Goal: Task Accomplishment & Management: Manage account settings

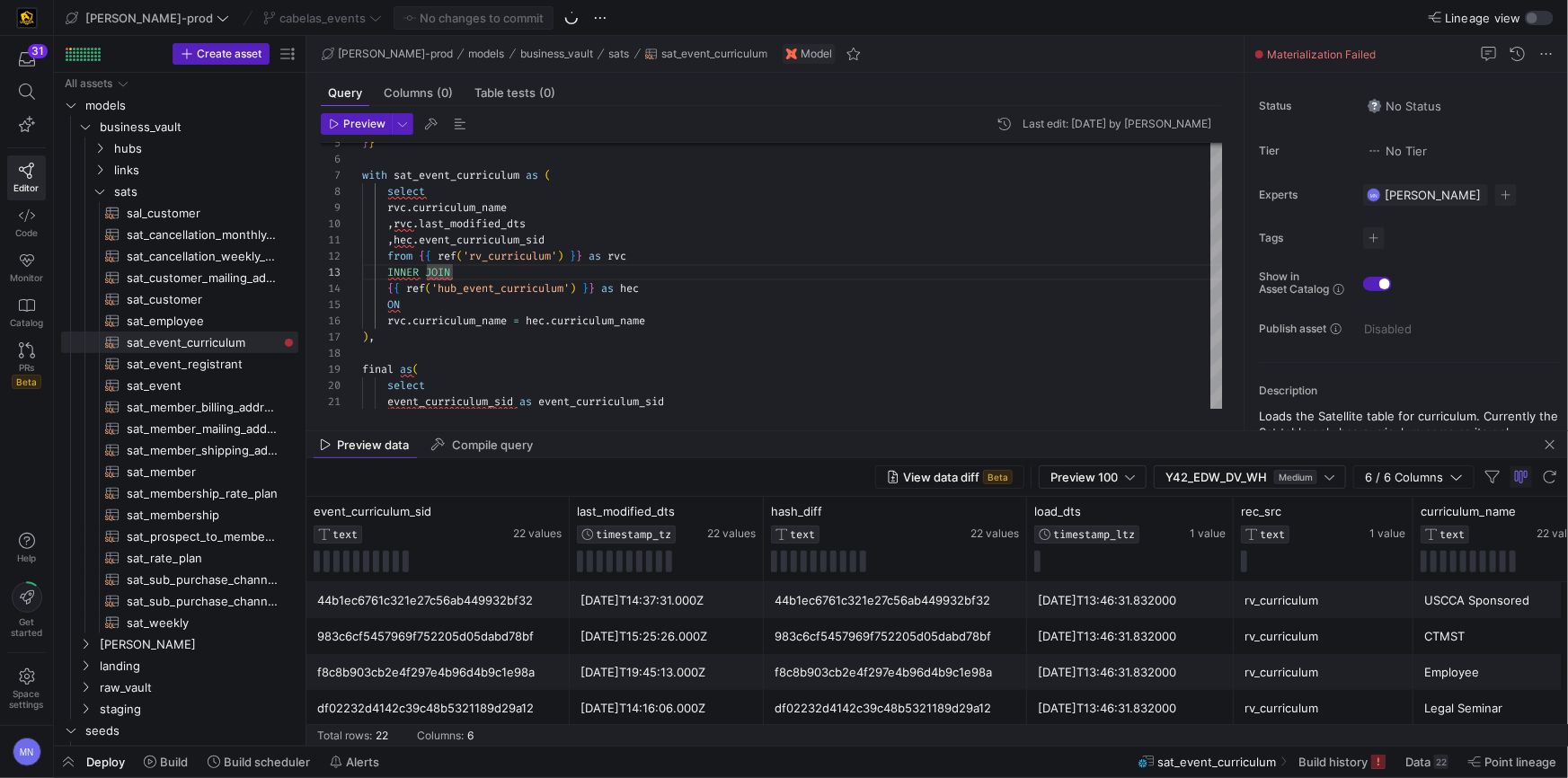
scroll to position [32, 90]
click at [99, 193] on icon "Press SPACE to select this row." at bounding box center [99, 191] width 9 height 5
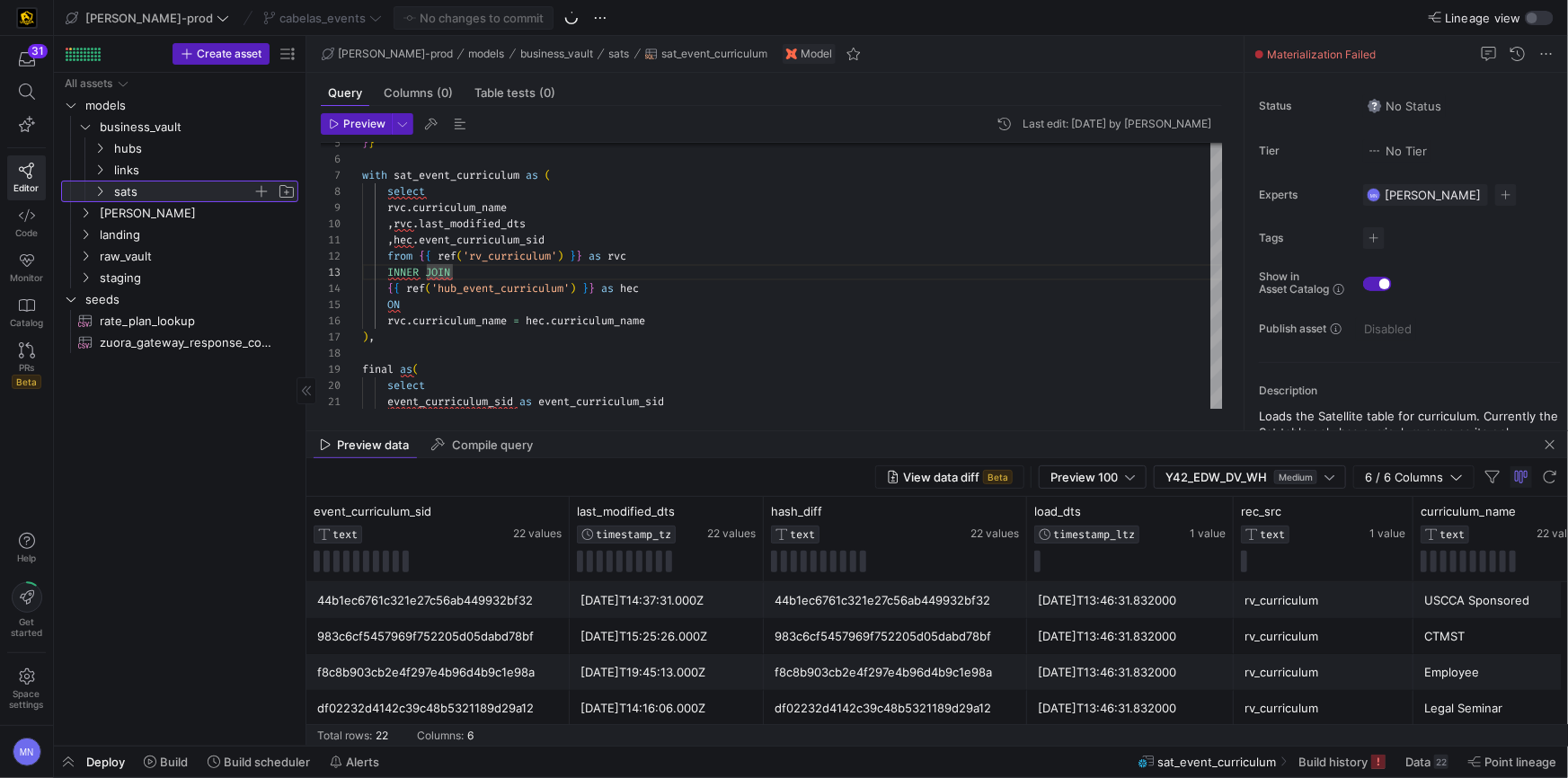
click at [100, 192] on icon at bounding box center [99, 192] width 5 height 10
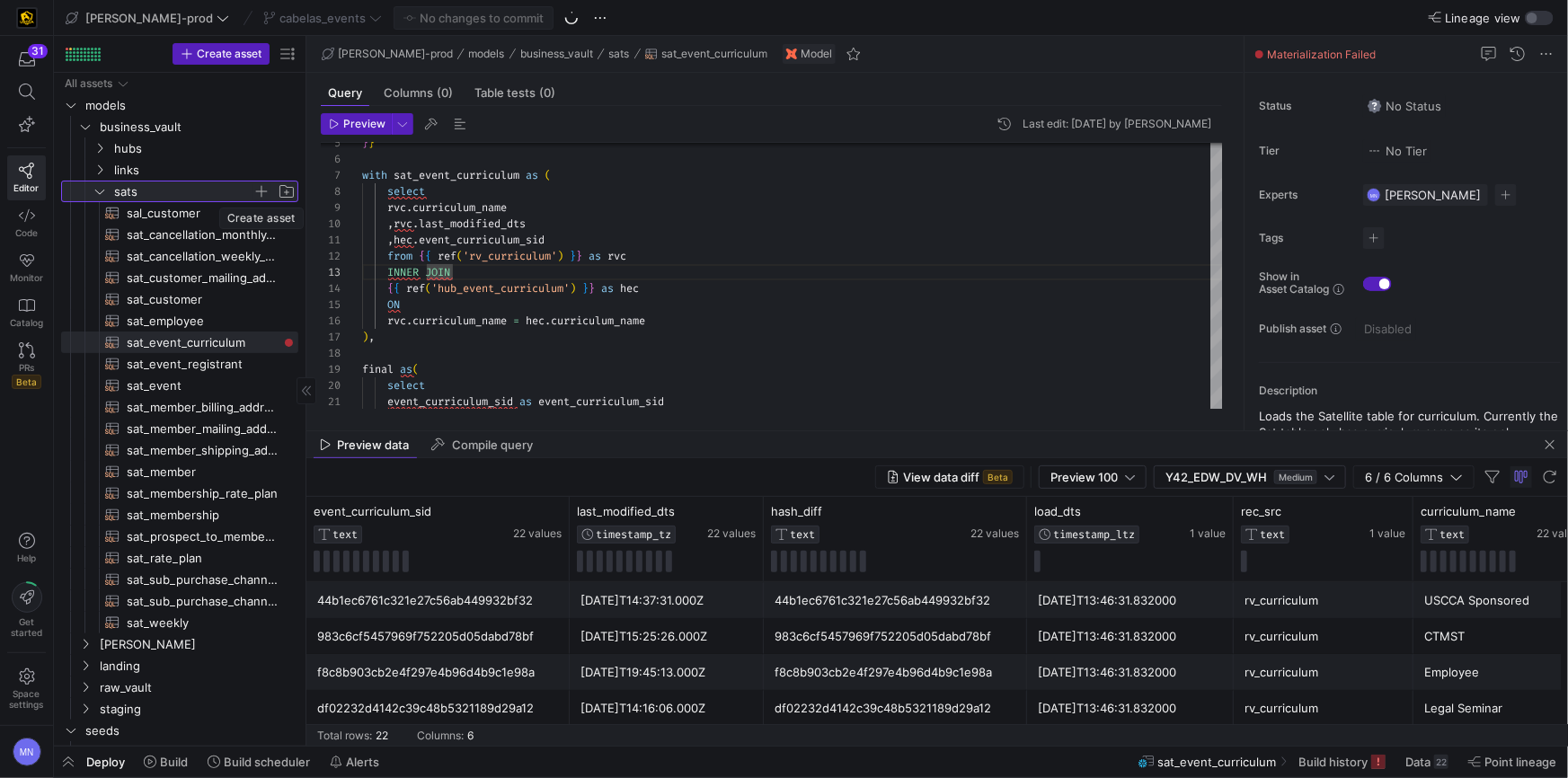
click at [263, 195] on span "button" at bounding box center [261, 191] width 18 height 18
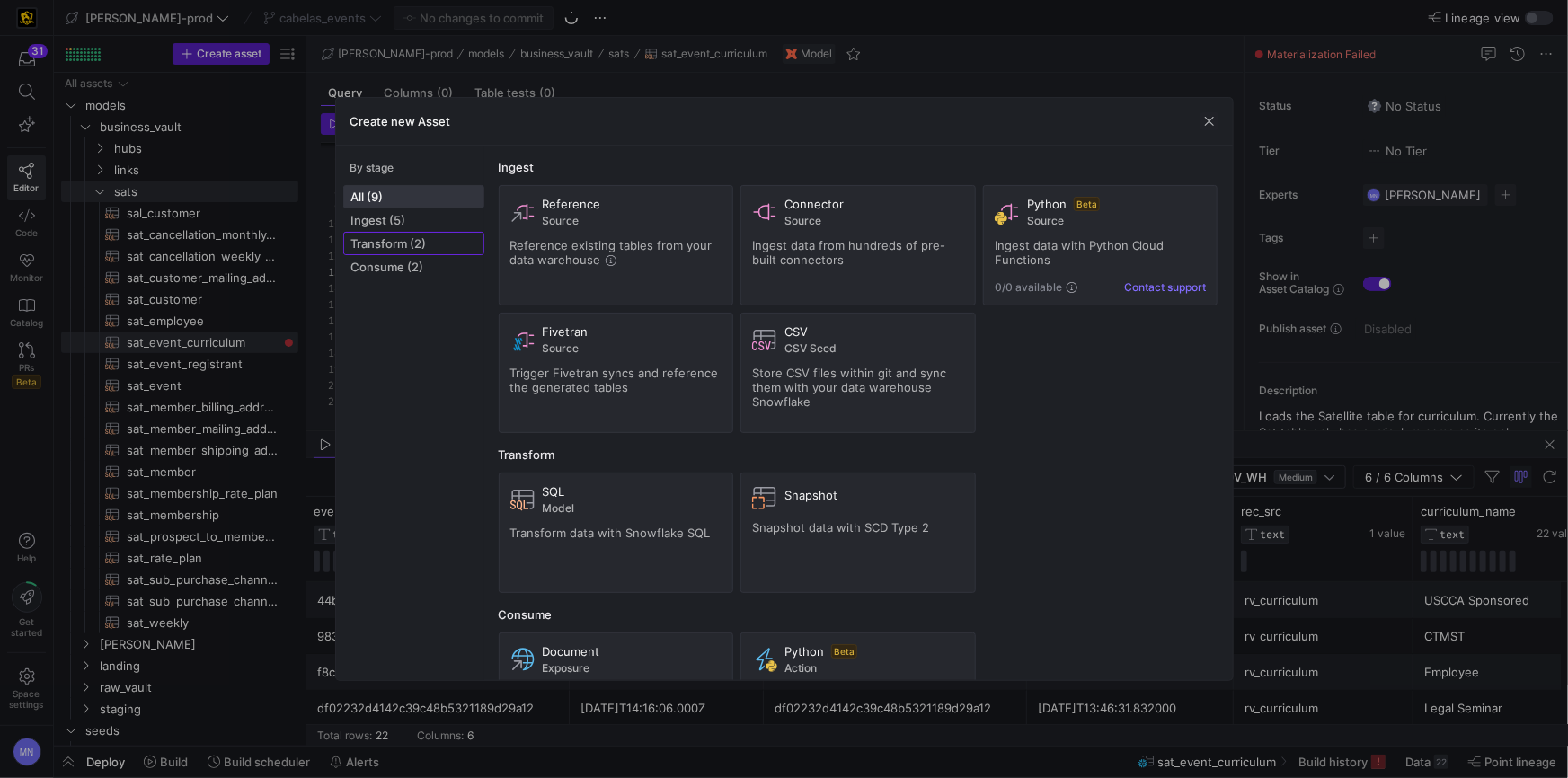
click at [418, 243] on span "Transform (2)" at bounding box center [414, 243] width 125 height 14
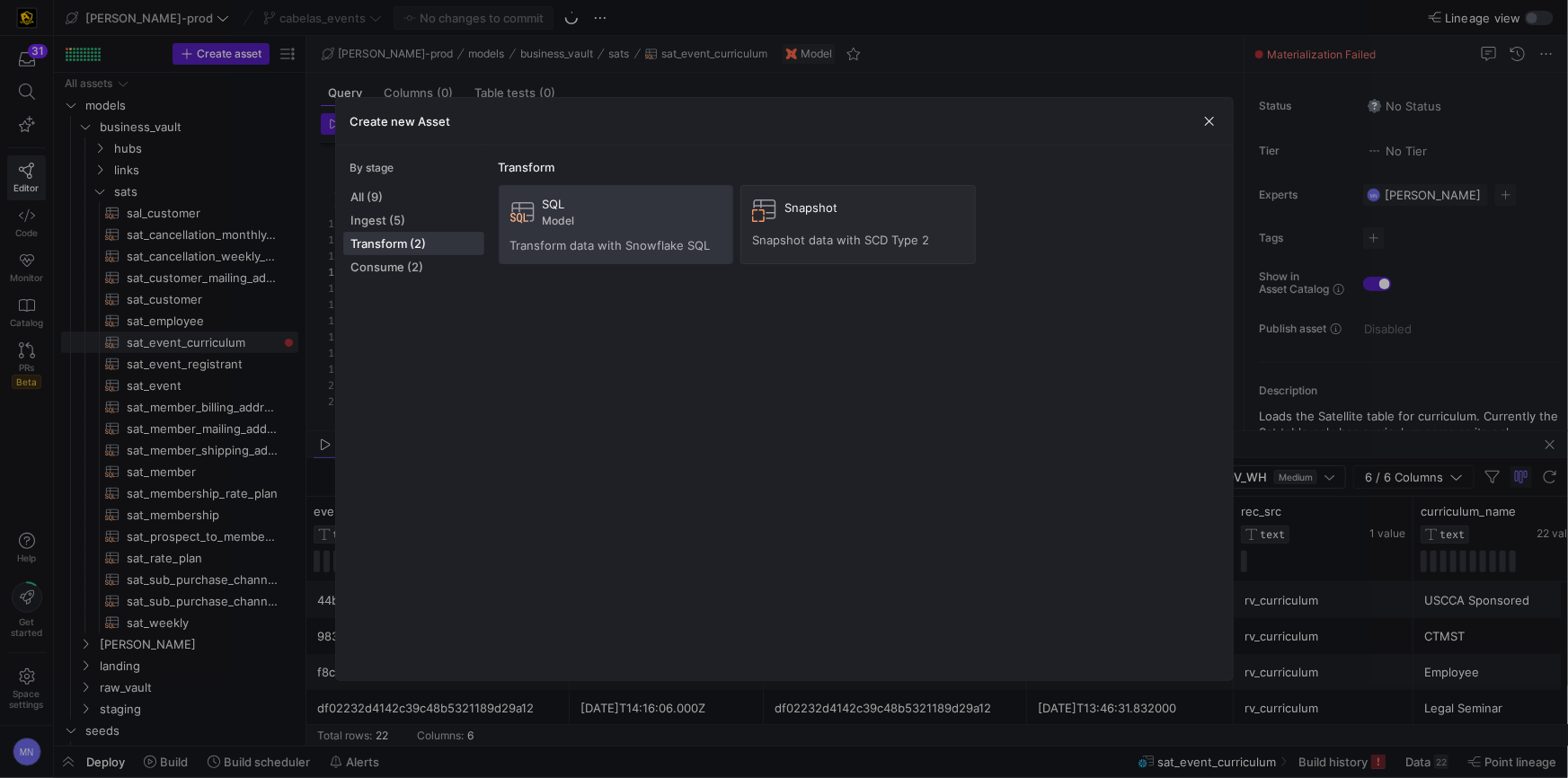
click at [578, 232] on div "SQL Model Transform data with Snowflake SQL" at bounding box center [616, 225] width 212 height 55
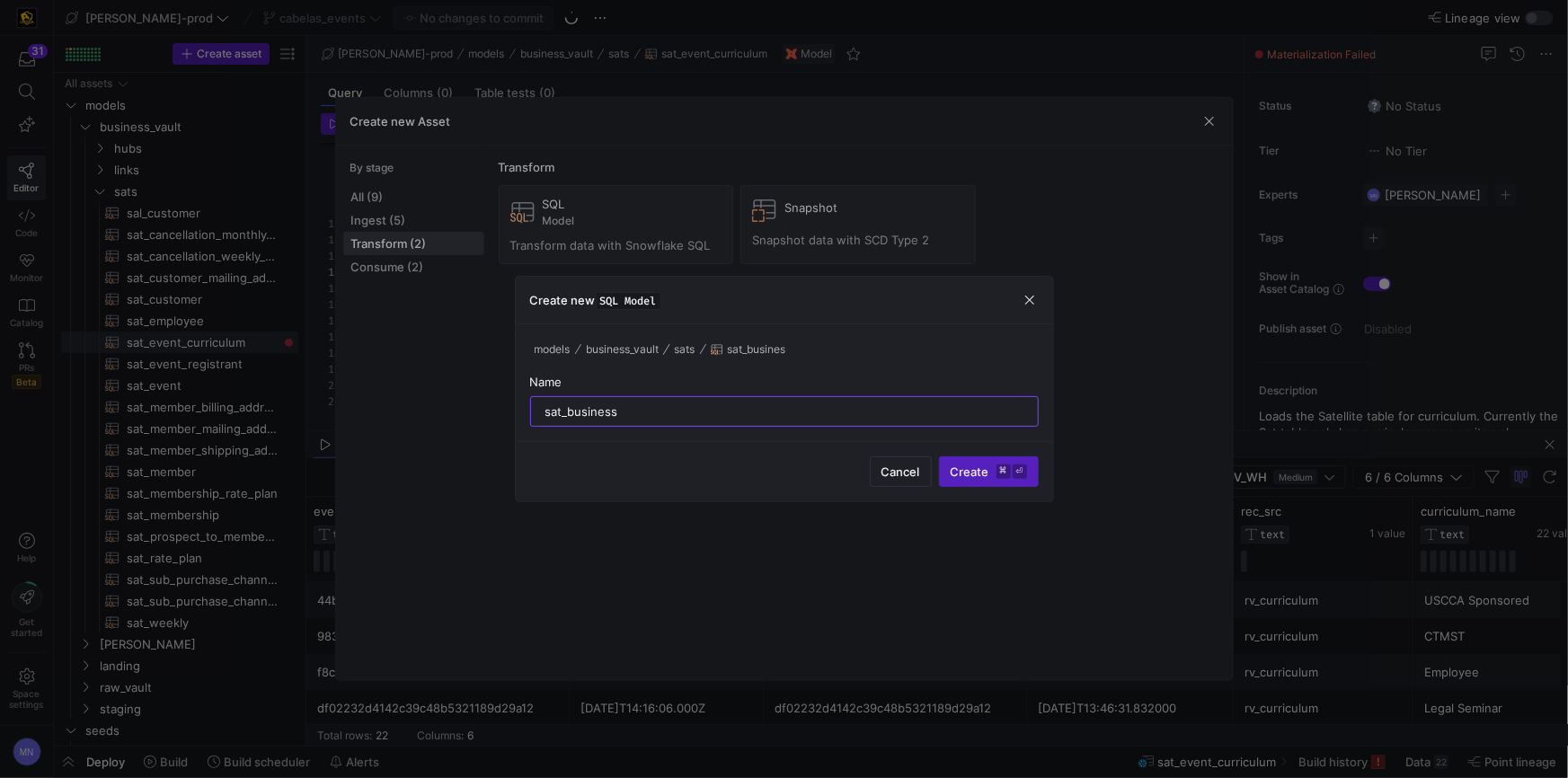
type input "sat_business"
click at [939, 457] on button "Create ⌘ ⏎" at bounding box center [989, 472] width 99 height 31
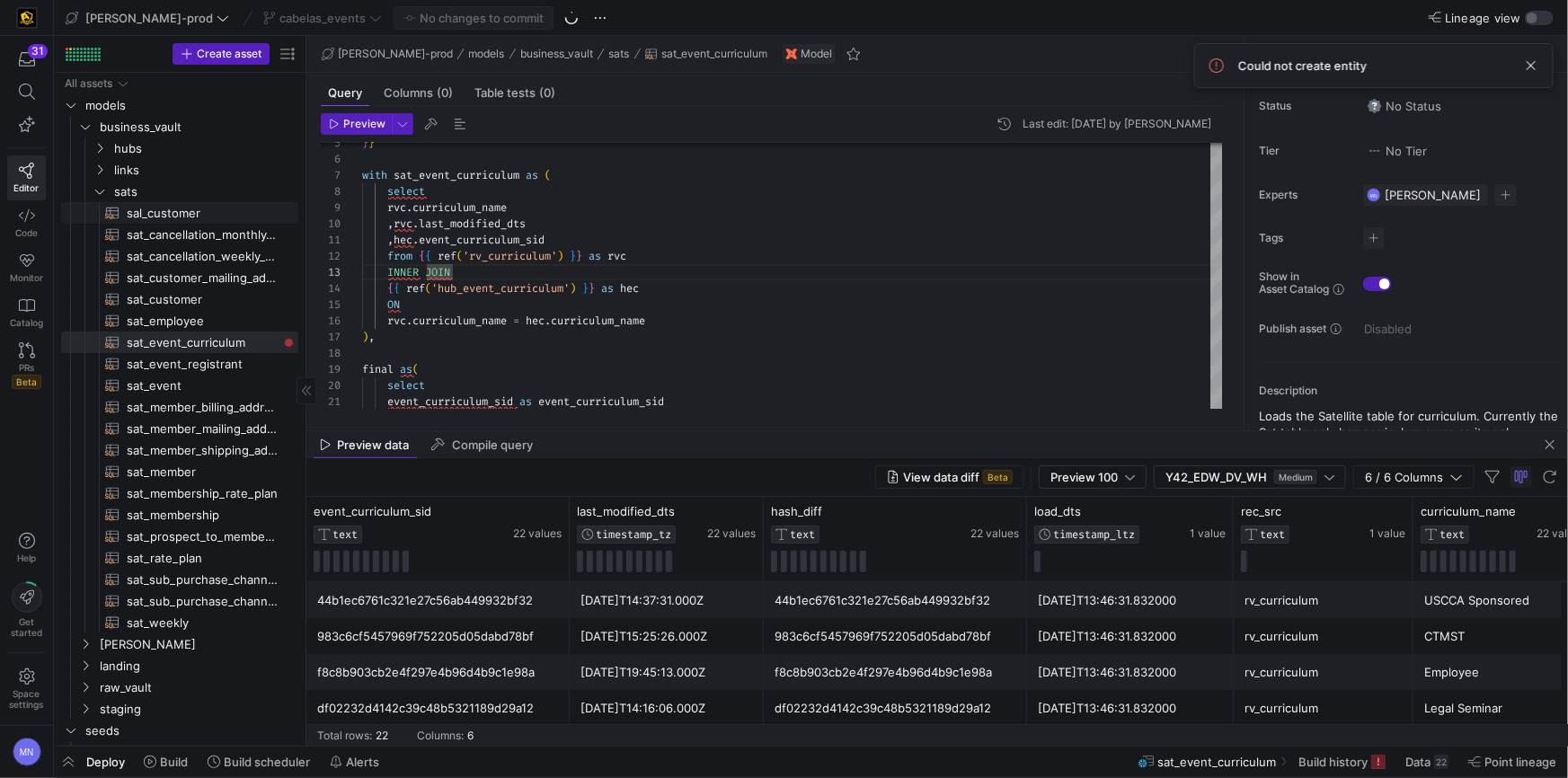
click at [158, 220] on span "sal_customer​​​​​​​​​​" at bounding box center [203, 214] width 151 height 21
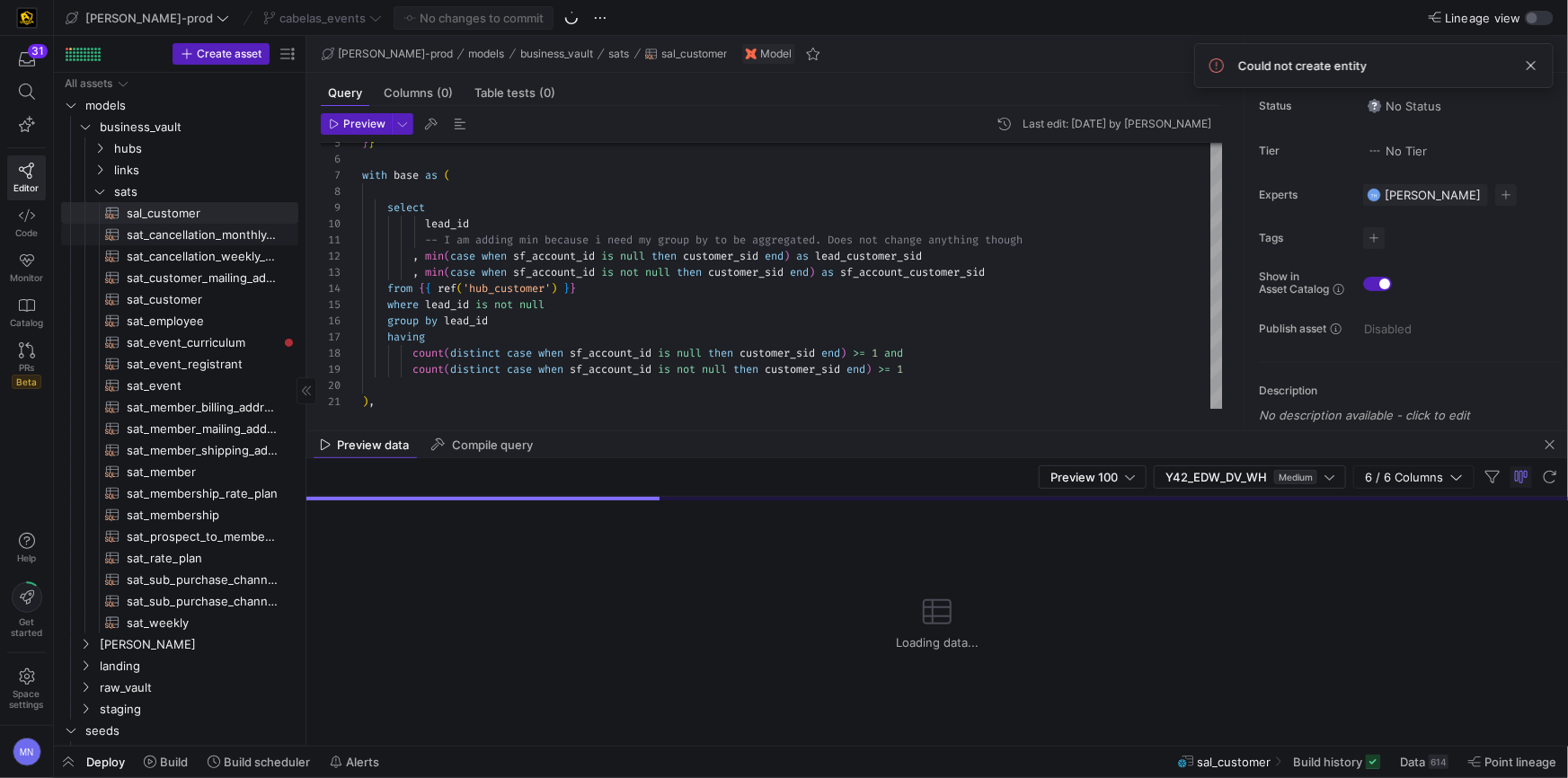
click at [158, 234] on span "sat_cancellation_monthly_forecast​​​​​​​​​​" at bounding box center [203, 235] width 151 height 21
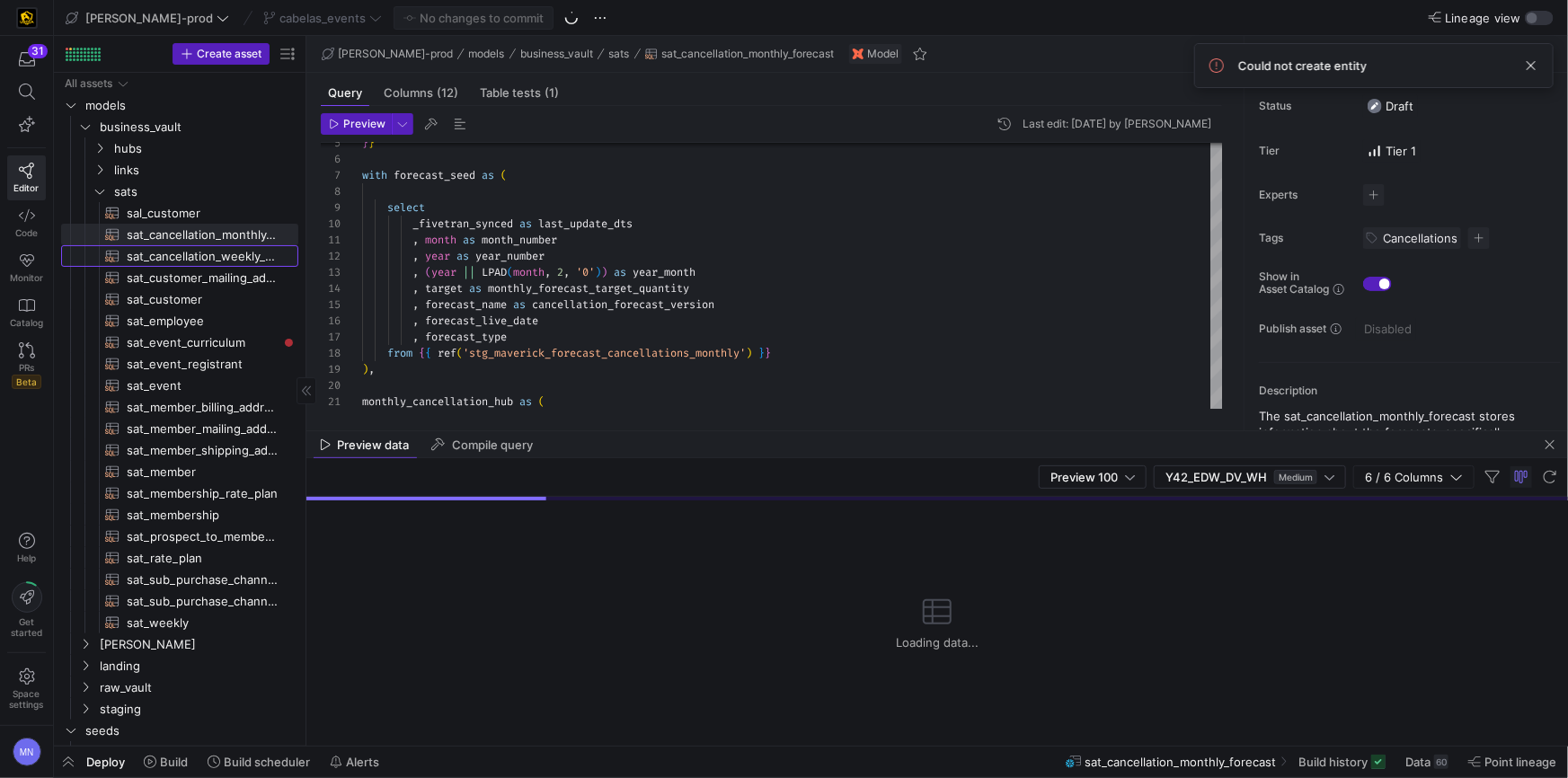
drag, startPoint x: 156, startPoint y: 264, endPoint x: 158, endPoint y: 274, distance: 10.2
click at [156, 264] on span "sat_cancellation_weekly_forecast​​​​​​​​​​" at bounding box center [203, 257] width 151 height 21
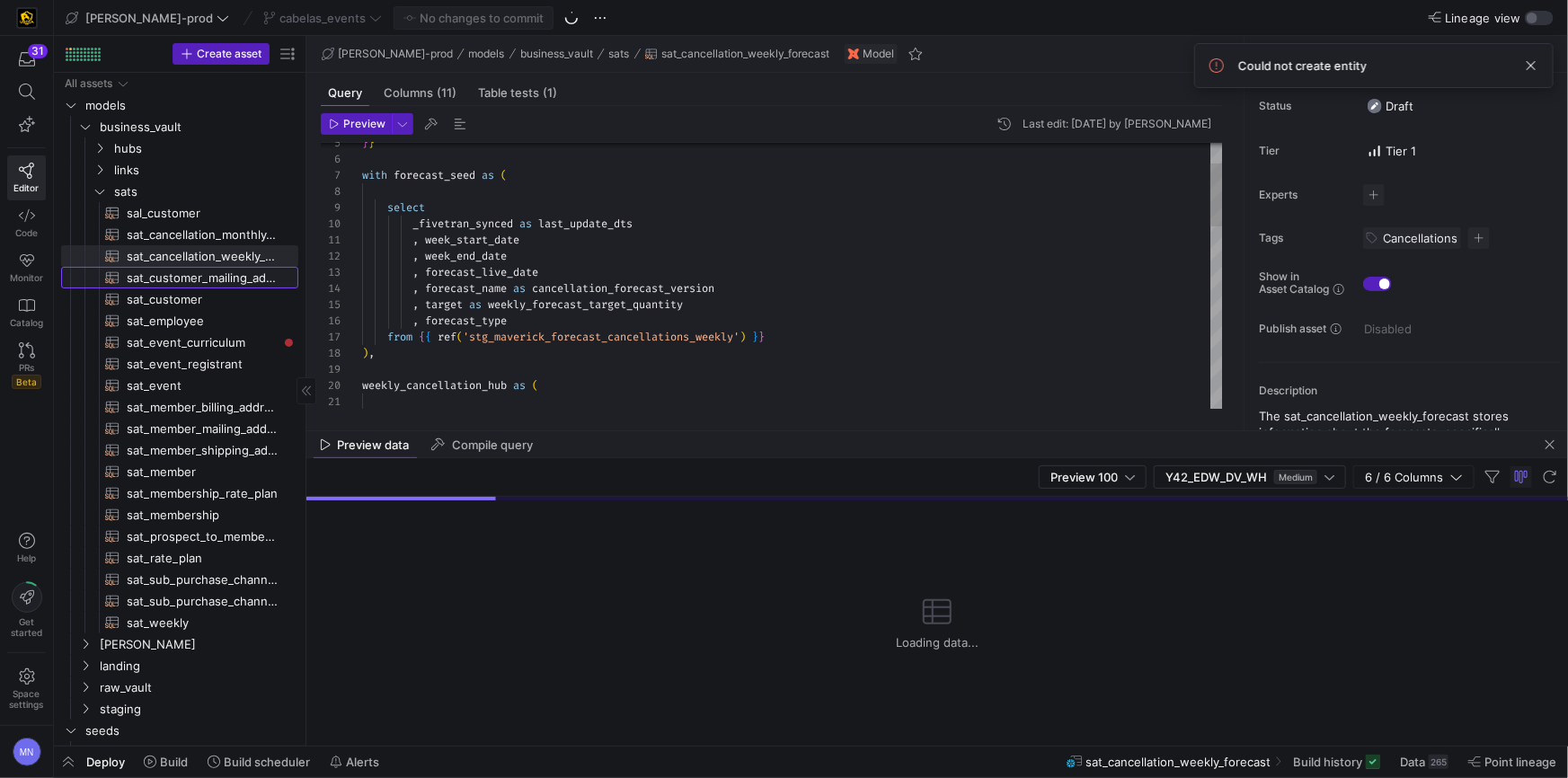
click at [157, 287] on span "sat_customer_mailing_address​​​​​​​​​​" at bounding box center [203, 278] width 151 height 21
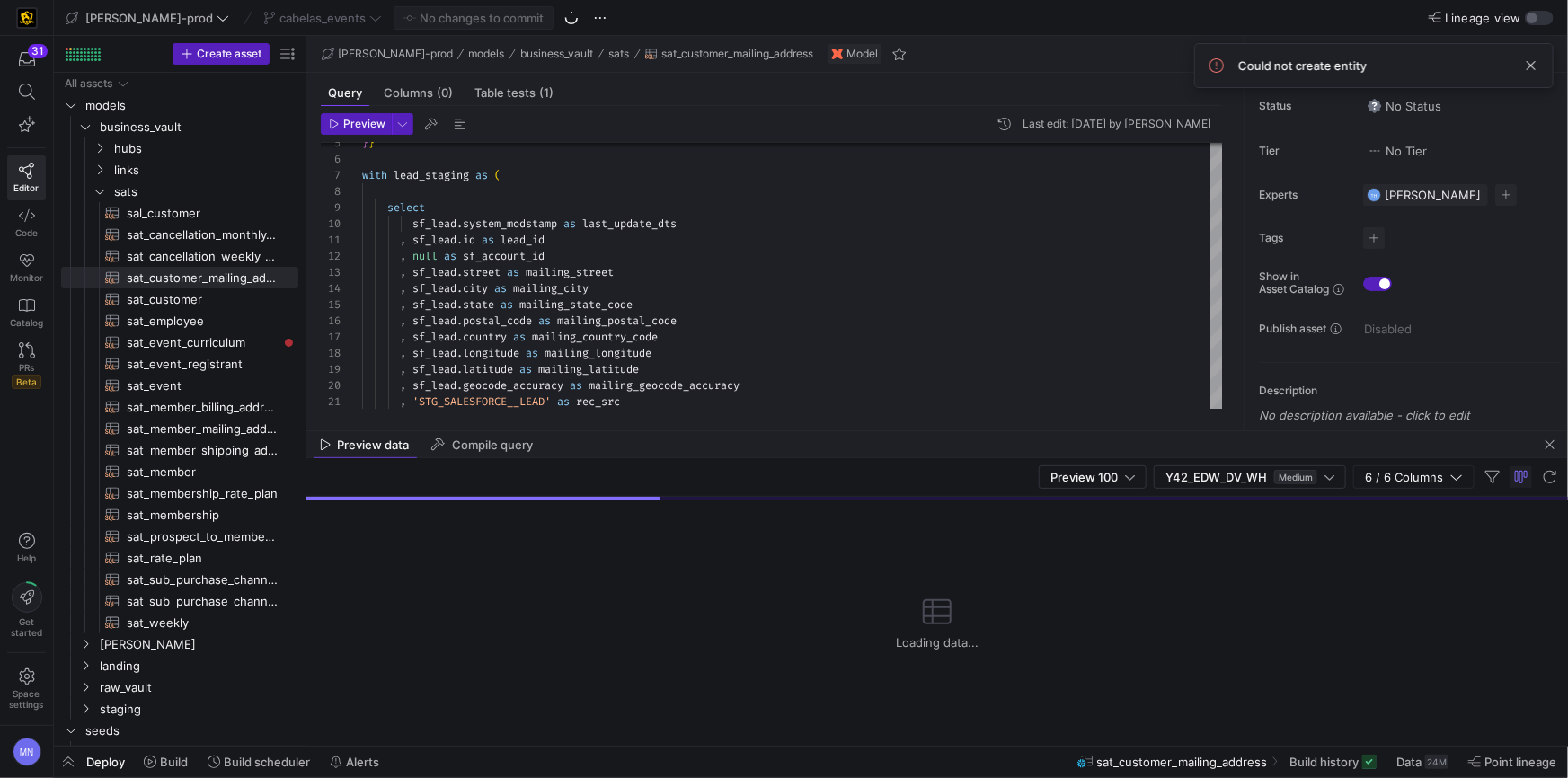
click at [272, 14] on div "cabelas_events" at bounding box center [323, 18] width 128 height 23
type textarea ", sf_lead.id as lead_id , null as sf_account_id , sf_lead.street as mailing_str…"
click at [797, 255] on div ", null as sf_account_id" at bounding box center [792, 256] width 861 height 16
click at [1535, 65] on span at bounding box center [1531, 65] width 22 height 22
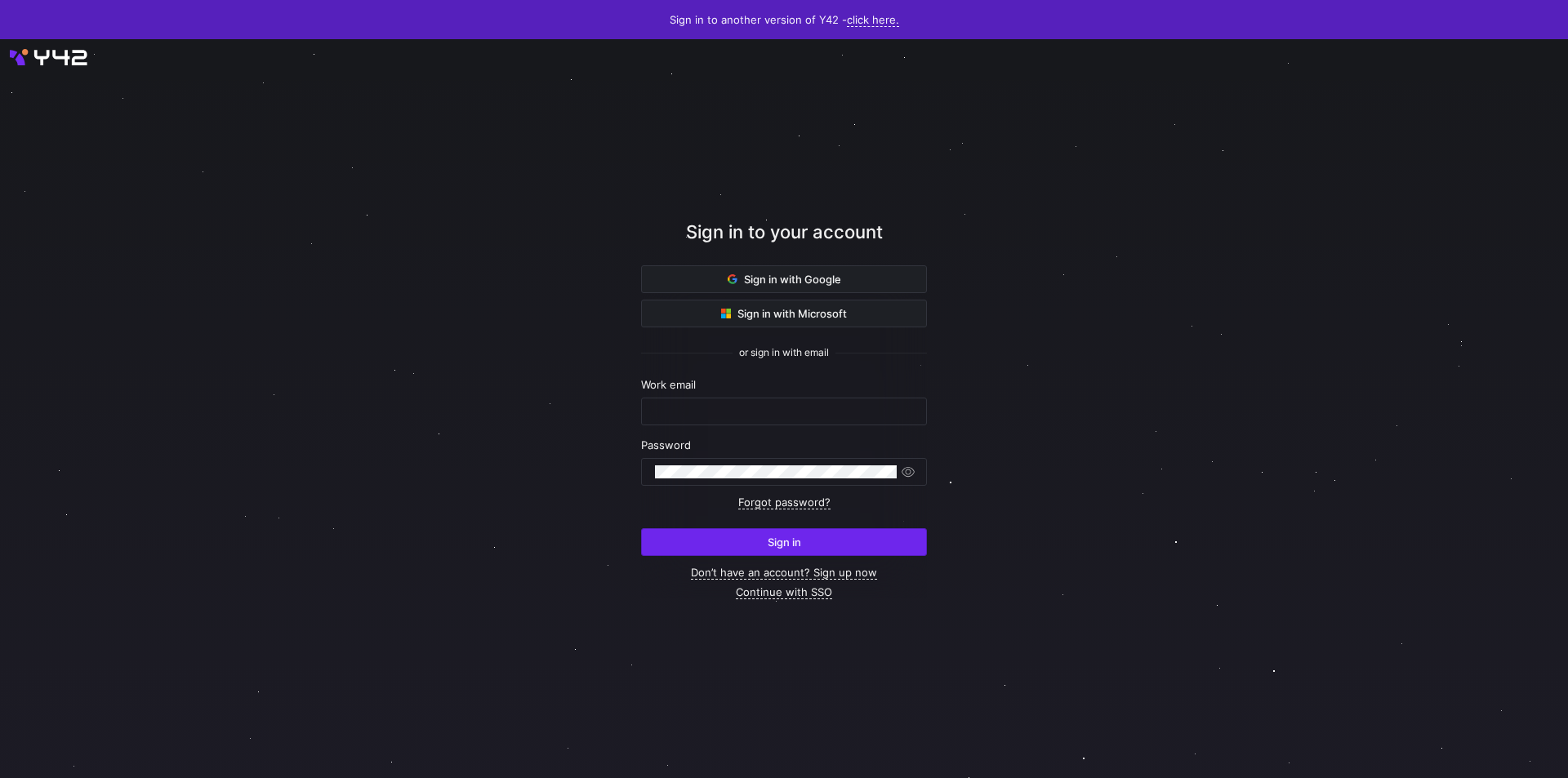
type input "mohammad.nurbhasha@uscca.com"
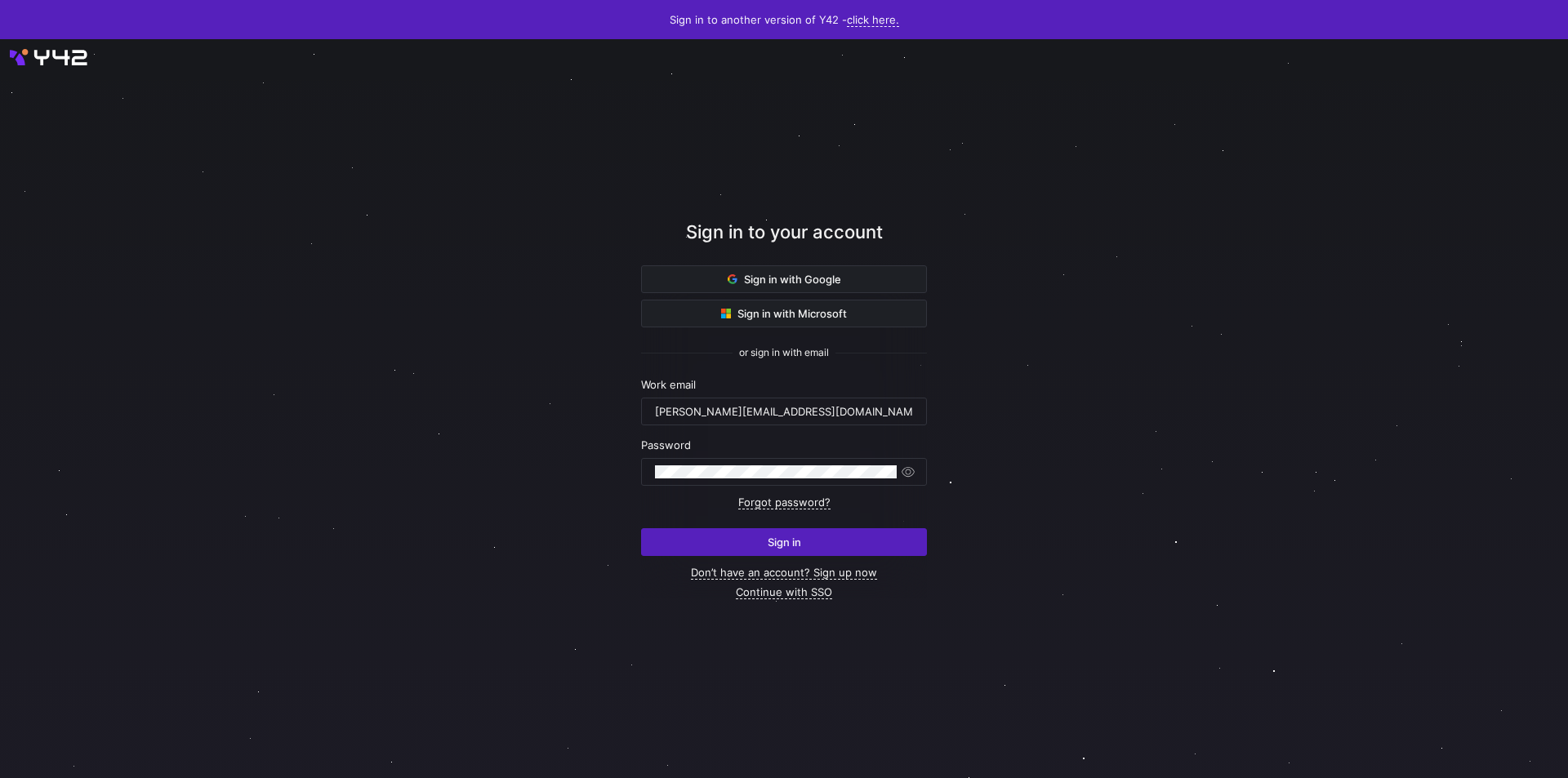
click at [838, 538] on span "submit" at bounding box center [784, 542] width 284 height 26
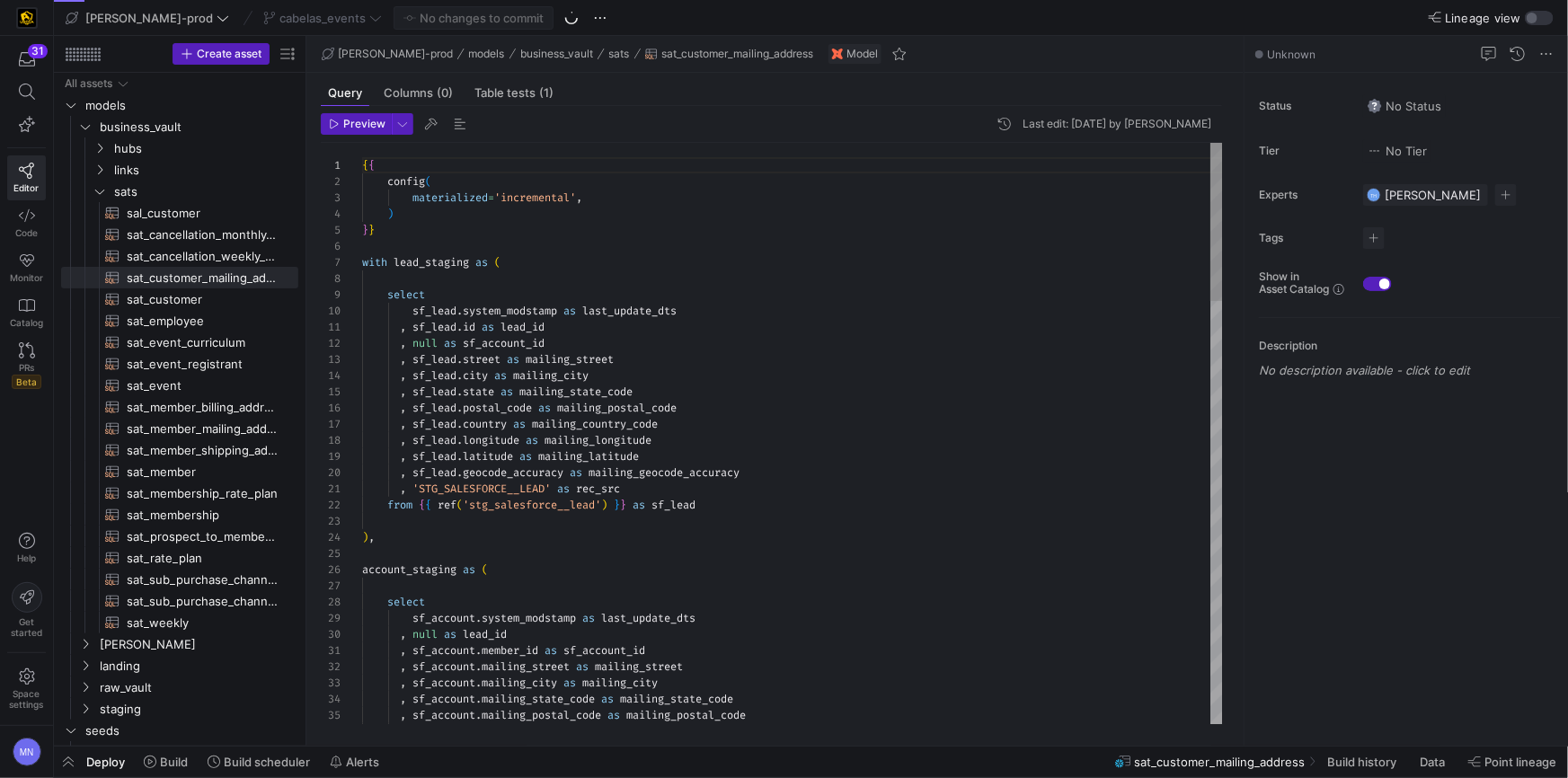
scroll to position [162, 0]
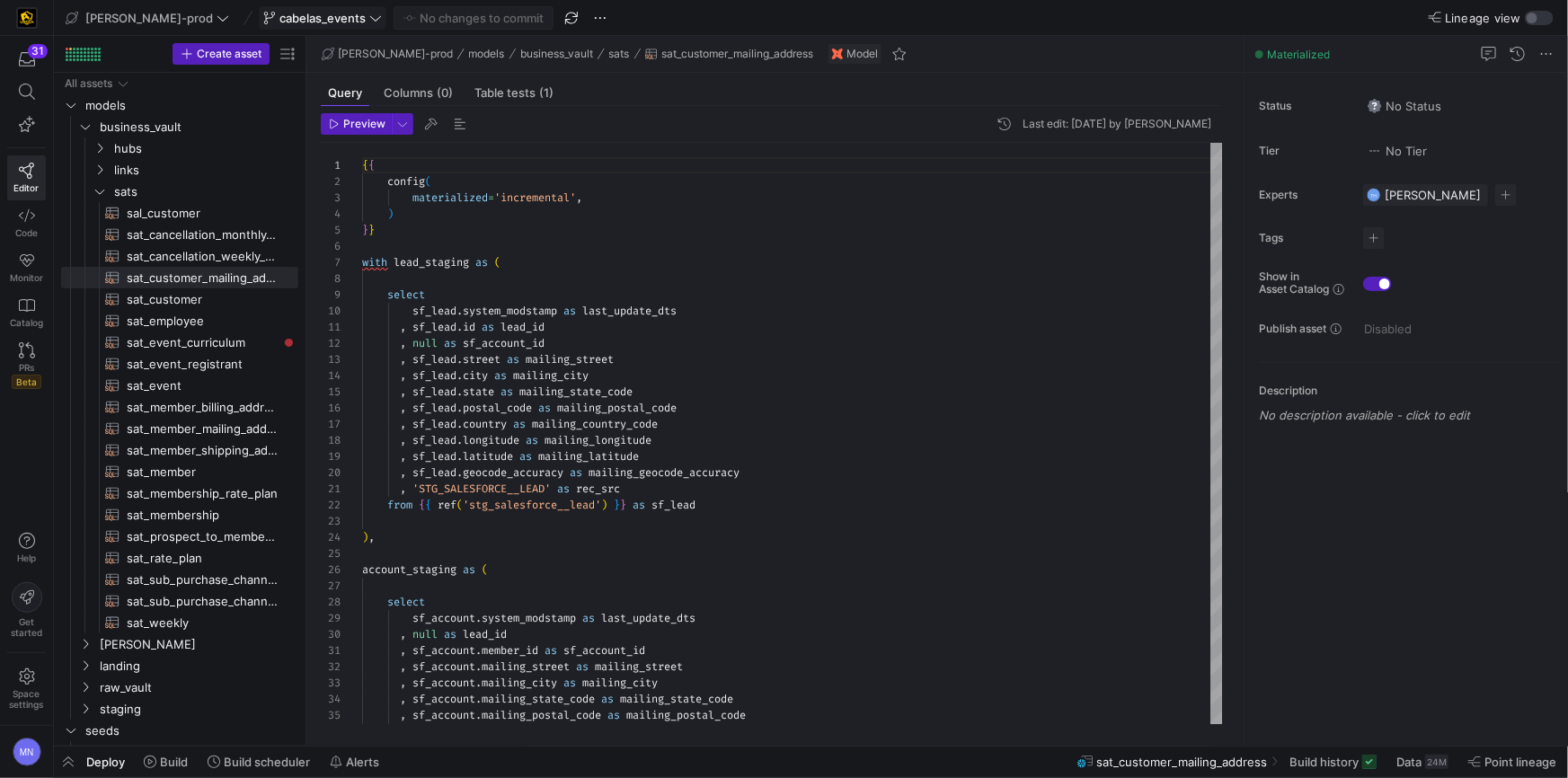
click at [279, 20] on span "cabelas_events" at bounding box center [322, 17] width 86 height 14
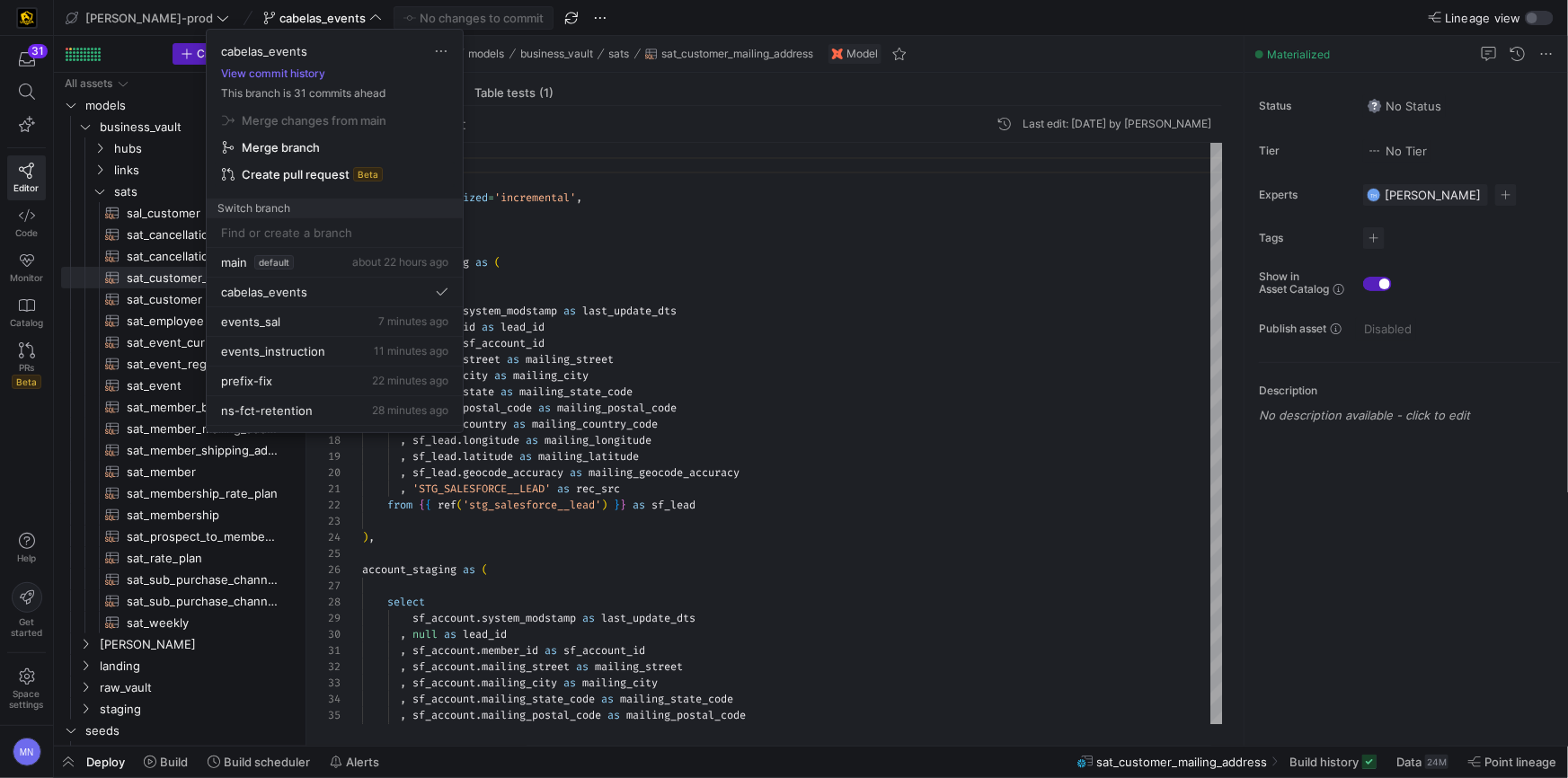
click at [333, 178] on span "Create pull request" at bounding box center [295, 174] width 108 height 14
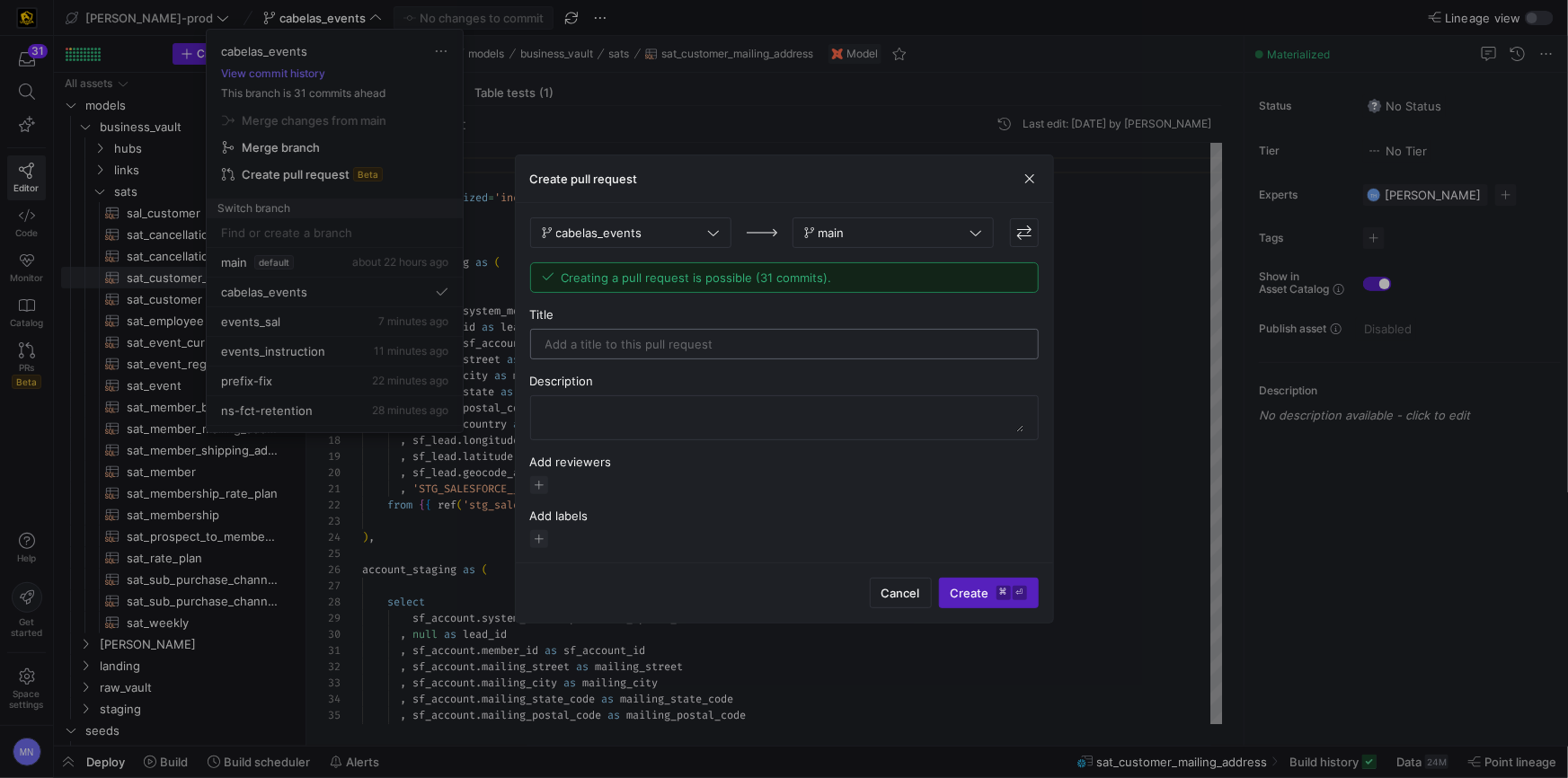
click at [775, 338] on input "text" at bounding box center [784, 344] width 478 height 14
type input "curriculum_business_datavault_add"
click at [956, 588] on span "Create ⌘ ⏎" at bounding box center [989, 593] width 76 height 14
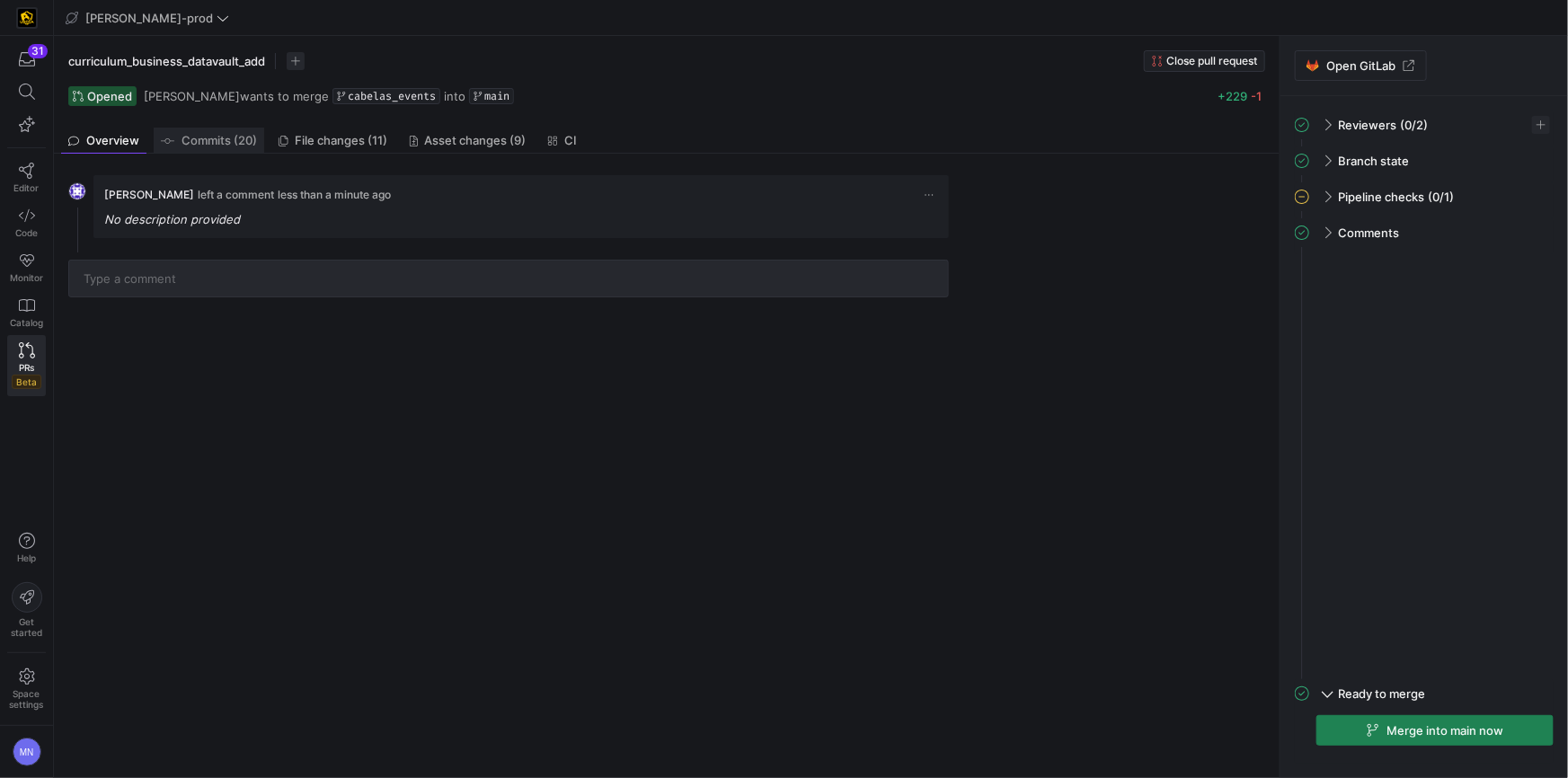
click at [241, 142] on span "Commits (20)" at bounding box center [219, 140] width 75 height 11
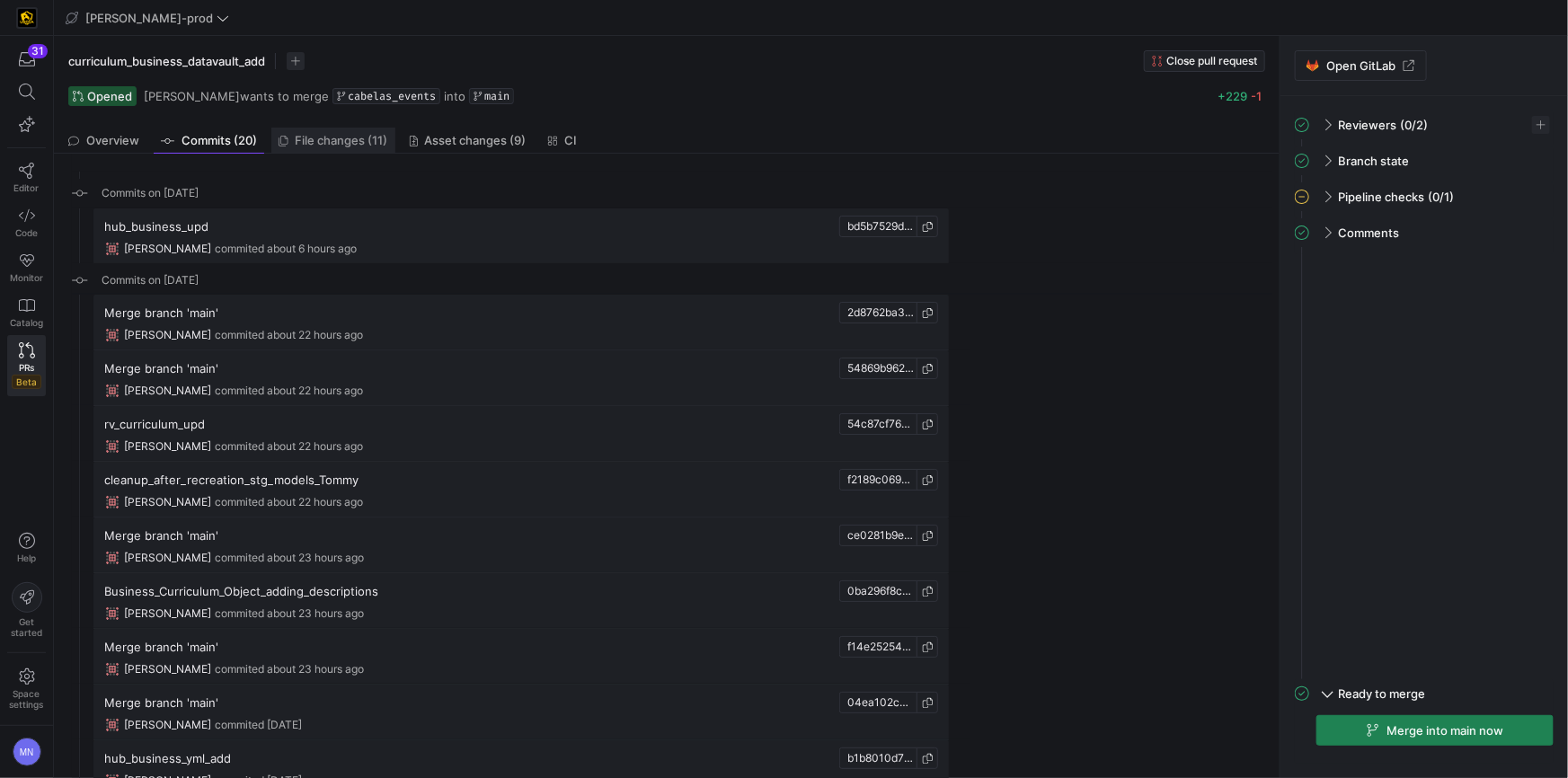
click at [329, 143] on span "File changes (11)" at bounding box center [341, 140] width 93 height 11
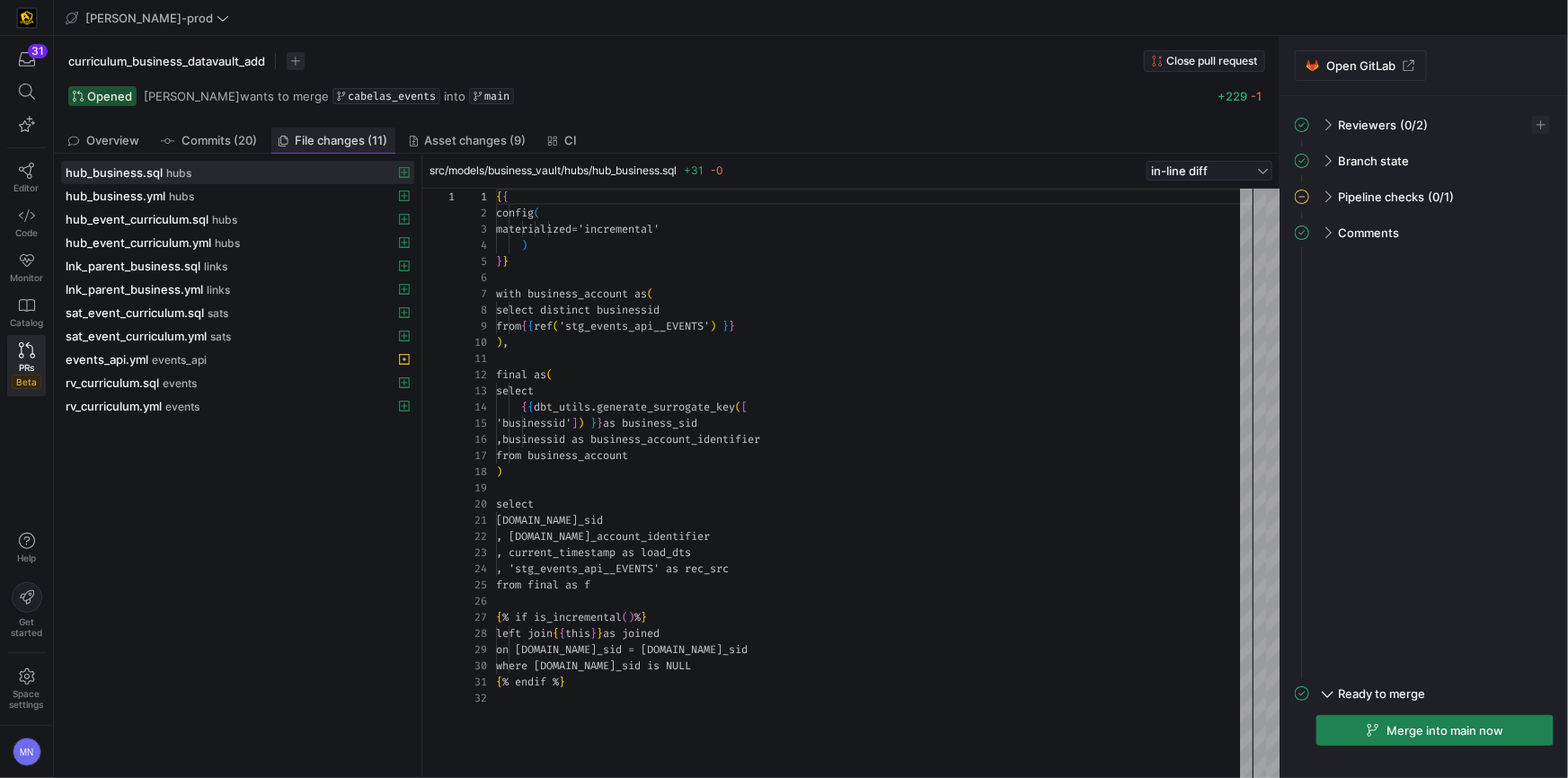
scroll to position [162, 0]
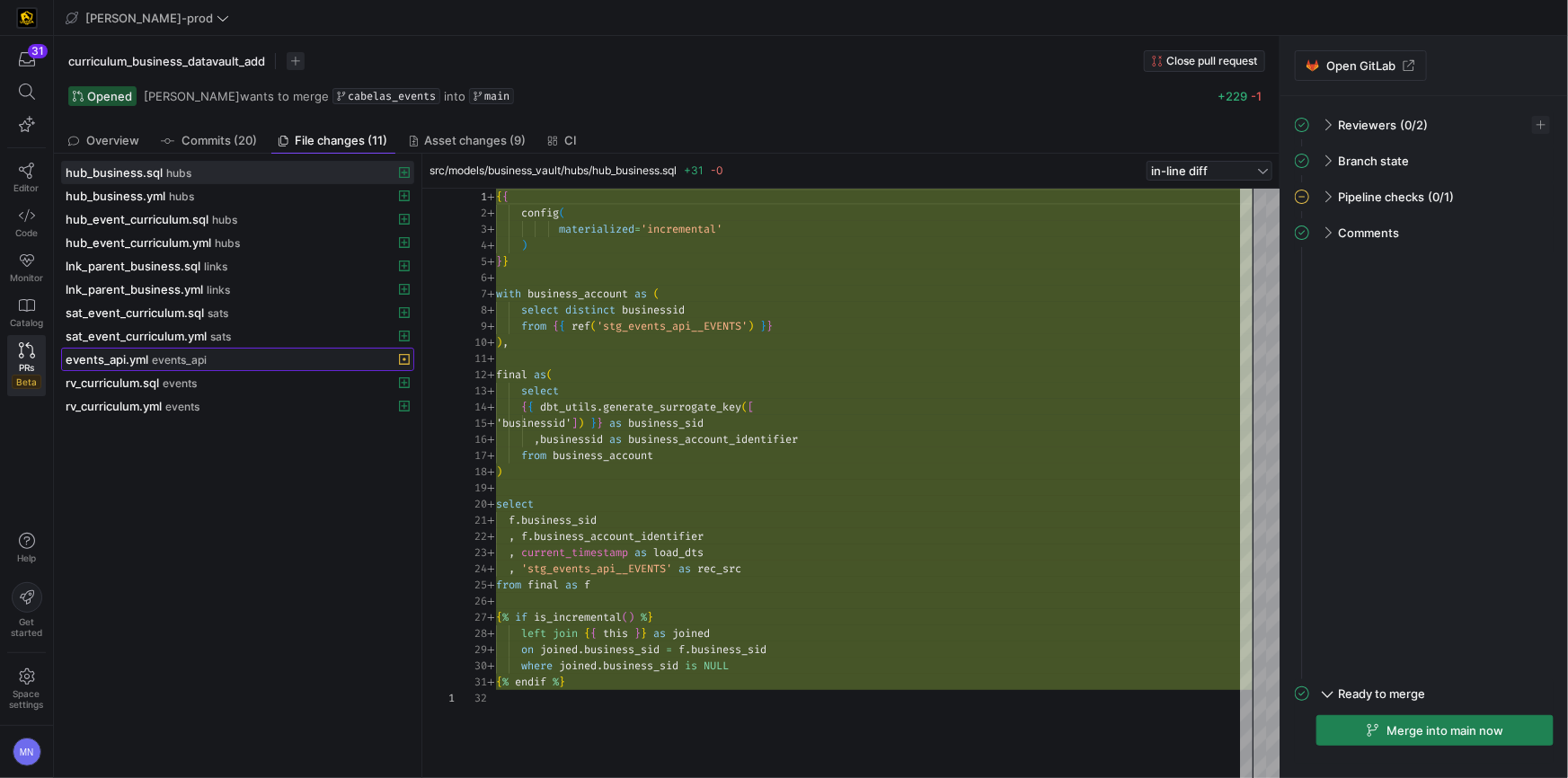
click at [173, 362] on span "events_api" at bounding box center [179, 359] width 54 height 12
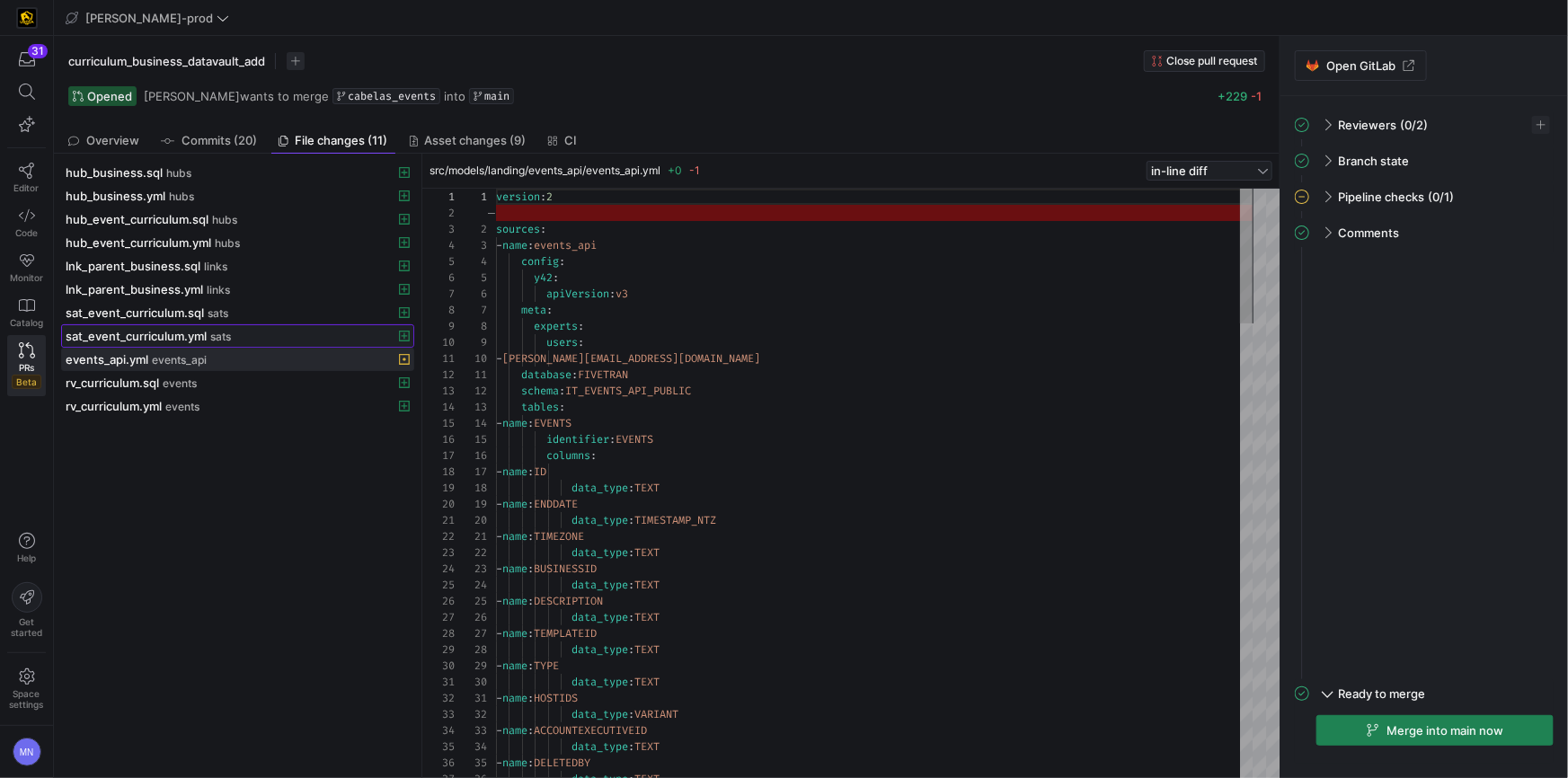
drag, startPoint x: 180, startPoint y: 335, endPoint x: 176, endPoint y: 343, distance: 8.9
click at [180, 335] on span "sat_event_curriculum.yml" at bounding box center [137, 335] width 141 height 14
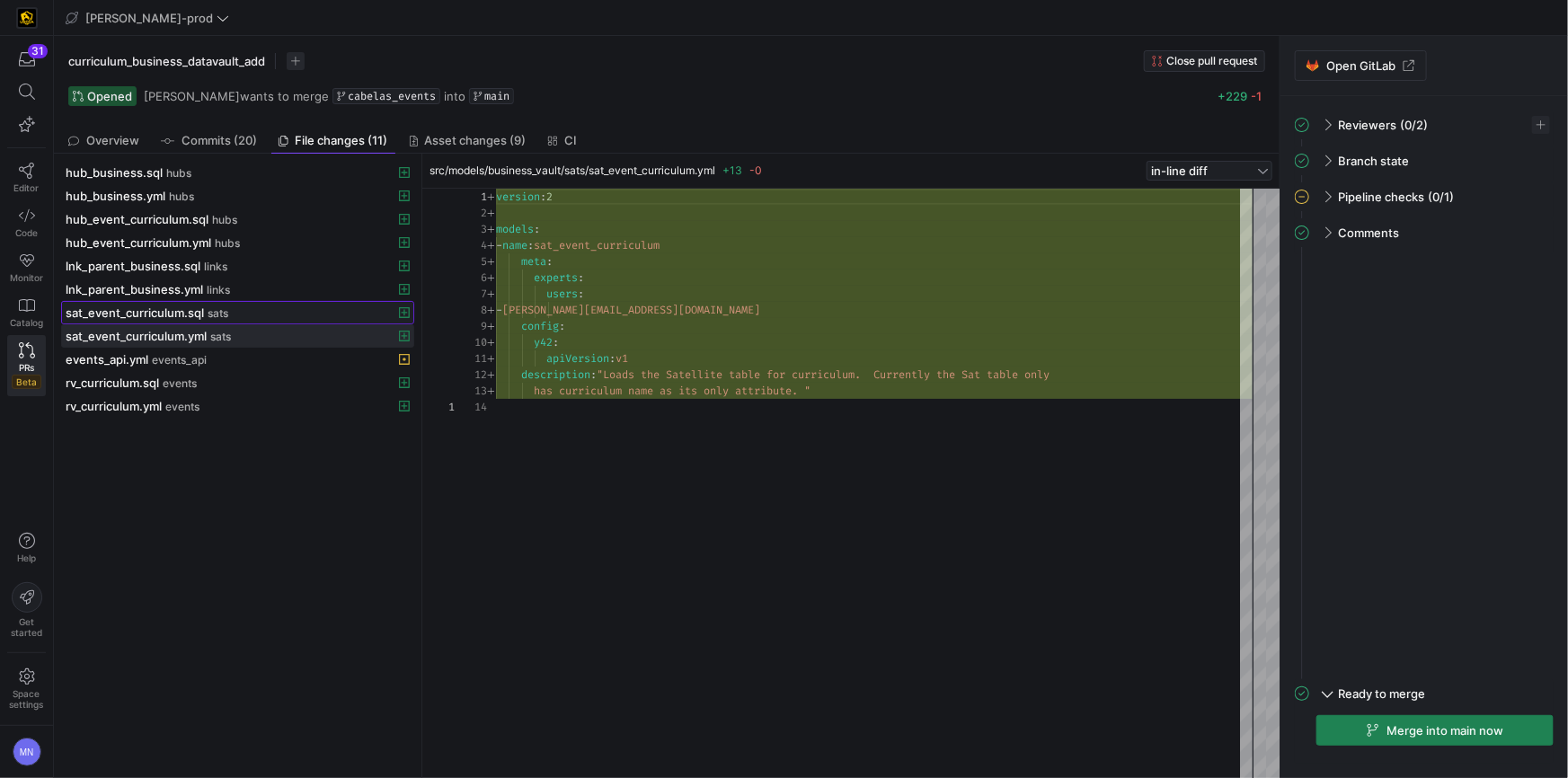
click at [170, 306] on span "sat_event_curriculum.sql" at bounding box center [135, 313] width 139 height 14
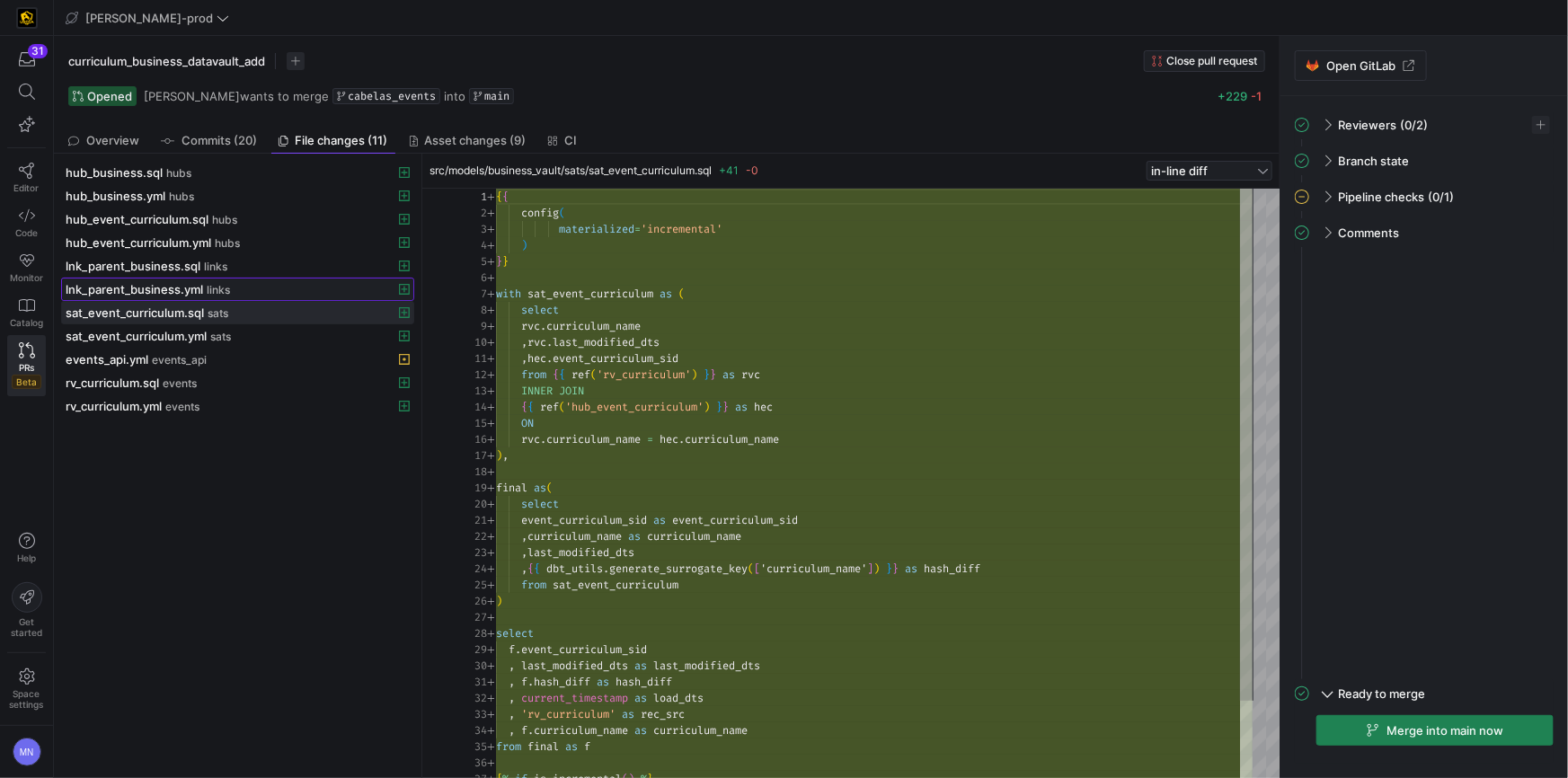
click at [160, 287] on span "lnk_parent_business.yml" at bounding box center [135, 289] width 138 height 14
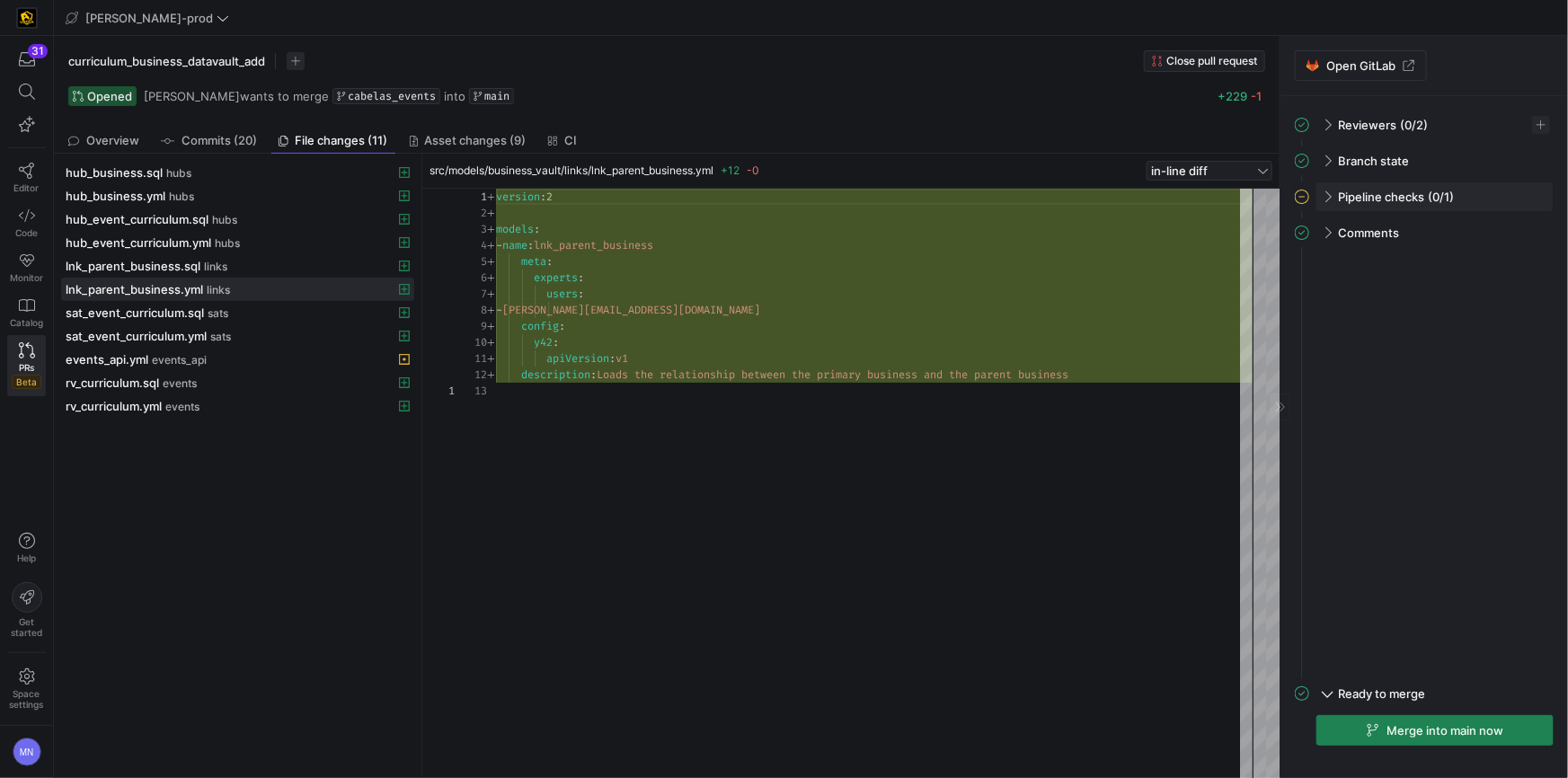
click at [1334, 199] on div "Pipeline checks (0/1)" at bounding box center [1435, 197] width 237 height 29
click at [1197, 64] on span "Close pull request" at bounding box center [1212, 60] width 91 height 12
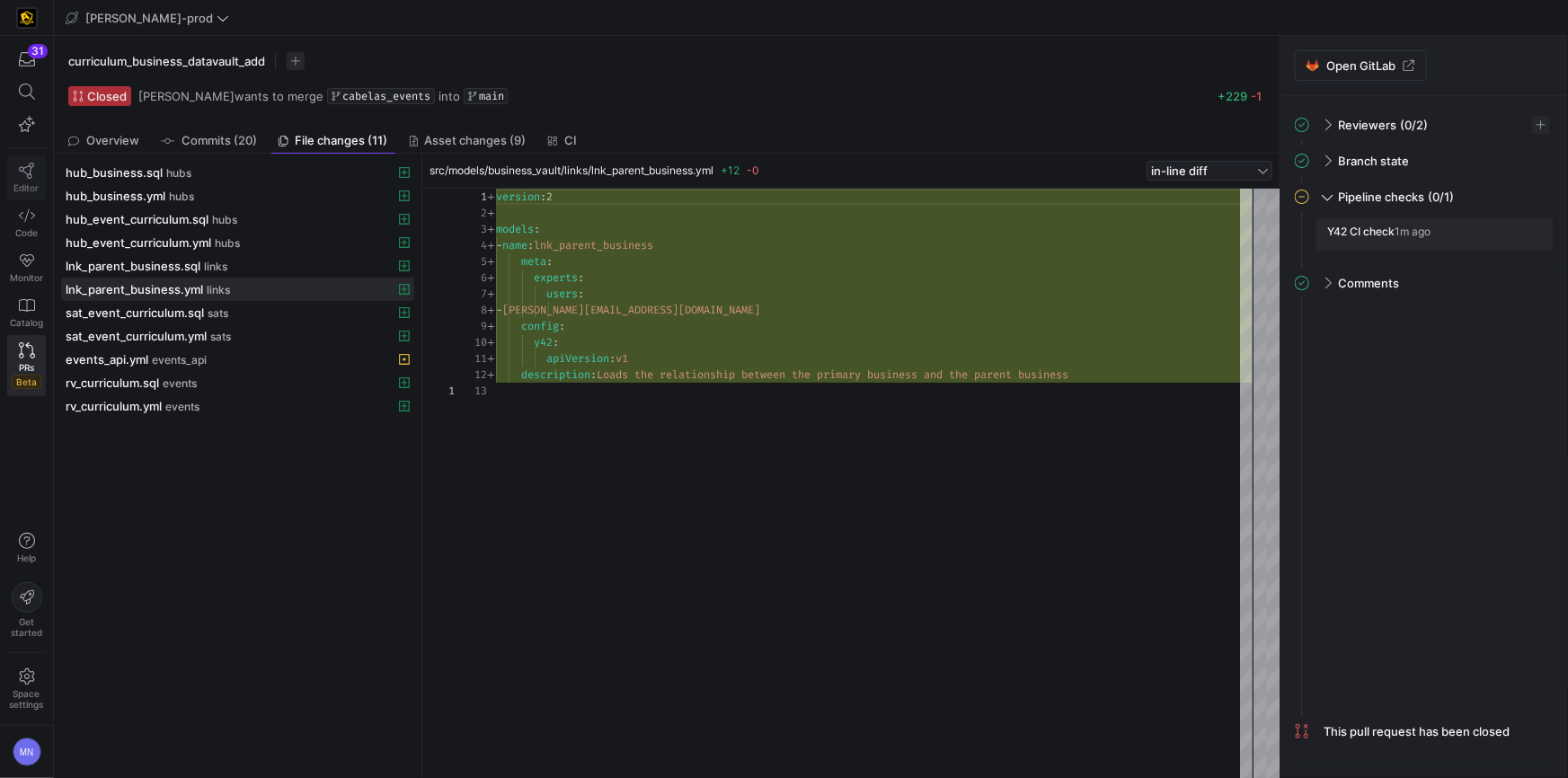
click at [33, 179] on link "Editor" at bounding box center [27, 178] width 38 height 45
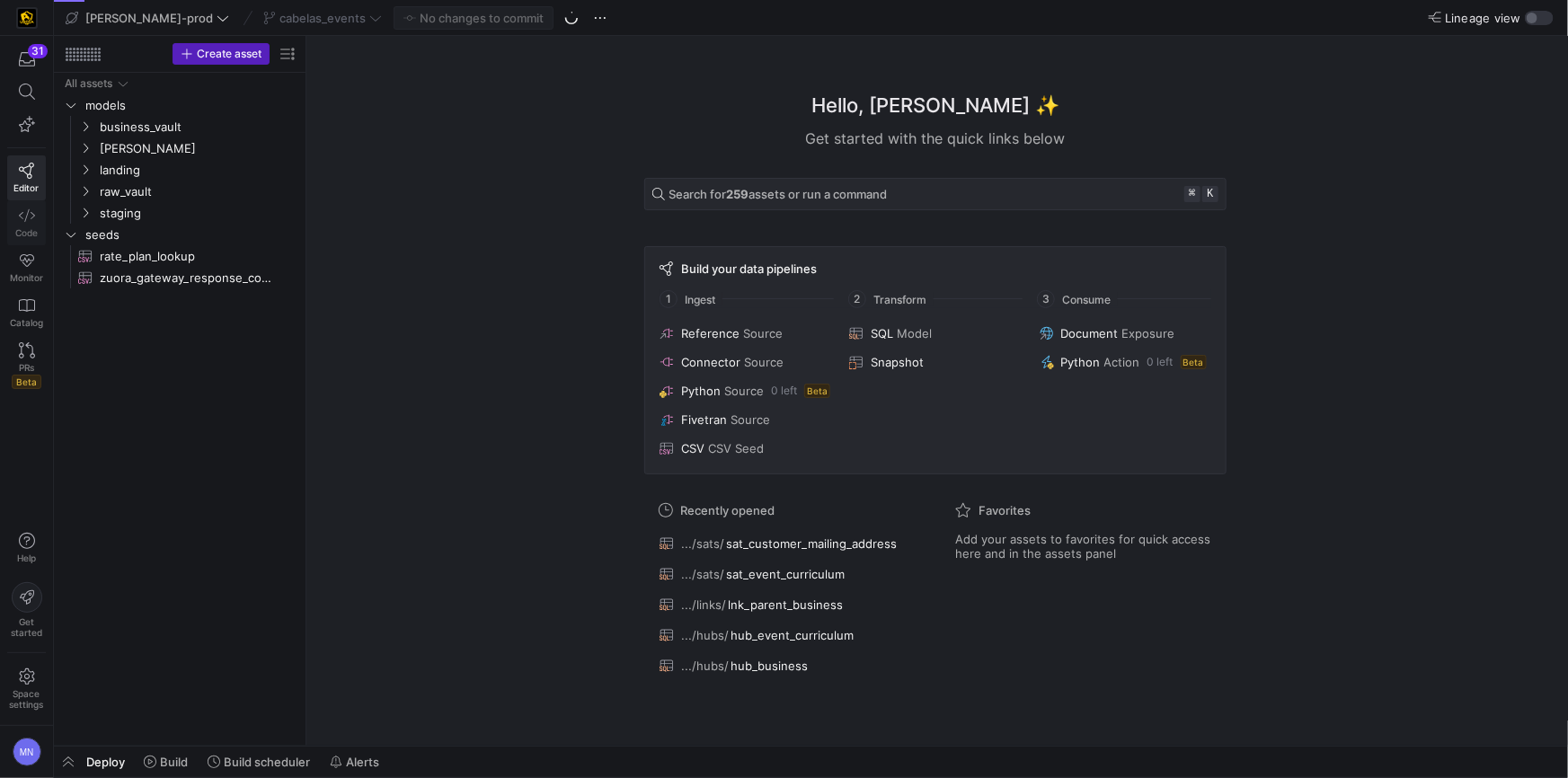
click at [33, 229] on span "Code" at bounding box center [27, 232] width 23 height 11
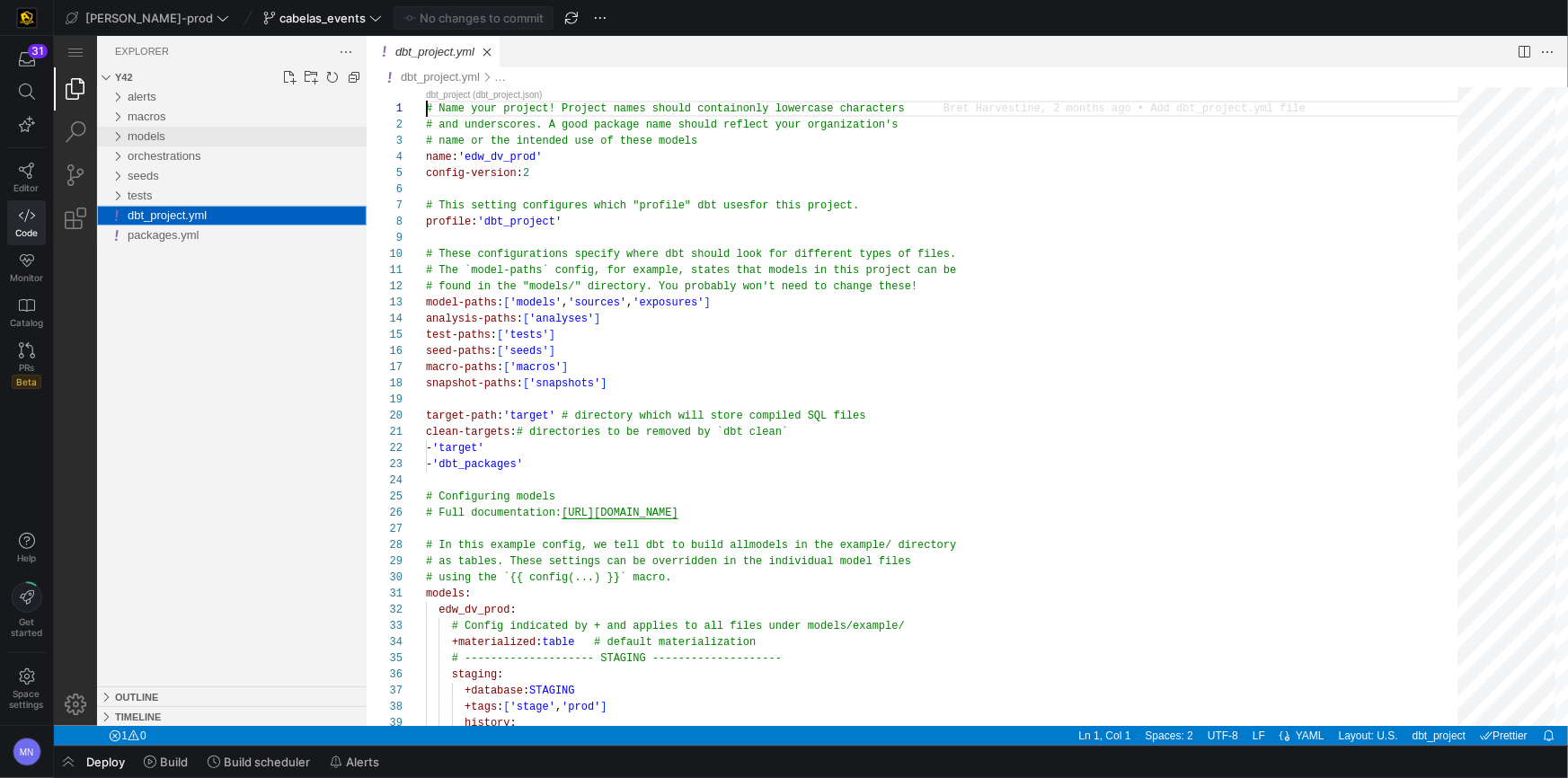
click at [118, 135] on div "models" at bounding box center [116, 136] width 27 height 20
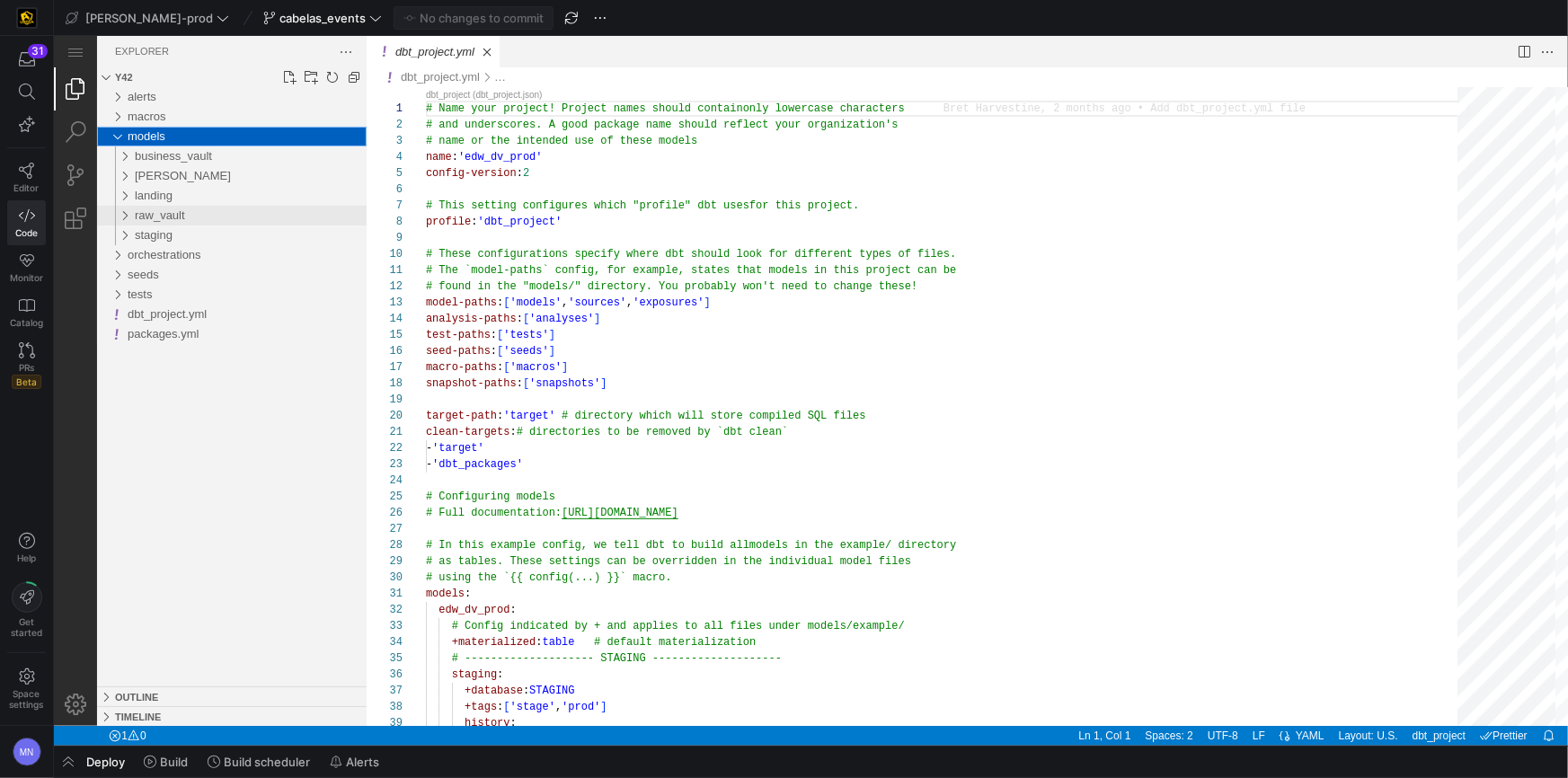
click at [125, 208] on div "raw_vault" at bounding box center [119, 214] width 34 height 20
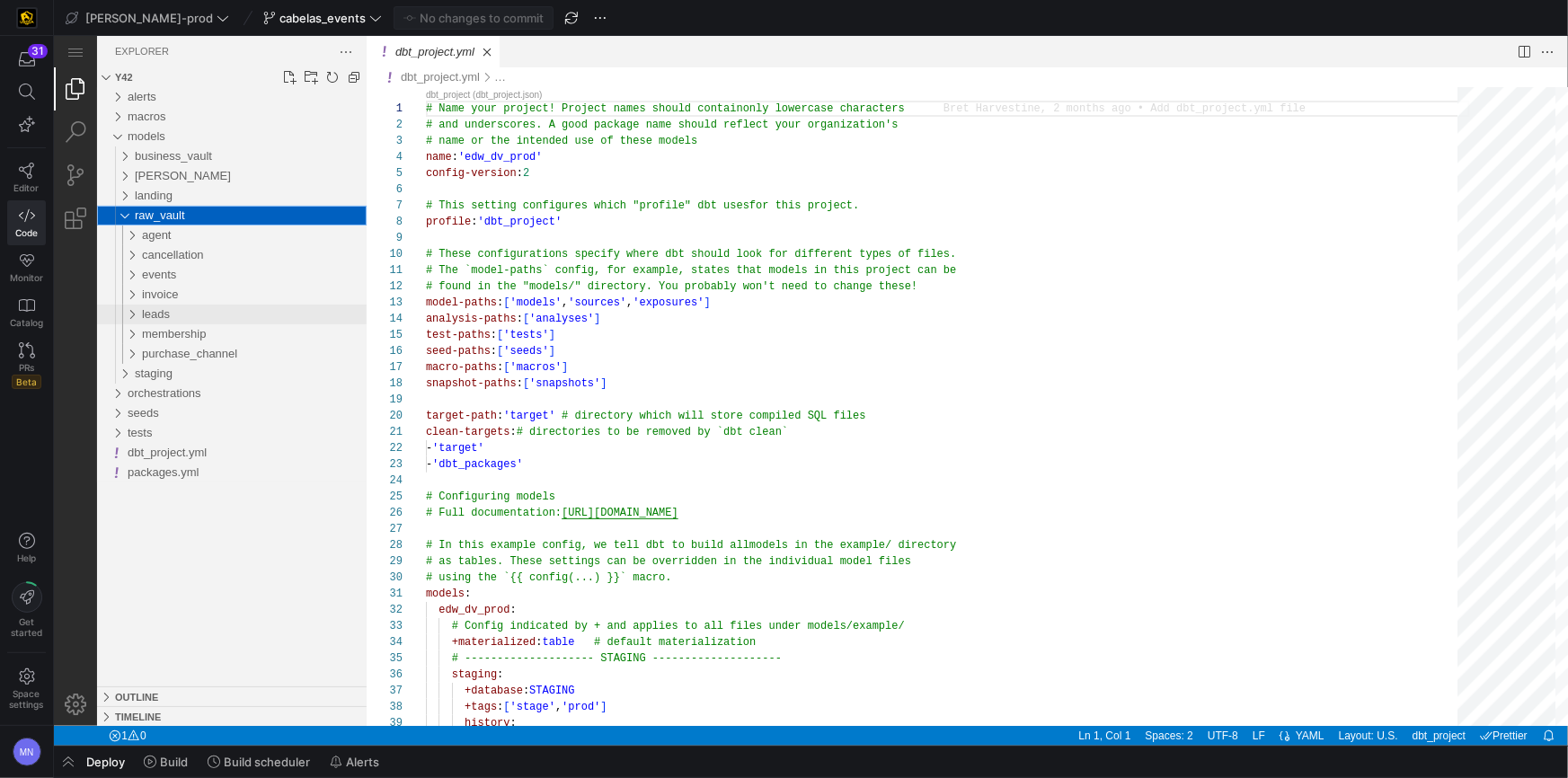
click at [134, 311] on div "leads" at bounding box center [122, 313] width 41 height 20
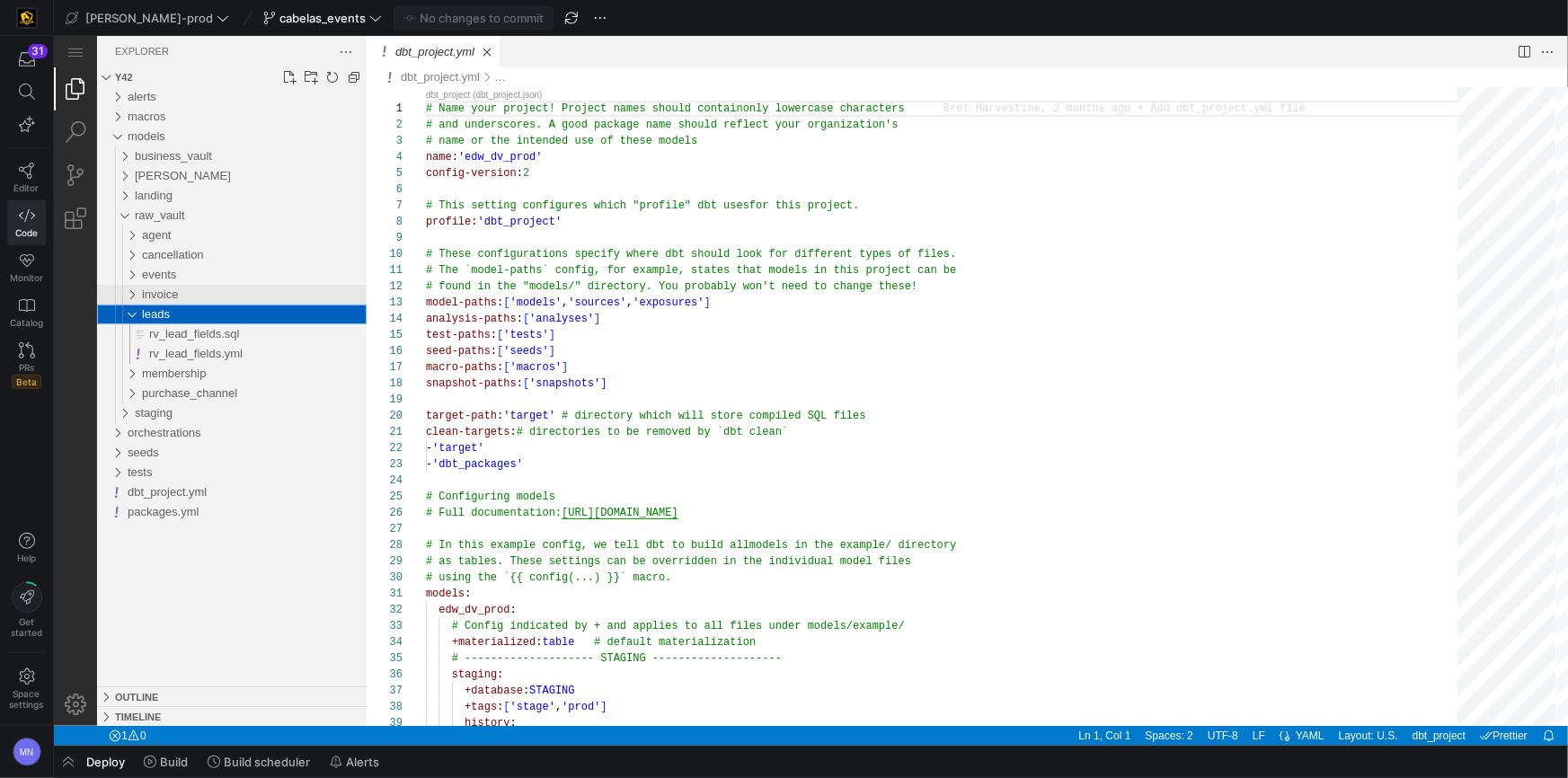
click at [134, 292] on div "invoice" at bounding box center [122, 293] width 41 height 20
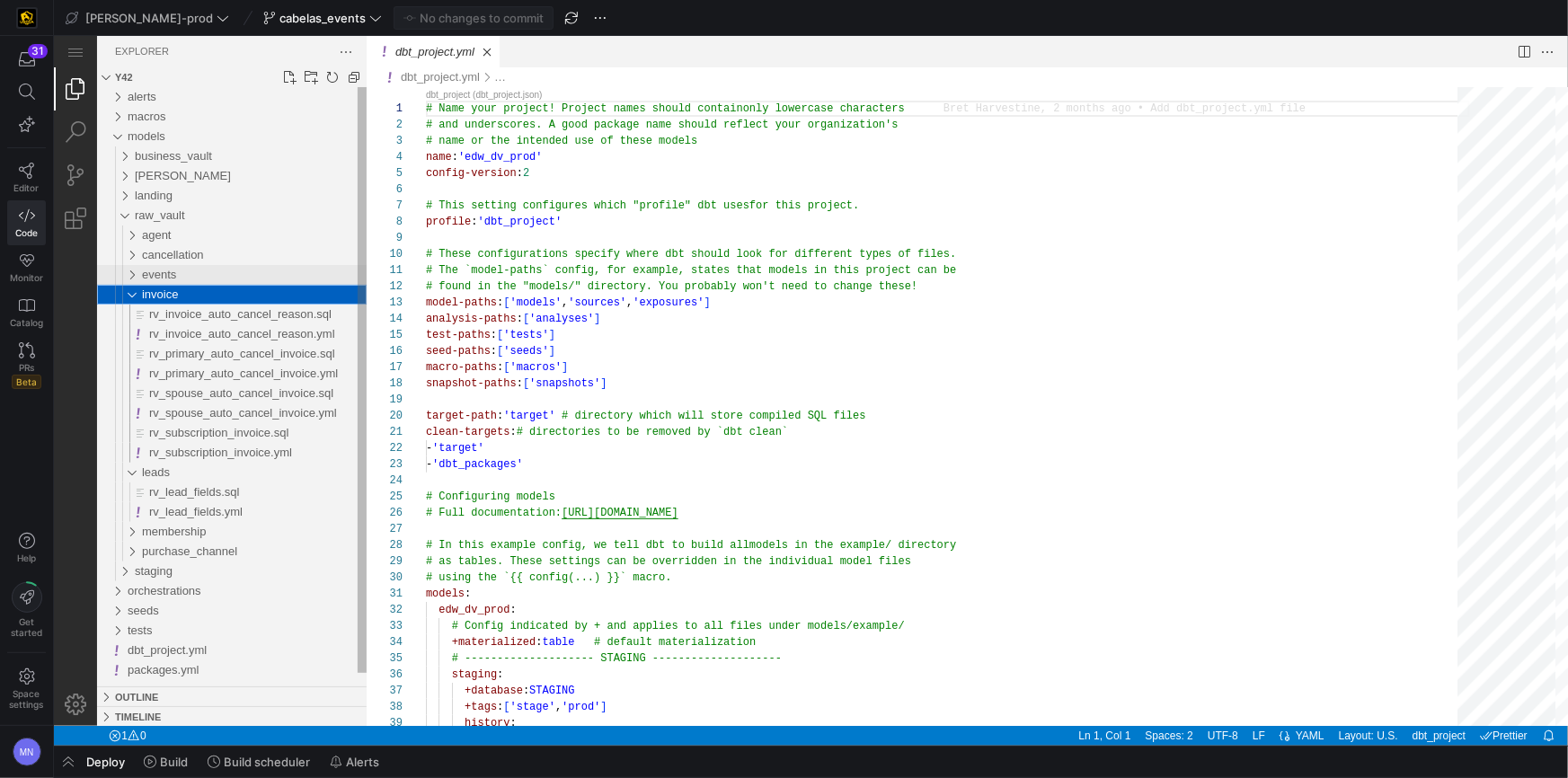
click at [140, 273] on div "events" at bounding box center [122, 273] width 41 height 20
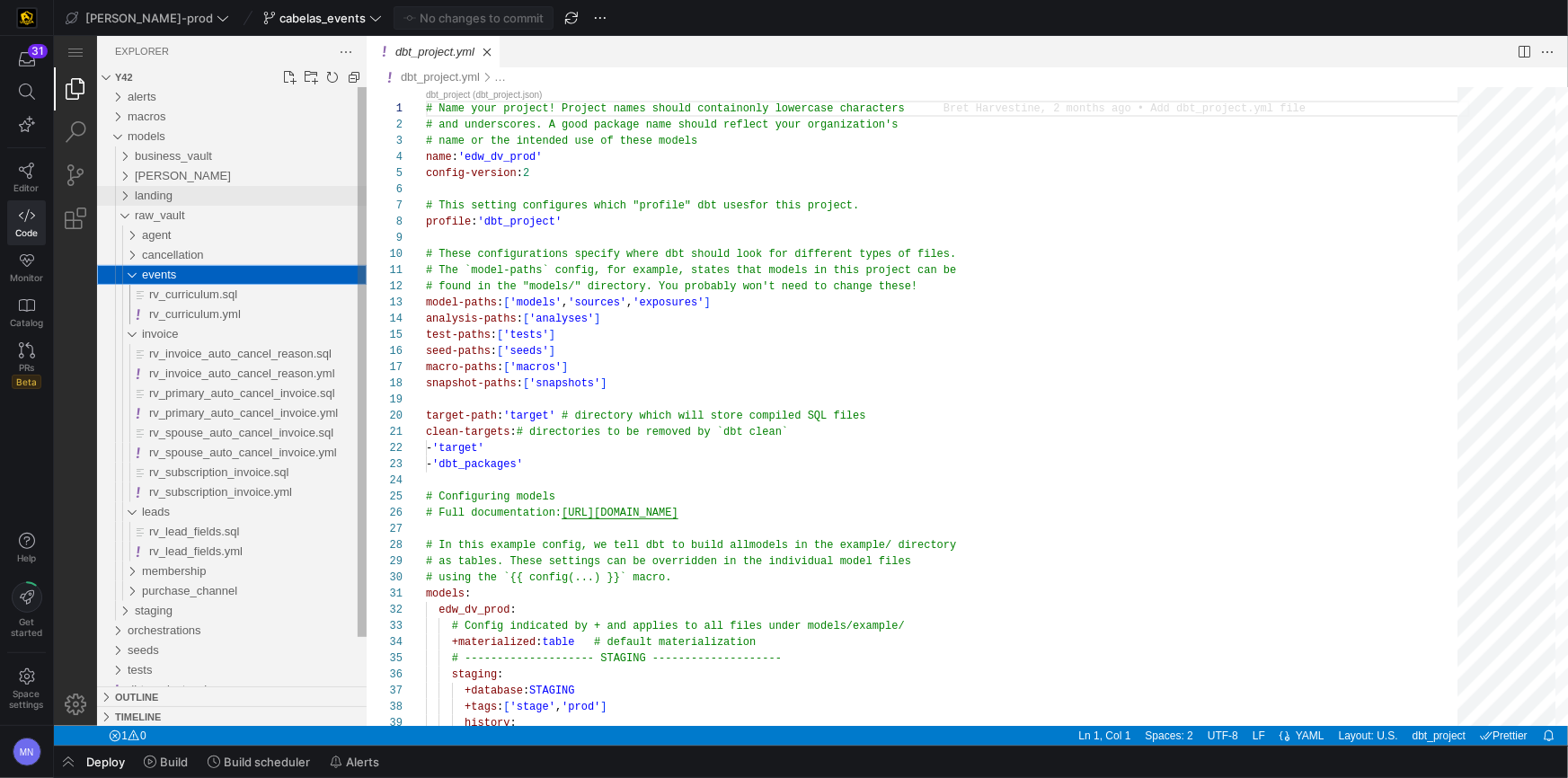
click at [127, 190] on div "landing" at bounding box center [119, 195] width 34 height 20
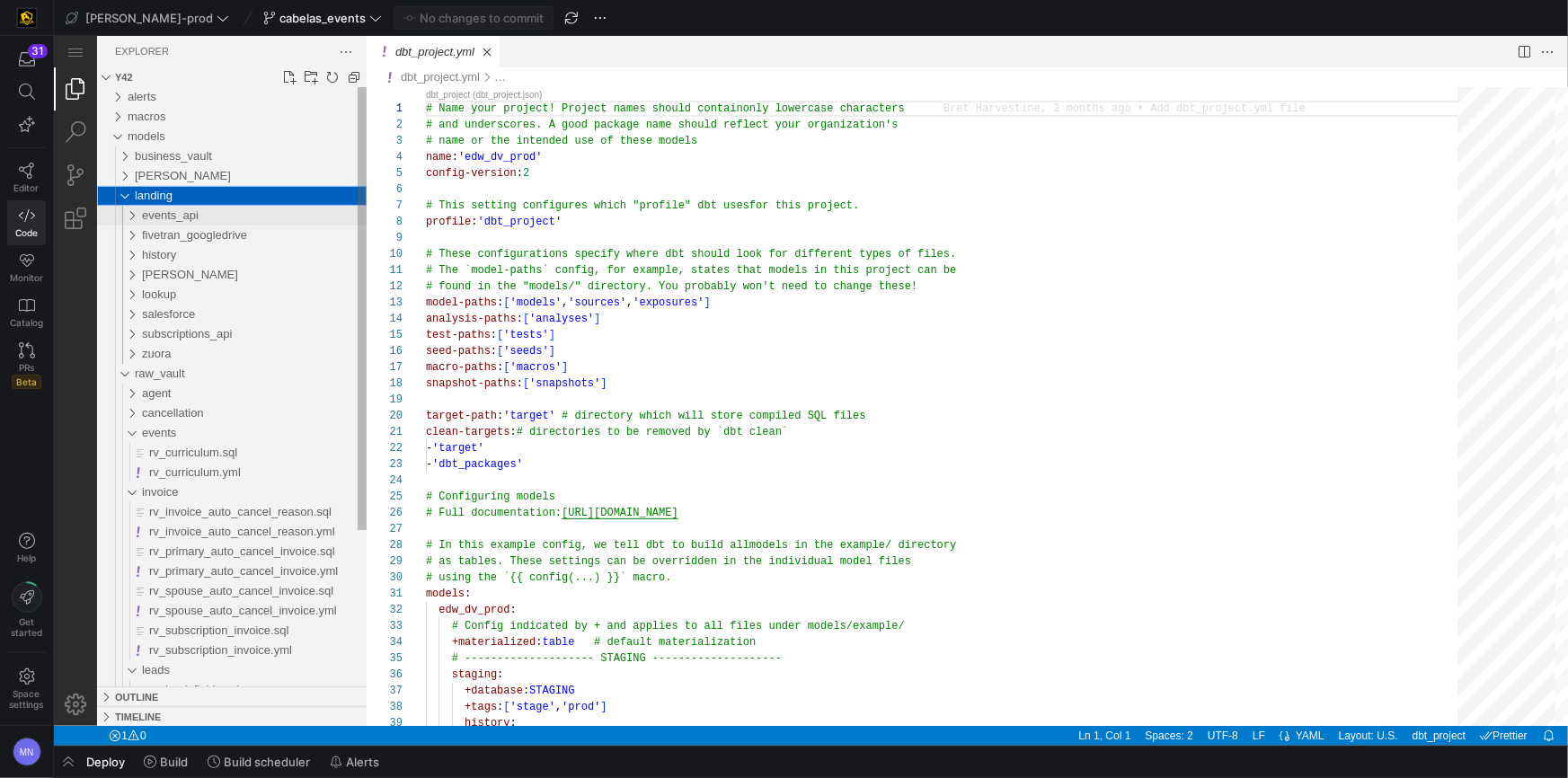
click at [141, 216] on div "events_api" at bounding box center [122, 214] width 41 height 20
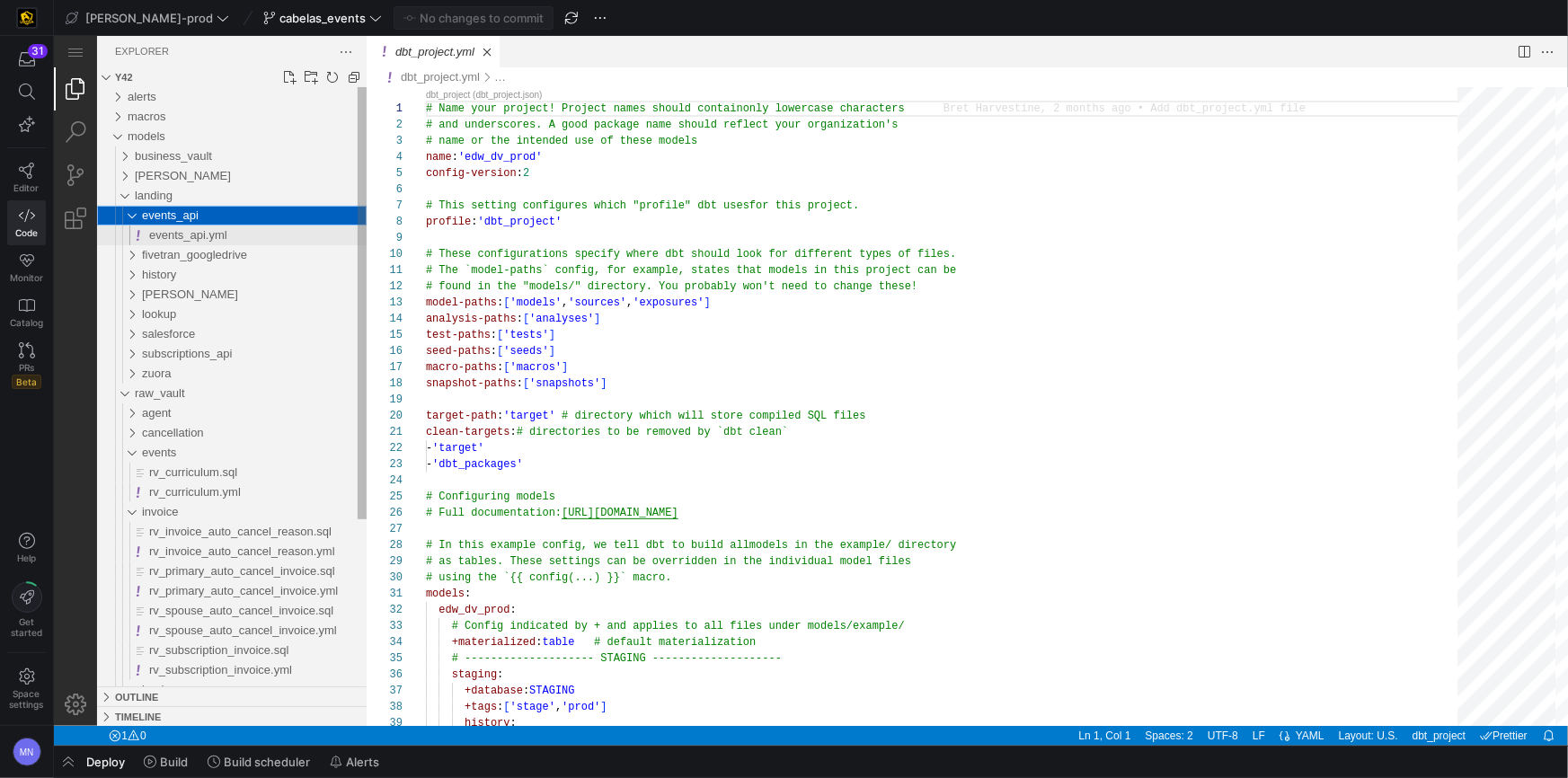
click at [209, 234] on span "events_api.yml" at bounding box center [187, 234] width 78 height 13
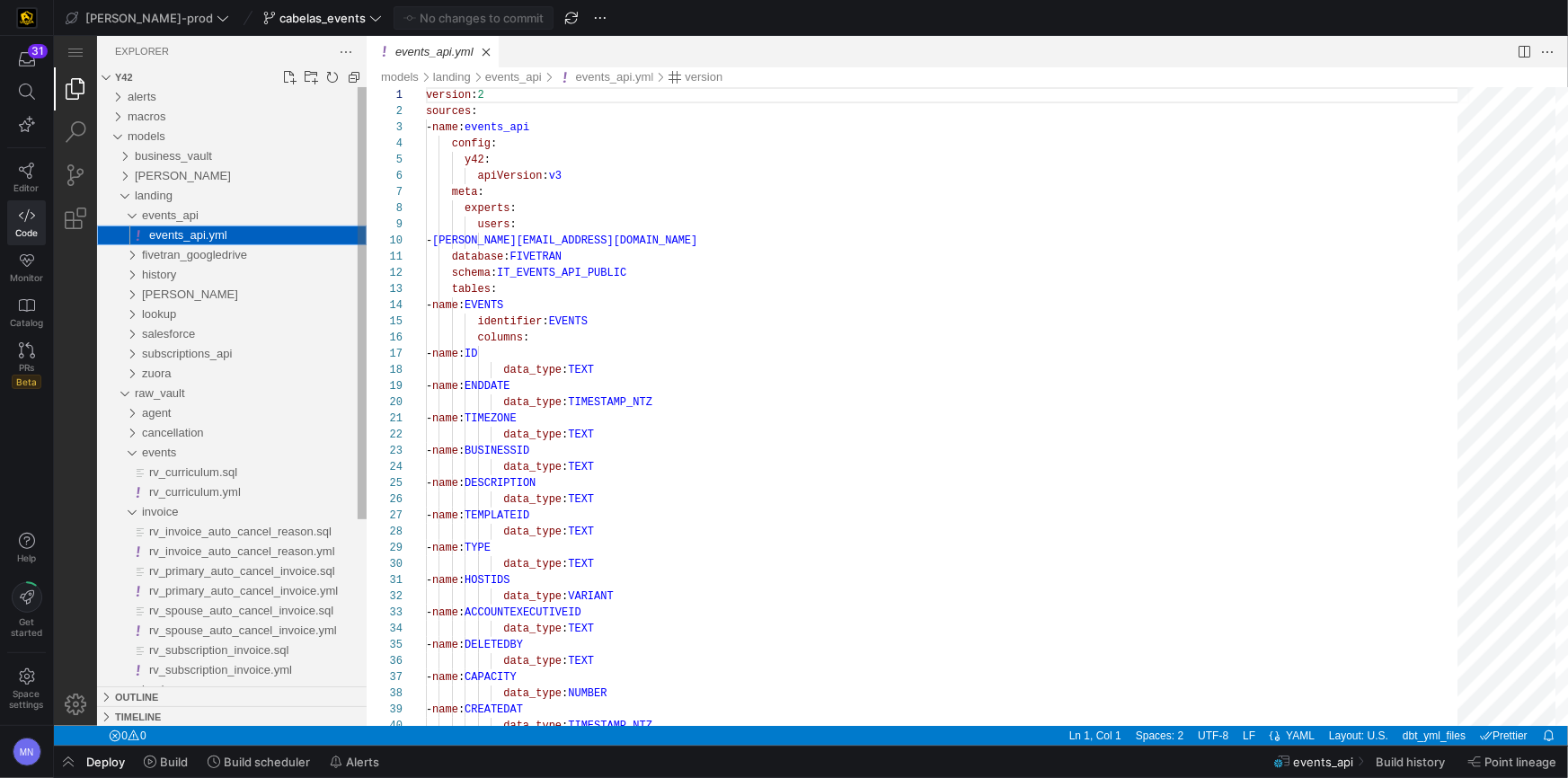
scroll to position [162, 0]
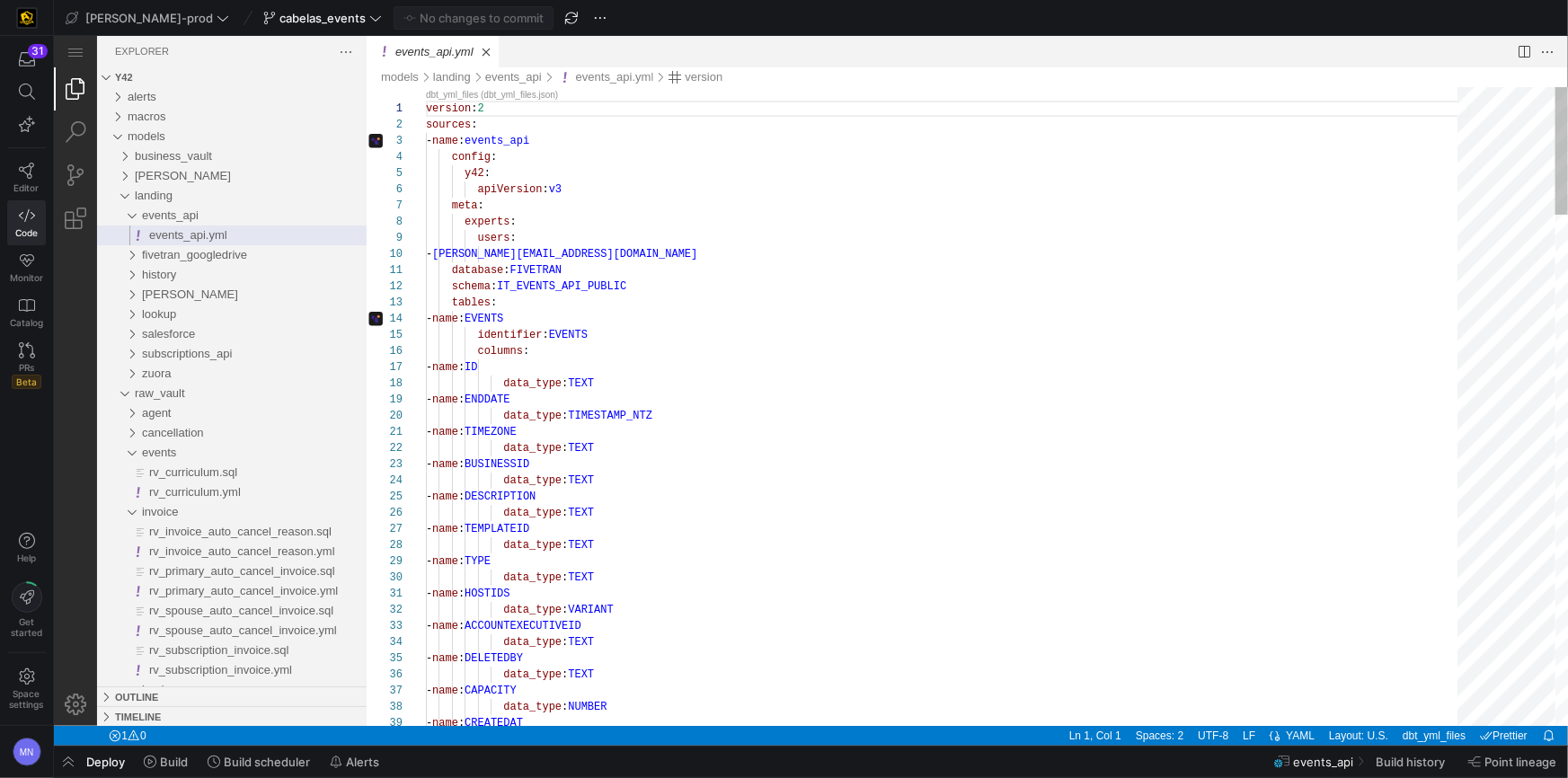
click at [562, 112] on div "version : 2" at bounding box center [947, 107] width 1044 height 16
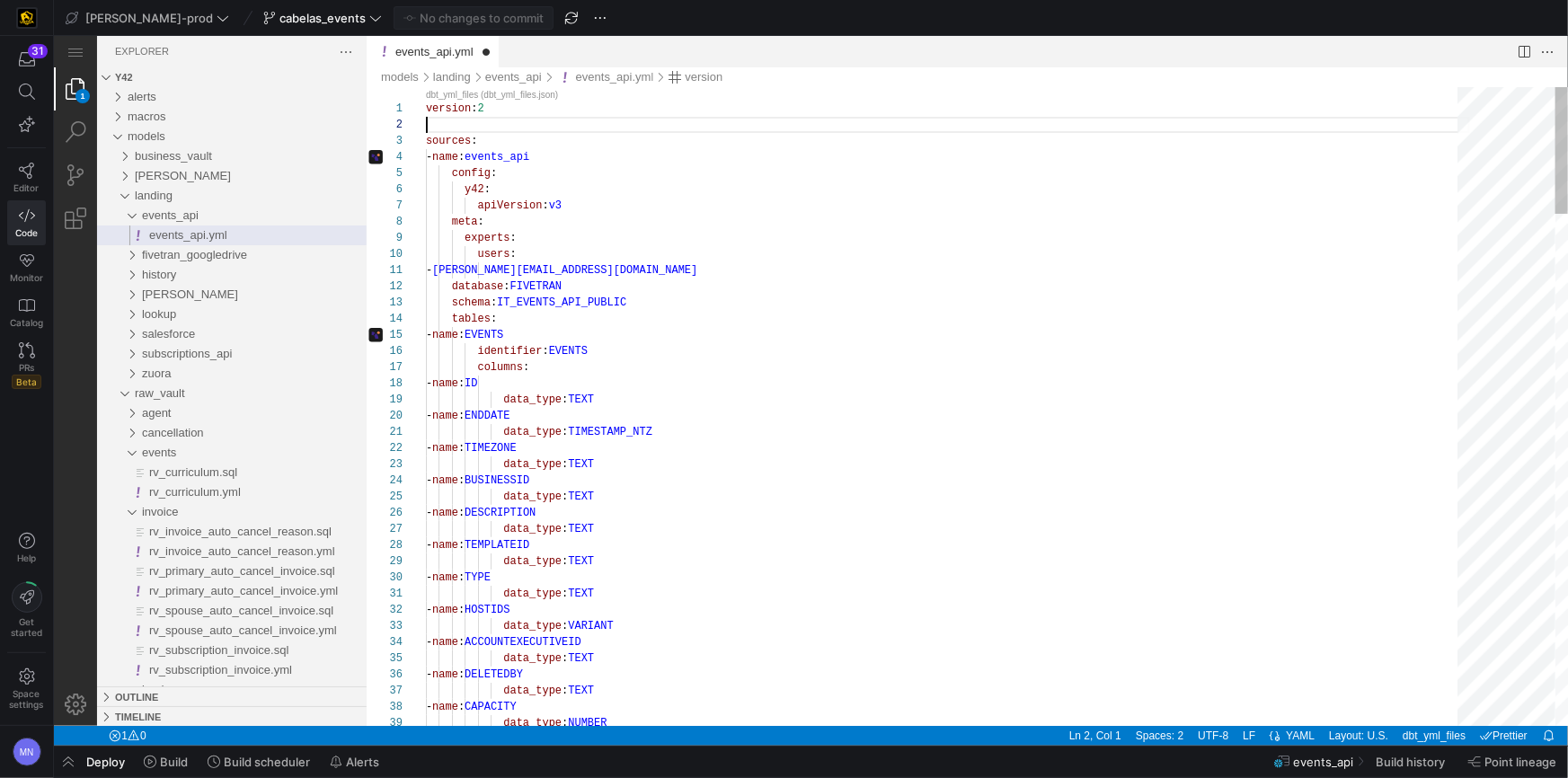
scroll to position [16, 0]
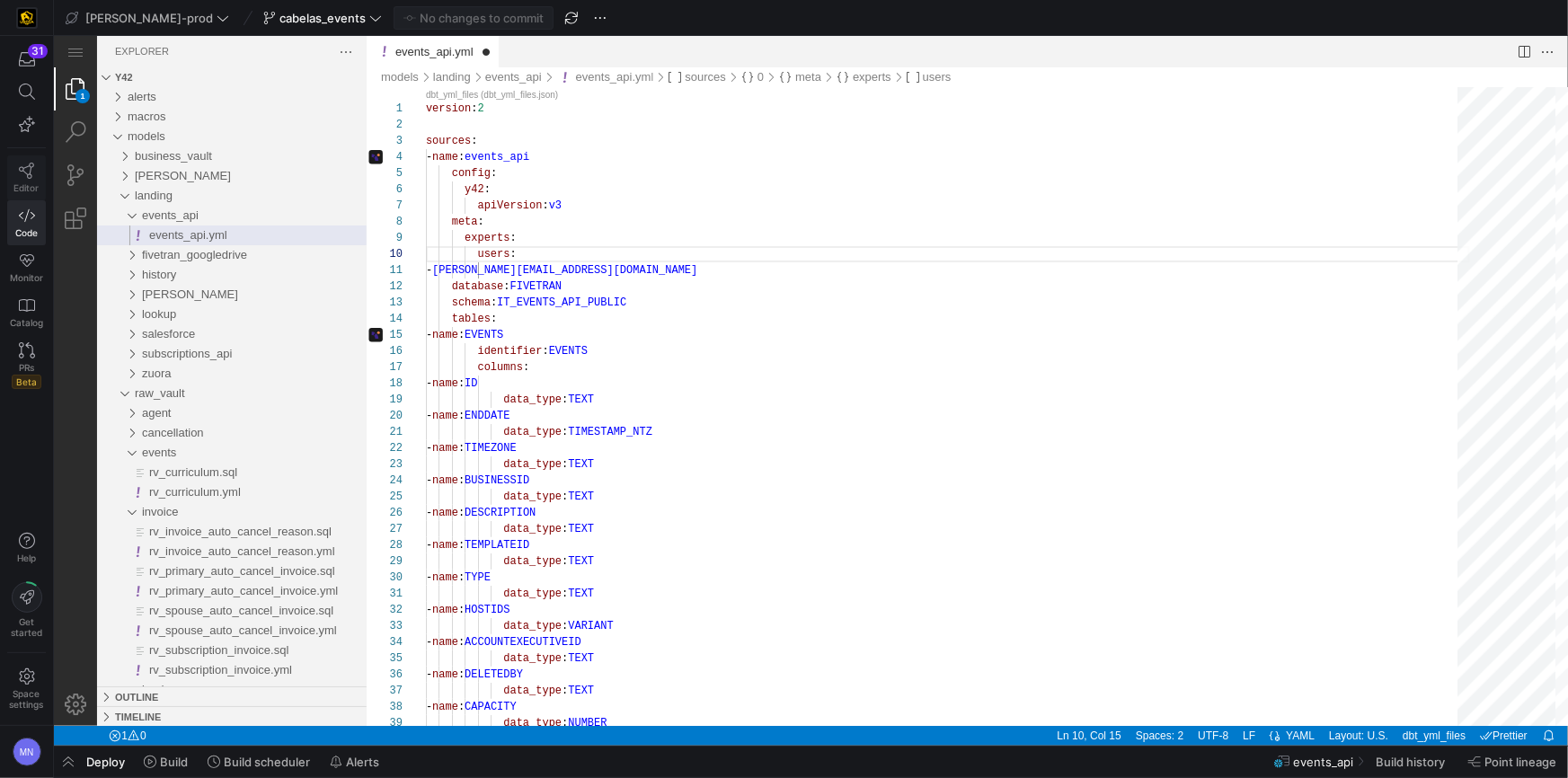
type textarea "version: 2 sources: - name: events_api config: y42: apiVersion: v3 meta: expert…"
click at [24, 174] on icon at bounding box center [27, 170] width 16 height 16
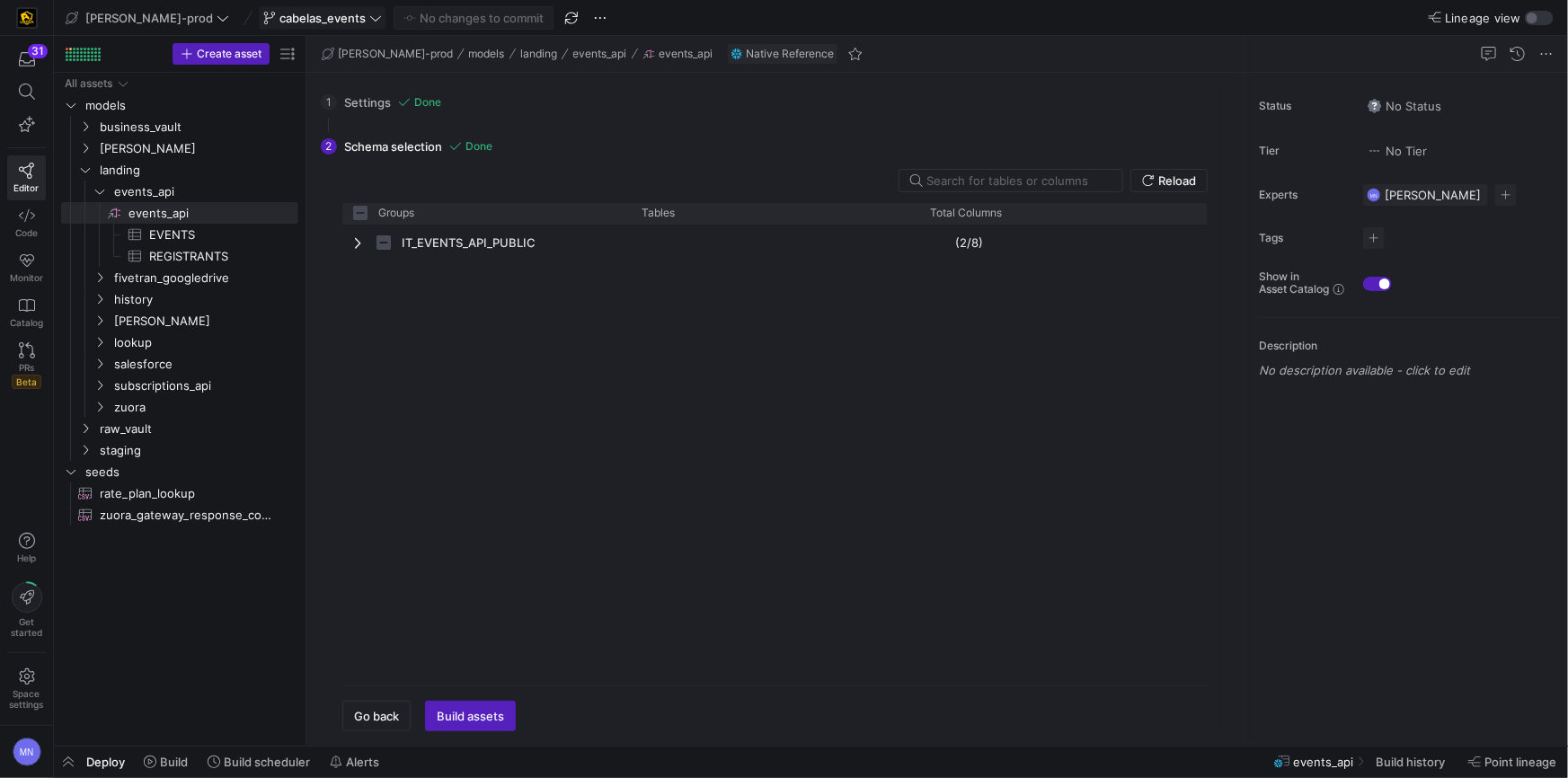
checkbox input "false"
click at [279, 15] on span "cabelas_events" at bounding box center [322, 17] width 86 height 14
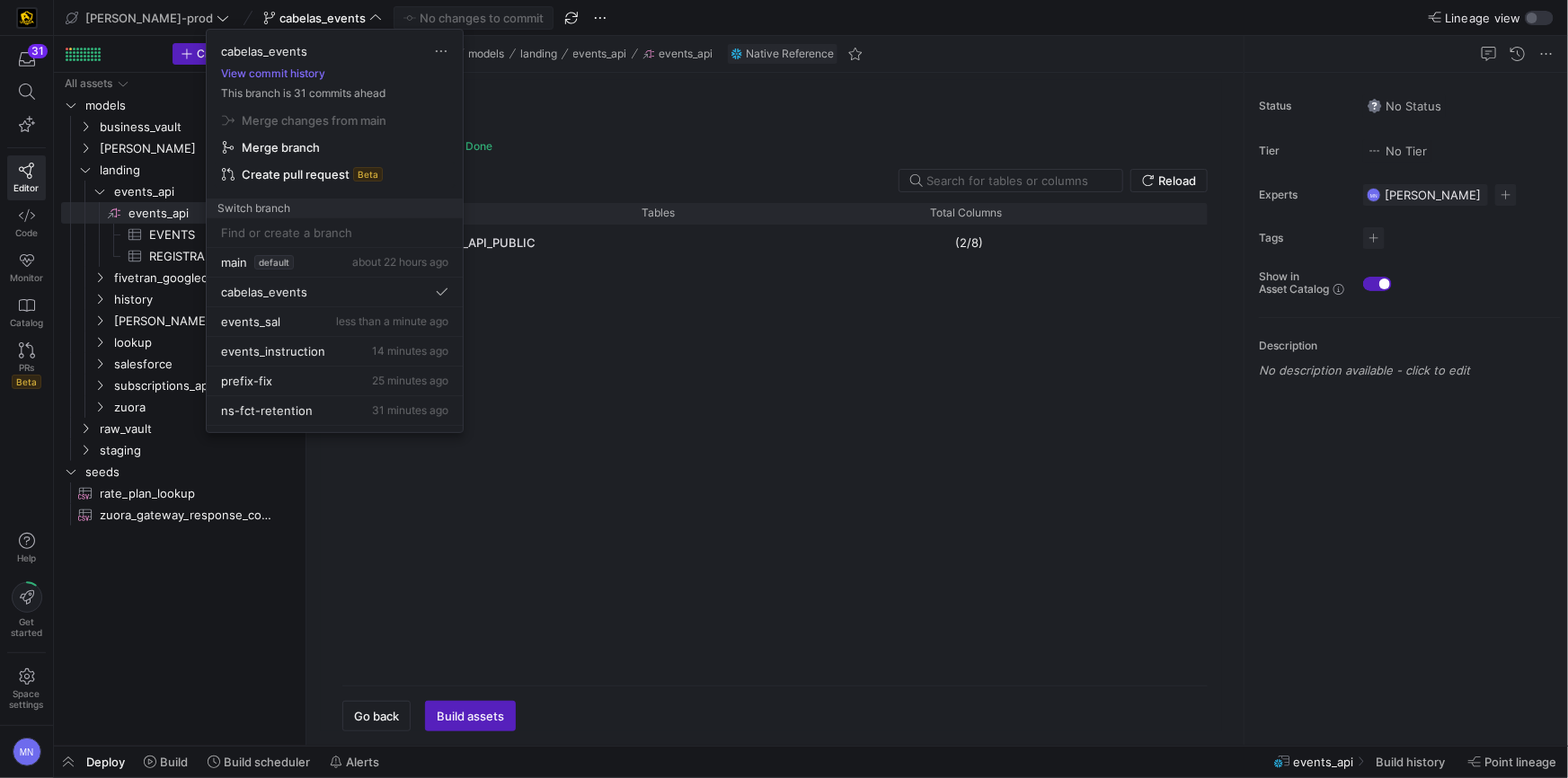
click at [337, 174] on span "Create pull request" at bounding box center [295, 174] width 108 height 14
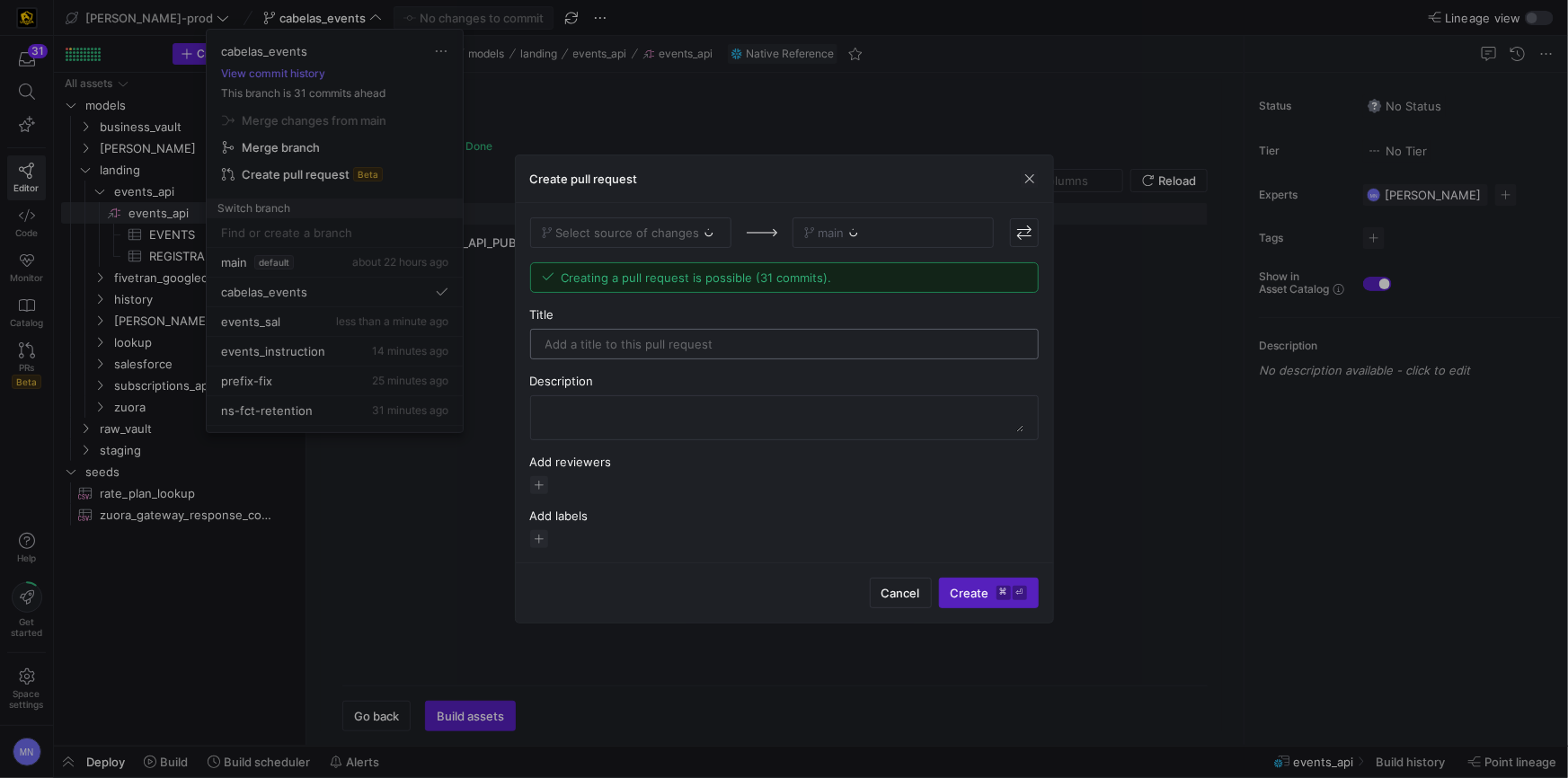
click at [670, 357] on div at bounding box center [784, 344] width 478 height 29
click at [668, 350] on input "text" at bounding box center [784, 344] width 478 height 14
type input "business_curriculum_datavault_add"
click at [594, 429] on textarea at bounding box center [784, 418] width 478 height 29
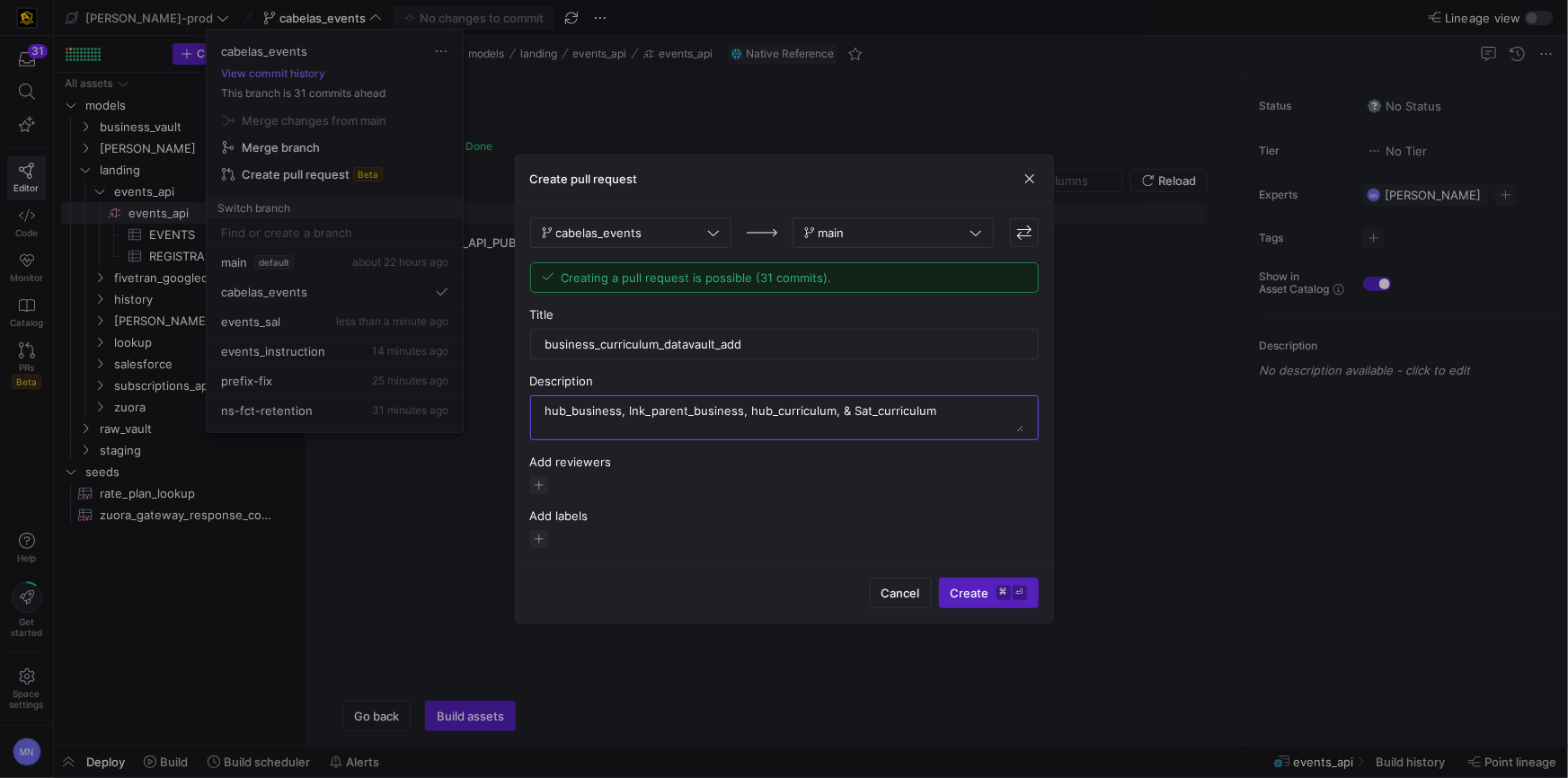
drag, startPoint x: 547, startPoint y: 412, endPoint x: 566, endPoint y: 492, distance: 82.2
click at [548, 413] on textarea at bounding box center [784, 418] width 478 height 29
click at [658, 412] on textarea at bounding box center [784, 418] width 478 height 29
drag, startPoint x: 625, startPoint y: 413, endPoint x: 584, endPoint y: 414, distance: 41.0
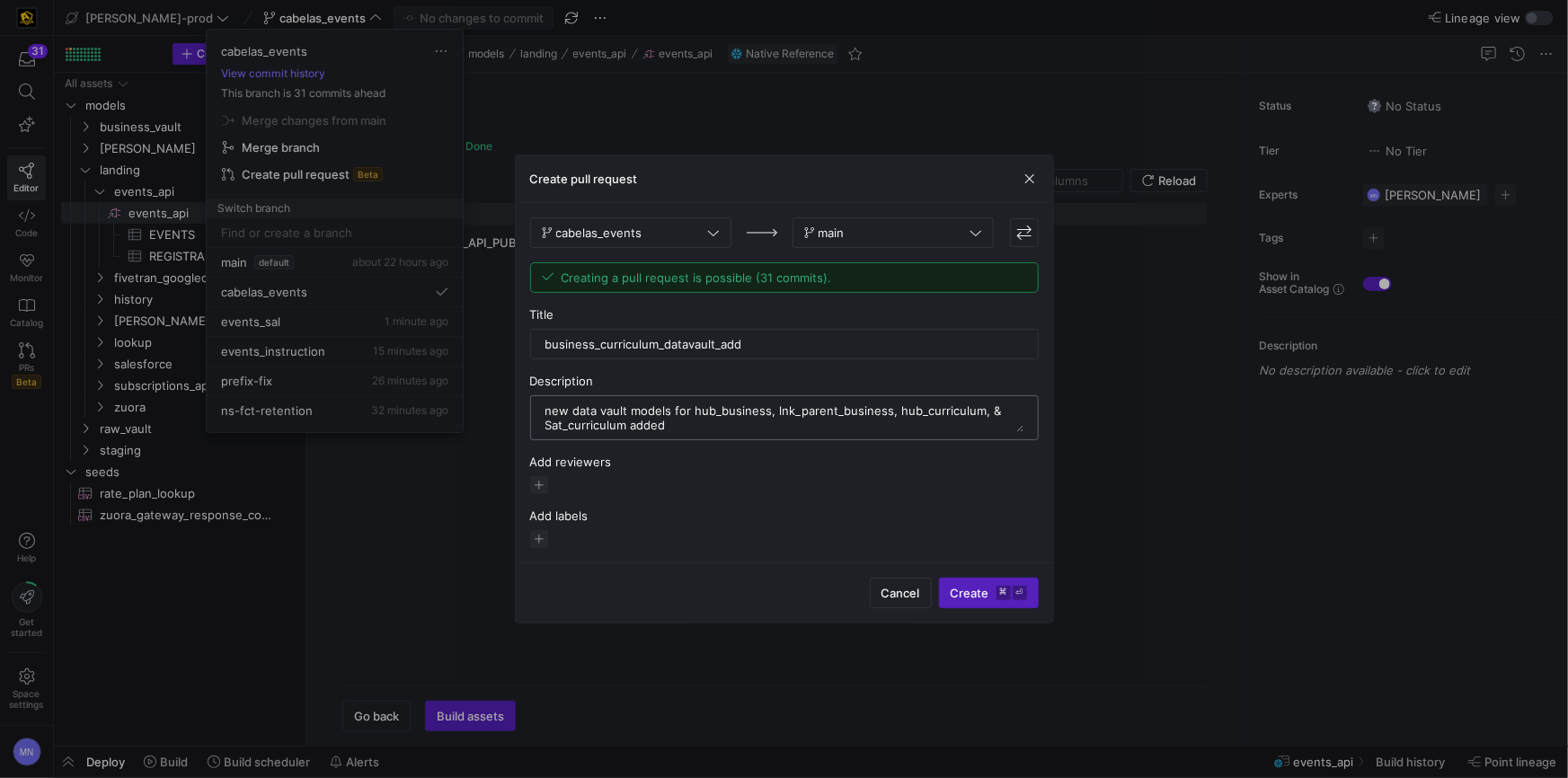
click at [574, 408] on textarea at bounding box center [784, 418] width 478 height 29
click at [639, 429] on textarea at bounding box center [784, 418] width 478 height 29
click at [574, 409] on textarea at bounding box center [784, 418] width 478 height 29
click at [941, 413] on textarea at bounding box center [784, 418] width 478 height 29
click at [1022, 414] on textarea at bounding box center [784, 418] width 478 height 29
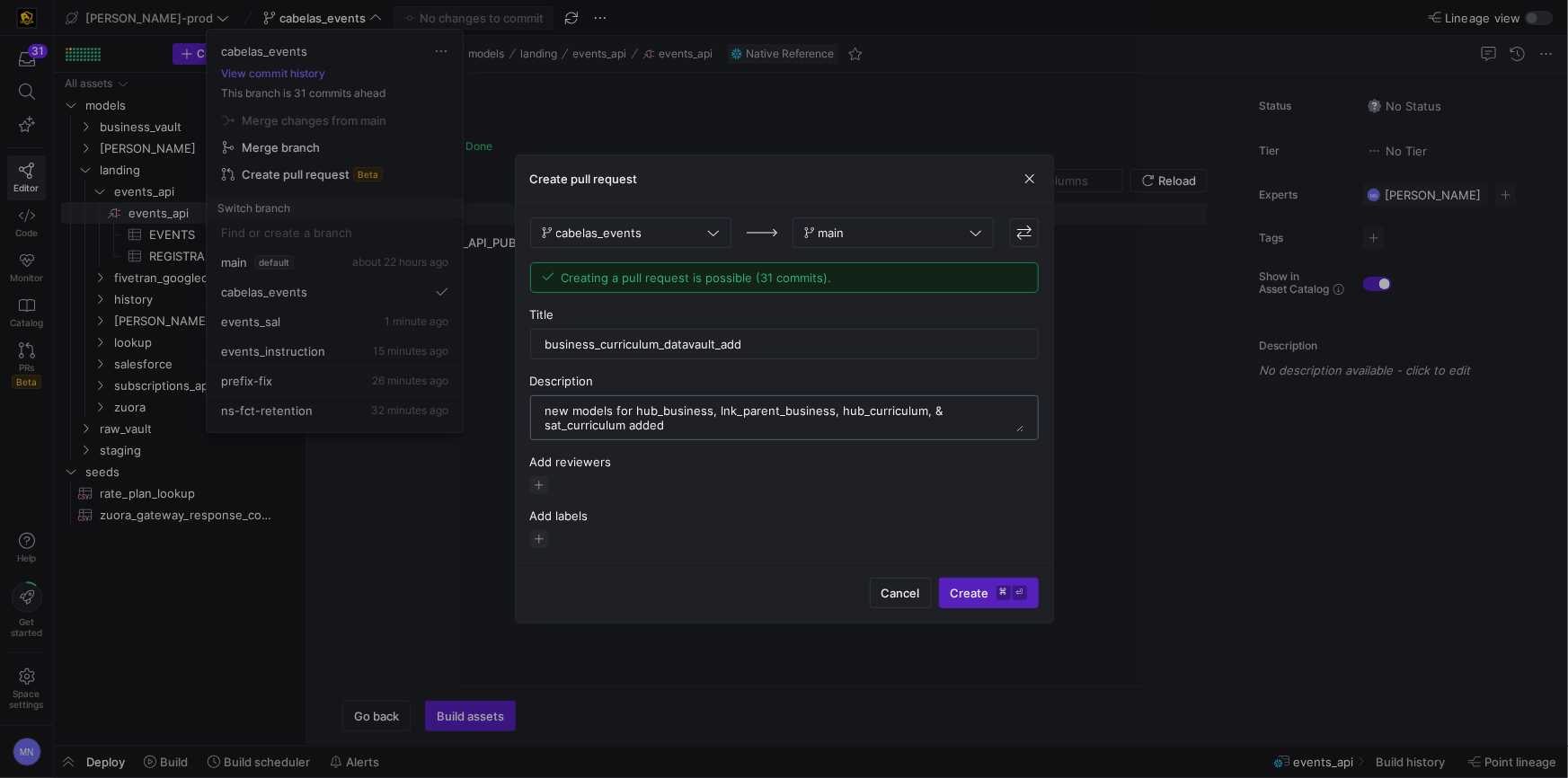
paste textarea "data vault"
type textarea "new models for hub_business, lnk_parent_business, hub_curriculum, & sat_curricu…"
click at [954, 589] on span "Create ⌘ ⏎" at bounding box center [989, 593] width 76 height 14
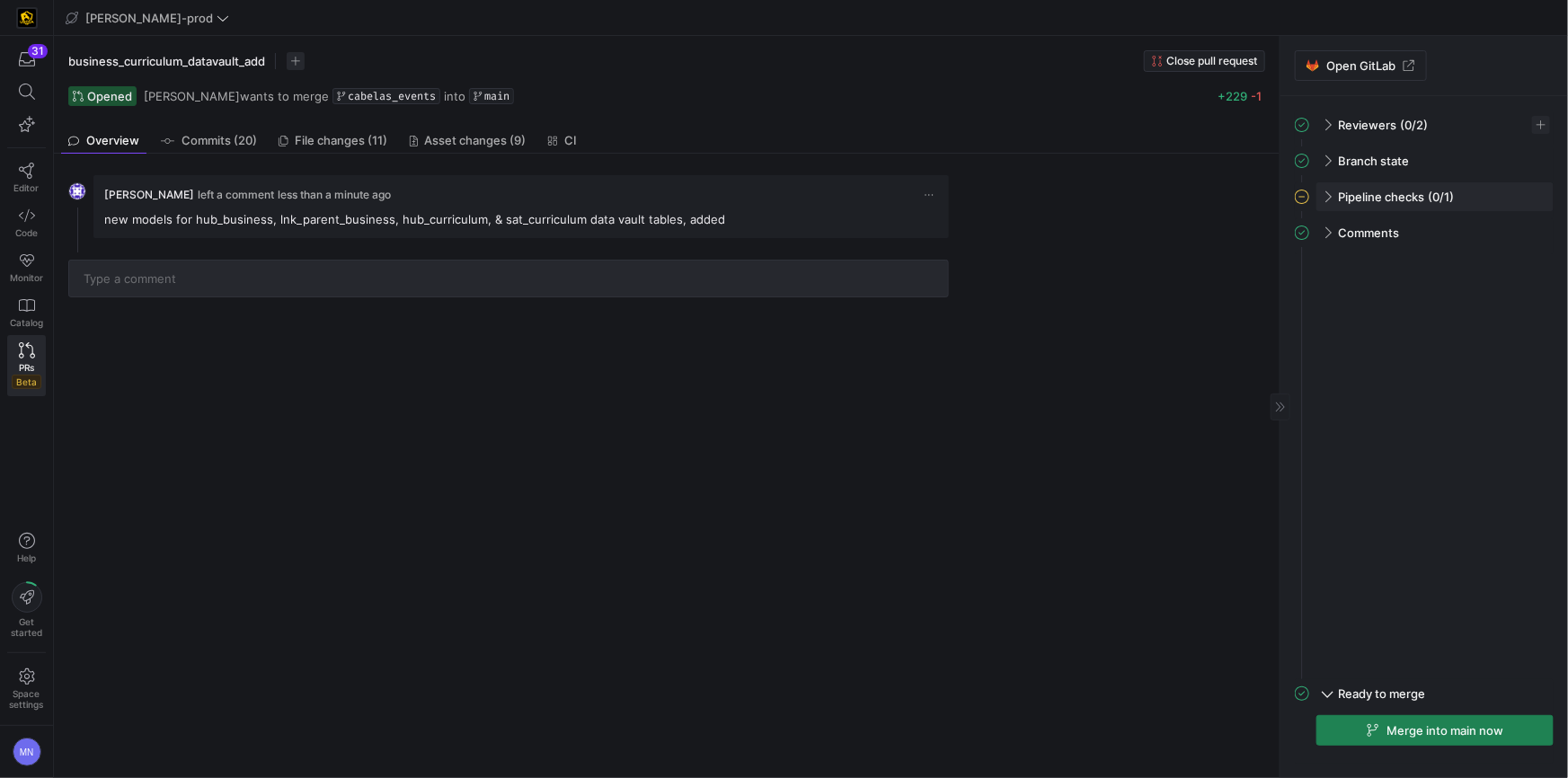
click at [1322, 199] on span at bounding box center [1325, 197] width 14 height 8
click at [248, 139] on span "Commits (20)" at bounding box center [219, 140] width 75 height 11
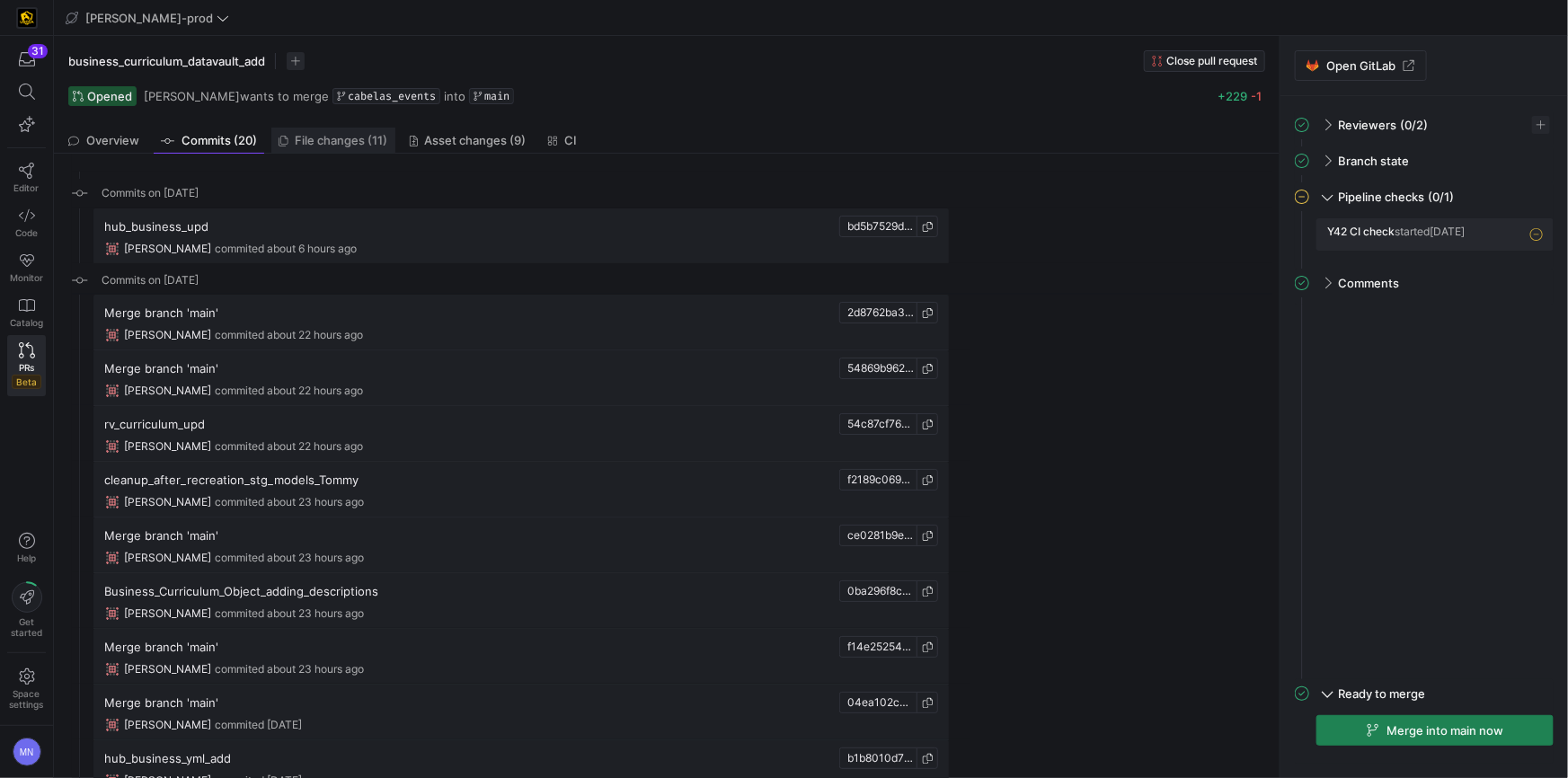
click at [330, 136] on span "File changes (11)" at bounding box center [341, 140] width 93 height 11
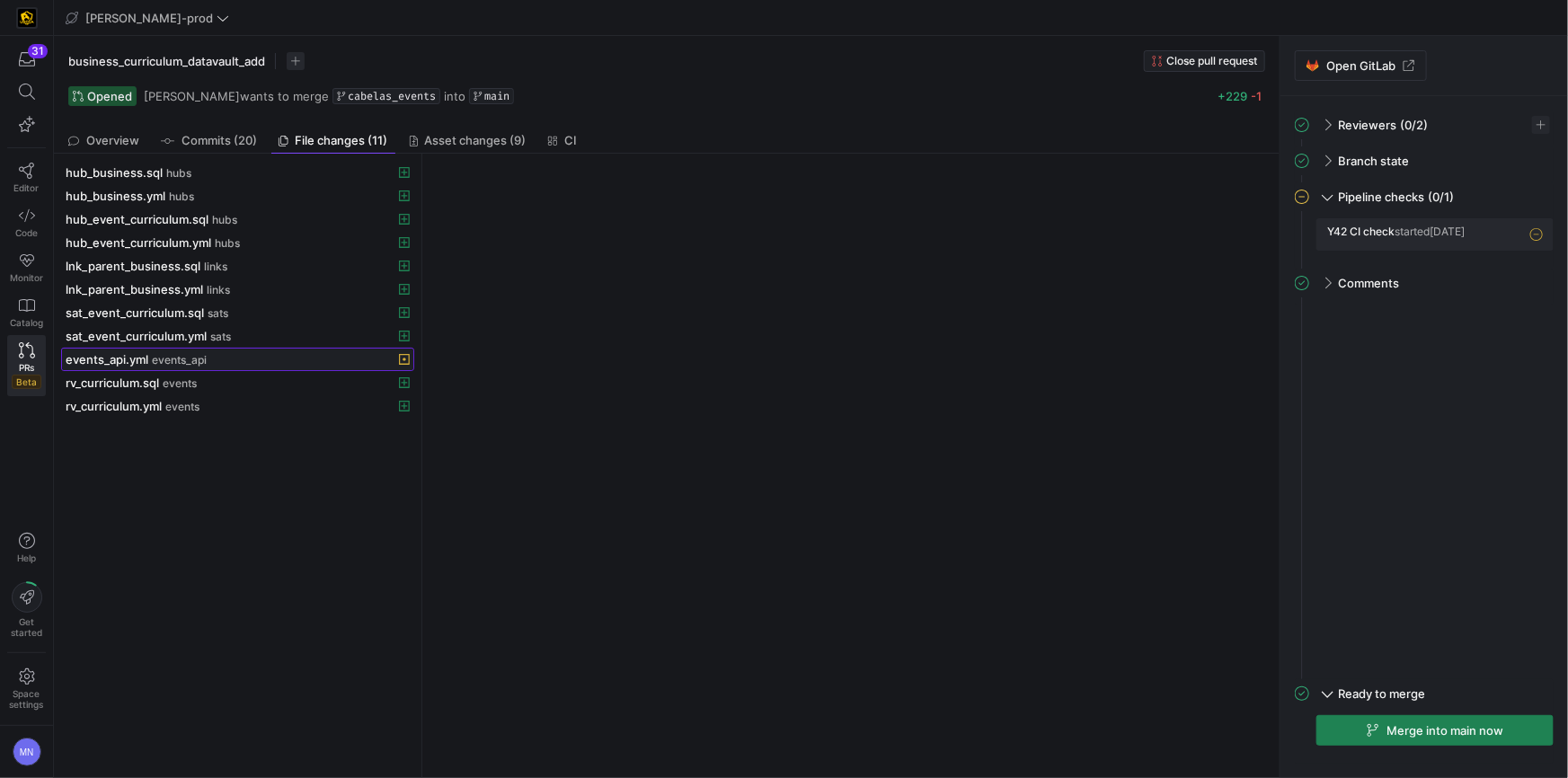
drag, startPoint x: 172, startPoint y: 366, endPoint x: 157, endPoint y: 366, distance: 15.0
click at [172, 366] on span at bounding box center [238, 359] width 352 height 22
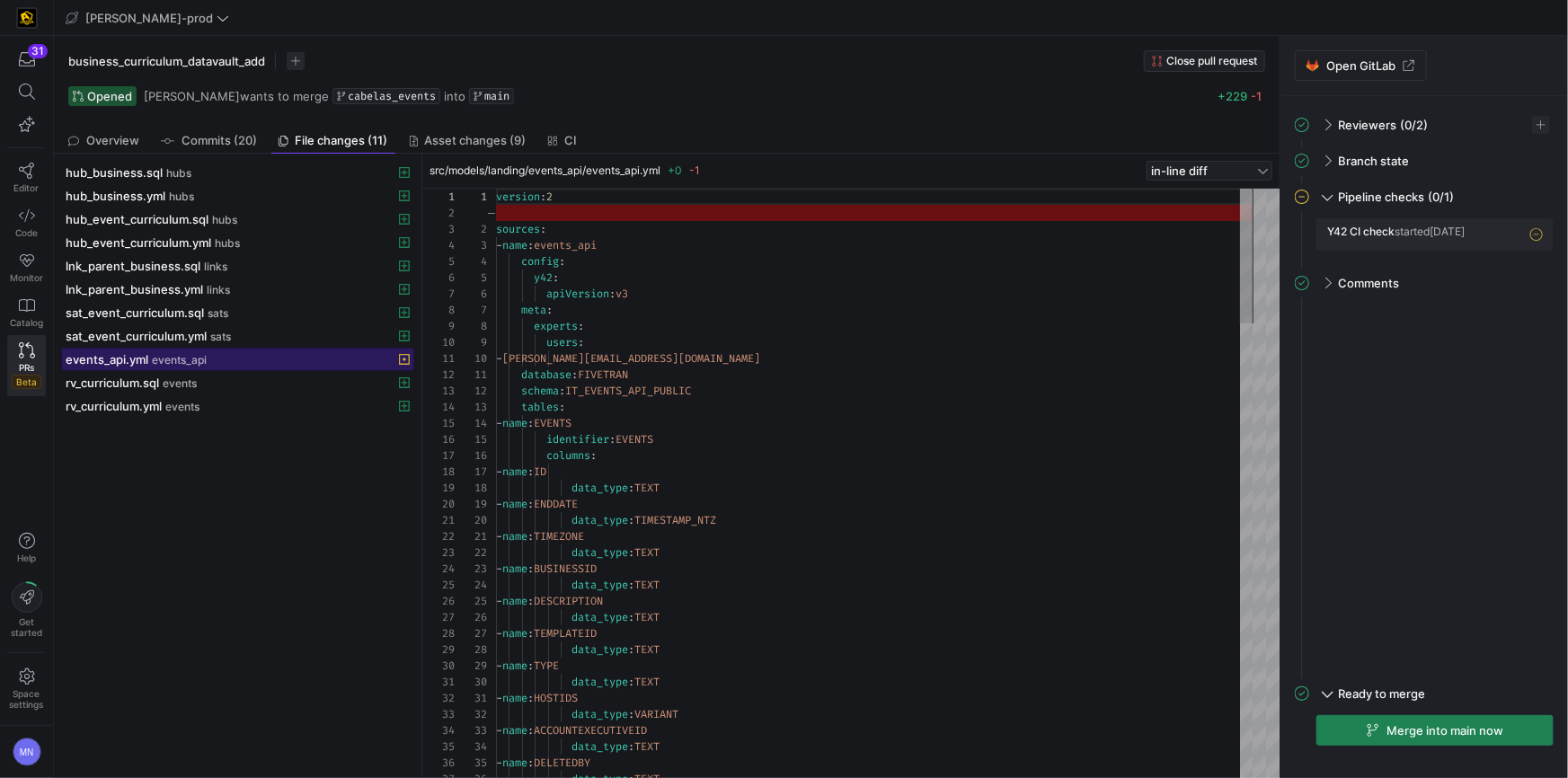
scroll to position [162, 0]
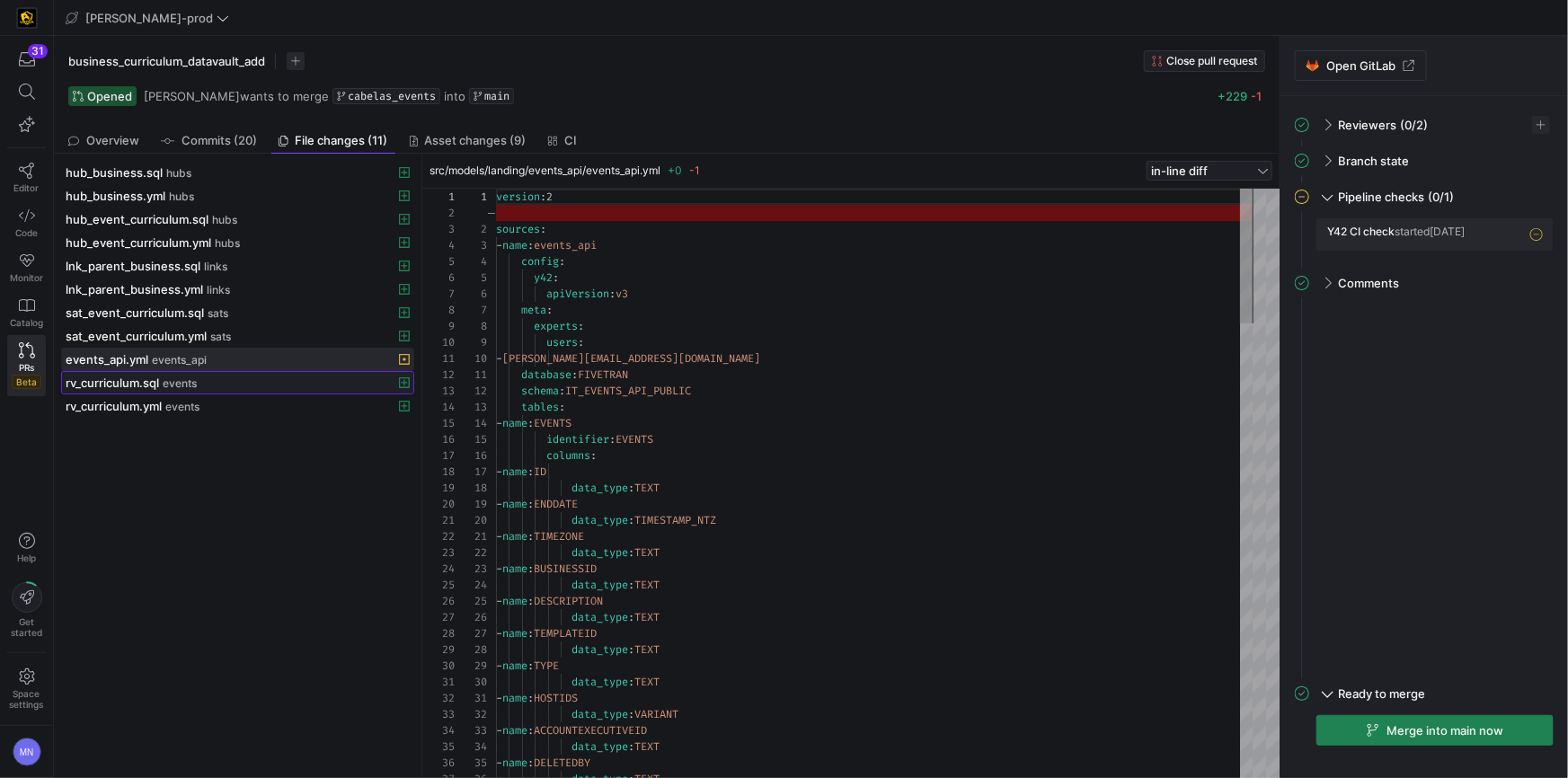
click at [127, 391] on span at bounding box center [238, 382] width 352 height 22
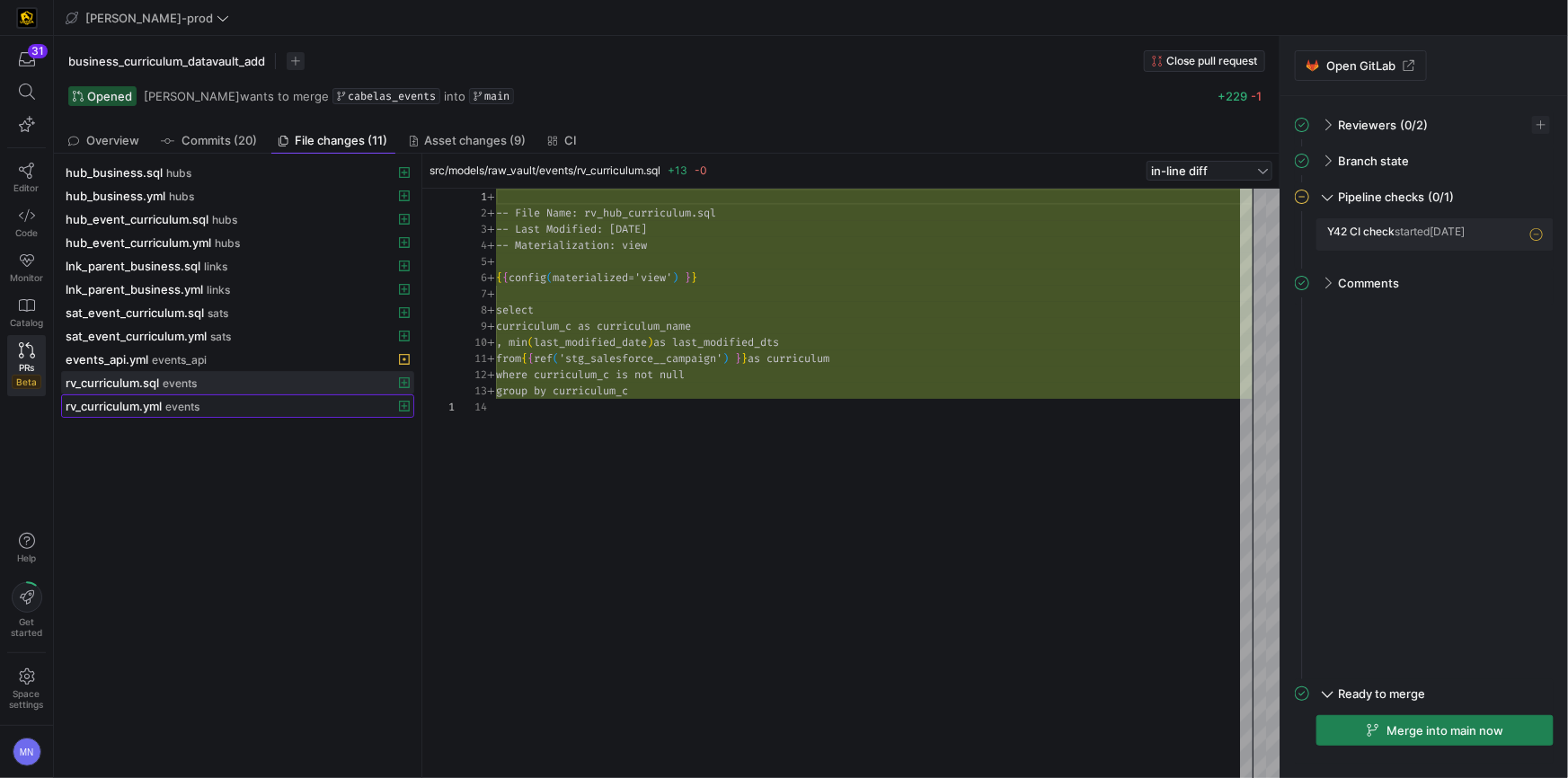
click at [125, 400] on span "rv_curriculum.yml" at bounding box center [114, 405] width 97 height 14
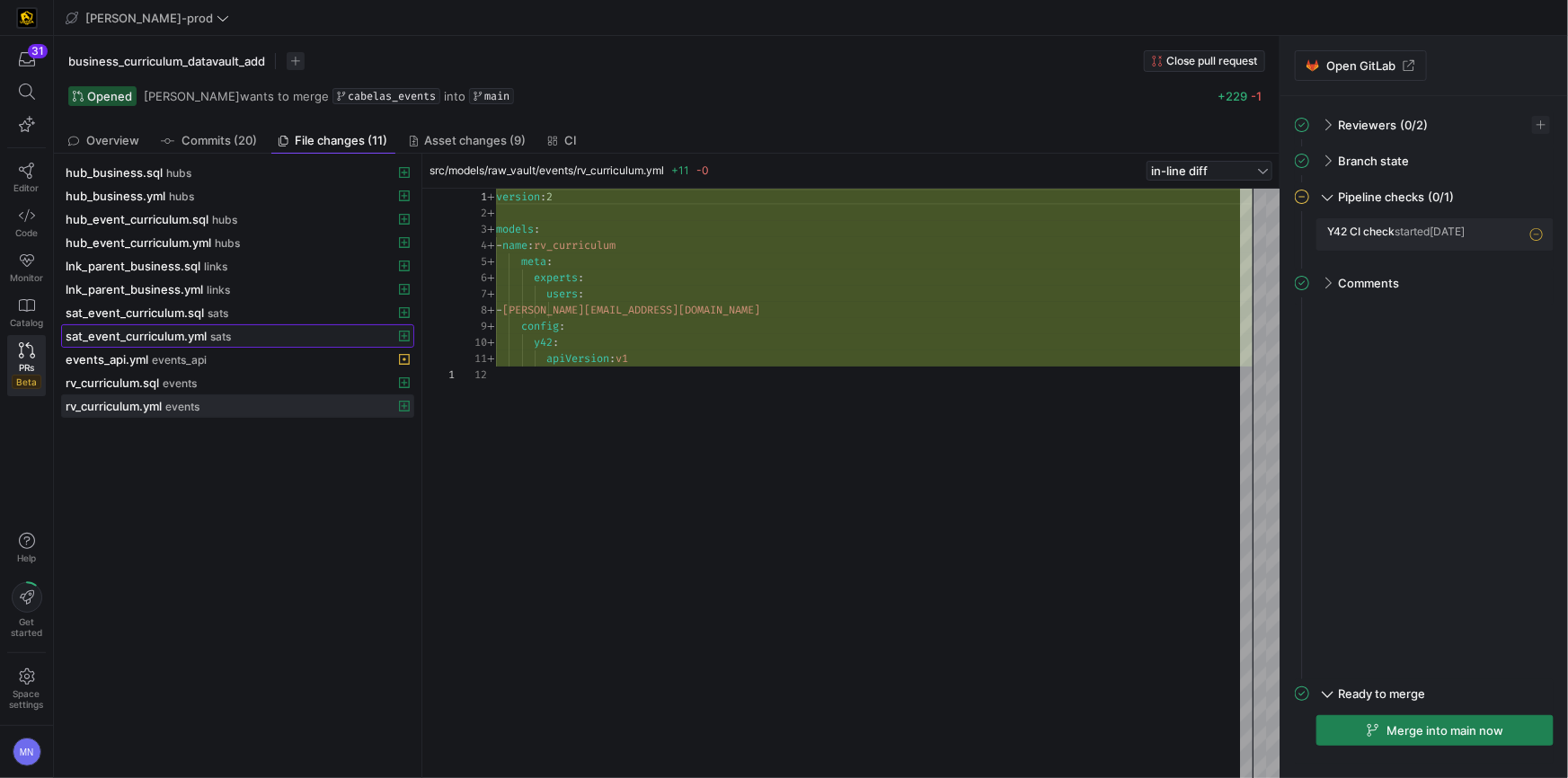
click at [157, 335] on span "sat_event_curriculum.yml" at bounding box center [137, 335] width 141 height 14
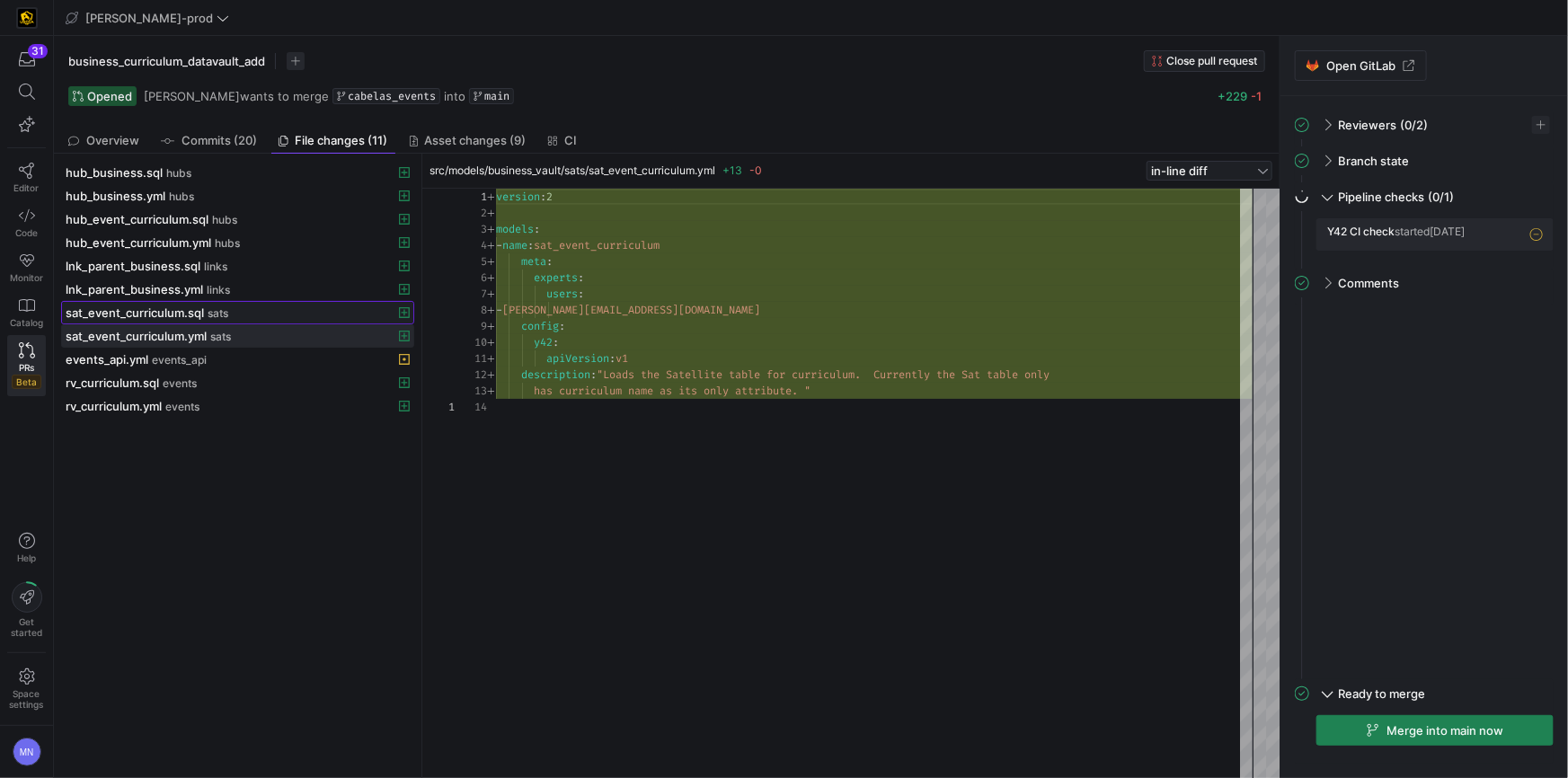
click at [181, 309] on span "sat_event_curriculum.sql" at bounding box center [135, 313] width 139 height 14
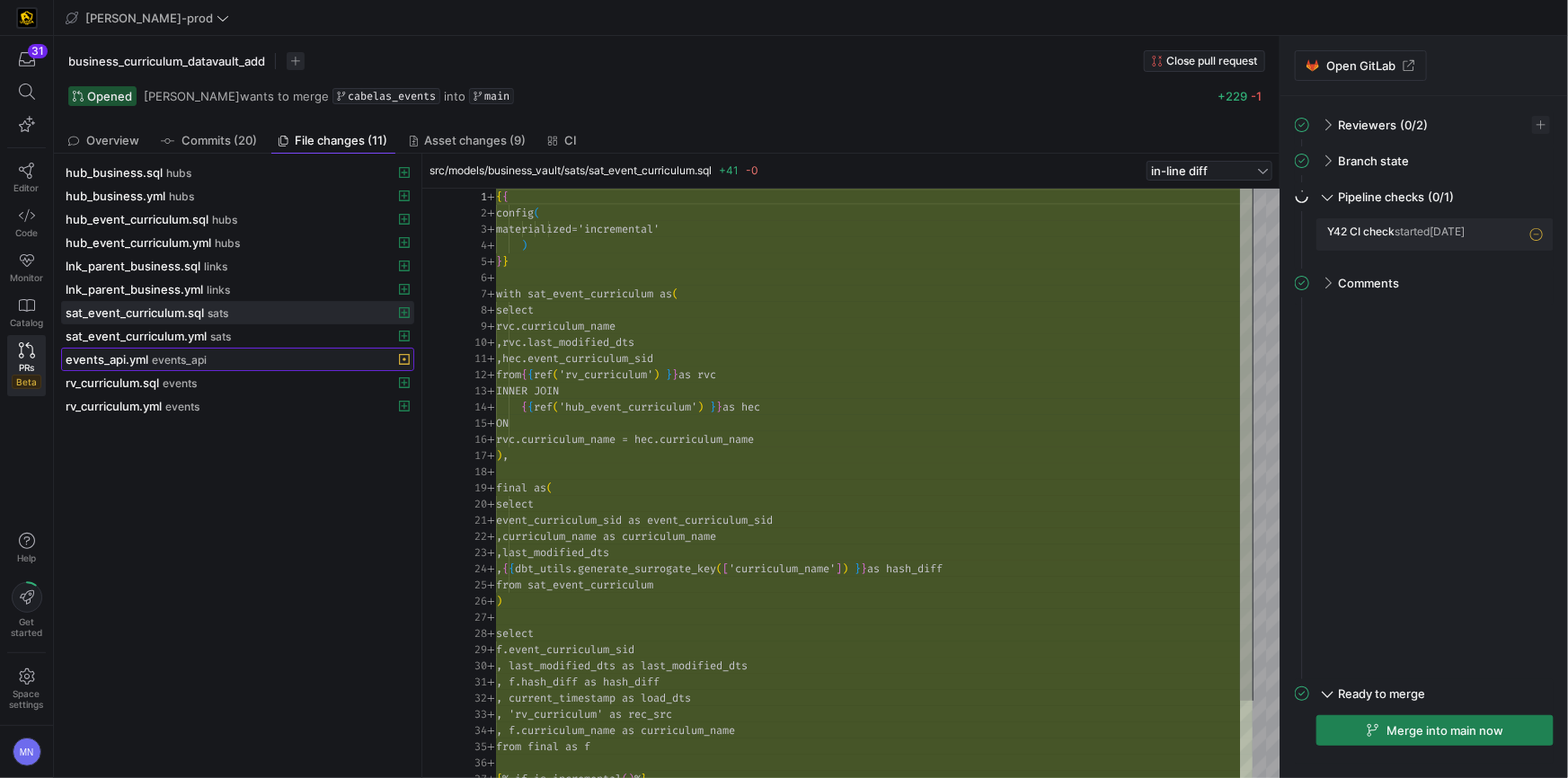
click at [172, 354] on span "events_api" at bounding box center [179, 359] width 54 height 12
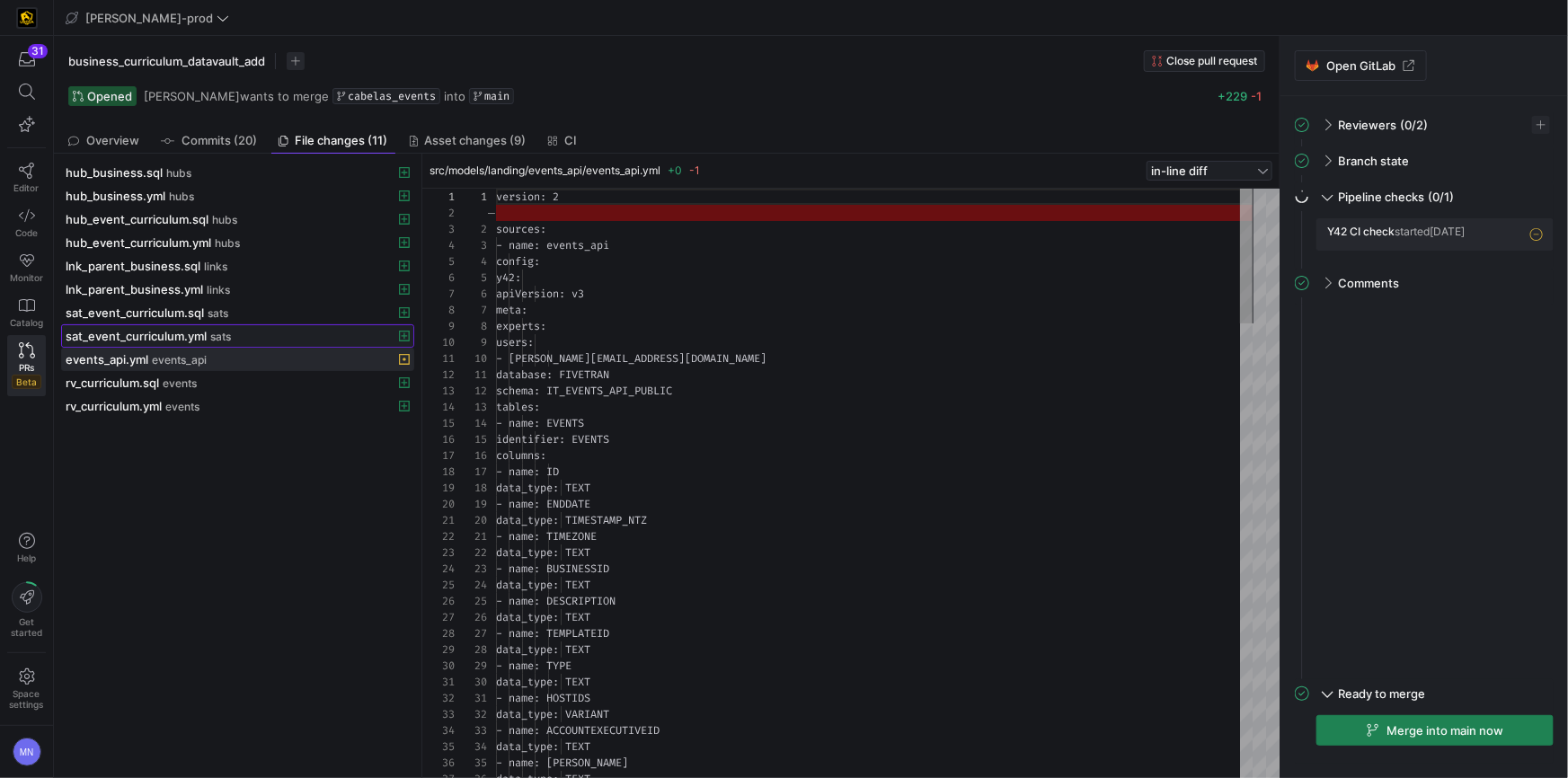
click at [169, 338] on span "sat_event_curriculum.yml" at bounding box center [137, 335] width 141 height 14
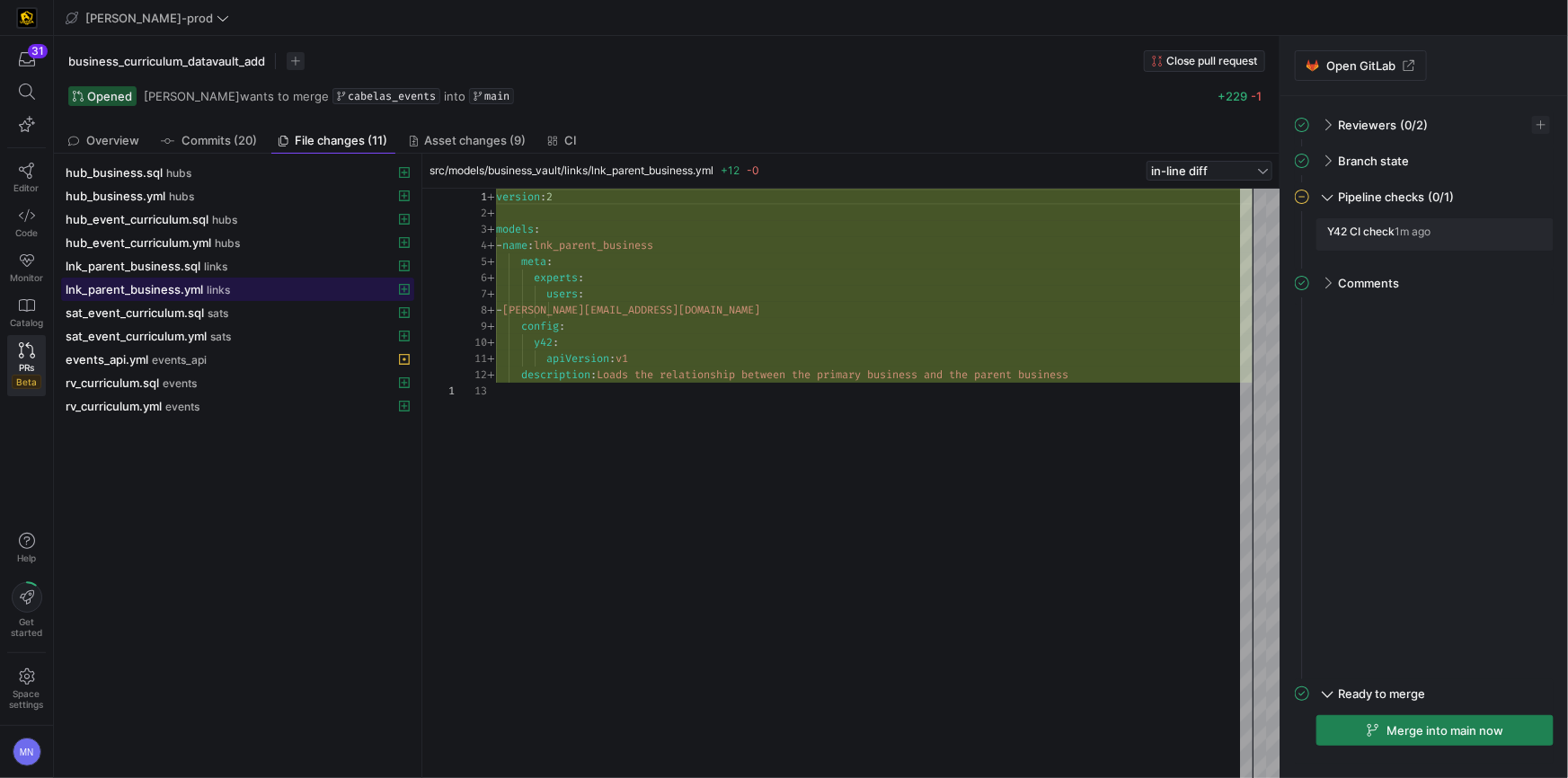
click at [176, 279] on span at bounding box center [238, 289] width 352 height 22
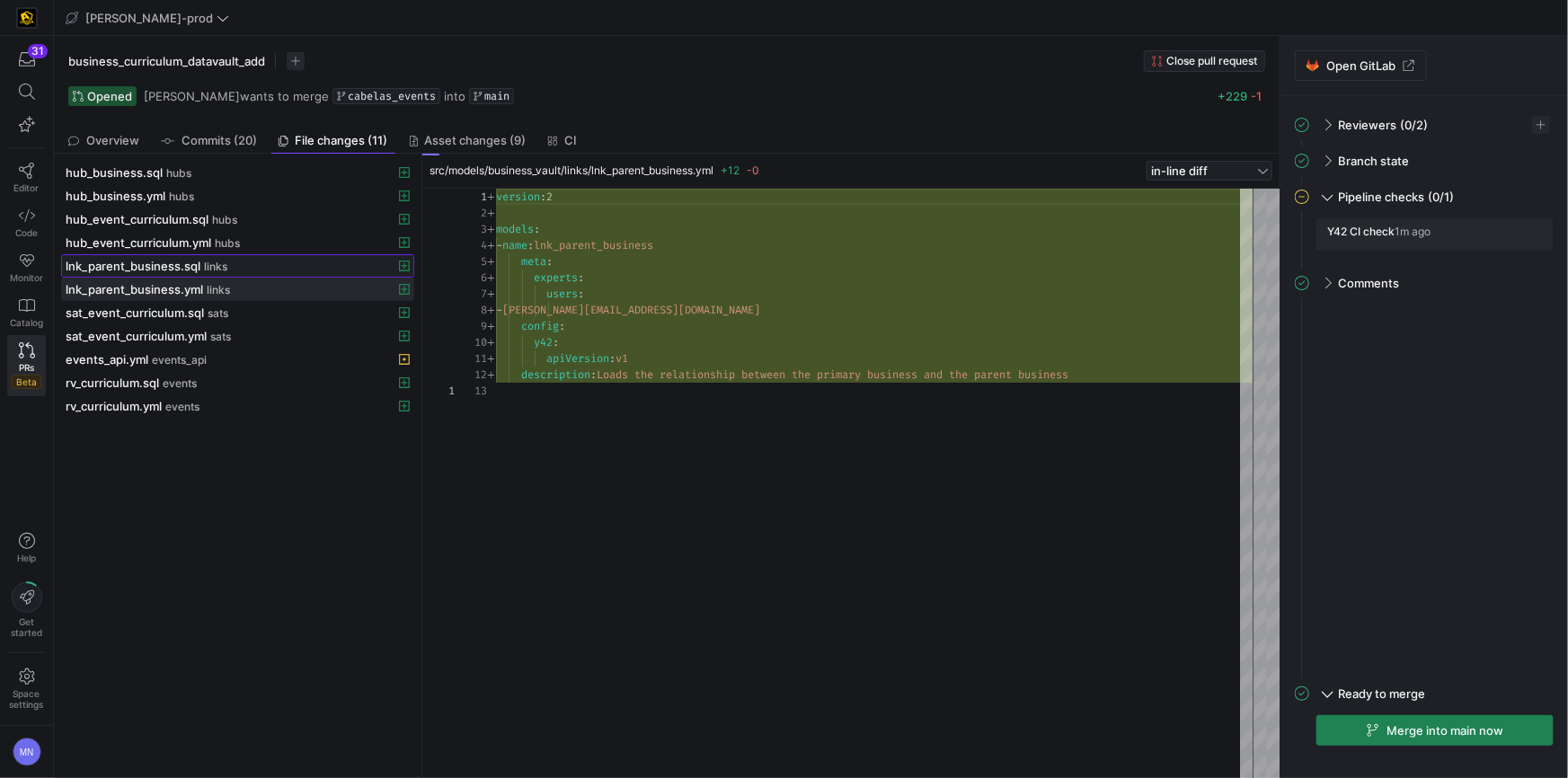
click at [164, 263] on span "lnk_parent_business.sql" at bounding box center [133, 266] width 135 height 14
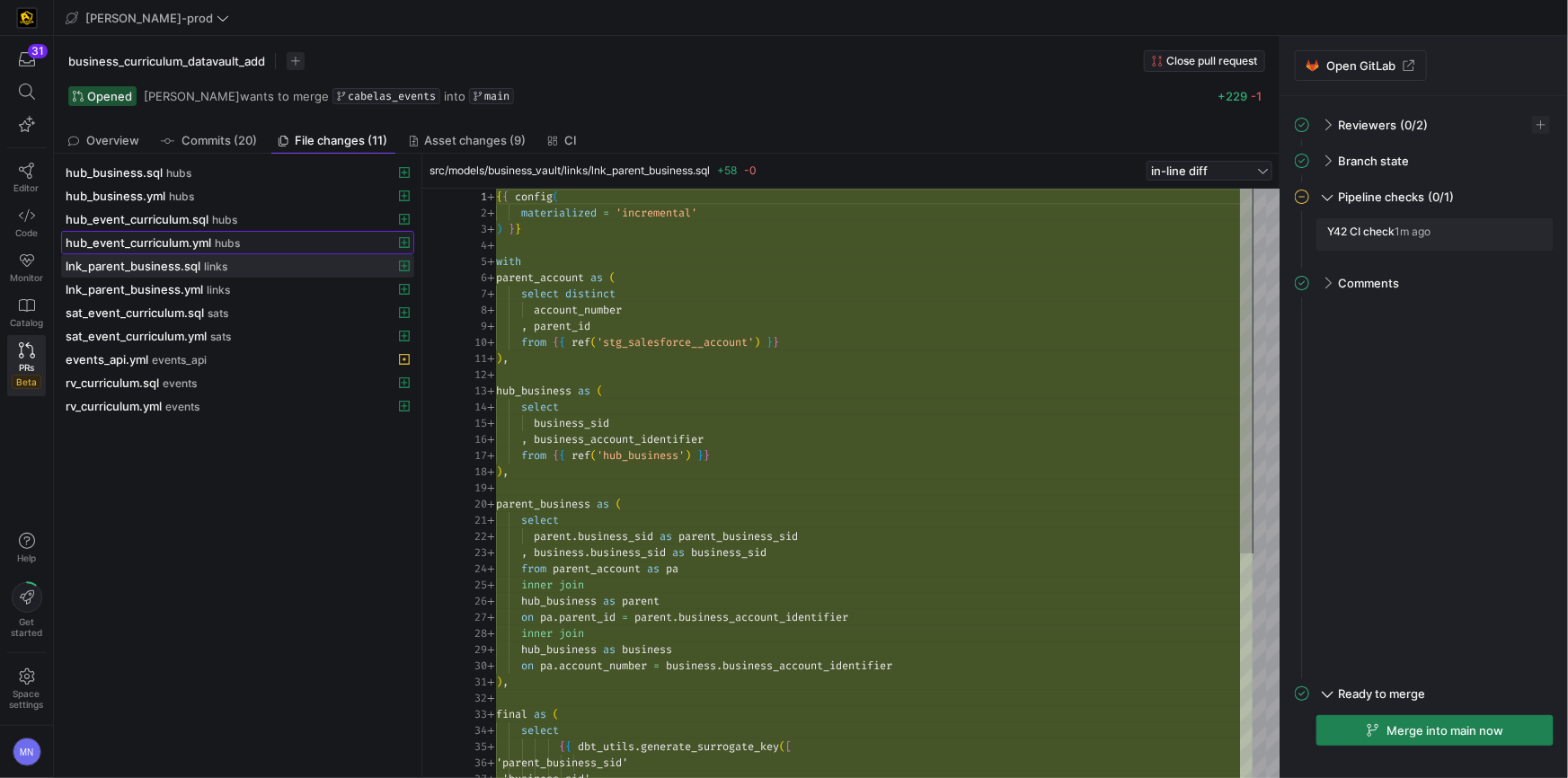
click at [219, 239] on span "hubs" at bounding box center [227, 243] width 25 height 12
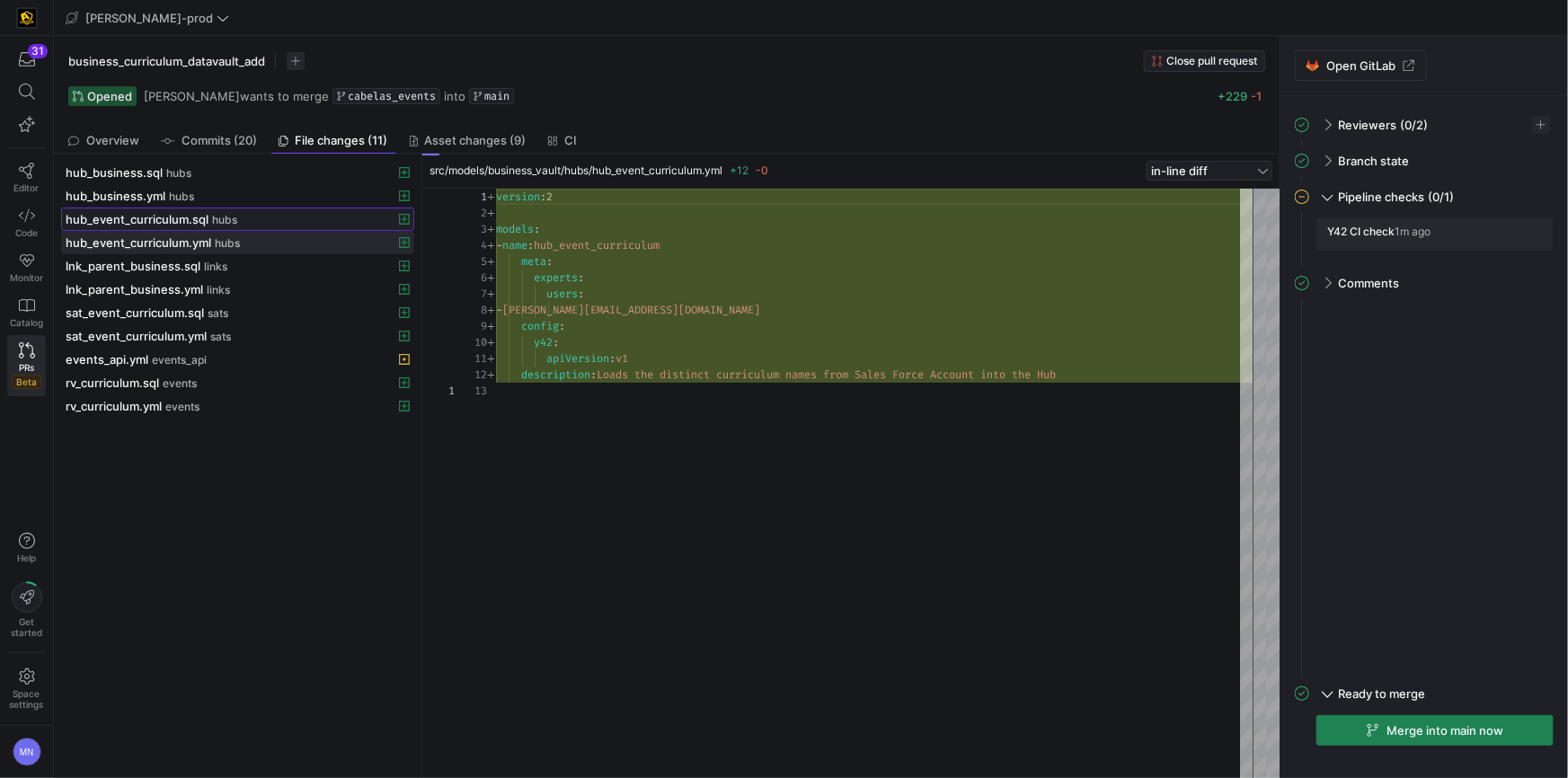
click at [201, 223] on span "hub_event_curriculum.sql" at bounding box center [138, 219] width 143 height 14
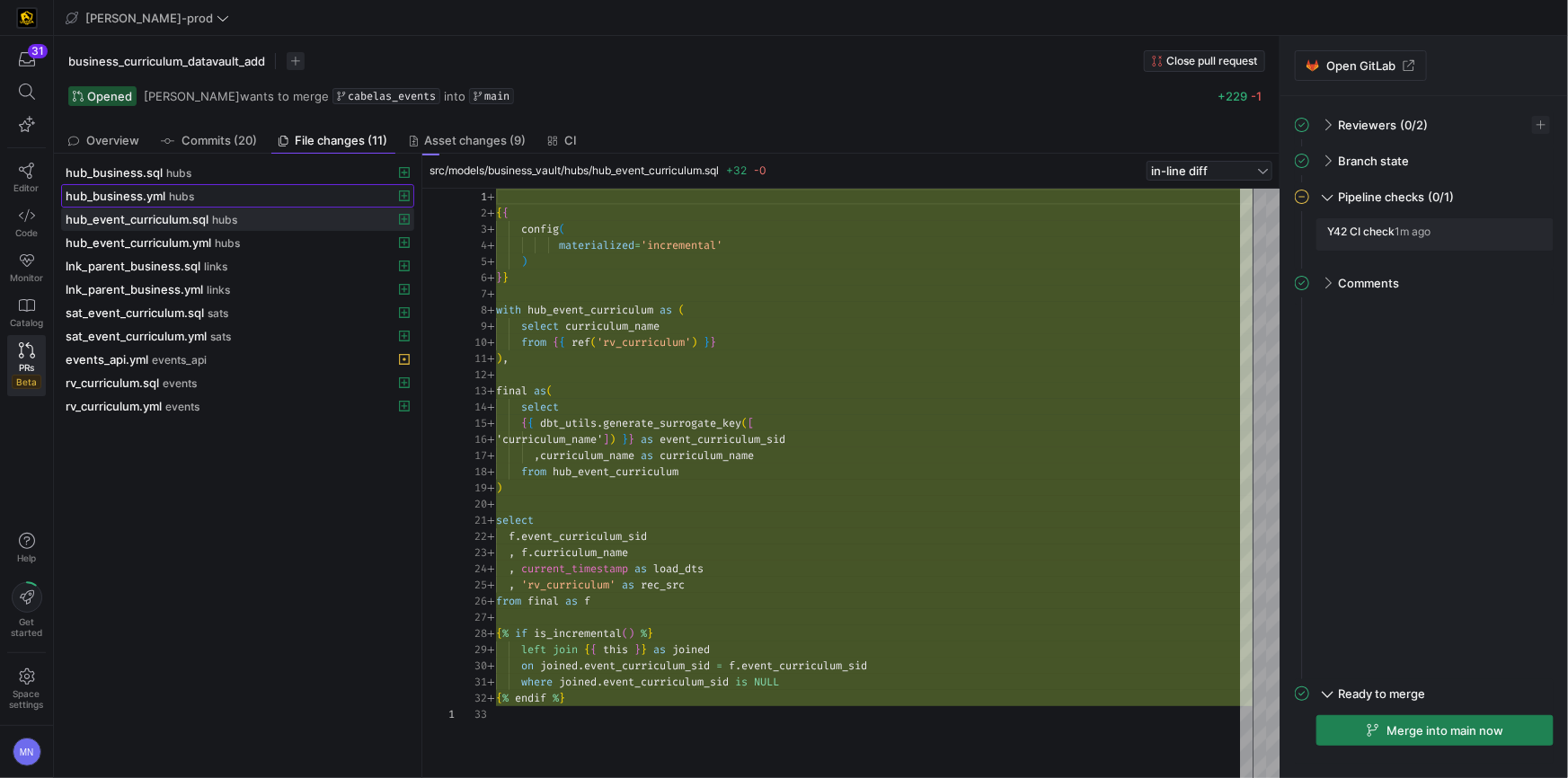
click at [161, 196] on span "hub_business.yml" at bounding box center [116, 195] width 99 height 14
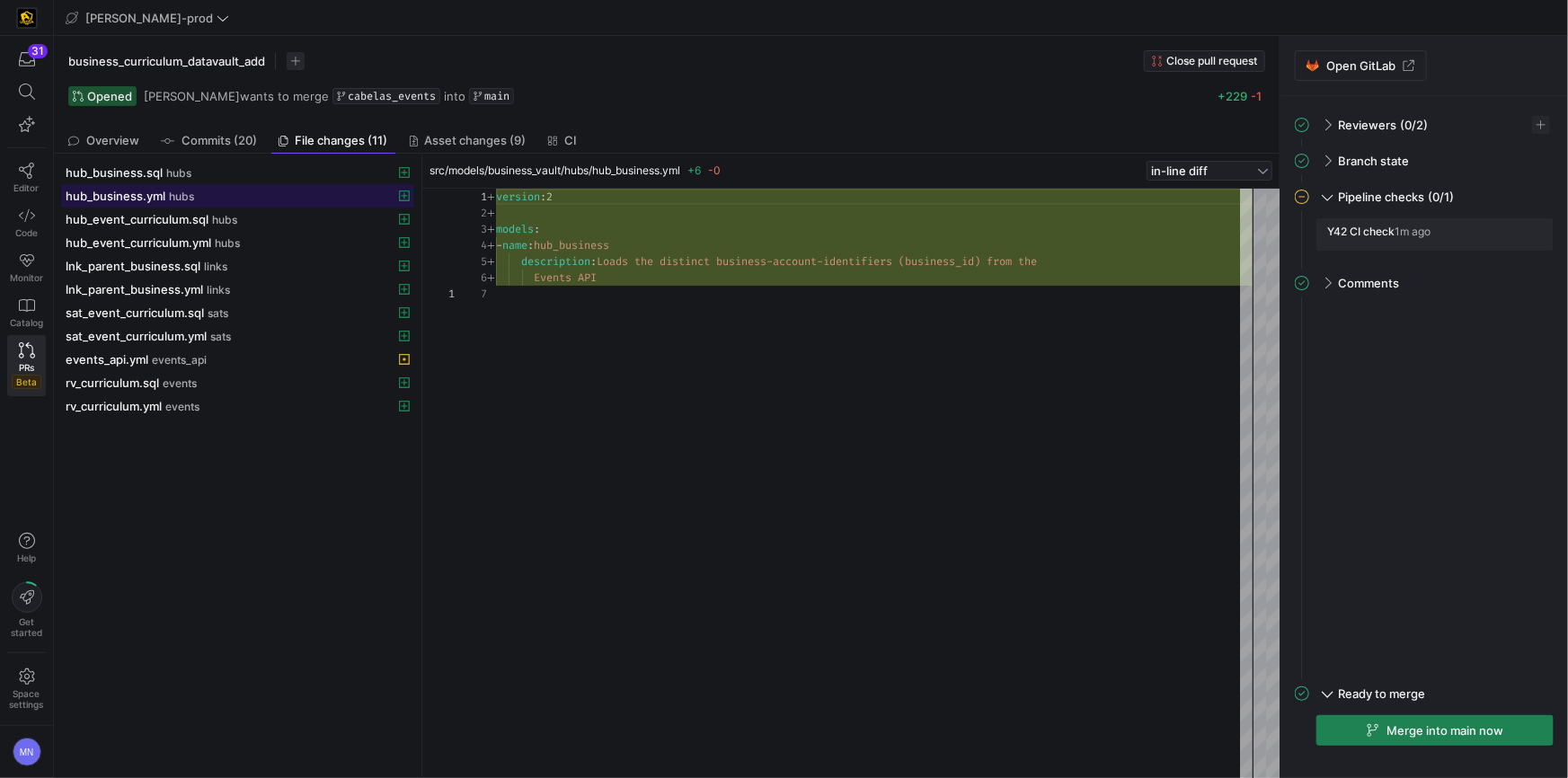
scroll to position [97, 0]
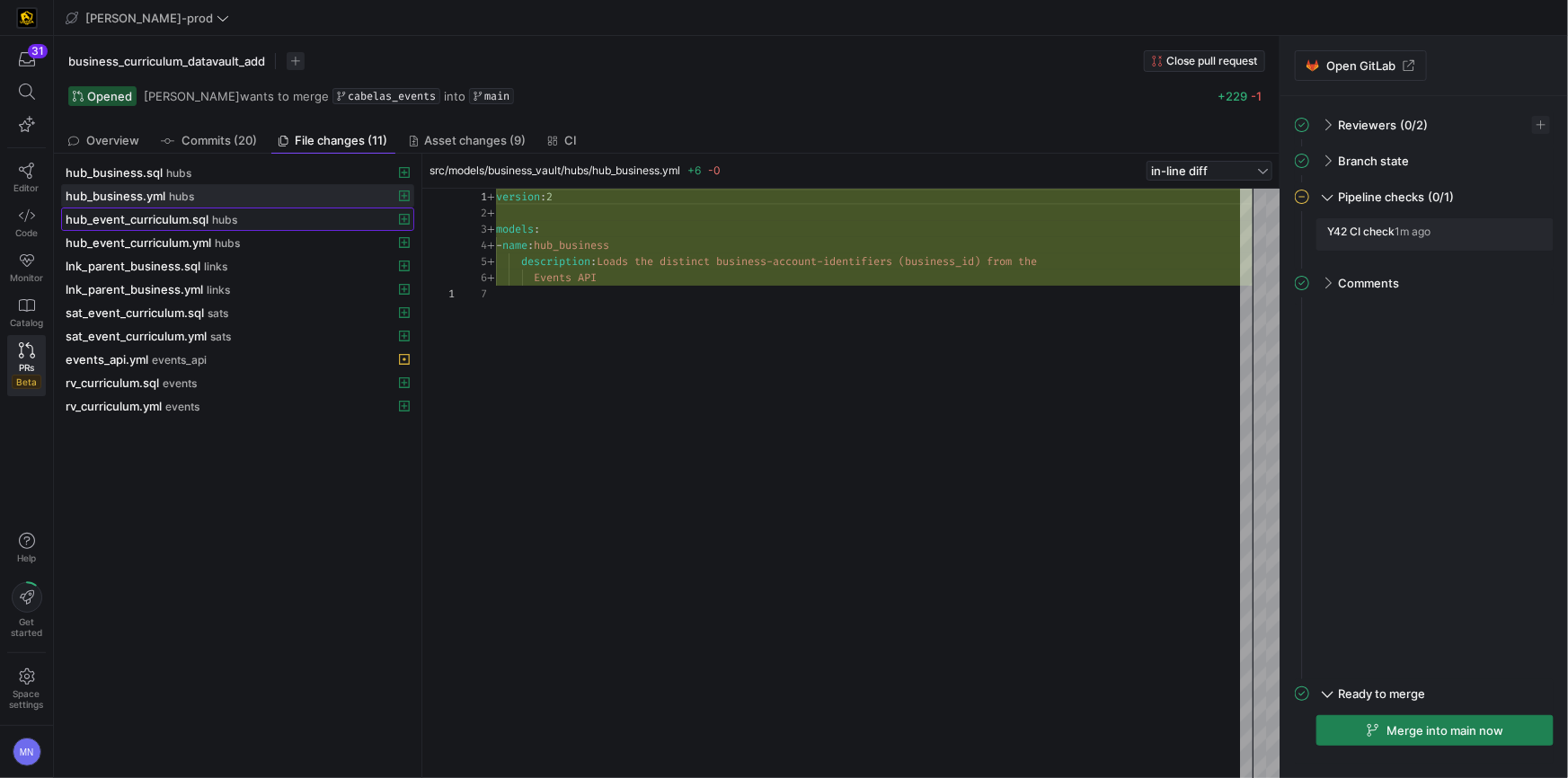
click at [131, 218] on span "hub_event_curriculum.sql" at bounding box center [138, 219] width 143 height 14
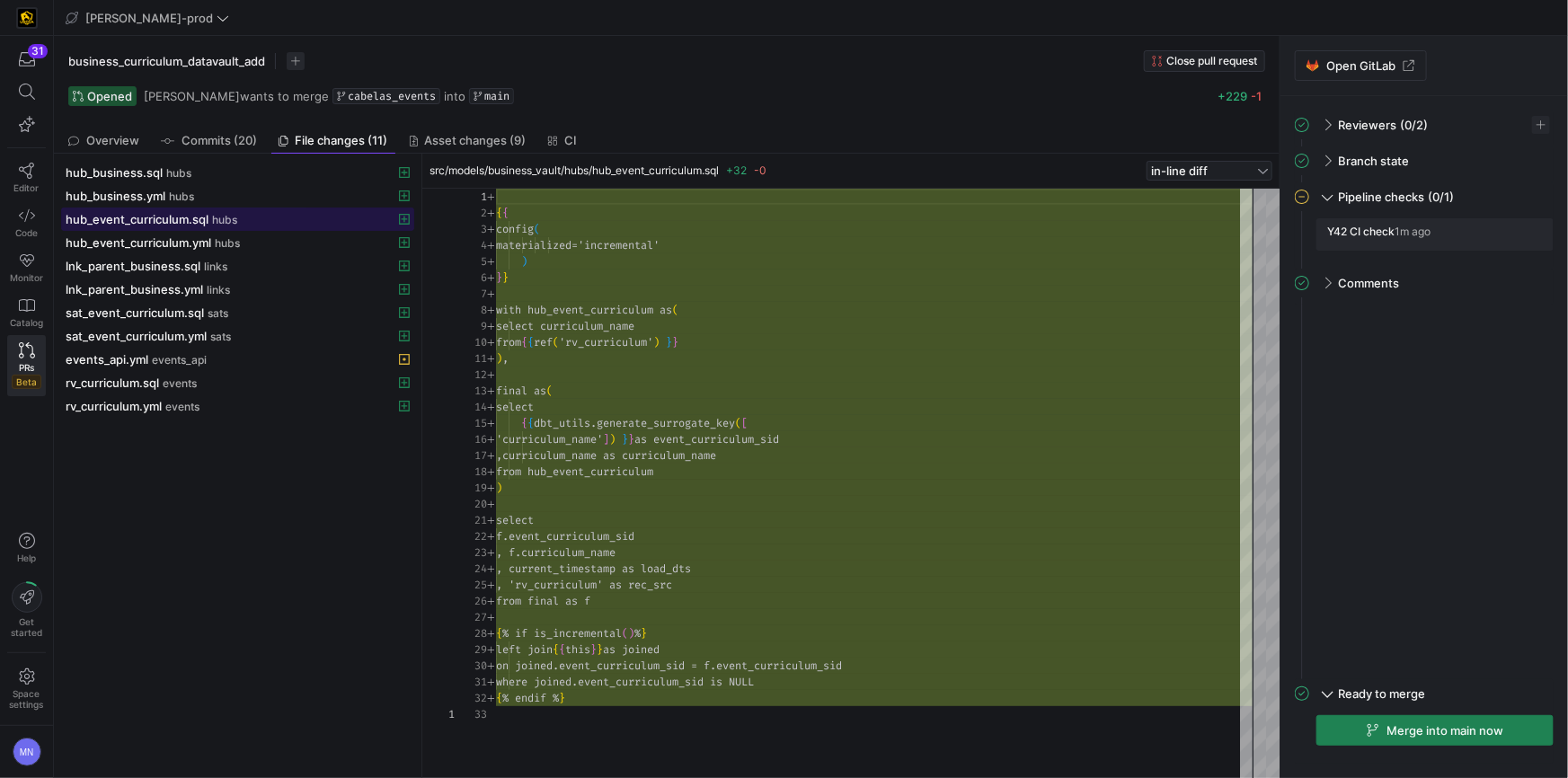
scroll to position [162, 0]
click at [141, 248] on span "hub_event_curriculum.yml" at bounding box center [139, 242] width 145 height 14
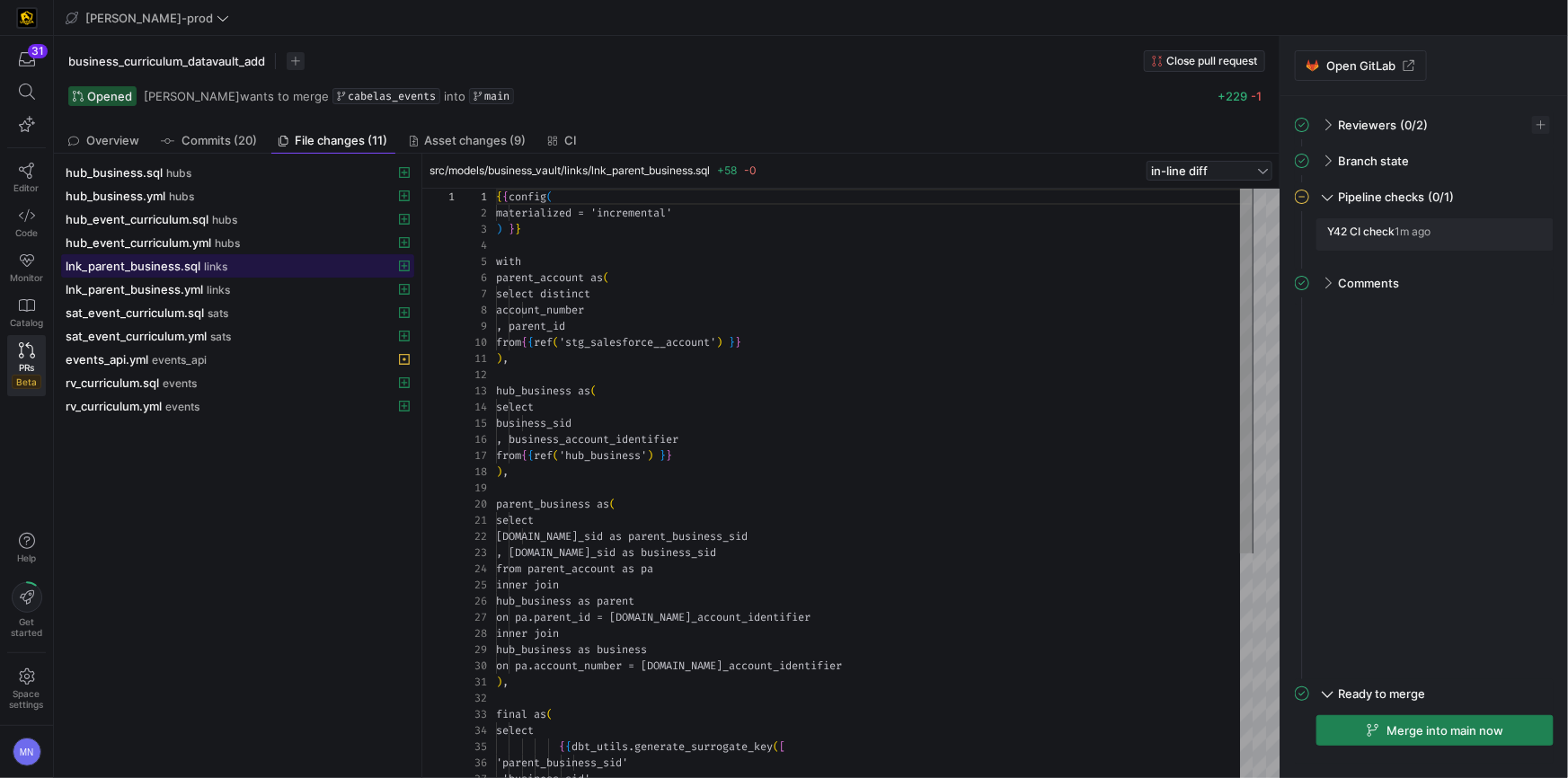
click at [211, 270] on span "links" at bounding box center [215, 267] width 23 height 12
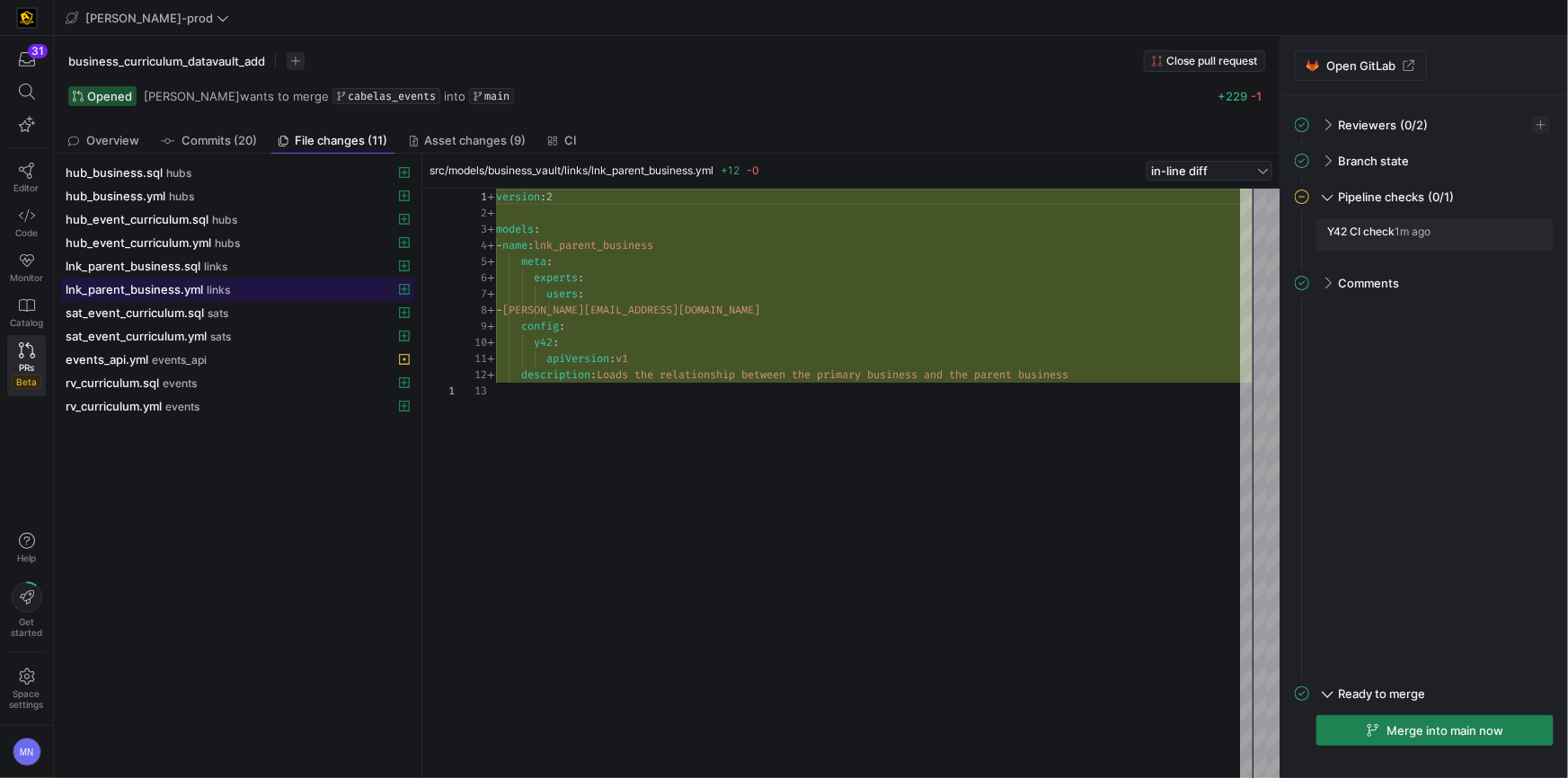
click at [210, 293] on span "links" at bounding box center [218, 290] width 23 height 12
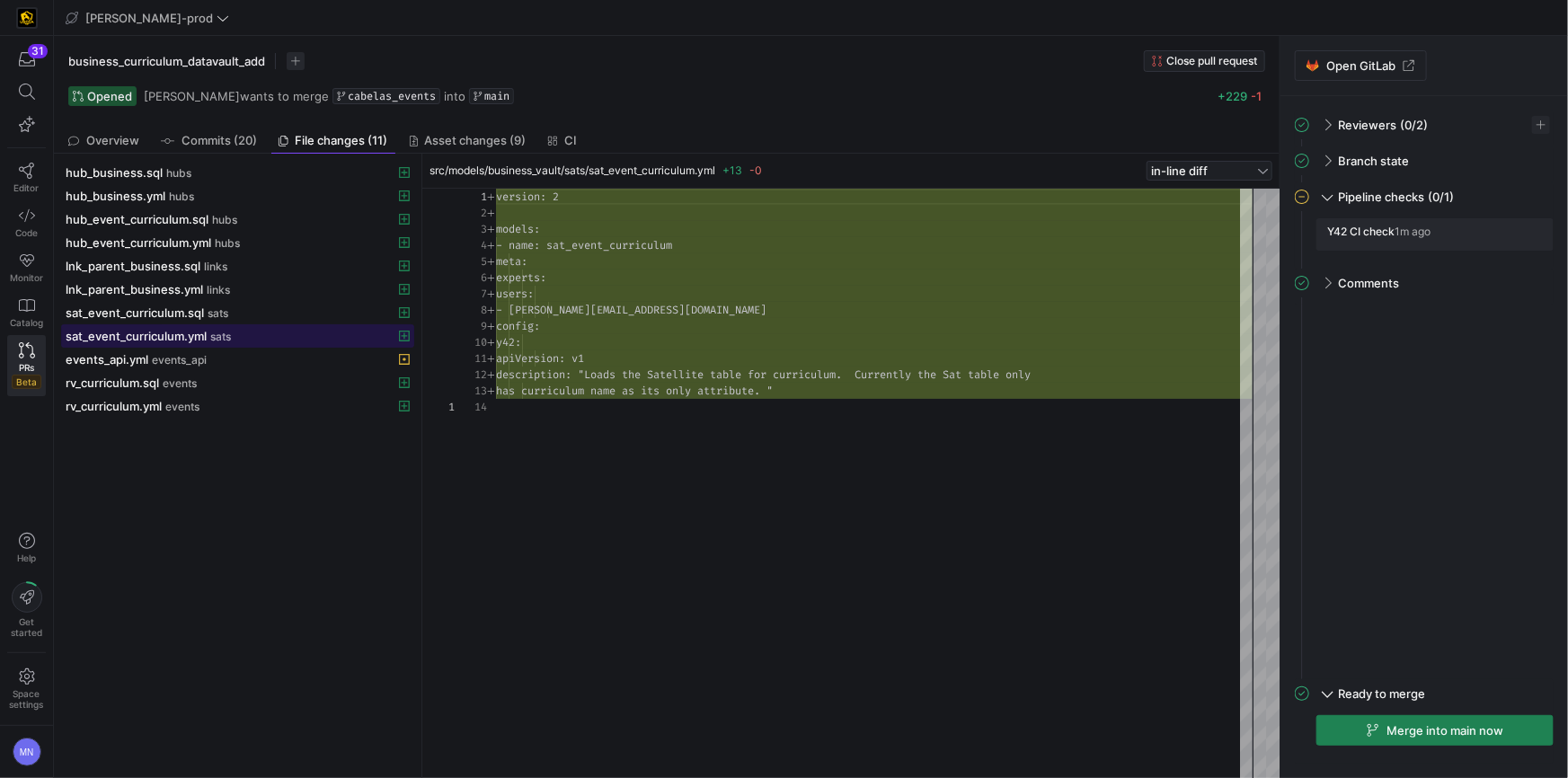
click at [173, 331] on span "sat_event_curriculum.yml" at bounding box center [137, 335] width 141 height 14
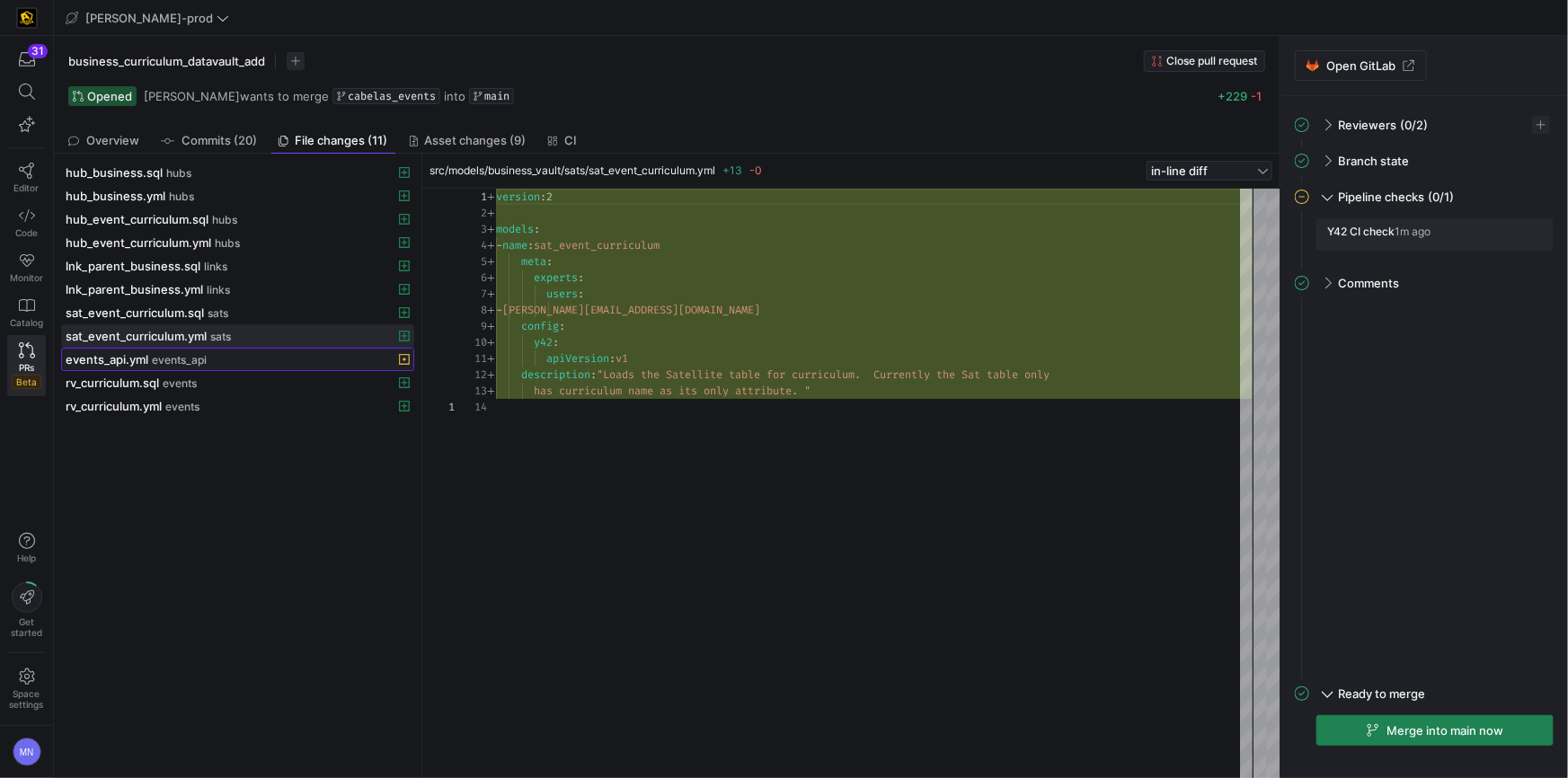
click at [158, 357] on span "events_api" at bounding box center [179, 359] width 54 height 12
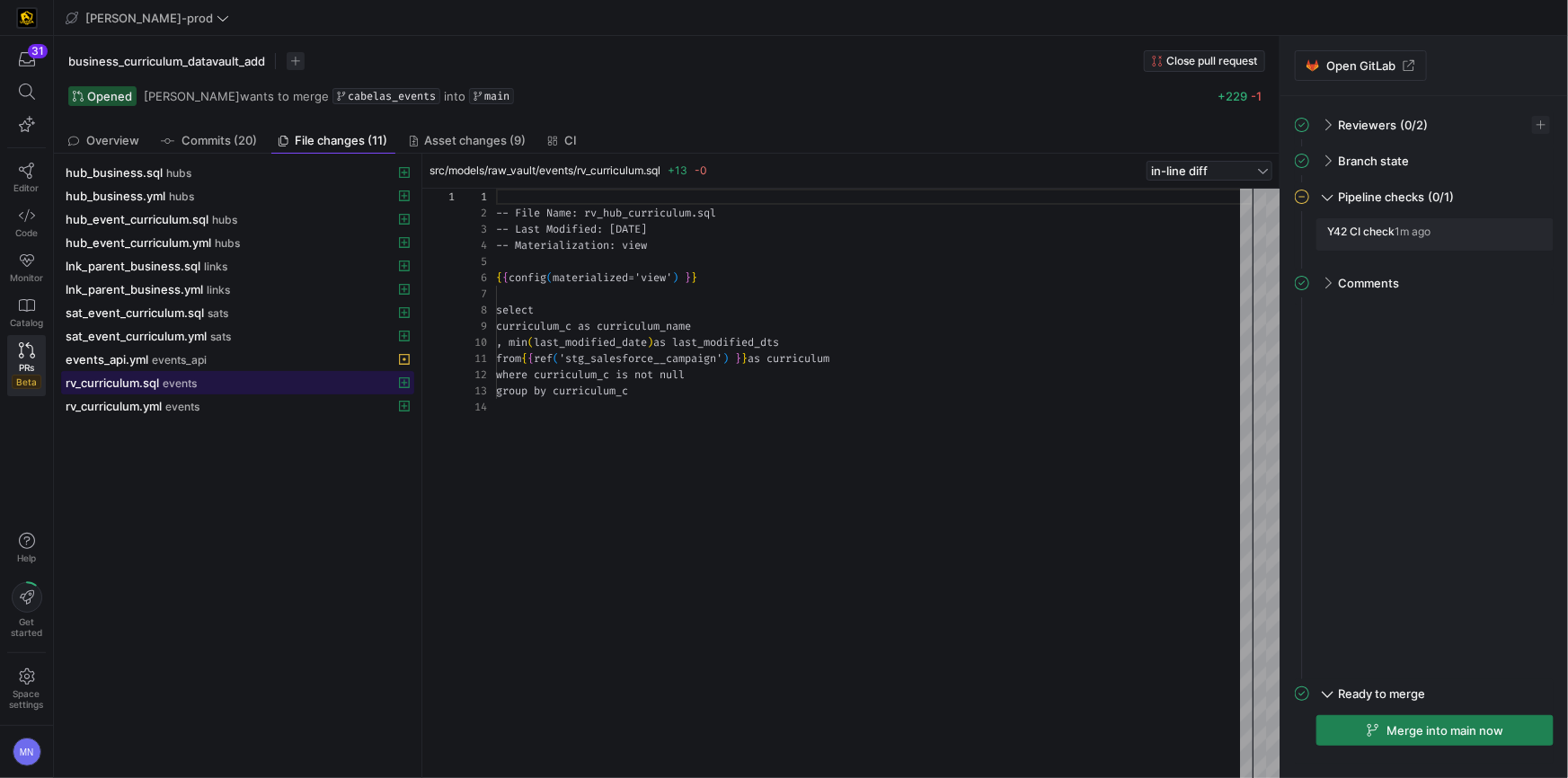
click at [158, 384] on span "rv_curriculum.sql" at bounding box center [113, 382] width 94 height 14
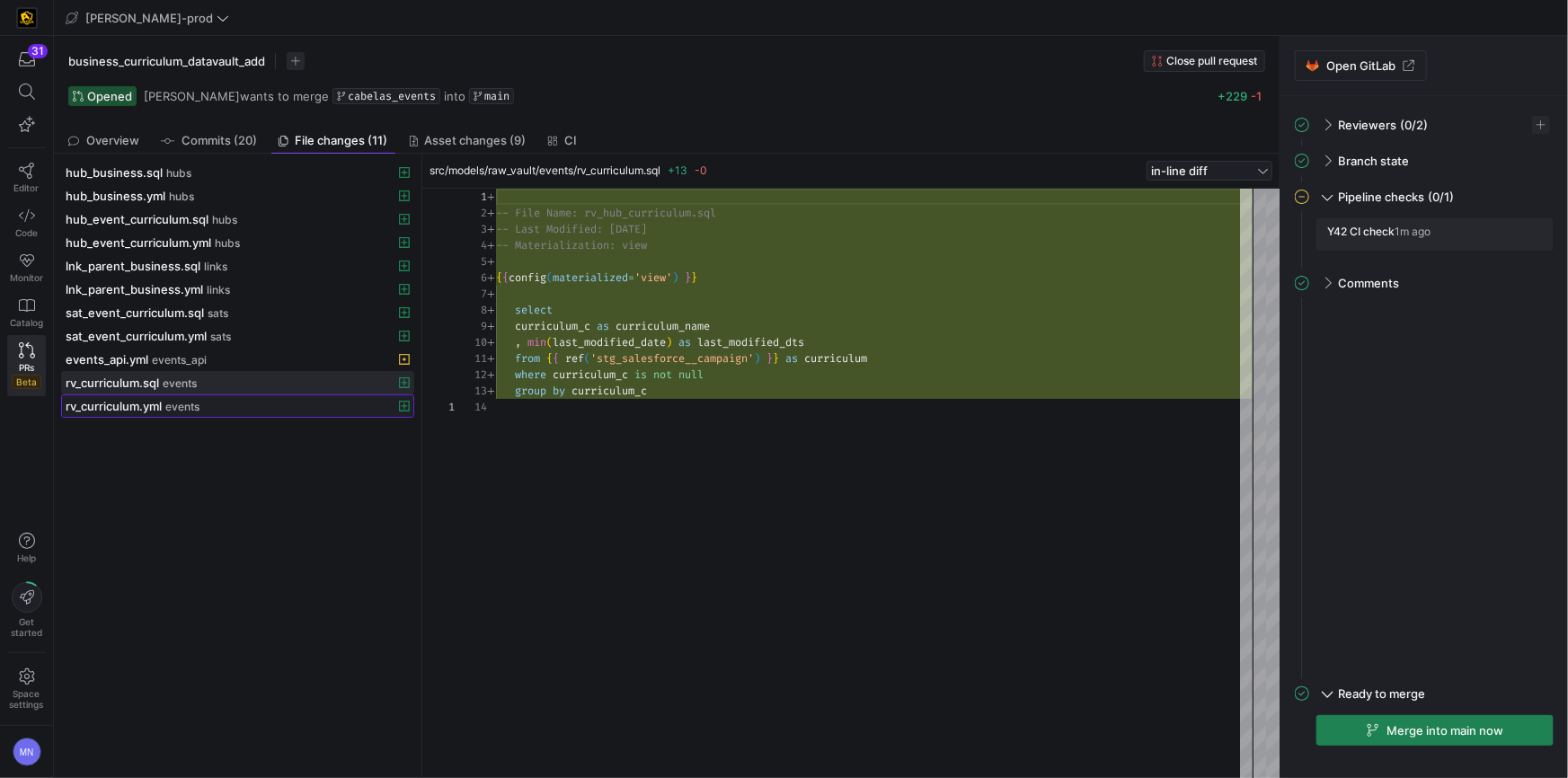
click at [161, 402] on span "rv_curriculum.yml" at bounding box center [114, 405] width 97 height 14
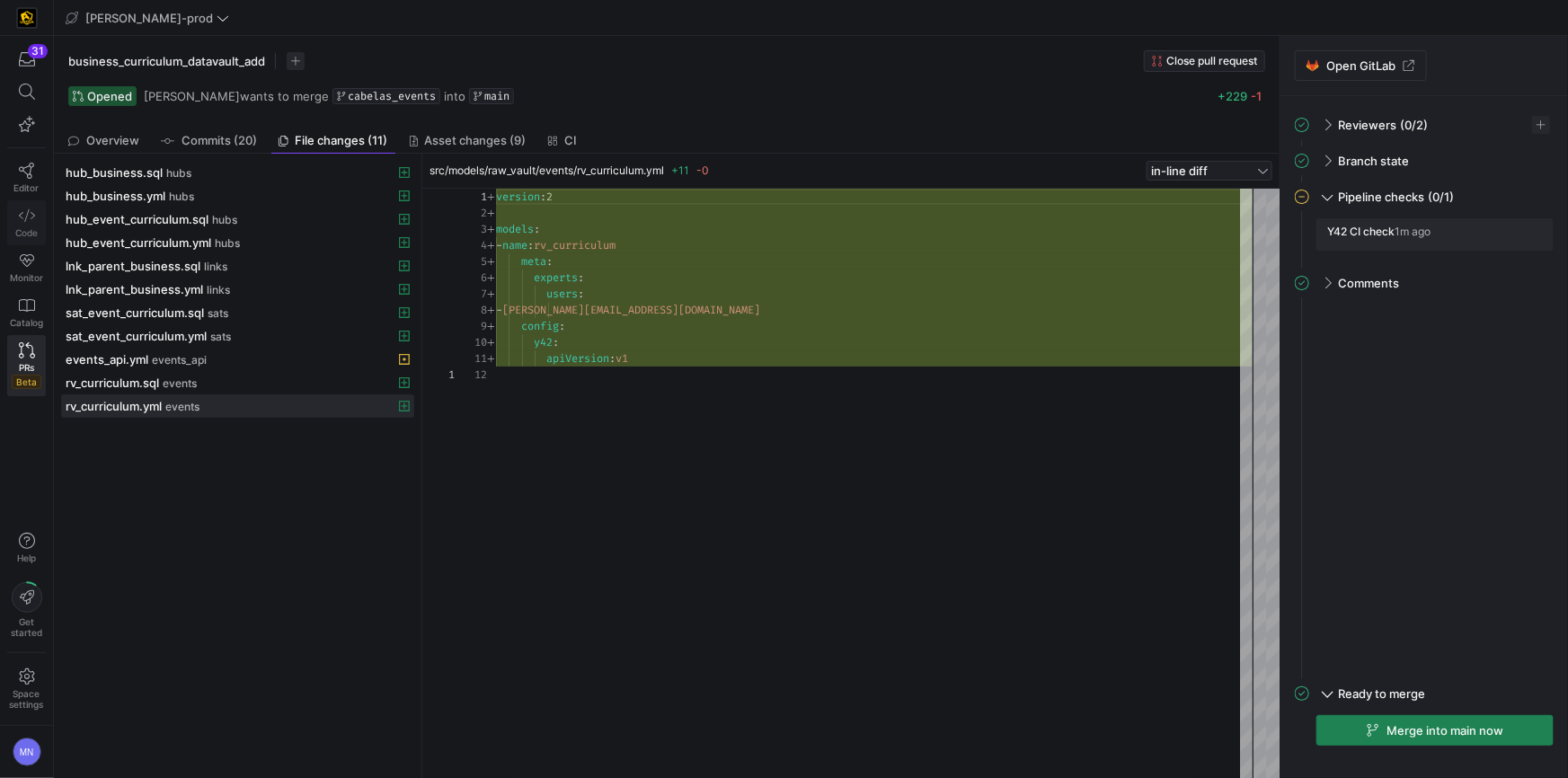
click at [41, 220] on link "Code" at bounding box center [27, 223] width 38 height 45
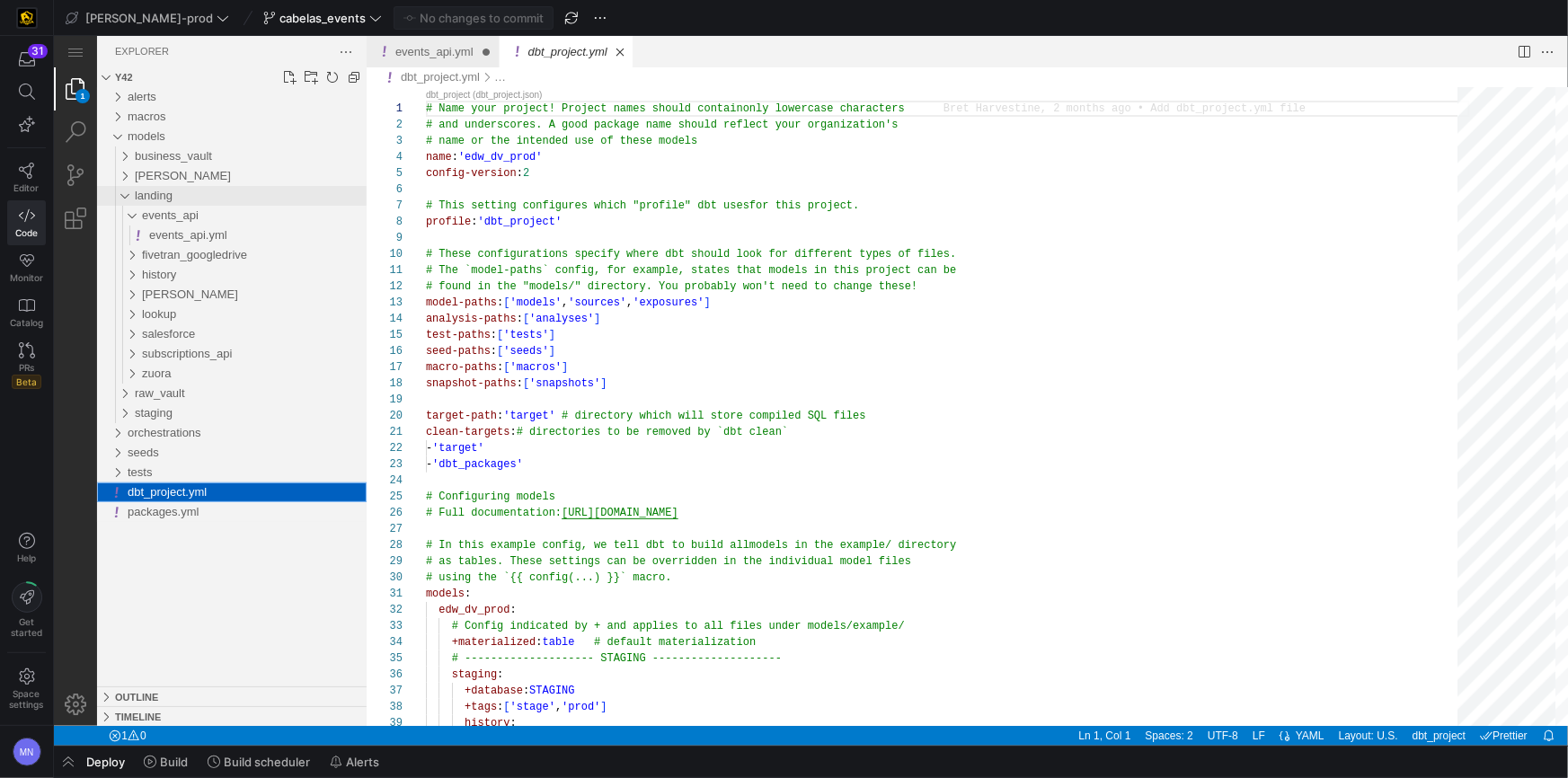
click at [123, 195] on div "landing" at bounding box center [119, 195] width 34 height 20
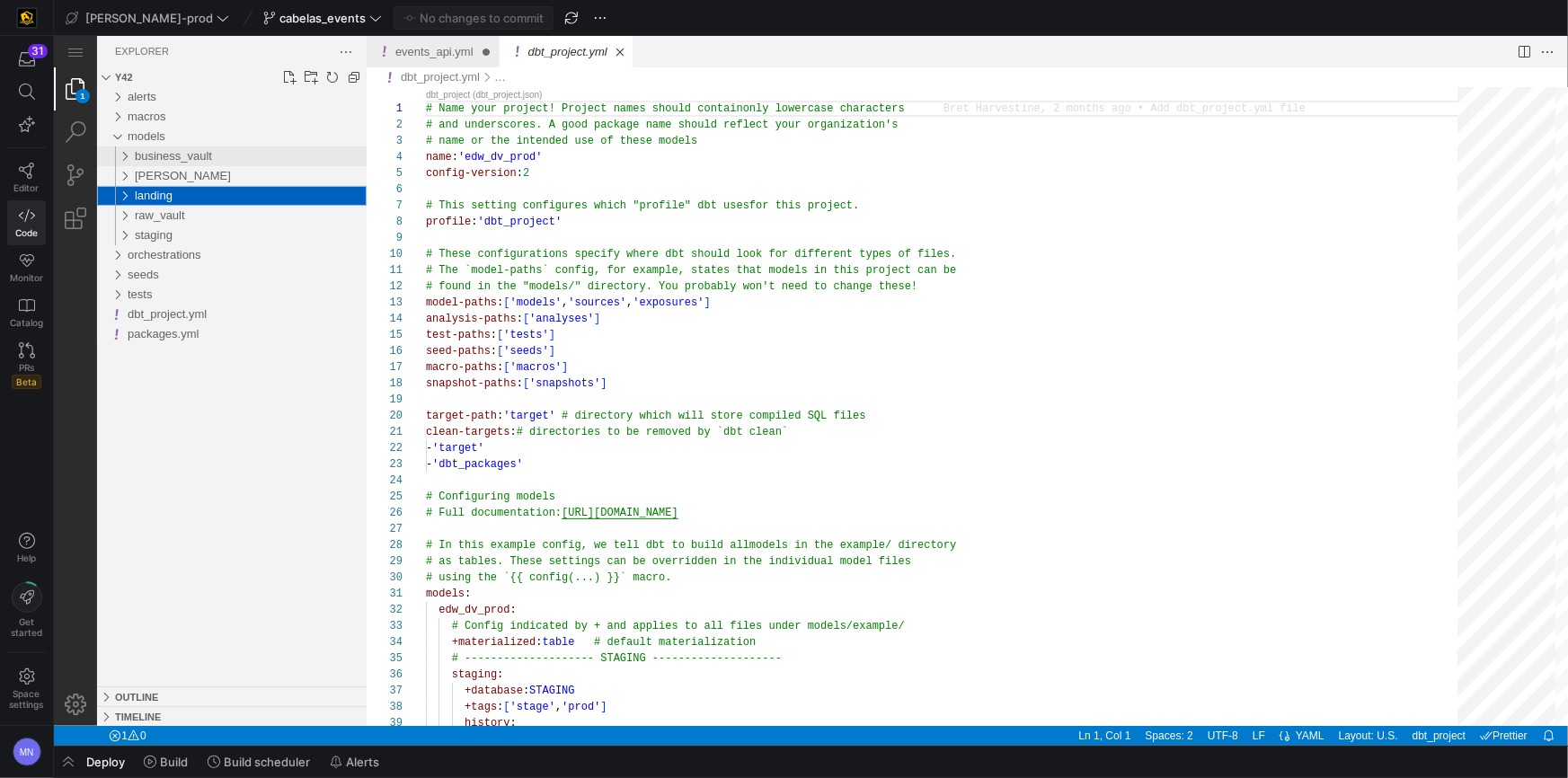
click at [125, 158] on div "business_vault" at bounding box center [119, 155] width 34 height 20
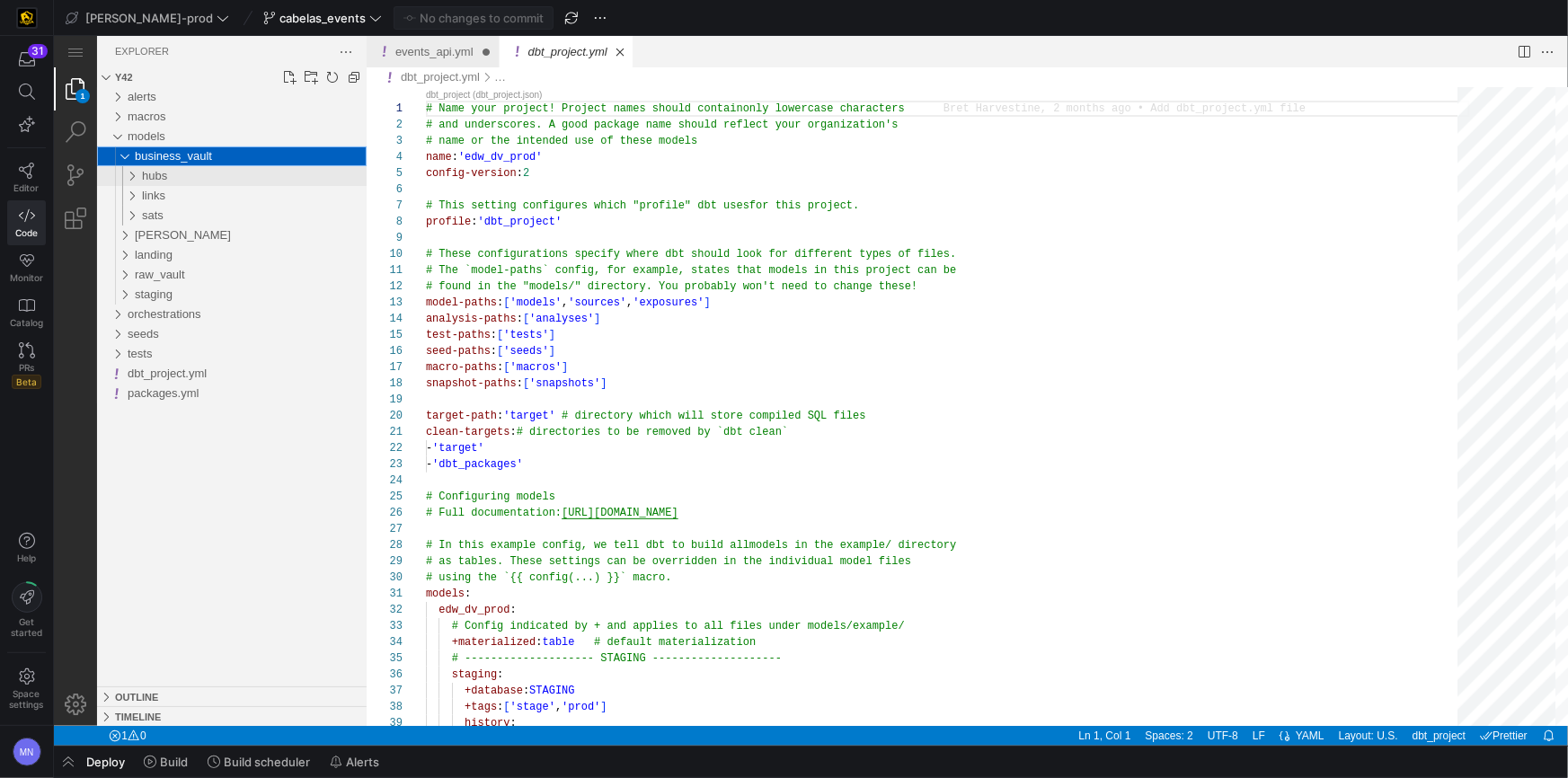
click at [139, 175] on div "hubs" at bounding box center [122, 175] width 41 height 20
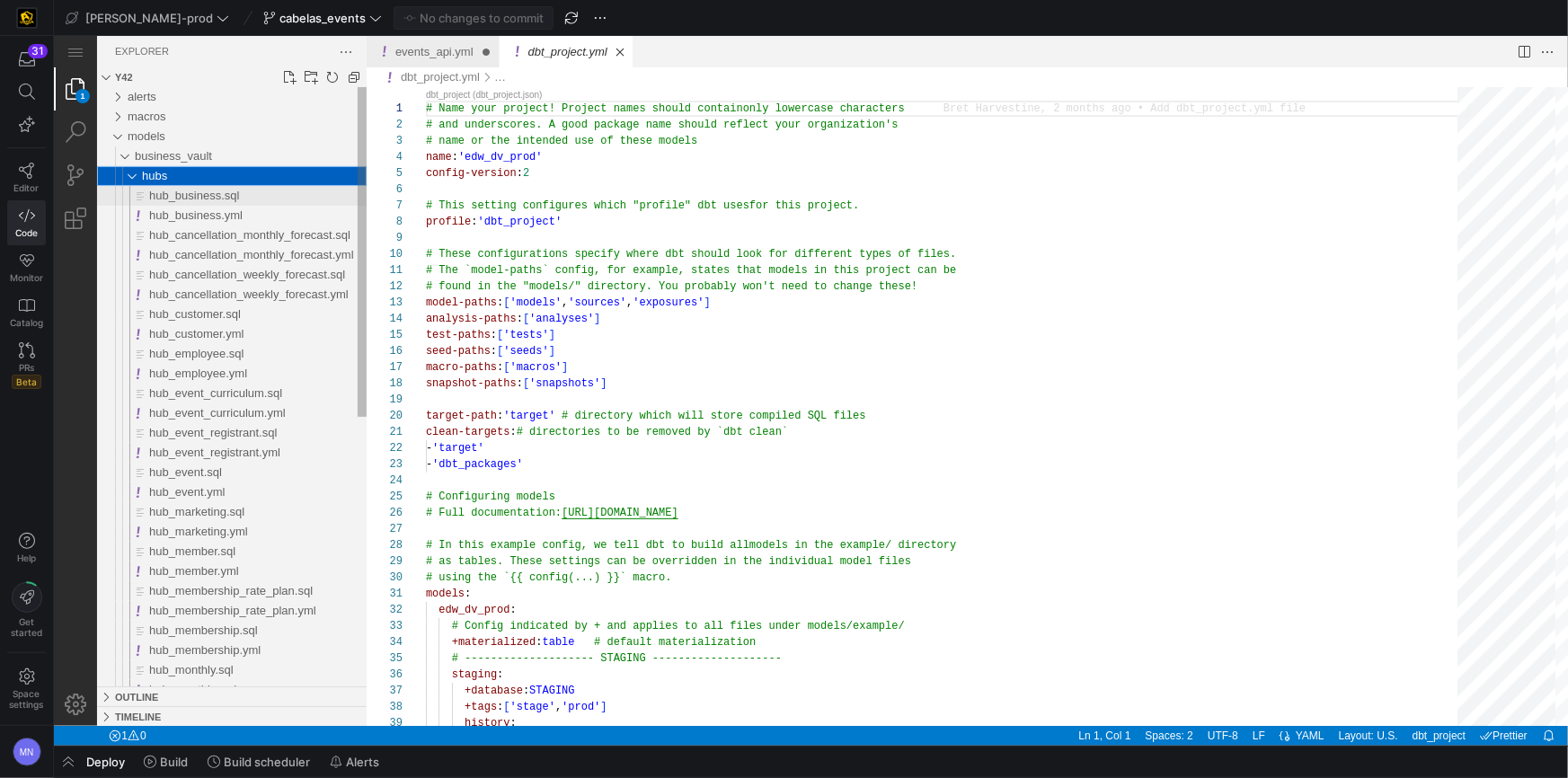
click at [192, 203] on div "hub_business.sql" at bounding box center [257, 195] width 218 height 20
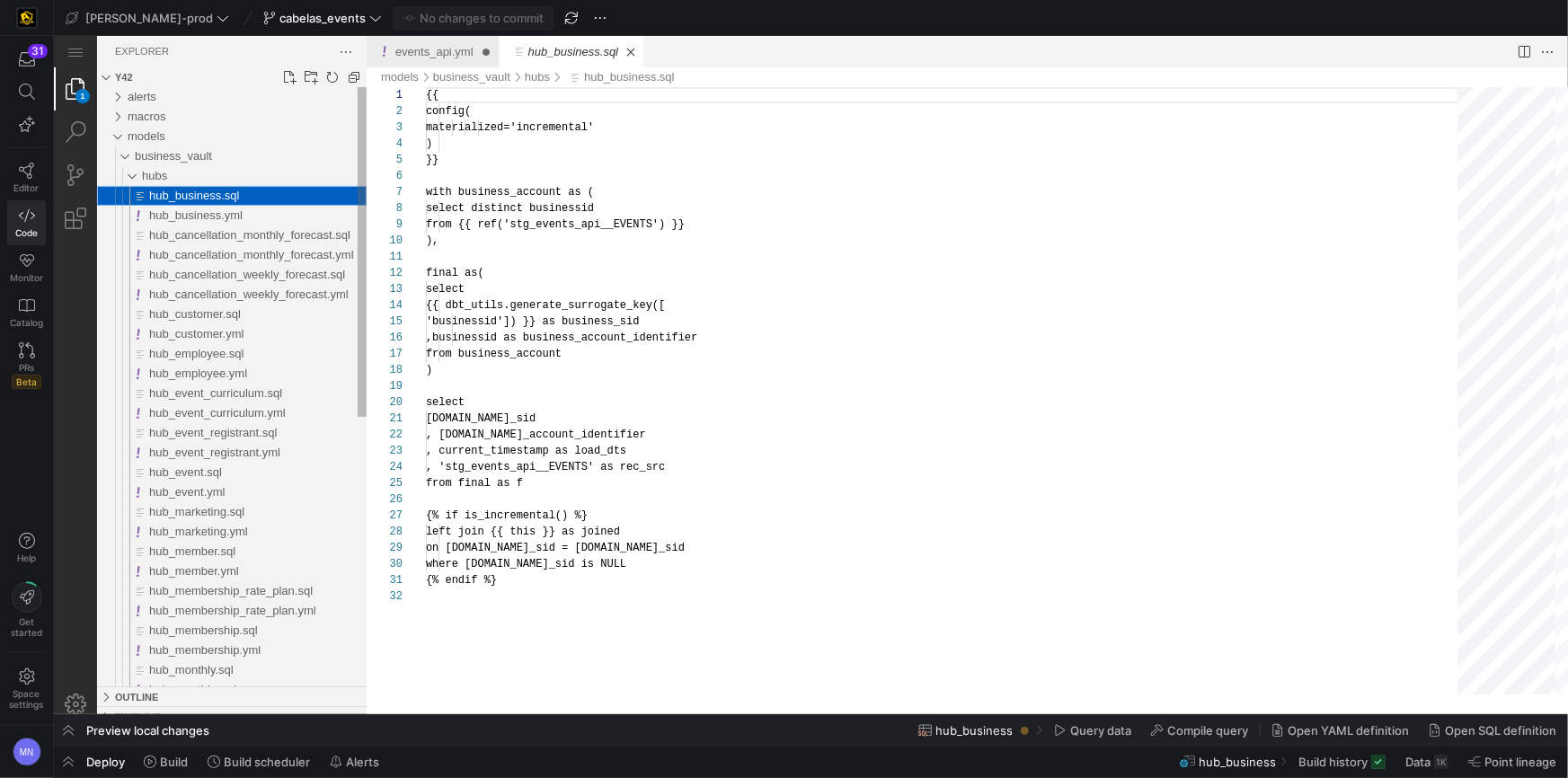
scroll to position [162, 0]
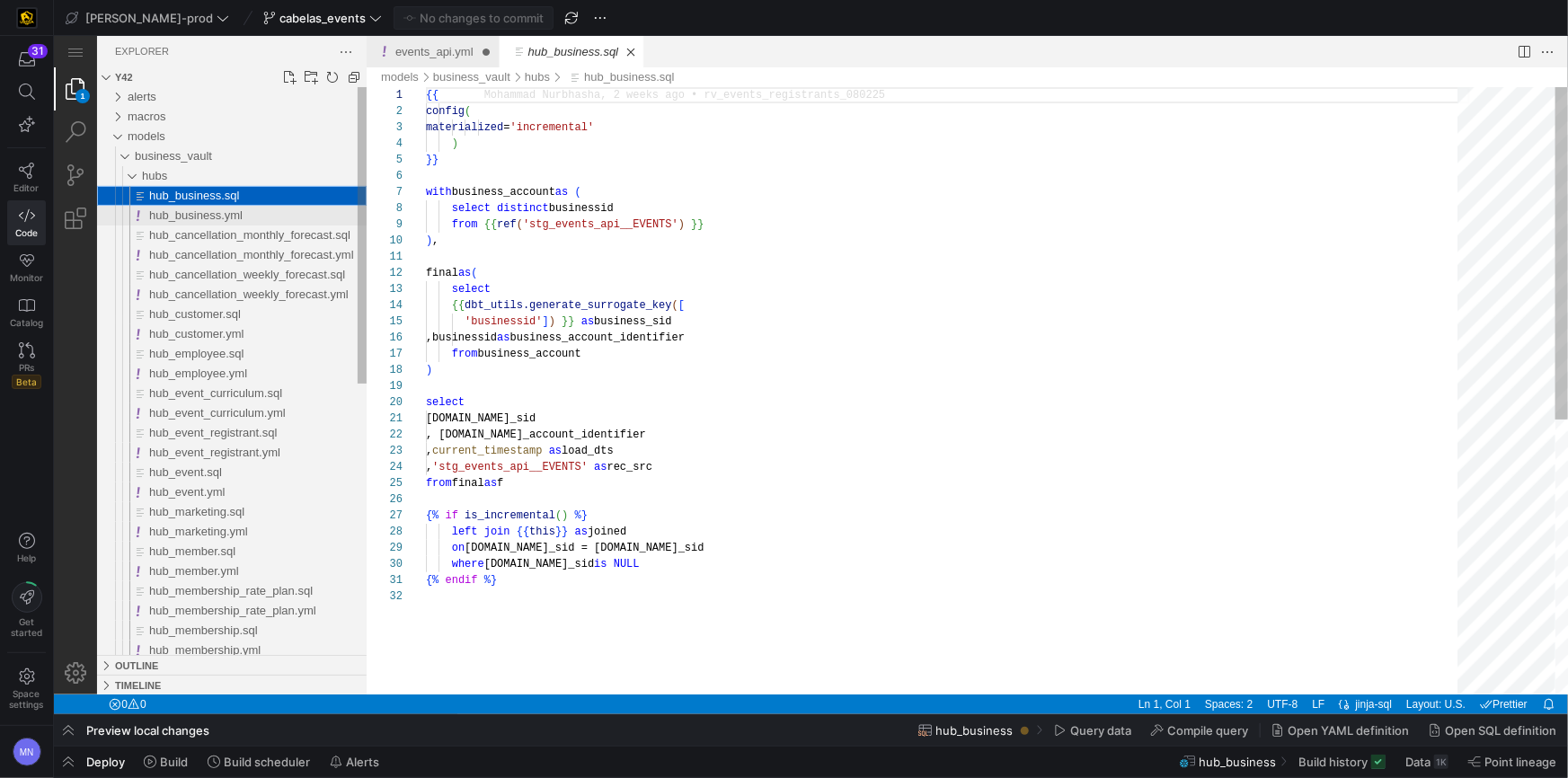
click at [194, 212] on span "hub_business.yml" at bounding box center [195, 214] width 94 height 13
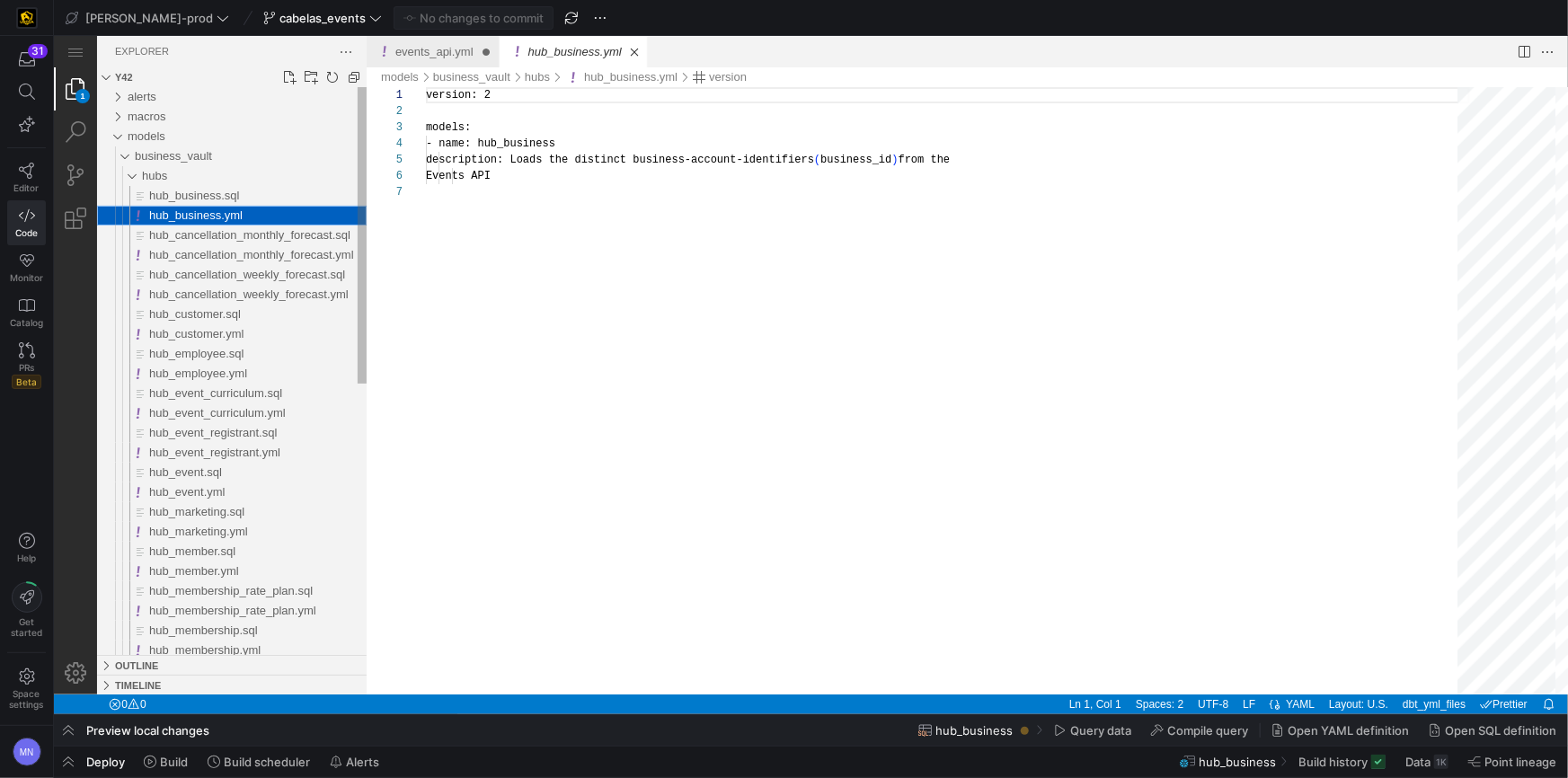
scroll to position [97, 0]
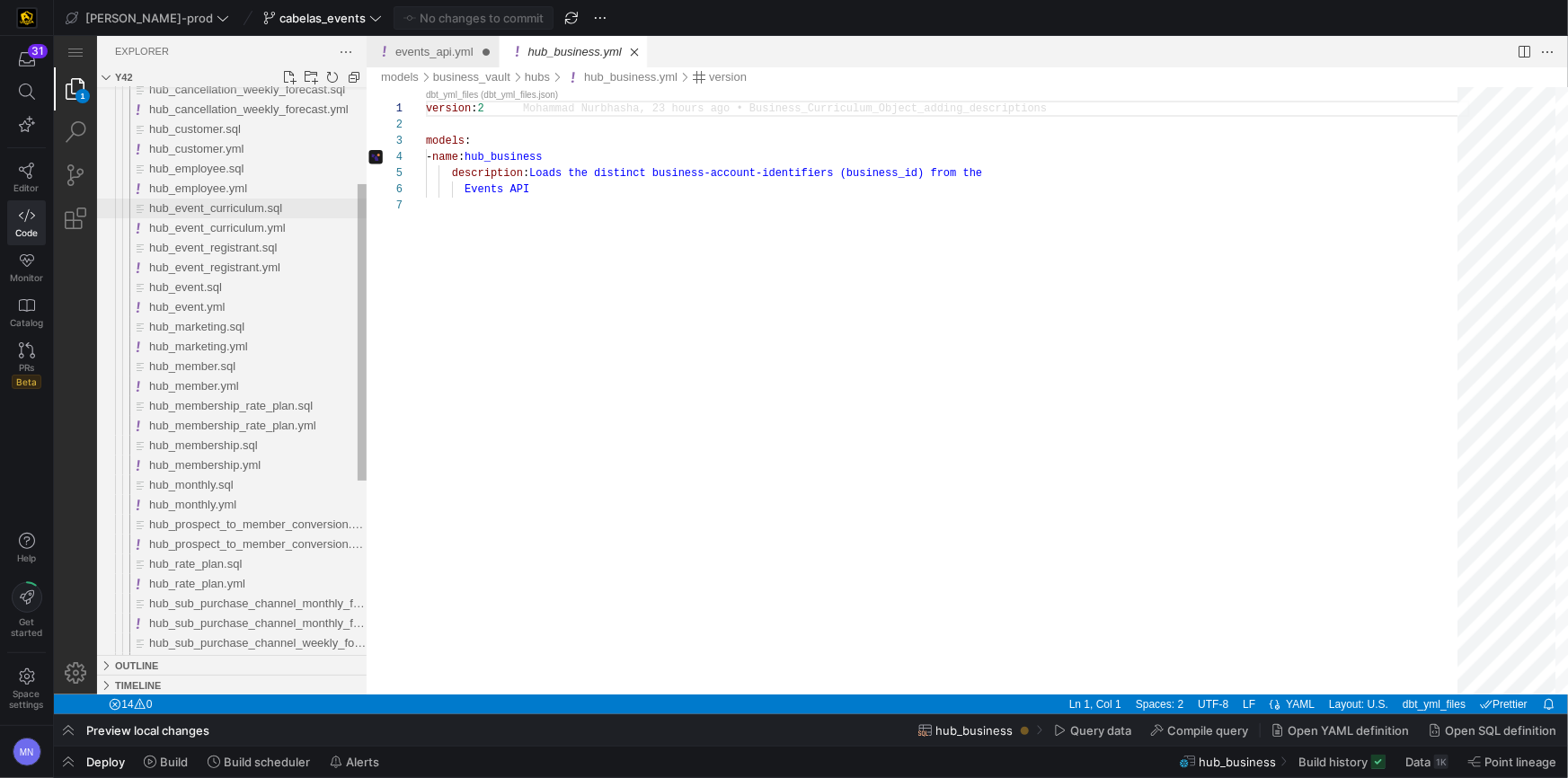
click at [251, 205] on span "hub_event_curriculum.sql" at bounding box center [214, 207] width 133 height 13
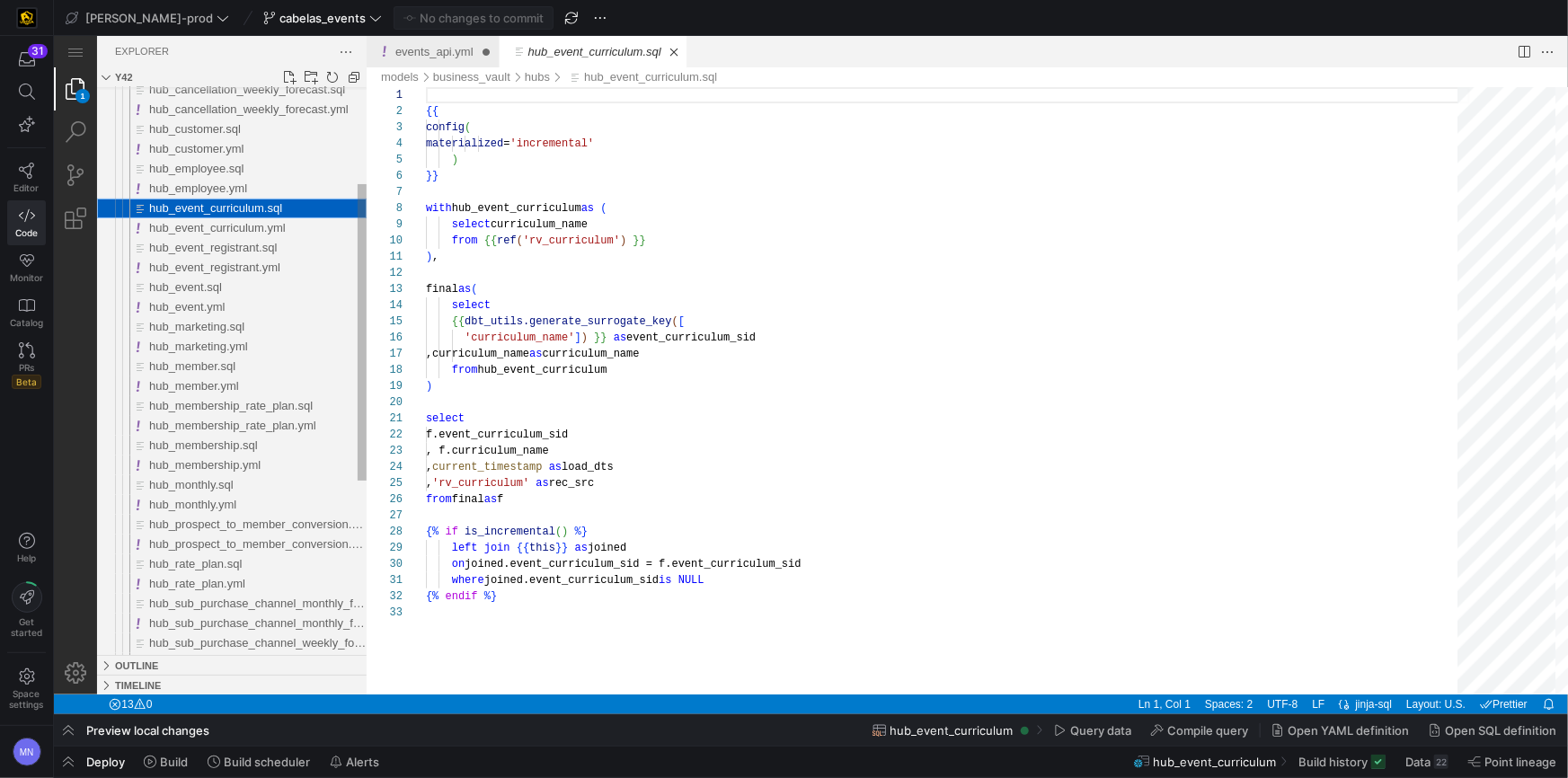
scroll to position [162, 0]
click at [247, 224] on span "hub_event_curriculum.yml" at bounding box center [216, 227] width 137 height 13
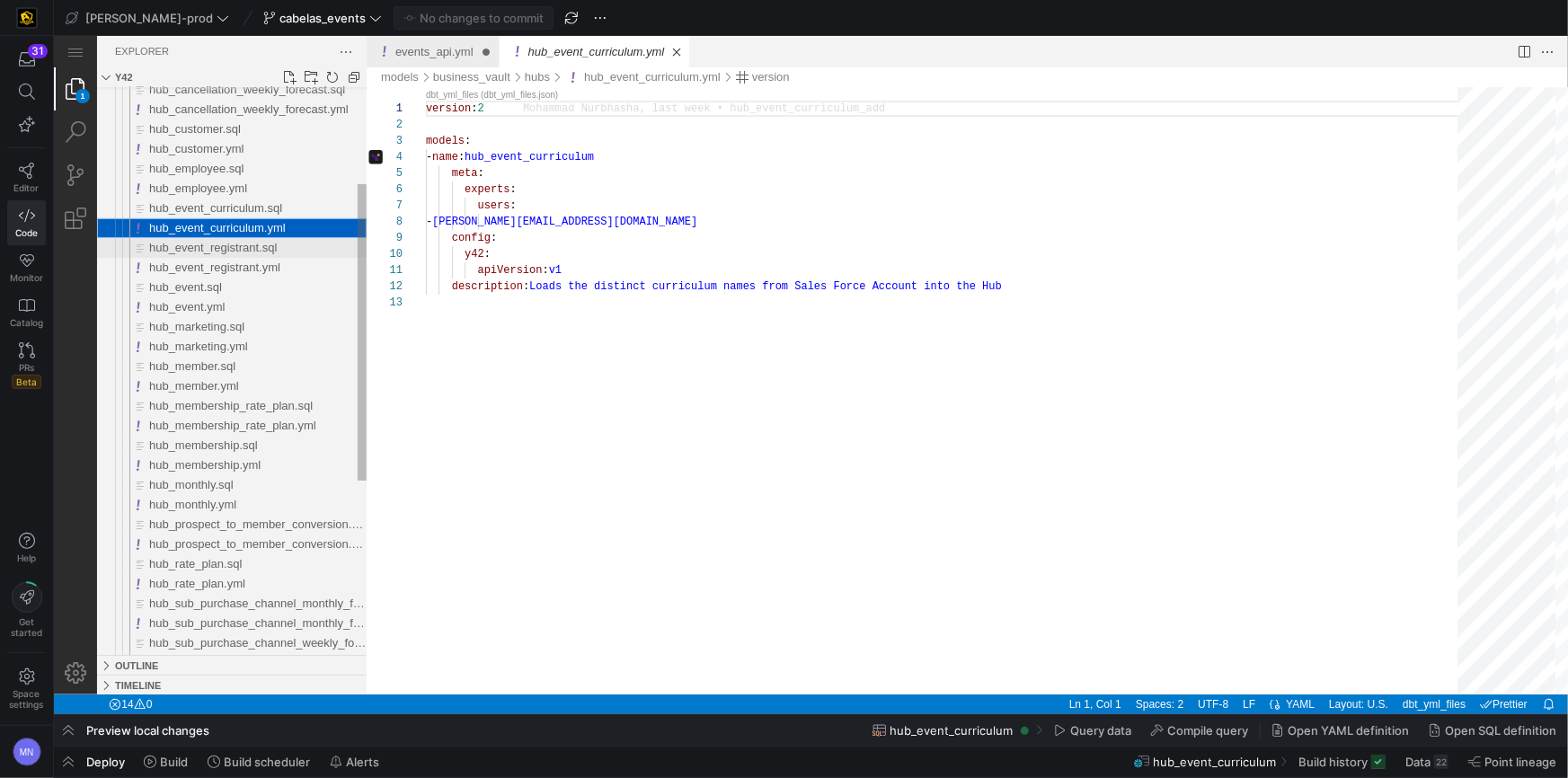
click at [238, 249] on span "hub_event_registrant.sql" at bounding box center [212, 247] width 128 height 13
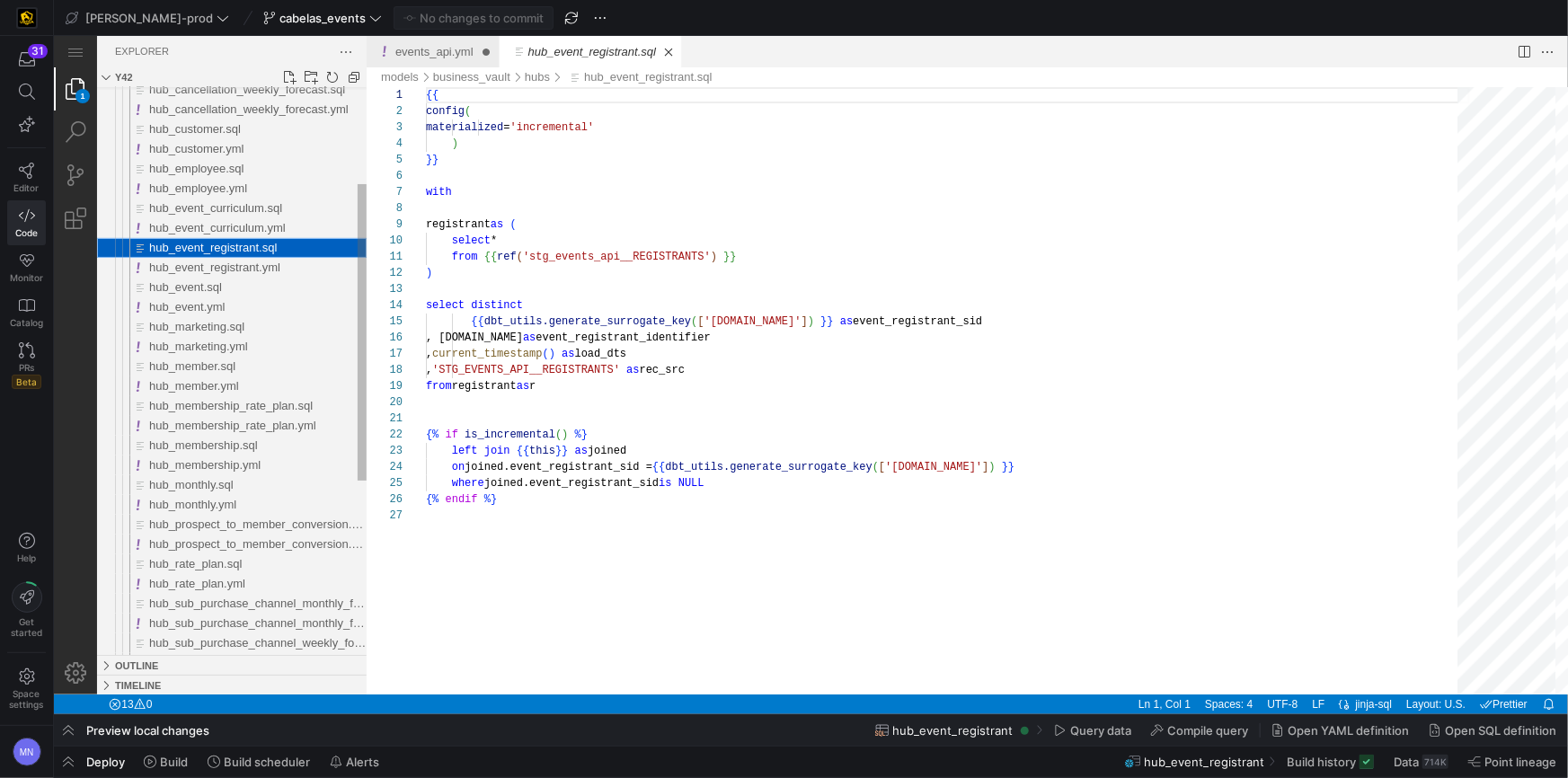
scroll to position [162, 0]
click at [218, 270] on span "hub_event_registrant.yml" at bounding box center [213, 268] width 131 height 13
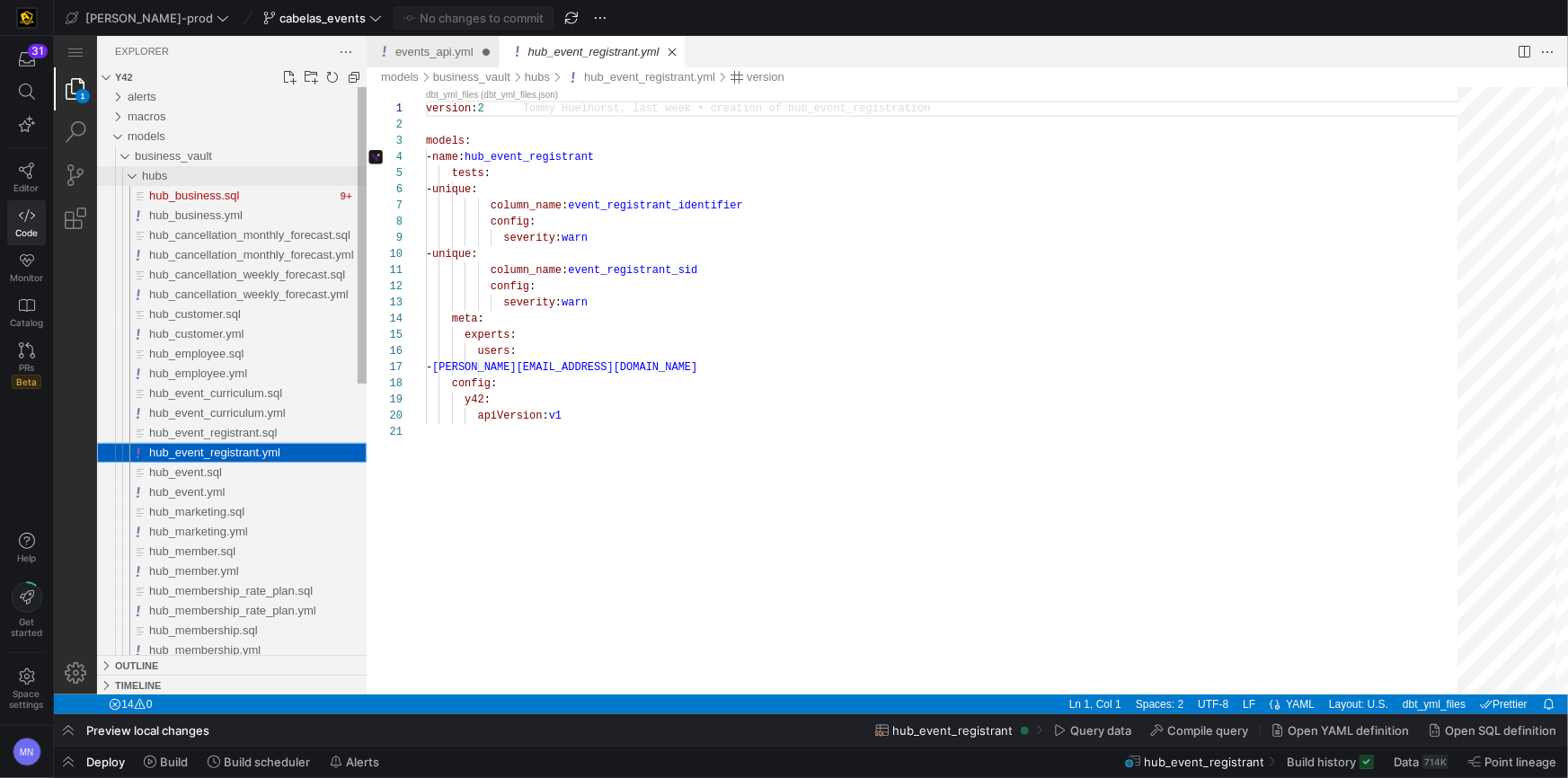
click at [131, 175] on div "hubs" at bounding box center [122, 175] width 41 height 20
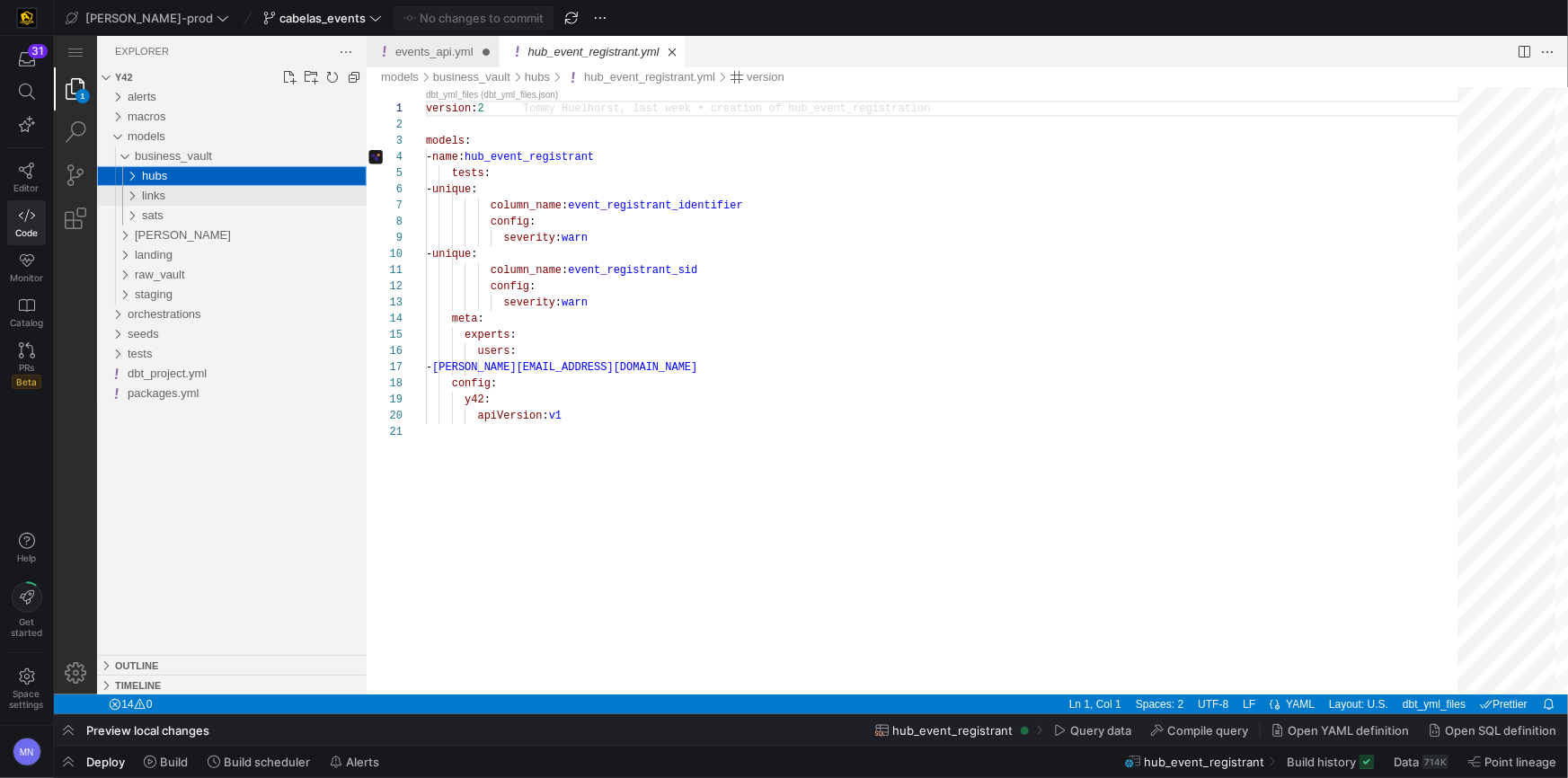
click at [129, 191] on div "links" at bounding box center [122, 195] width 41 height 20
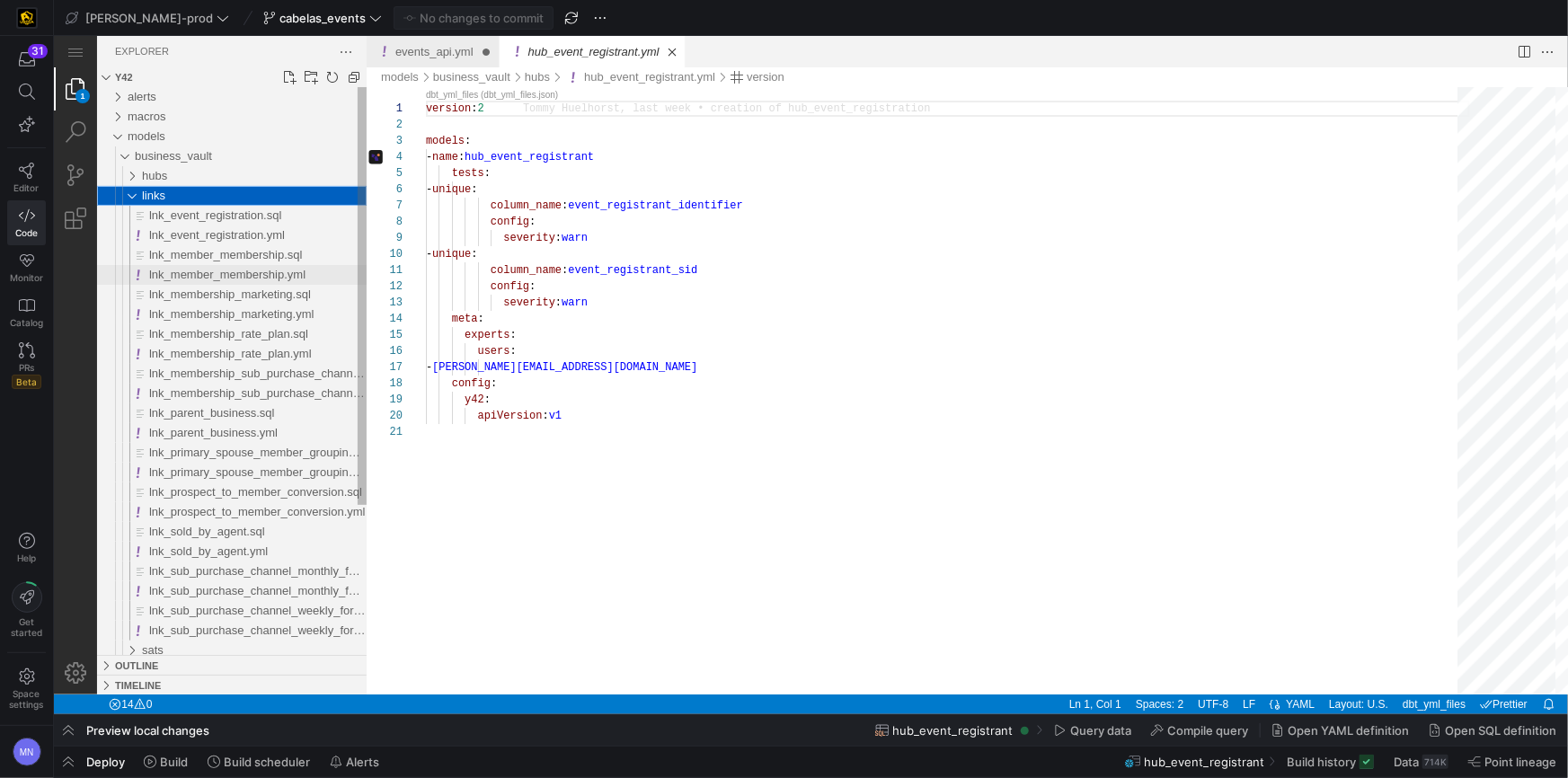
click at [199, 276] on span "lnk_member_membership.yml" at bounding box center [226, 273] width 157 height 13
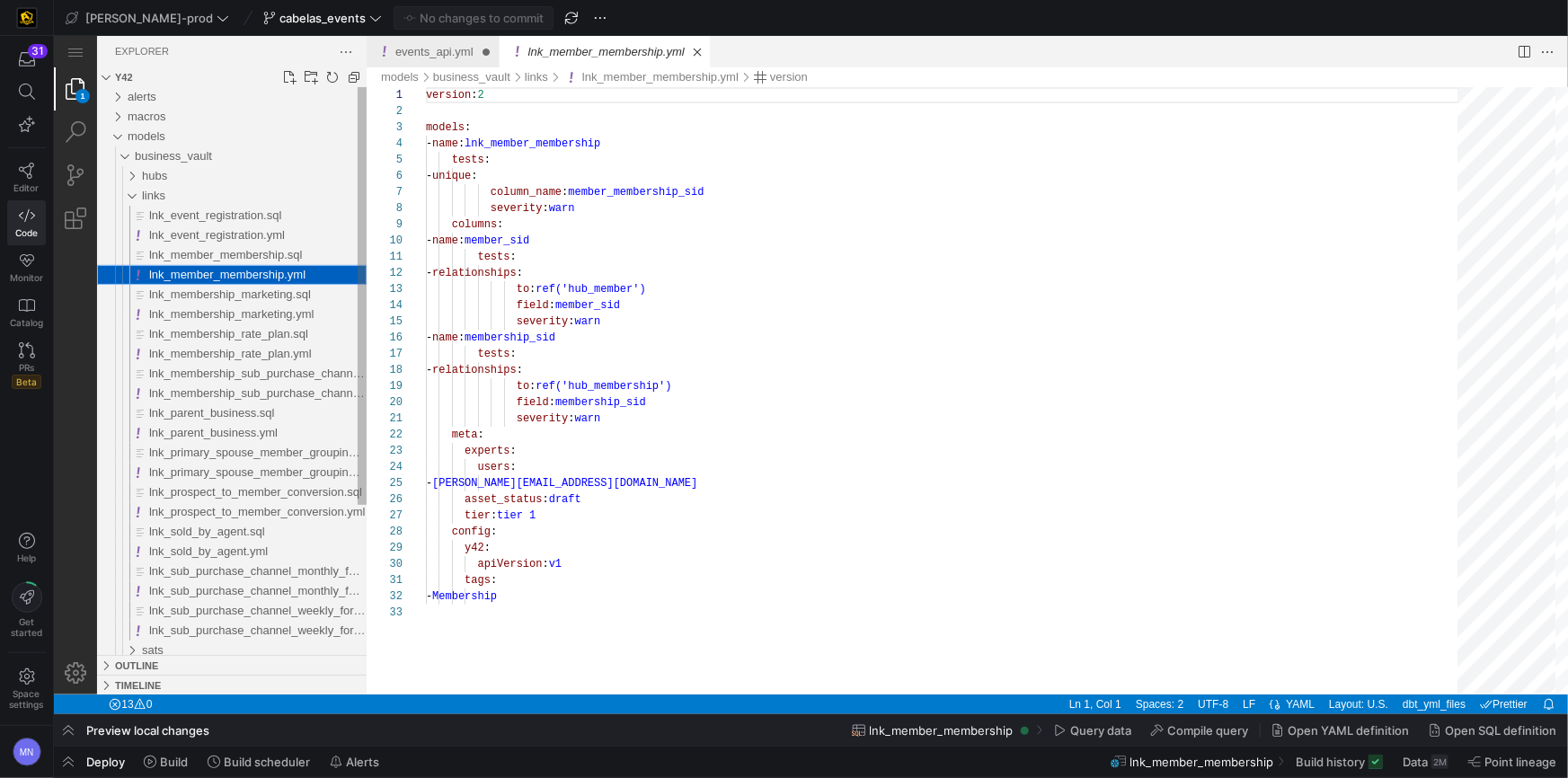
scroll to position [162, 0]
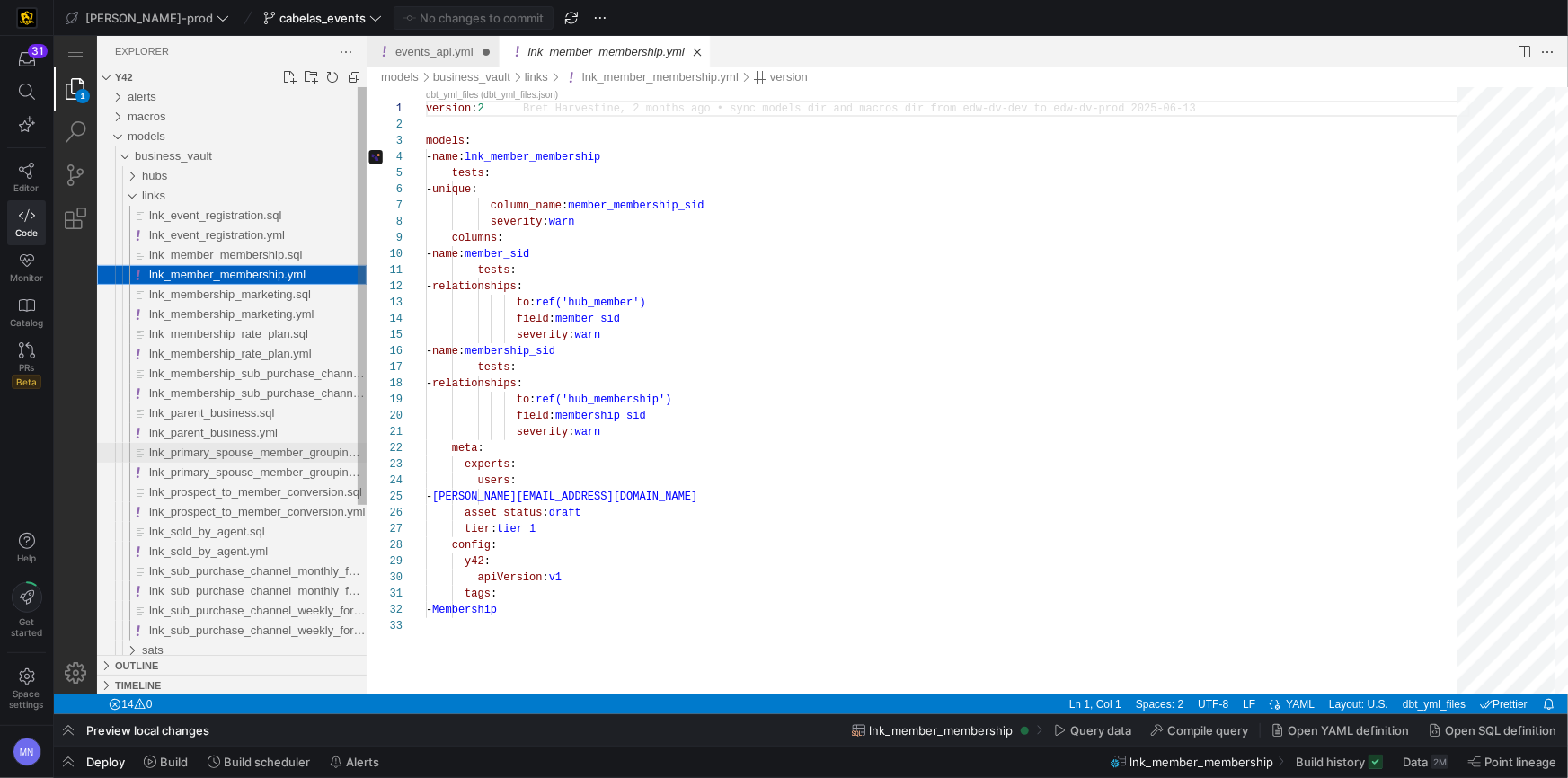
click at [260, 443] on div "lnk_primary_spouse_member_grouping.sql" at bounding box center [257, 452] width 218 height 20
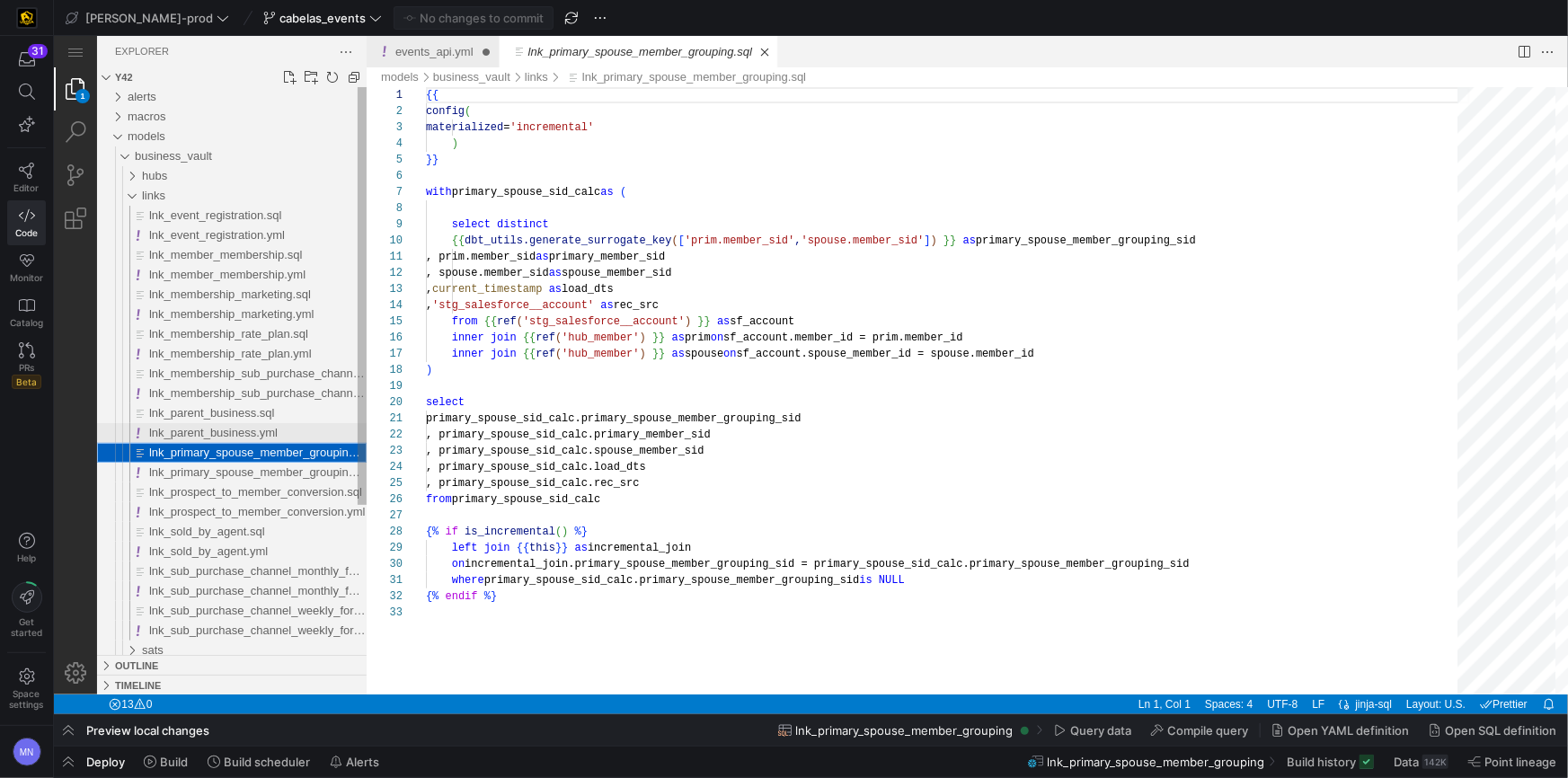
scroll to position [162, 0]
click at [264, 435] on span "lnk_parent_business.yml" at bounding box center [212, 432] width 128 height 13
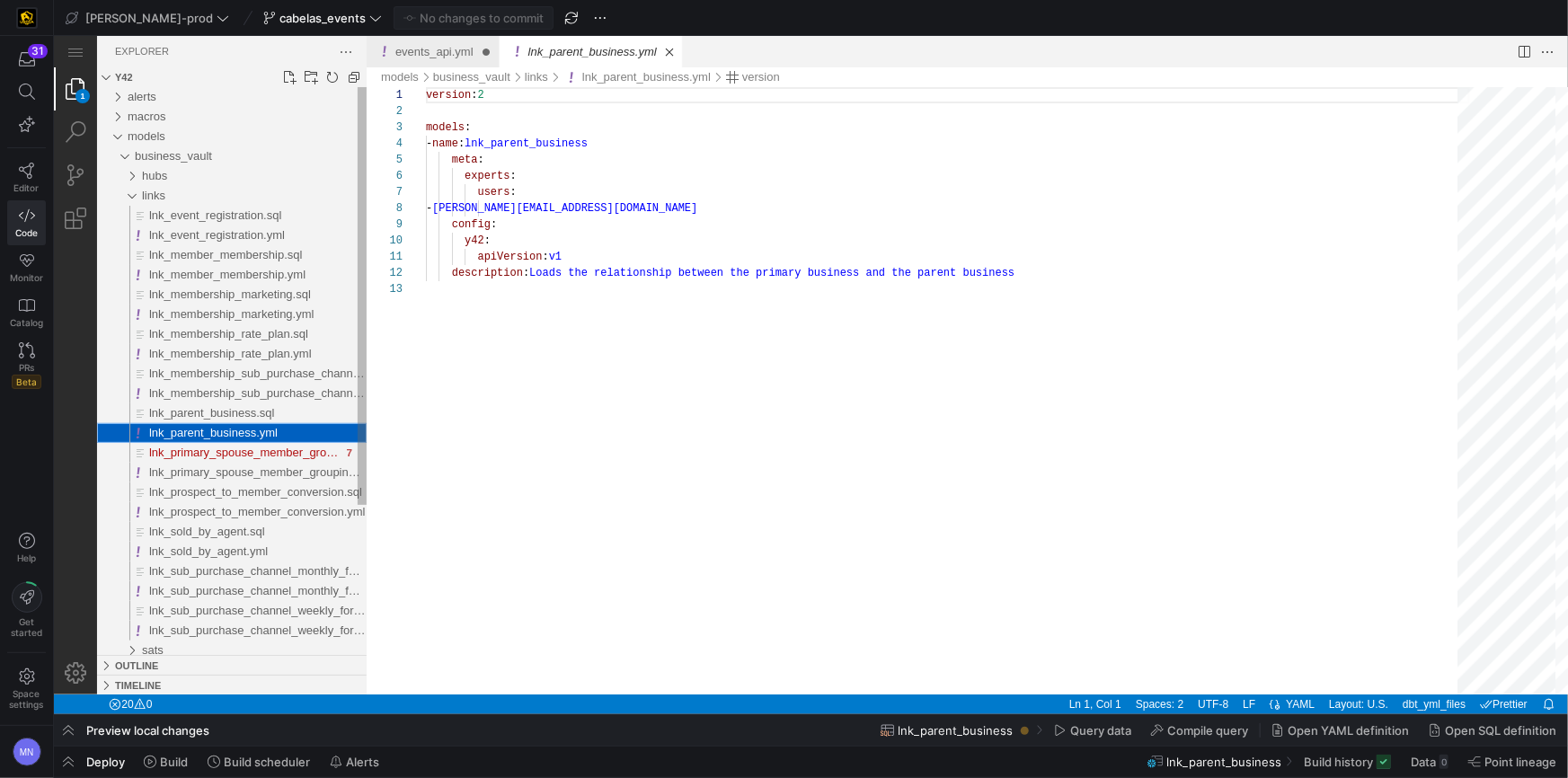
scroll to position [162, 0]
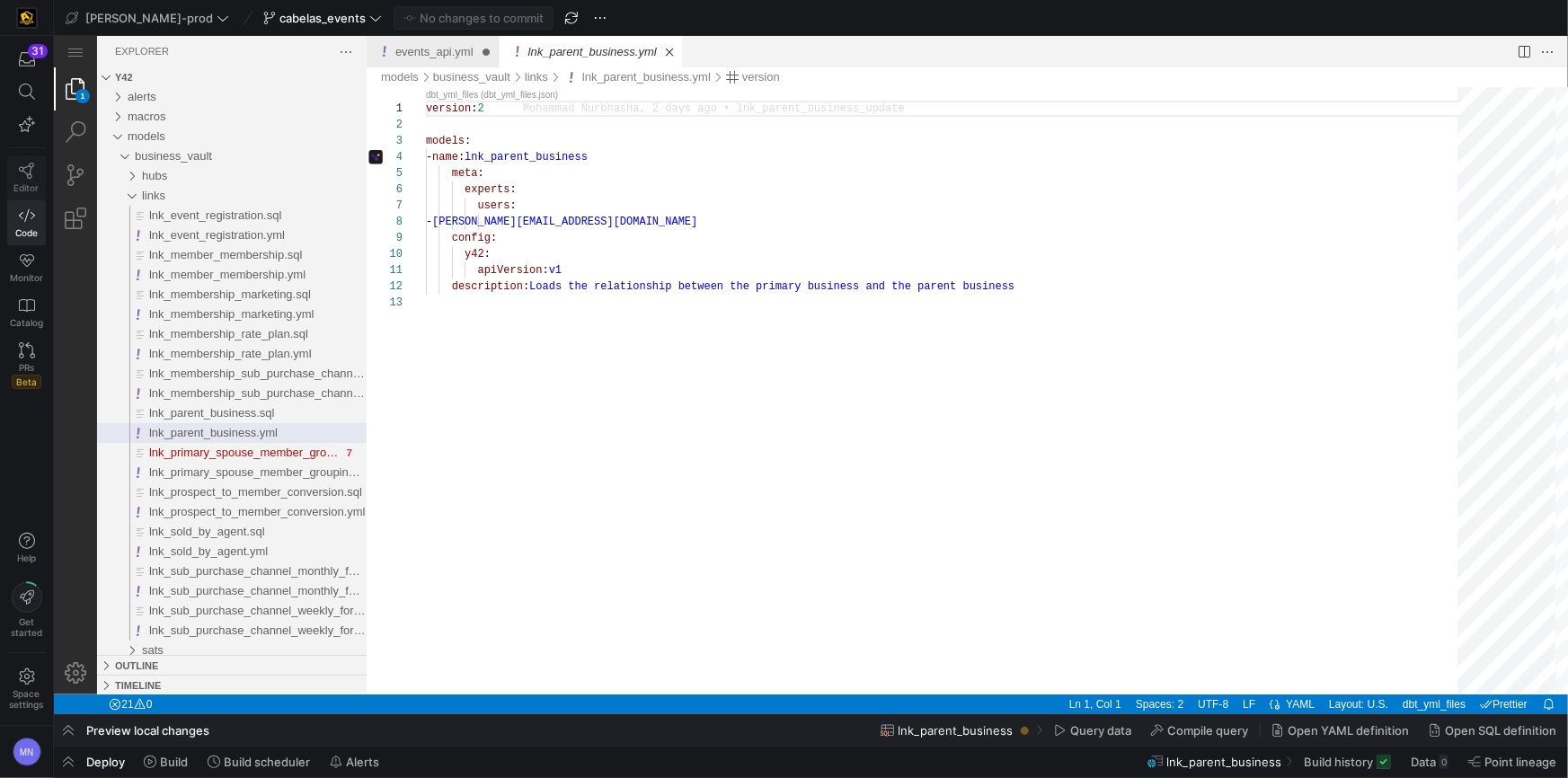
click at [21, 169] on icon at bounding box center [27, 170] width 16 height 16
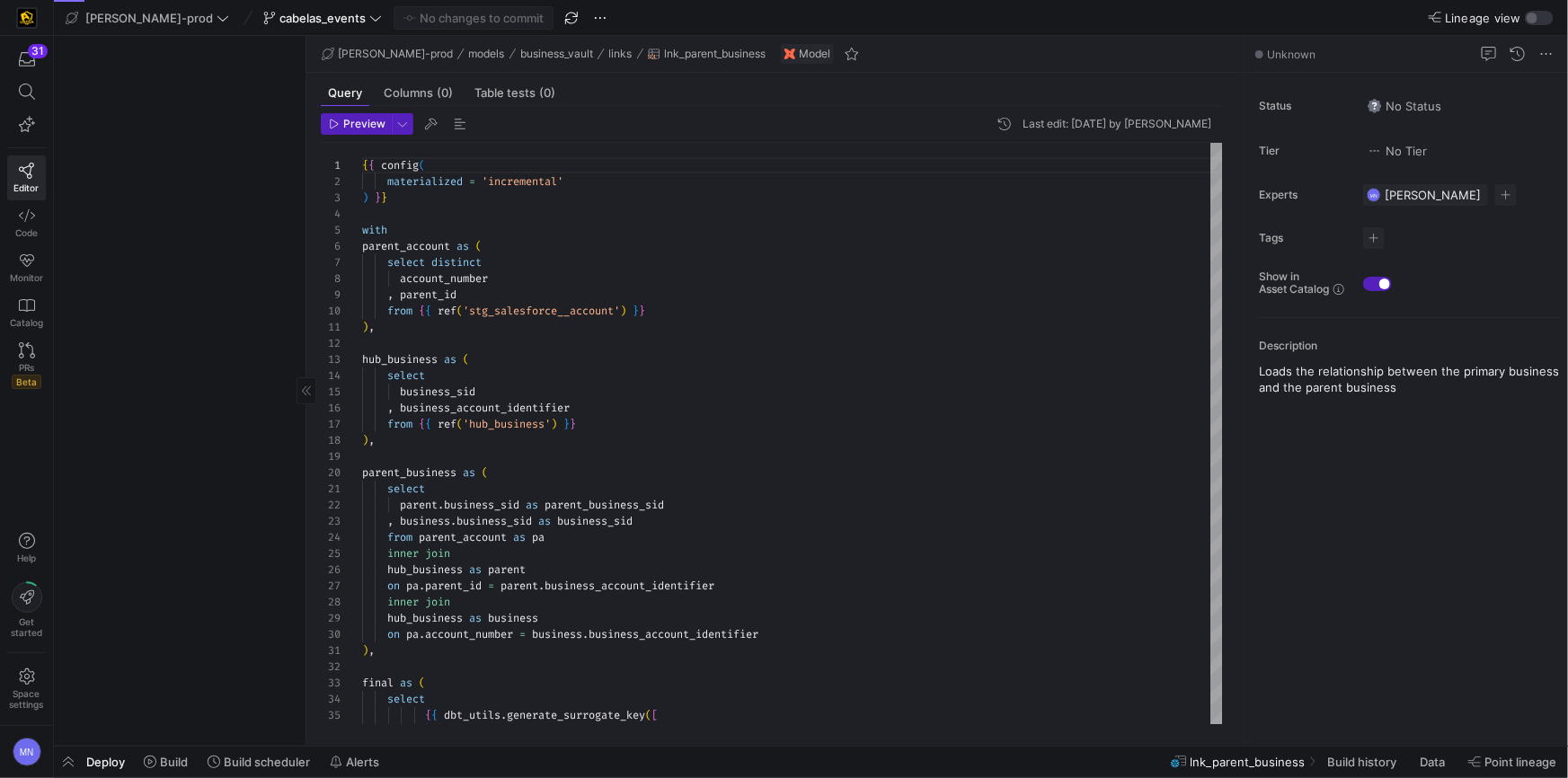
scroll to position [162, 0]
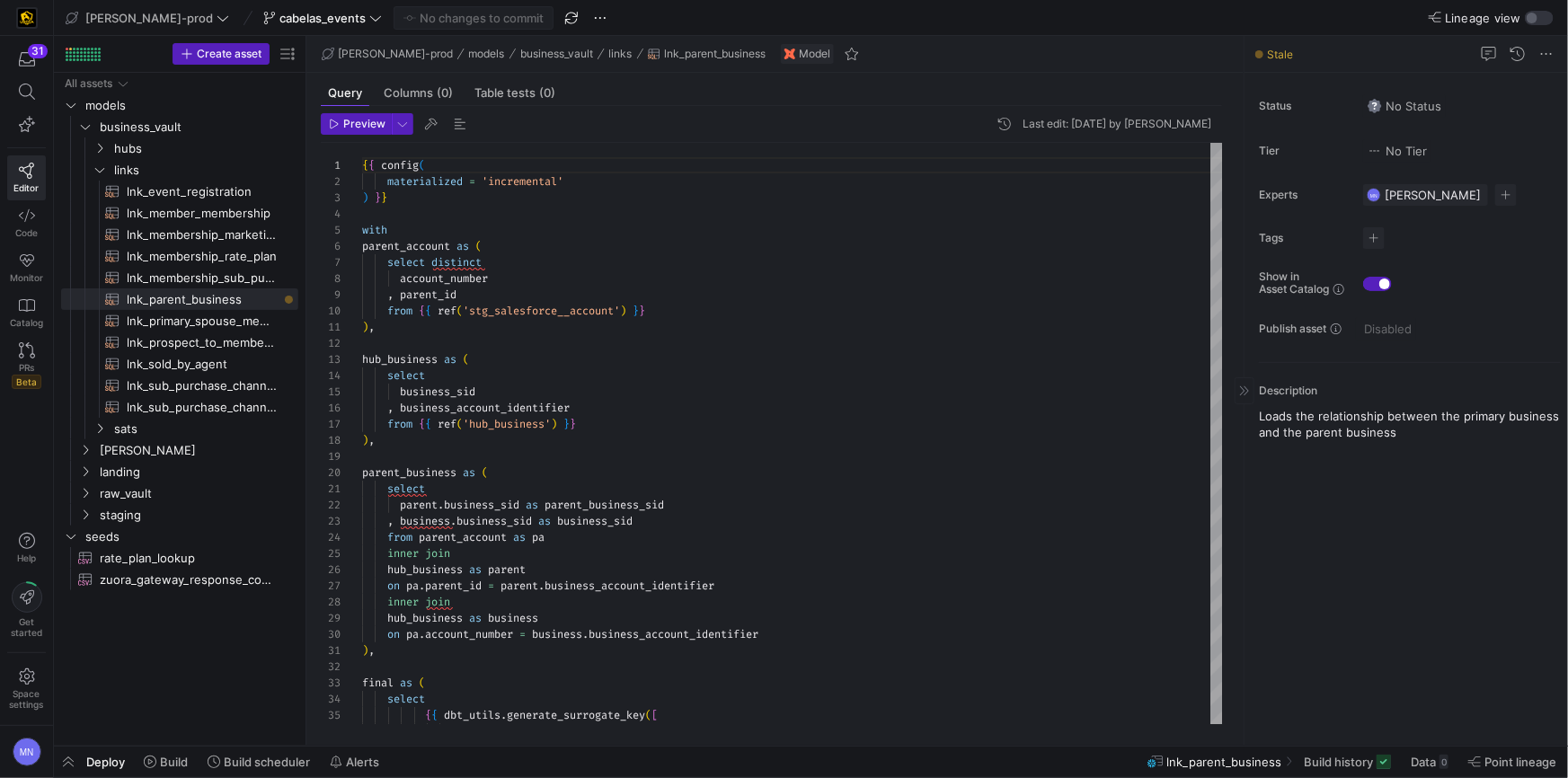
click at [1285, 54] on span "Stale" at bounding box center [1279, 54] width 26 height 13
click at [37, 229] on span "Code" at bounding box center [27, 232] width 23 height 11
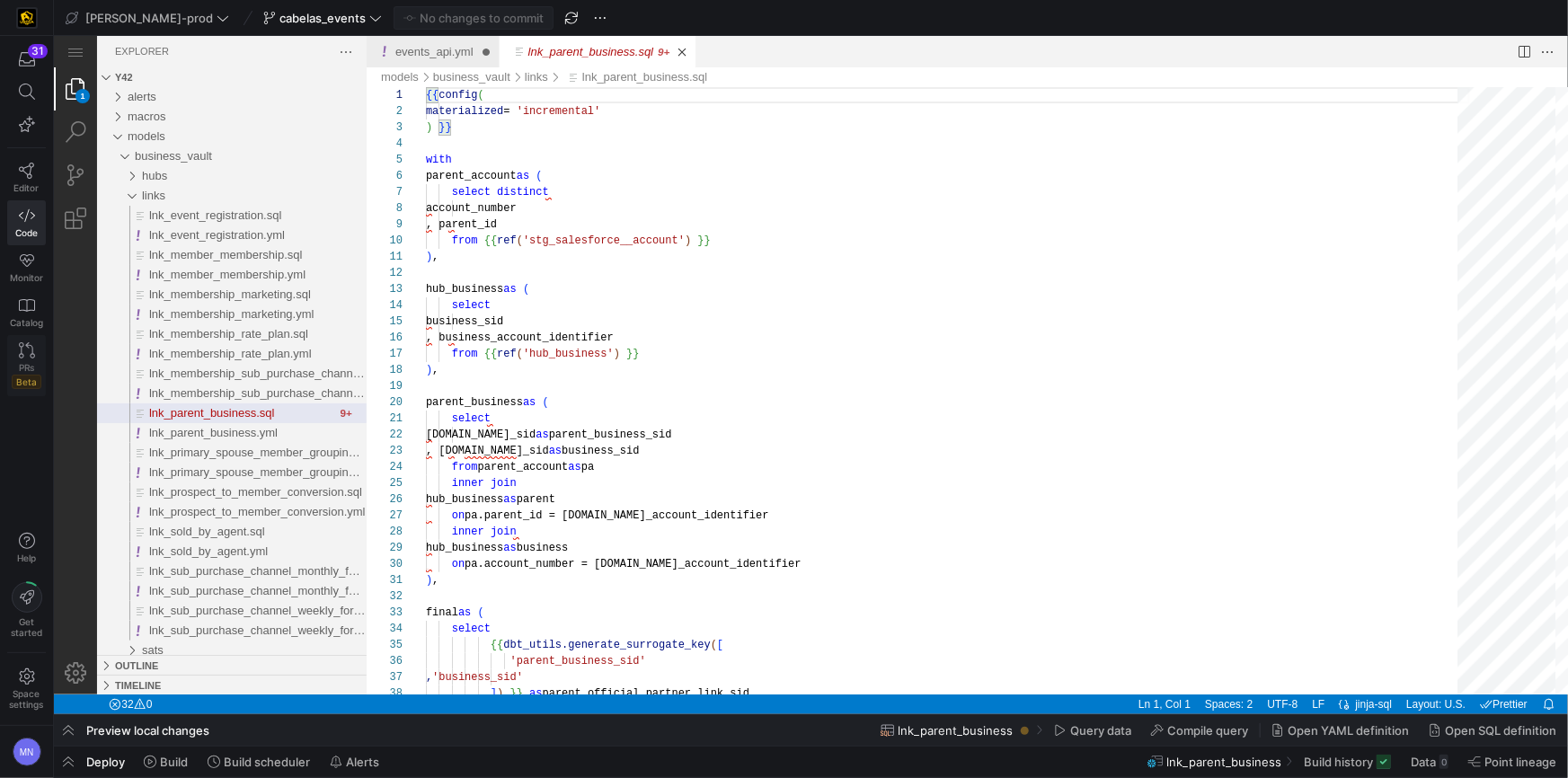
click at [21, 349] on icon at bounding box center [27, 350] width 16 height 16
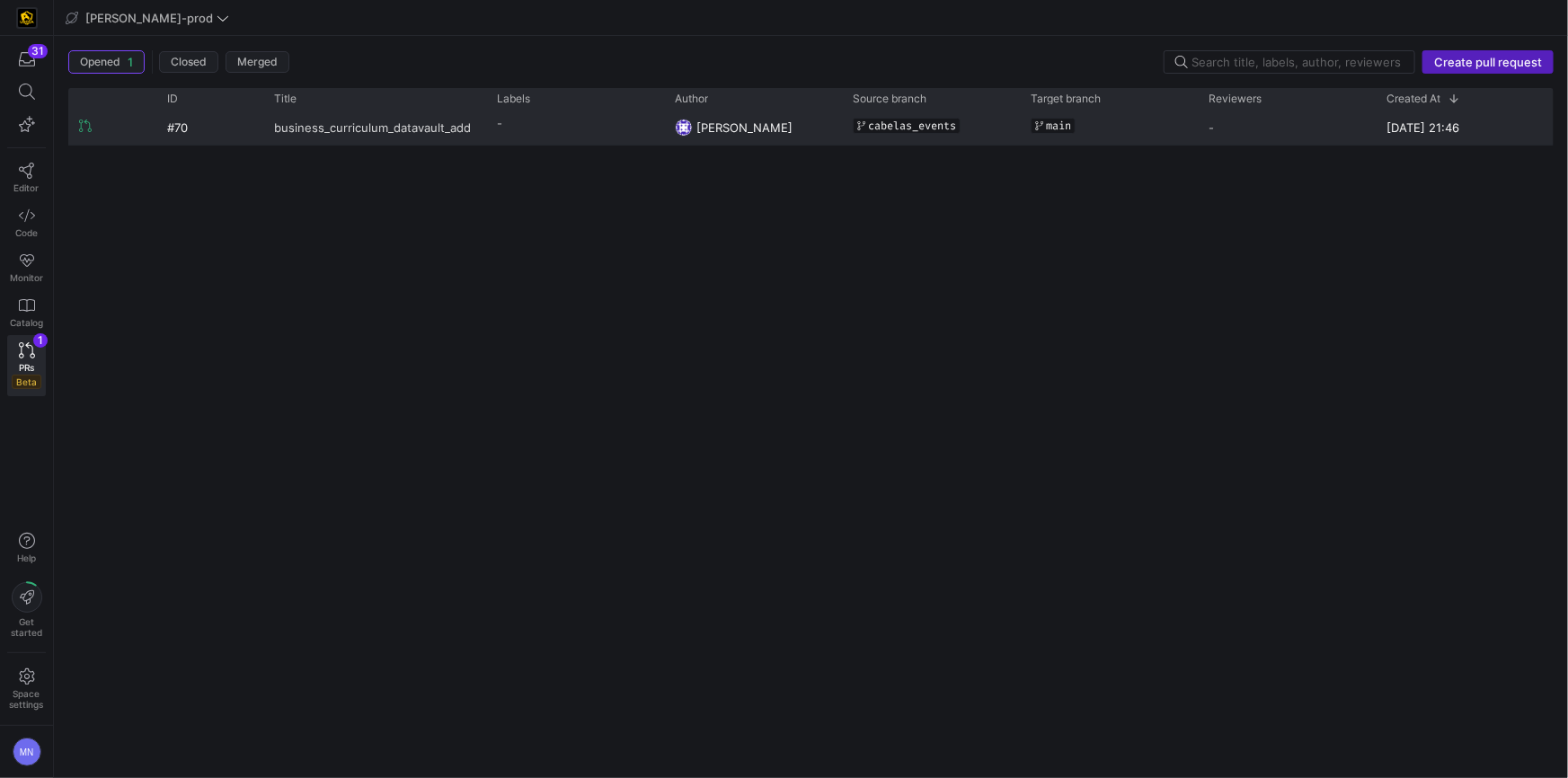
click at [365, 132] on span "business_curriculum_datavault_add" at bounding box center [373, 127] width 197 height 33
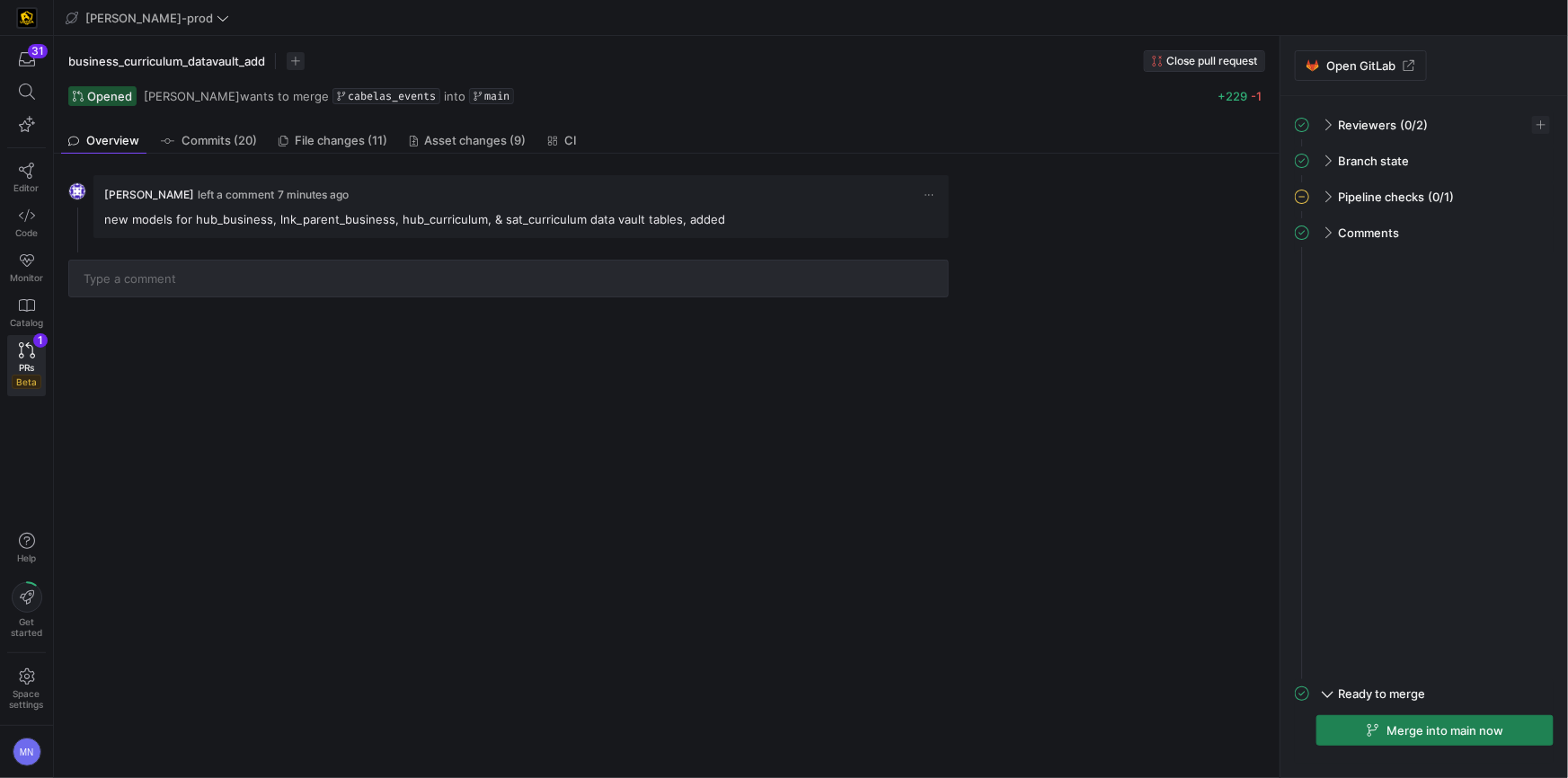
click at [1215, 66] on span "Close pull request" at bounding box center [1212, 60] width 91 height 12
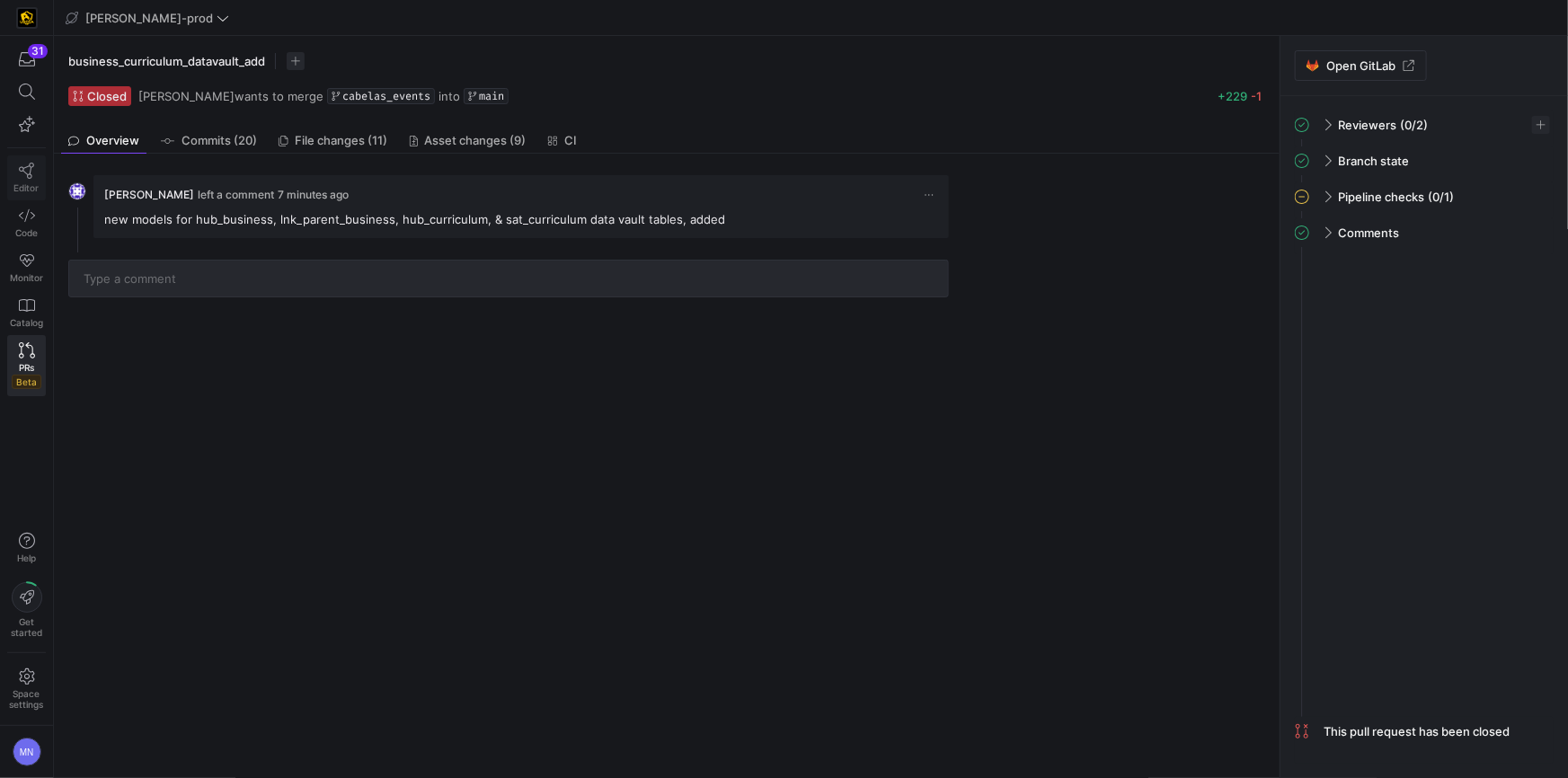
click at [32, 172] on icon at bounding box center [27, 170] width 16 height 16
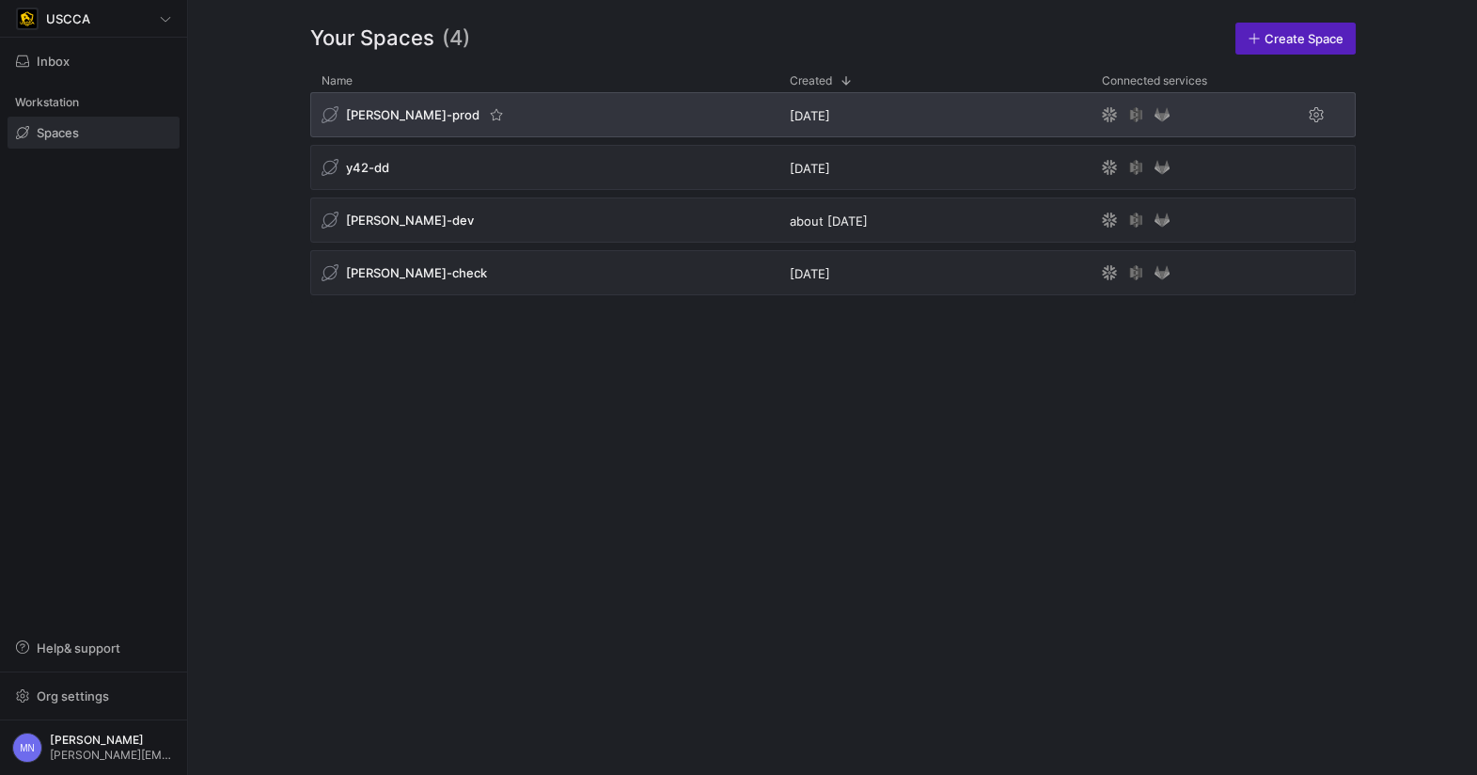
click at [389, 117] on span "[PERSON_NAME]-prod" at bounding box center [413, 114] width 134 height 15
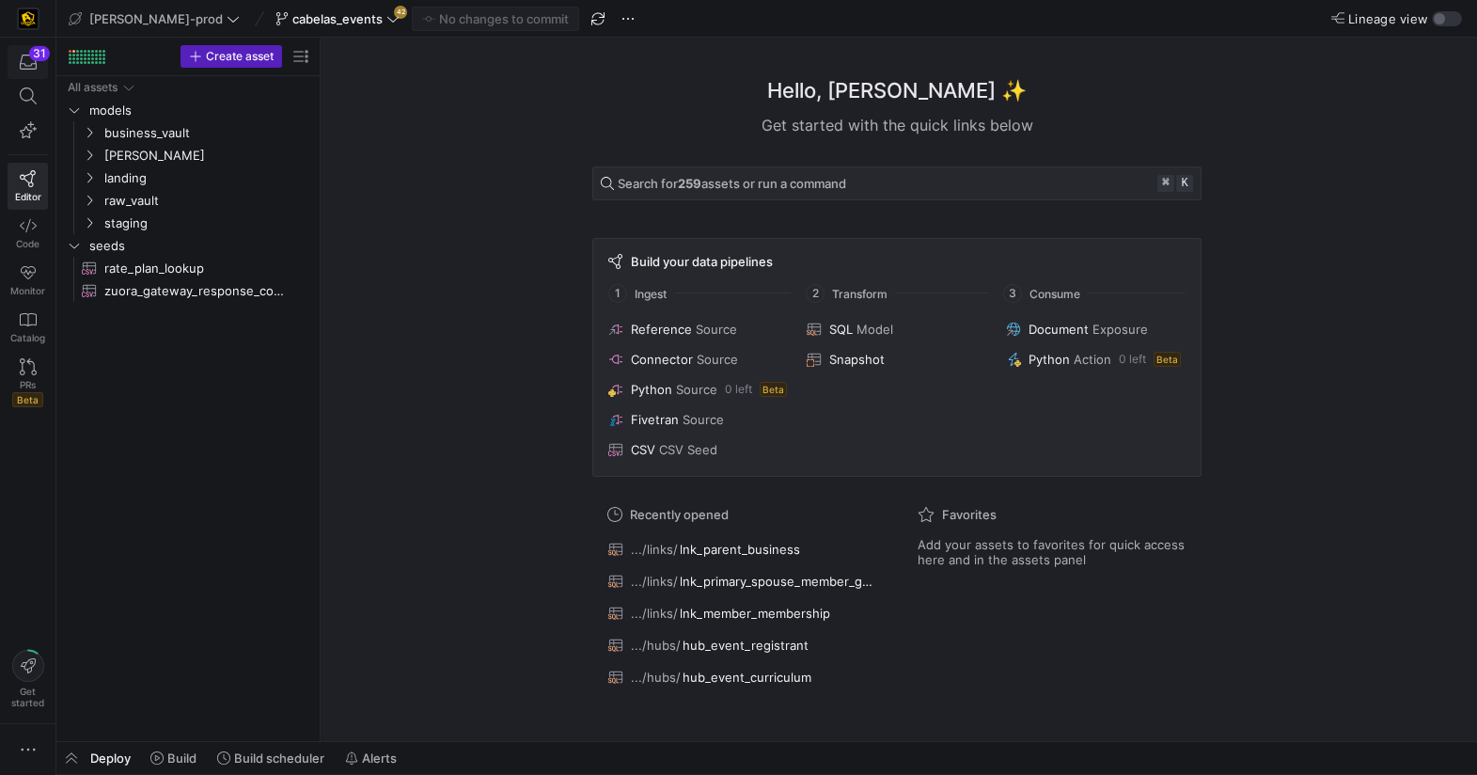
click at [36, 59] on div "31" at bounding box center [39, 53] width 21 height 15
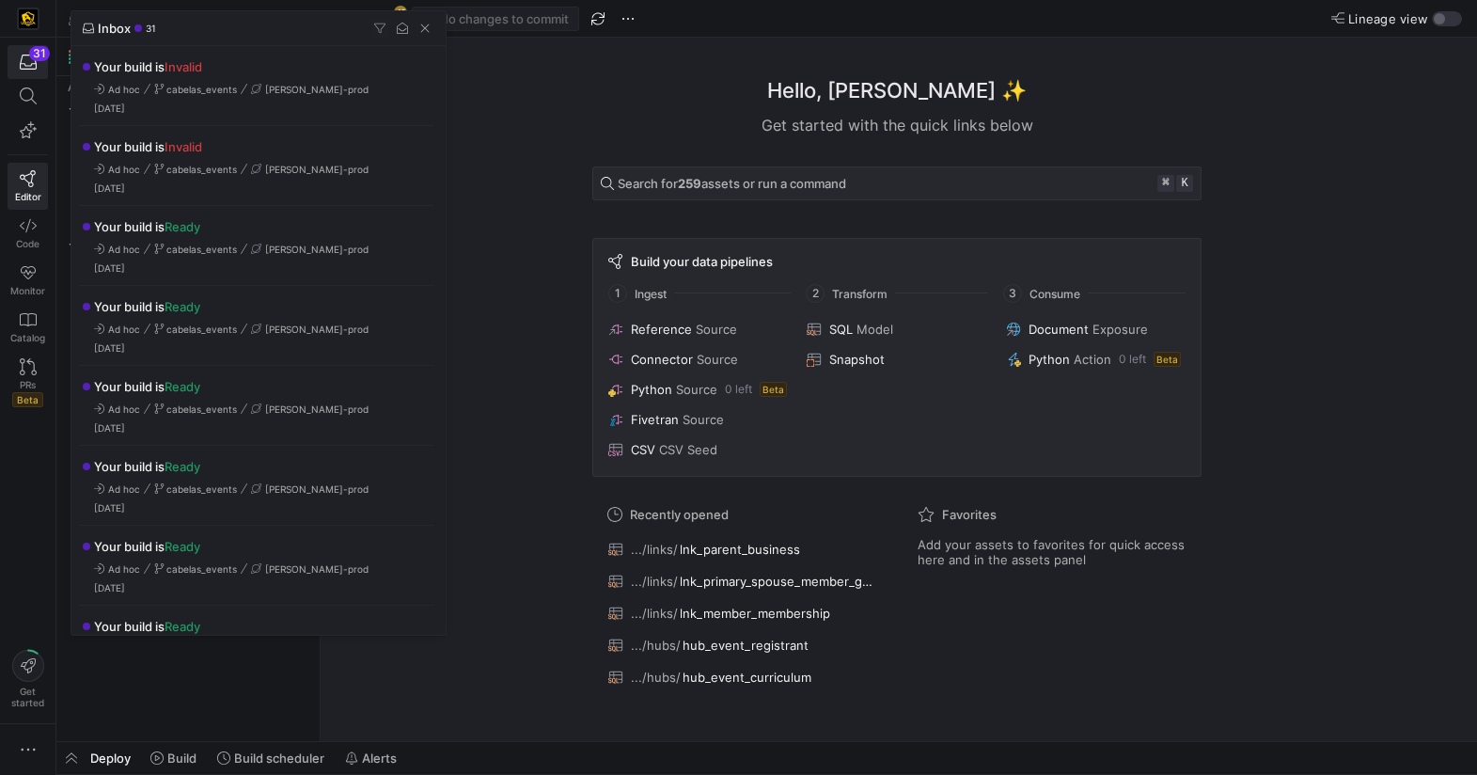
click at [31, 189] on div at bounding box center [738, 387] width 1477 height 775
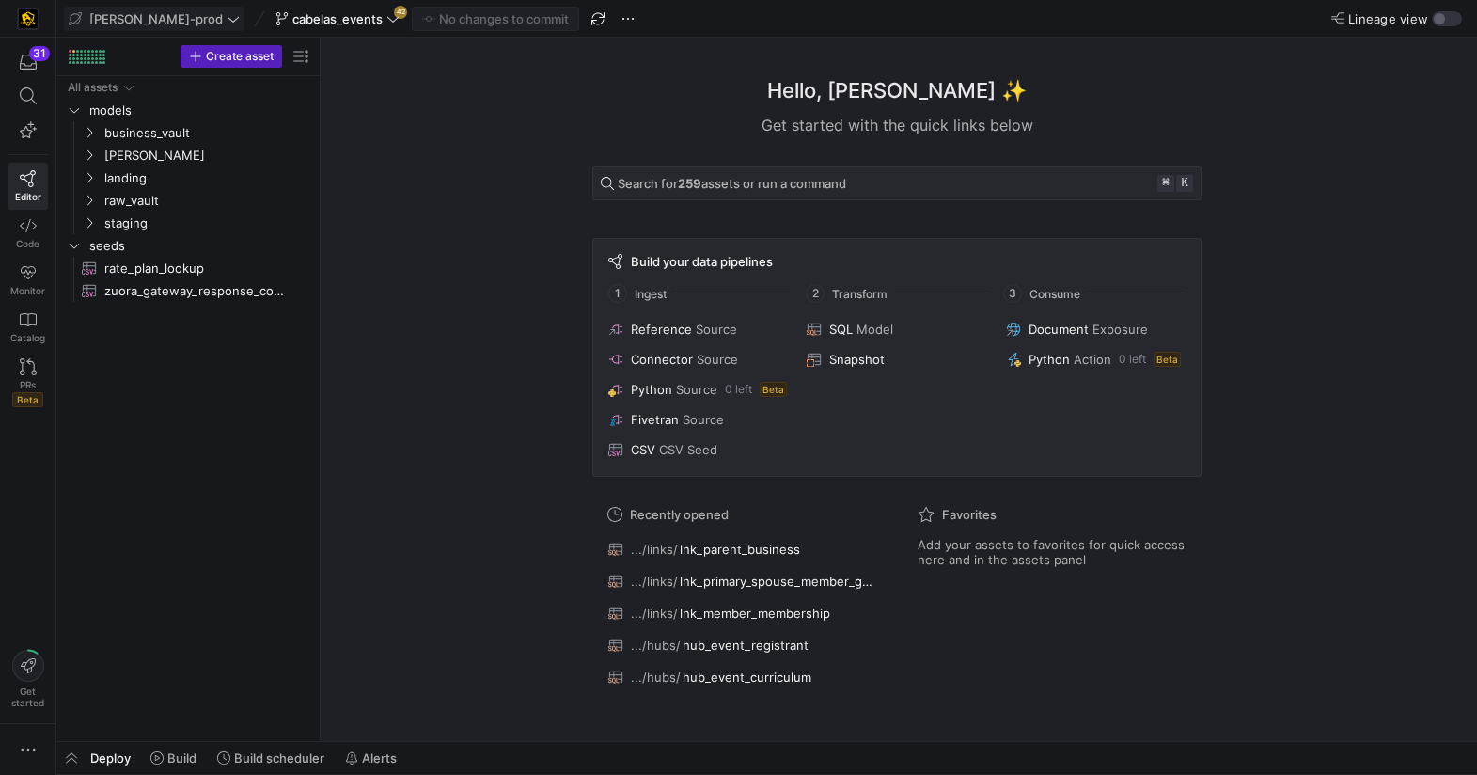
click at [163, 21] on span "[PERSON_NAME]-prod" at bounding box center [156, 18] width 134 height 15
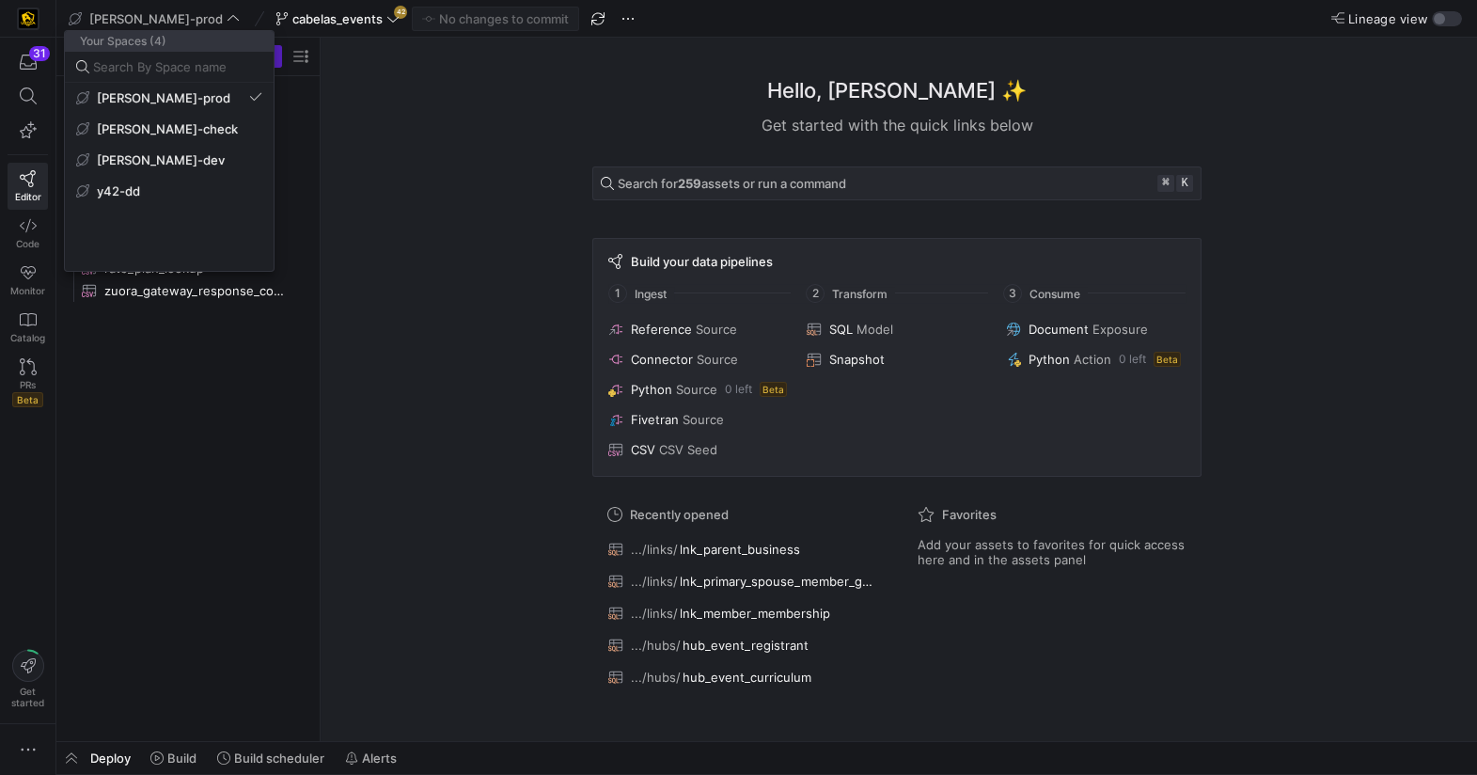
click at [266, 21] on div at bounding box center [738, 387] width 1477 height 775
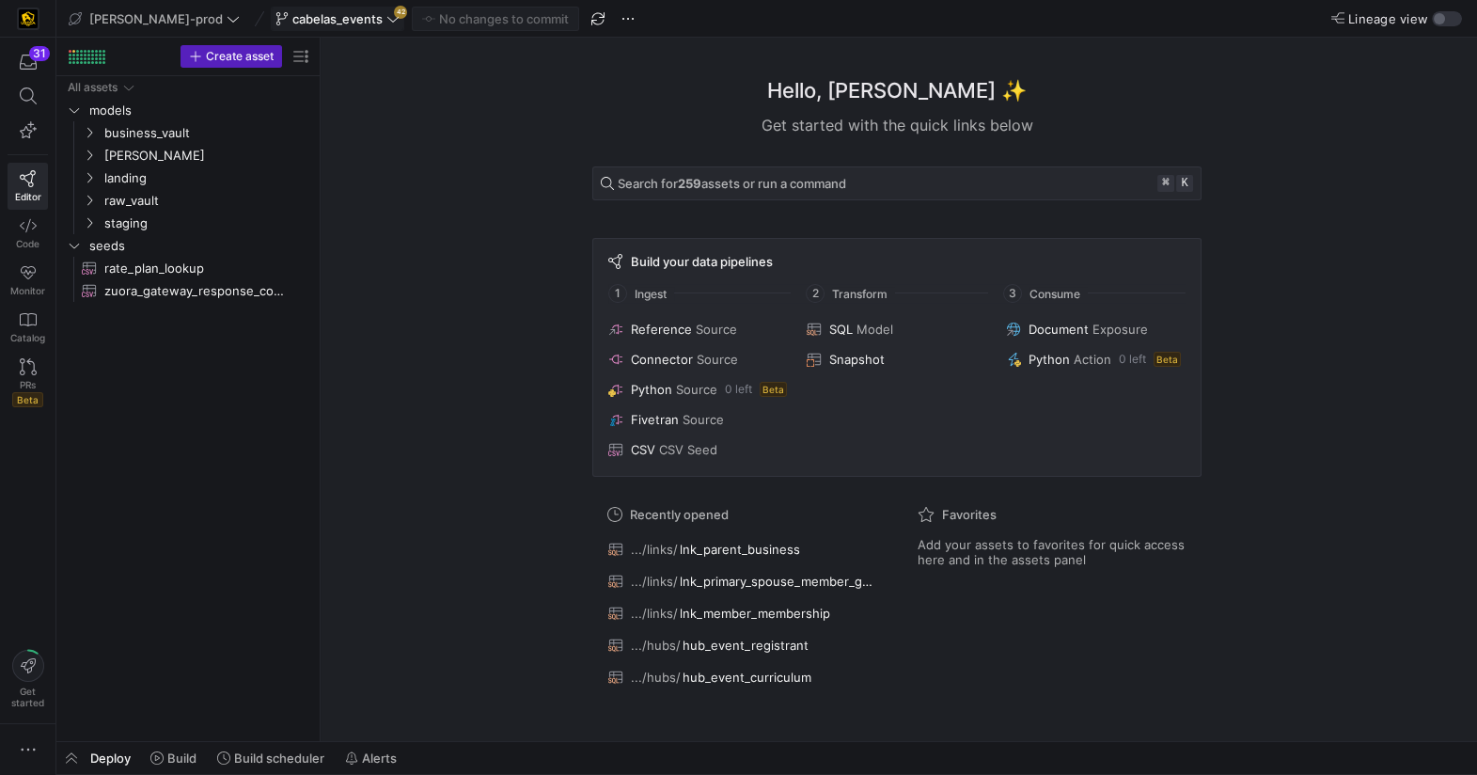
click at [315, 18] on span "cabelas_events" at bounding box center [337, 18] width 90 height 15
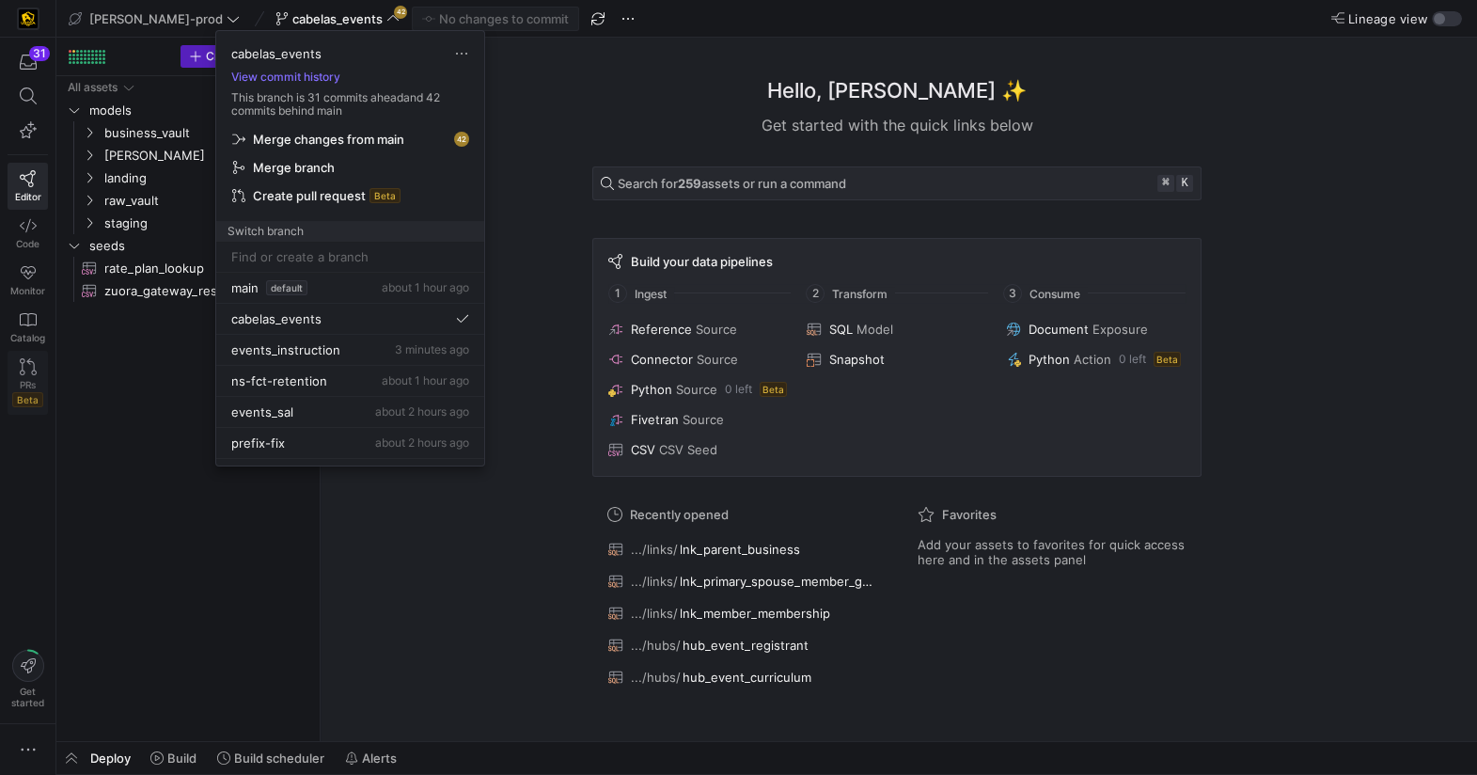
click at [34, 373] on div at bounding box center [738, 387] width 1477 height 775
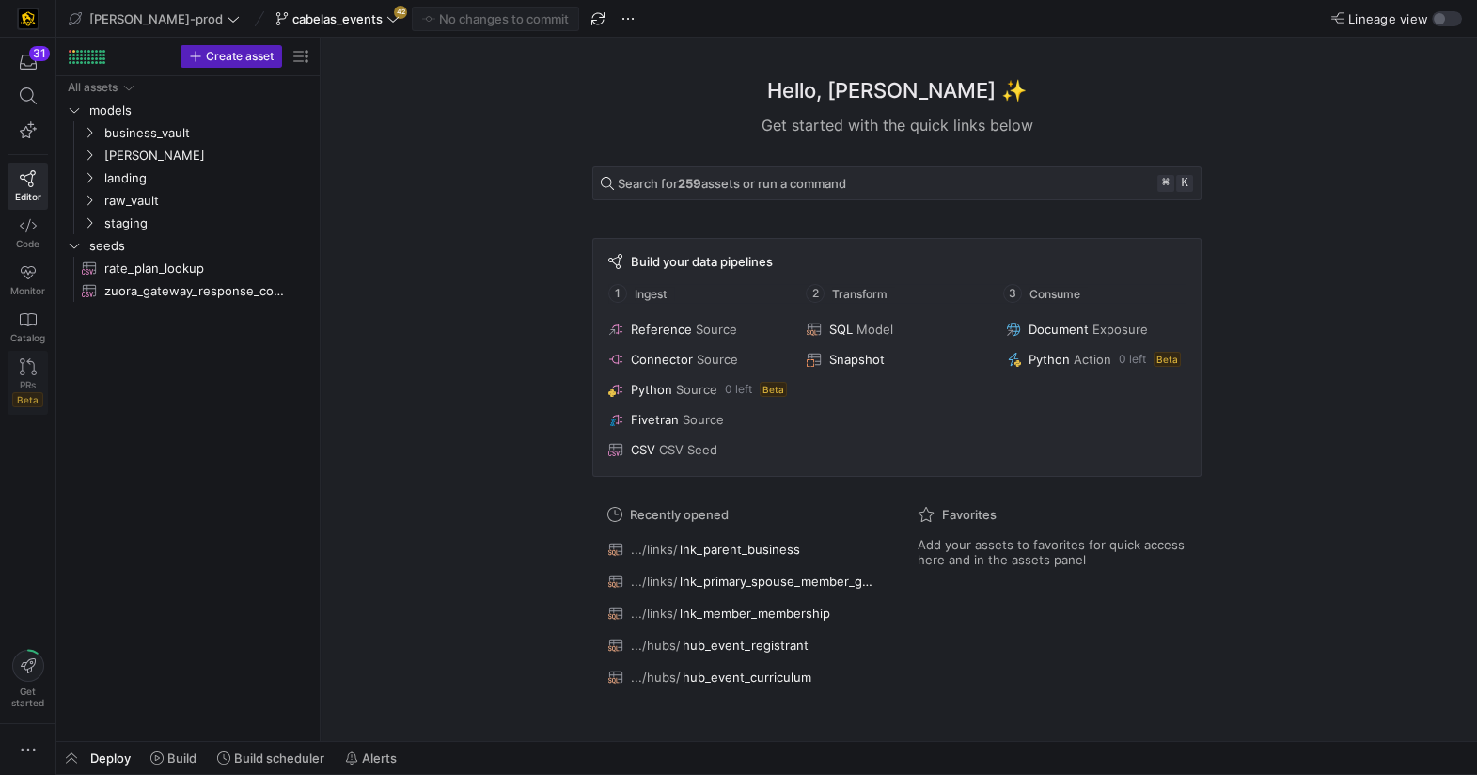
click at [26, 372] on icon at bounding box center [28, 366] width 17 height 17
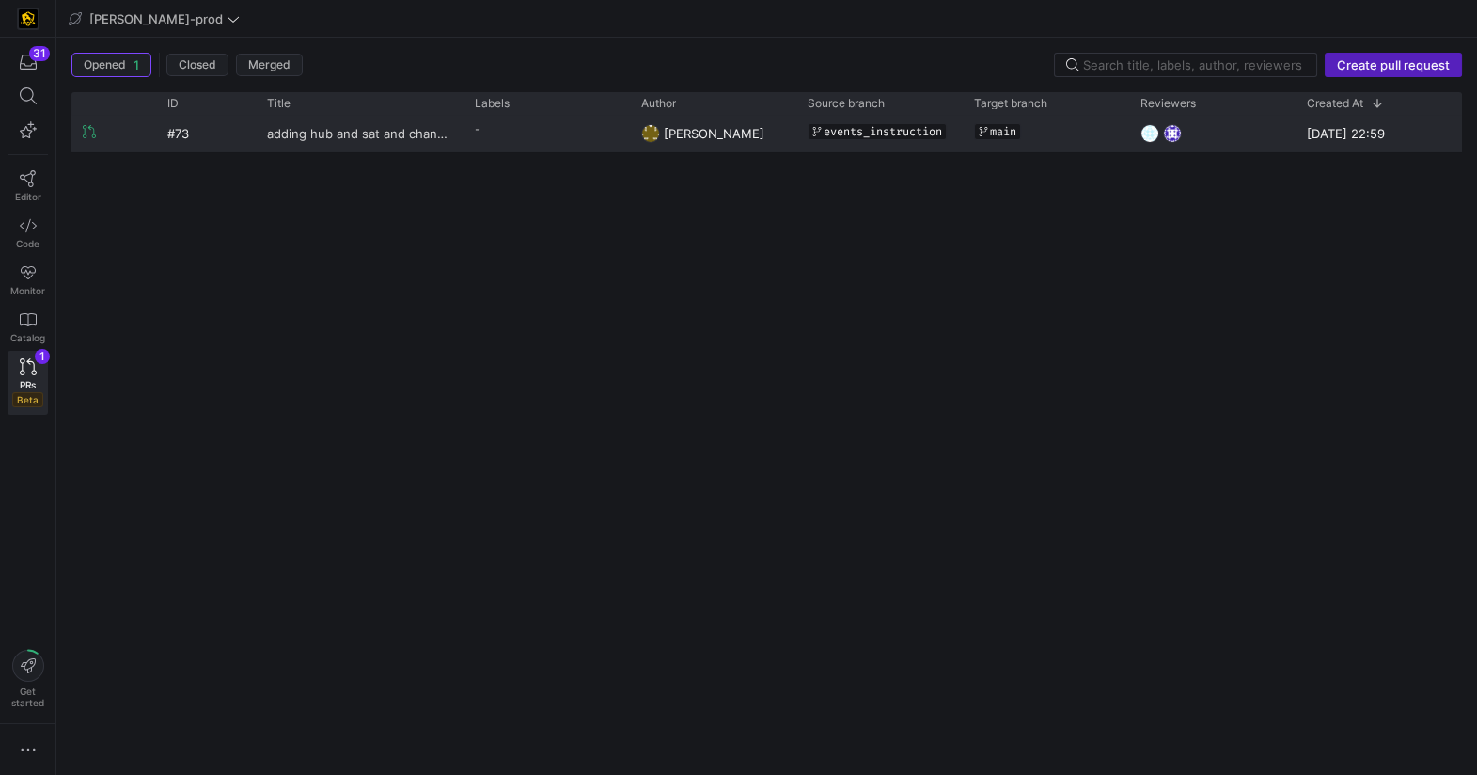
click at [377, 140] on span "adding hub and sat and changing naming in one sat" at bounding box center [359, 133] width 185 height 35
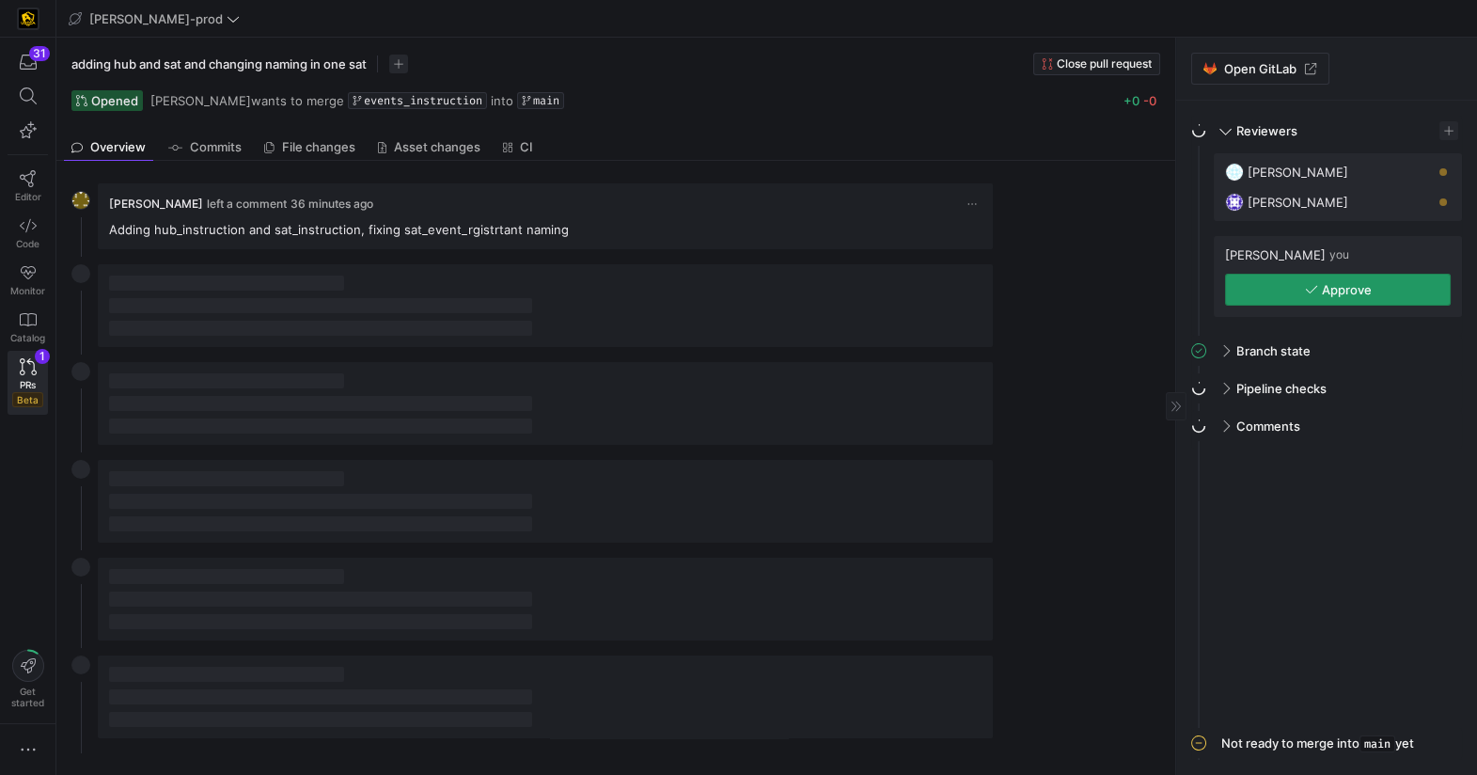
click at [1353, 291] on span "Approve" at bounding box center [1347, 289] width 50 height 15
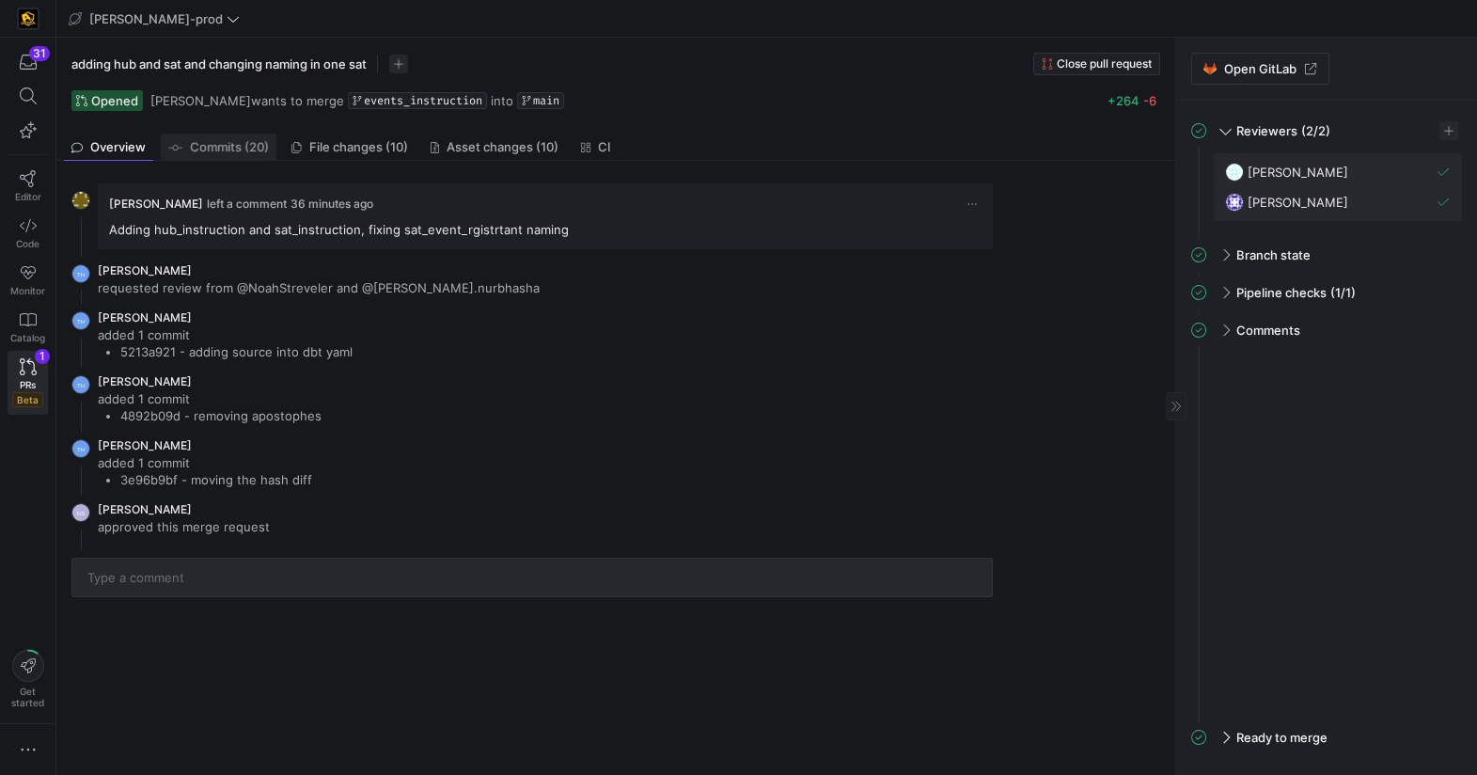
click at [217, 149] on span "Commits (20)" at bounding box center [229, 147] width 79 height 12
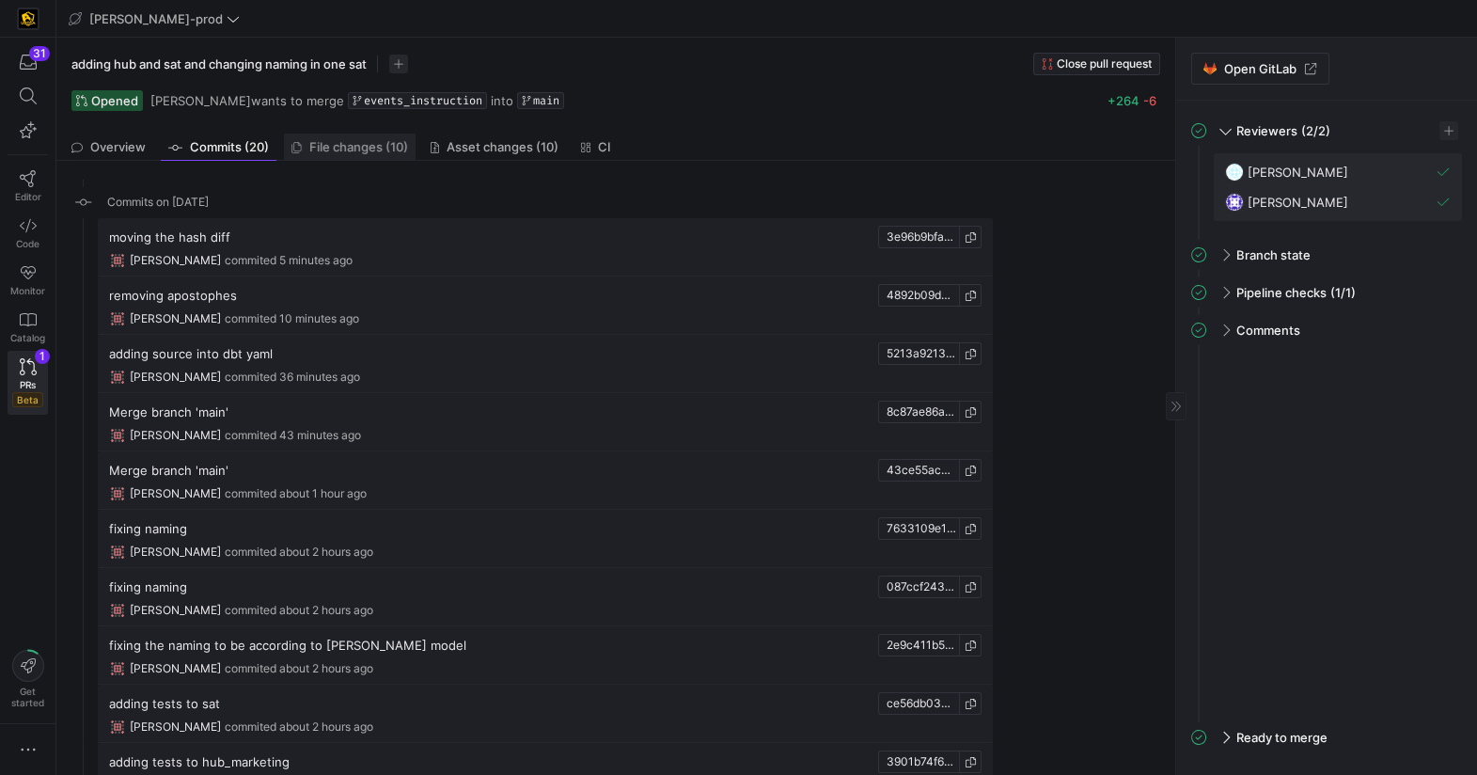
click at [383, 141] on span "File changes (10)" at bounding box center [358, 147] width 99 height 12
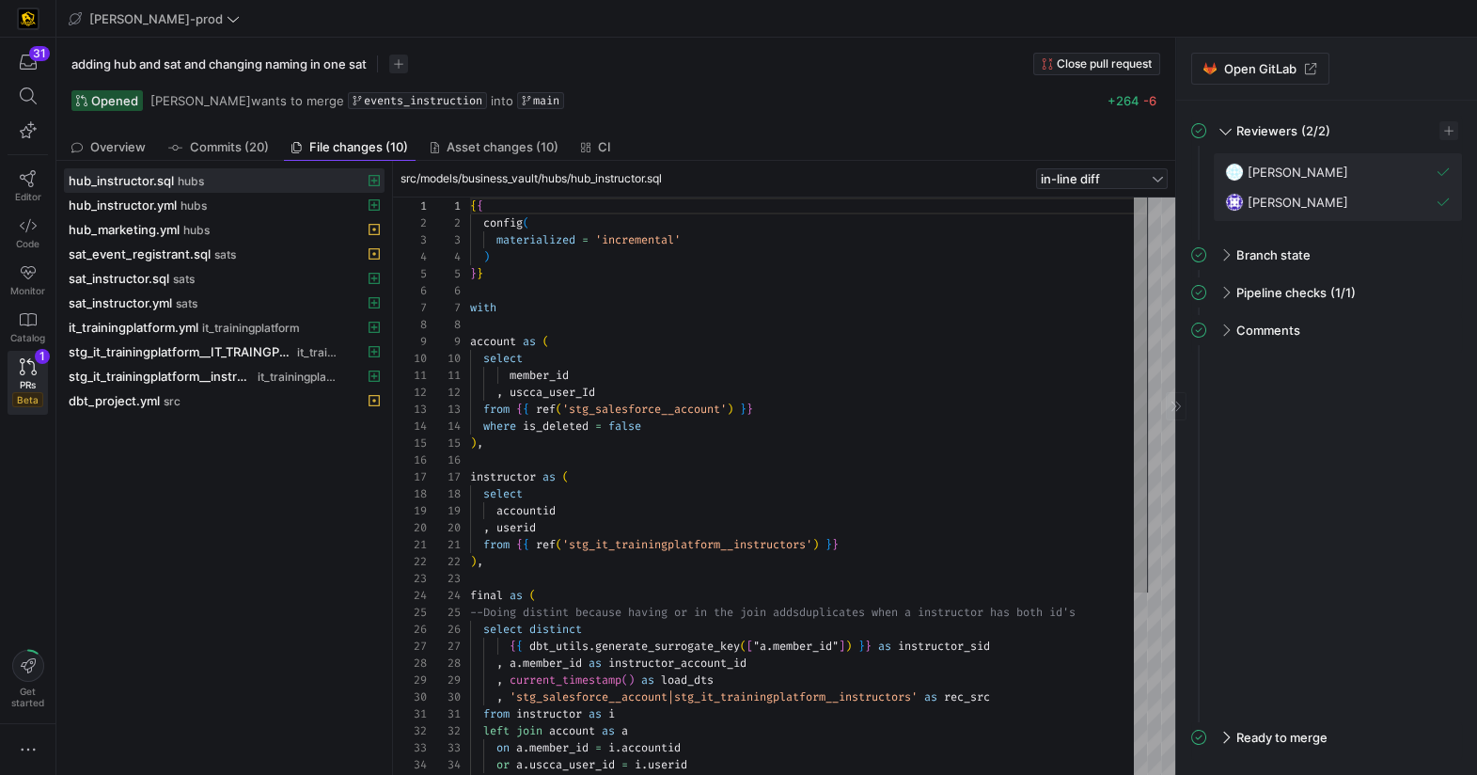
scroll to position [169, 0]
click at [513, 148] on span "Asset changes (10)" at bounding box center [503, 147] width 112 height 12
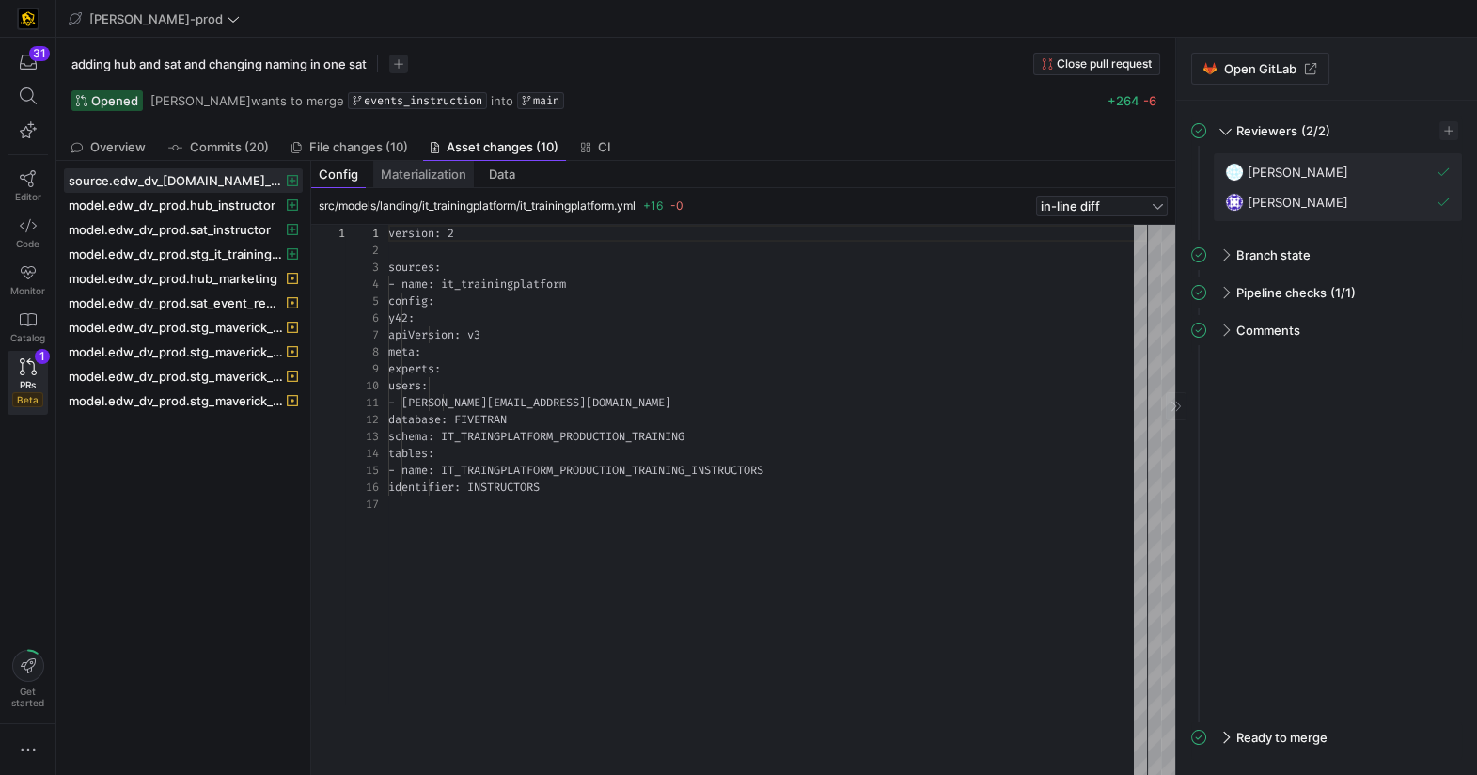
scroll to position [169, 0]
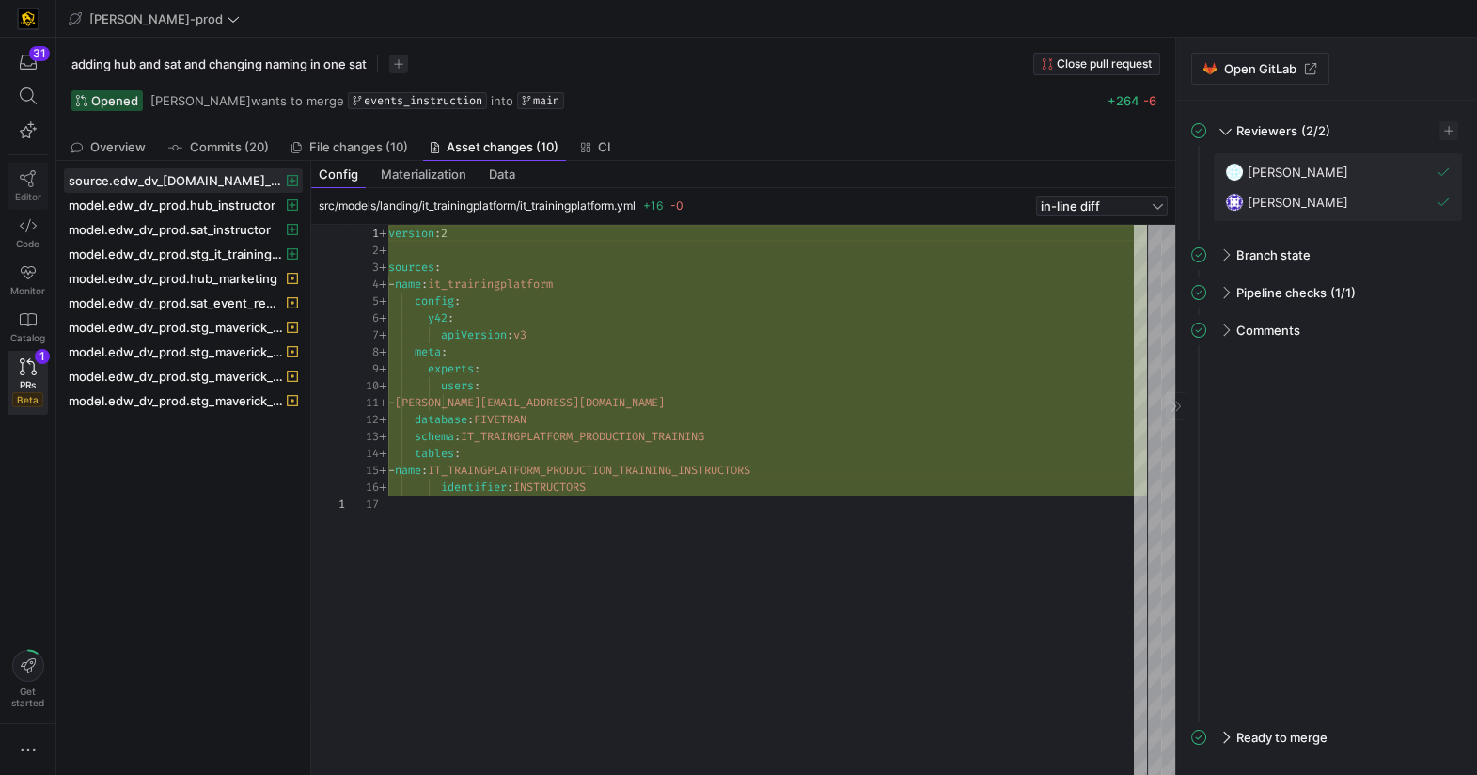
click at [39, 193] on span "Editor" at bounding box center [28, 196] width 26 height 11
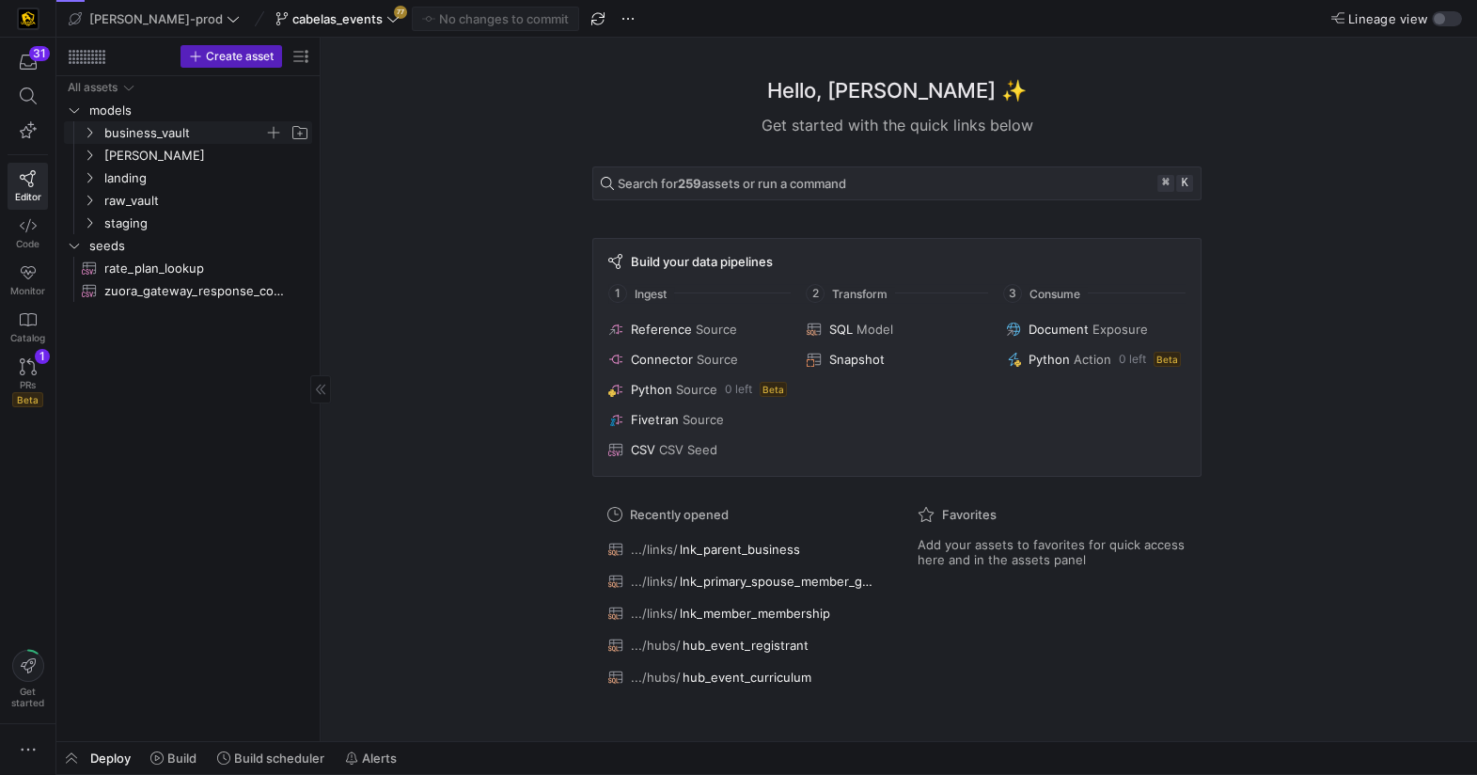
click at [101, 140] on span "business_vault" at bounding box center [195, 132] width 231 height 21
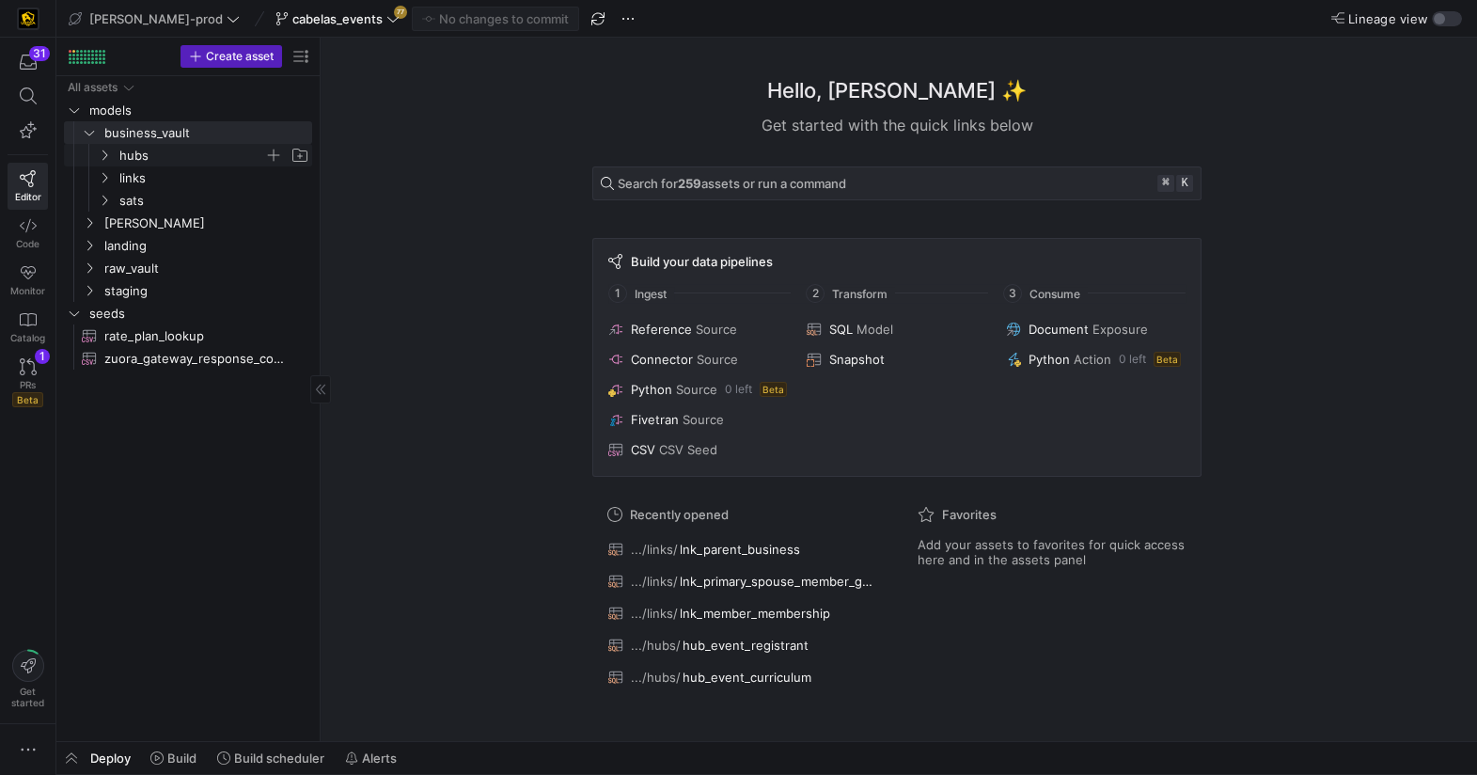
click at [108, 162] on y42-icon "Press SPACE to select this row." at bounding box center [104, 155] width 15 height 15
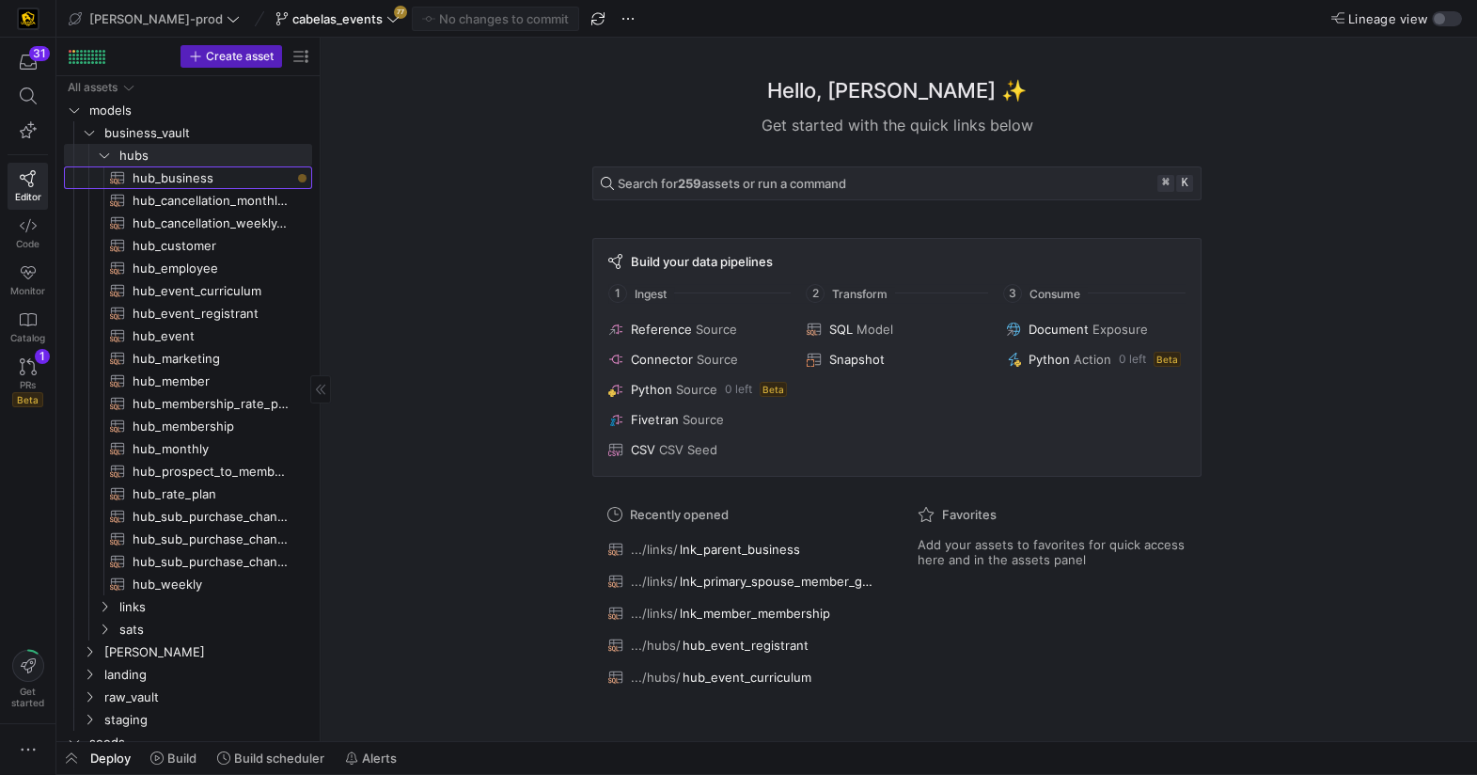
click at [155, 181] on span "hub_business​​​​​​​​​​" at bounding box center [212, 178] width 158 height 22
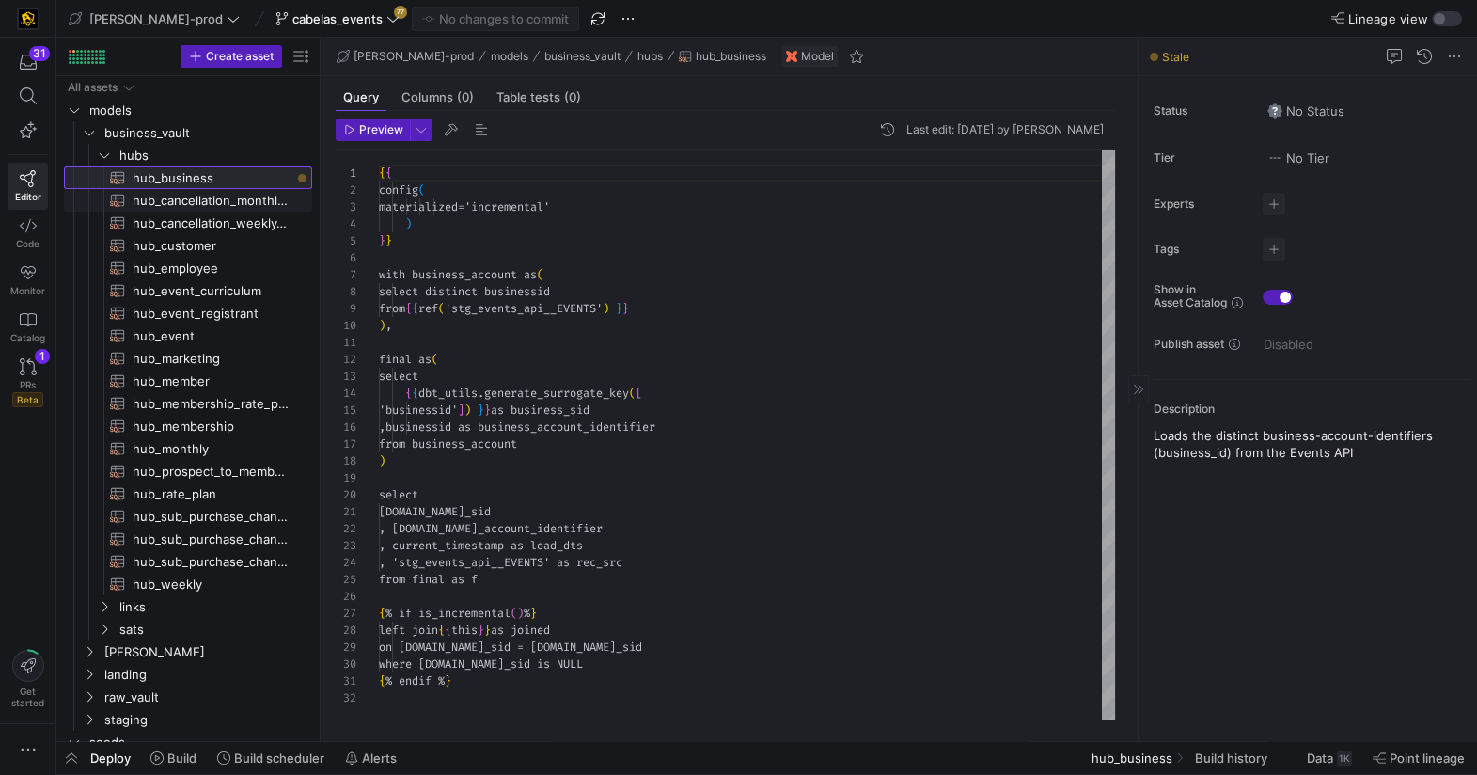
scroll to position [169, 0]
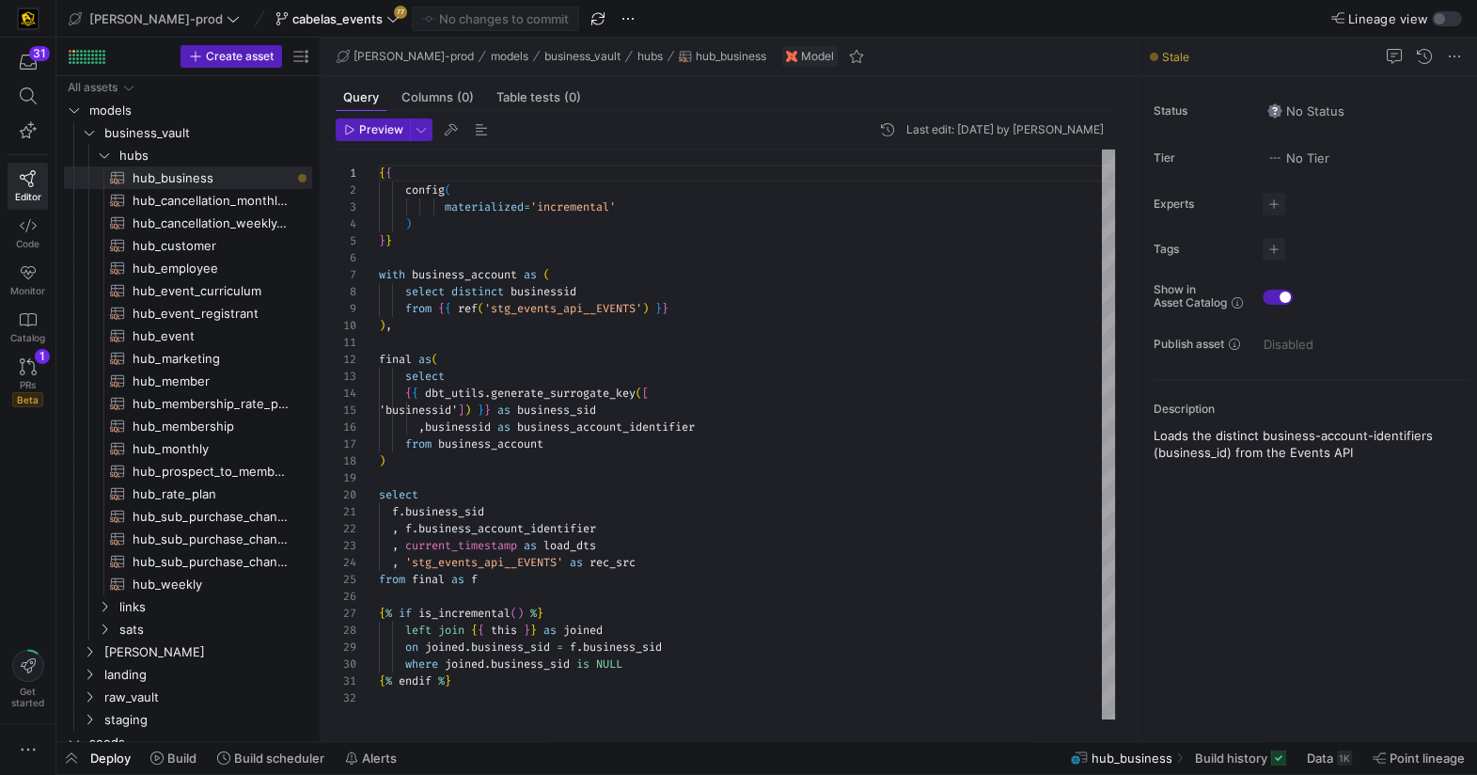
type textarea "final as( select {{ dbt_utils.generate_surrogate_key([ 'businessid']) }} as bus…"
click at [759, 359] on div "{ { config ( materialized = 'incremental' ) } } with business_account as ( sele…" at bounding box center [747, 435] width 736 height 570
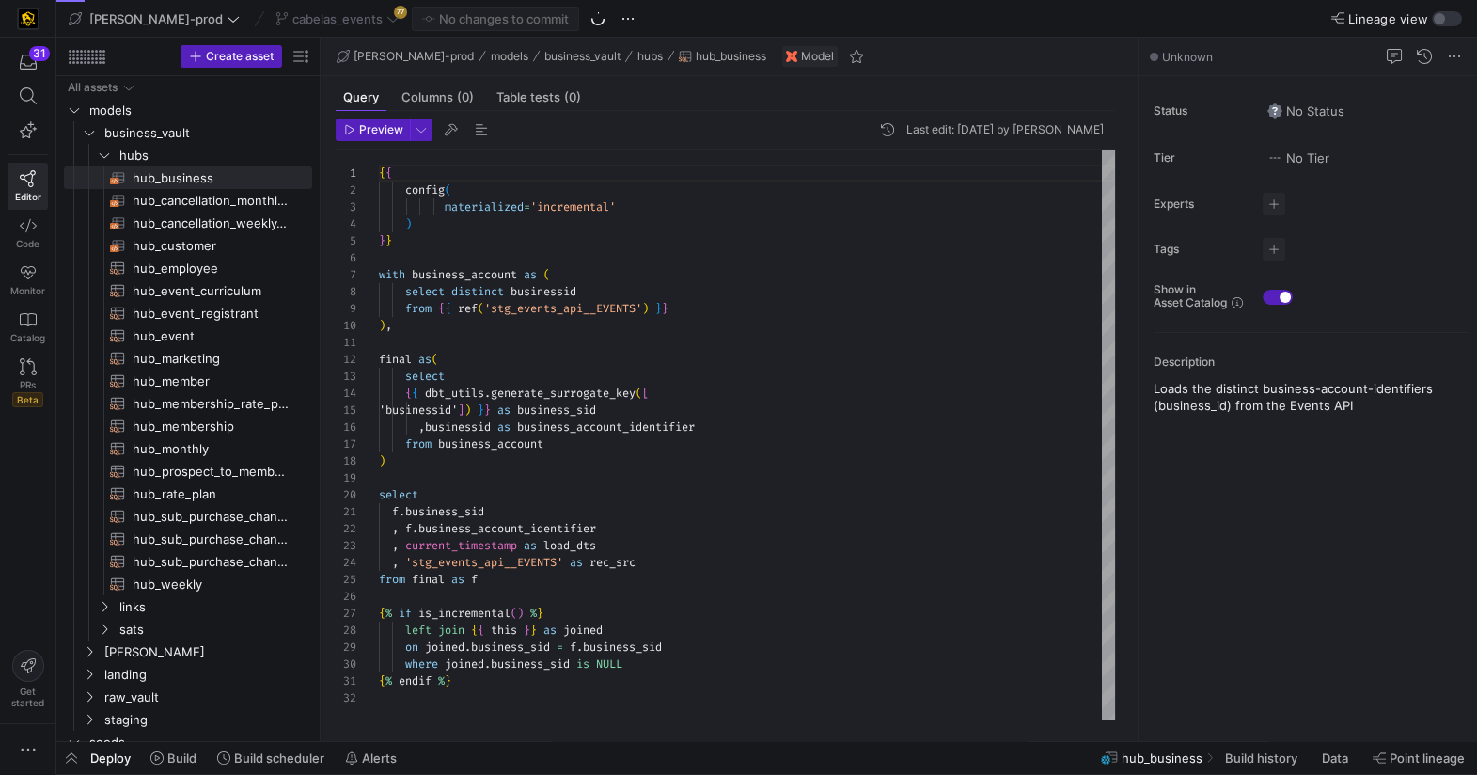
scroll to position [169, 0]
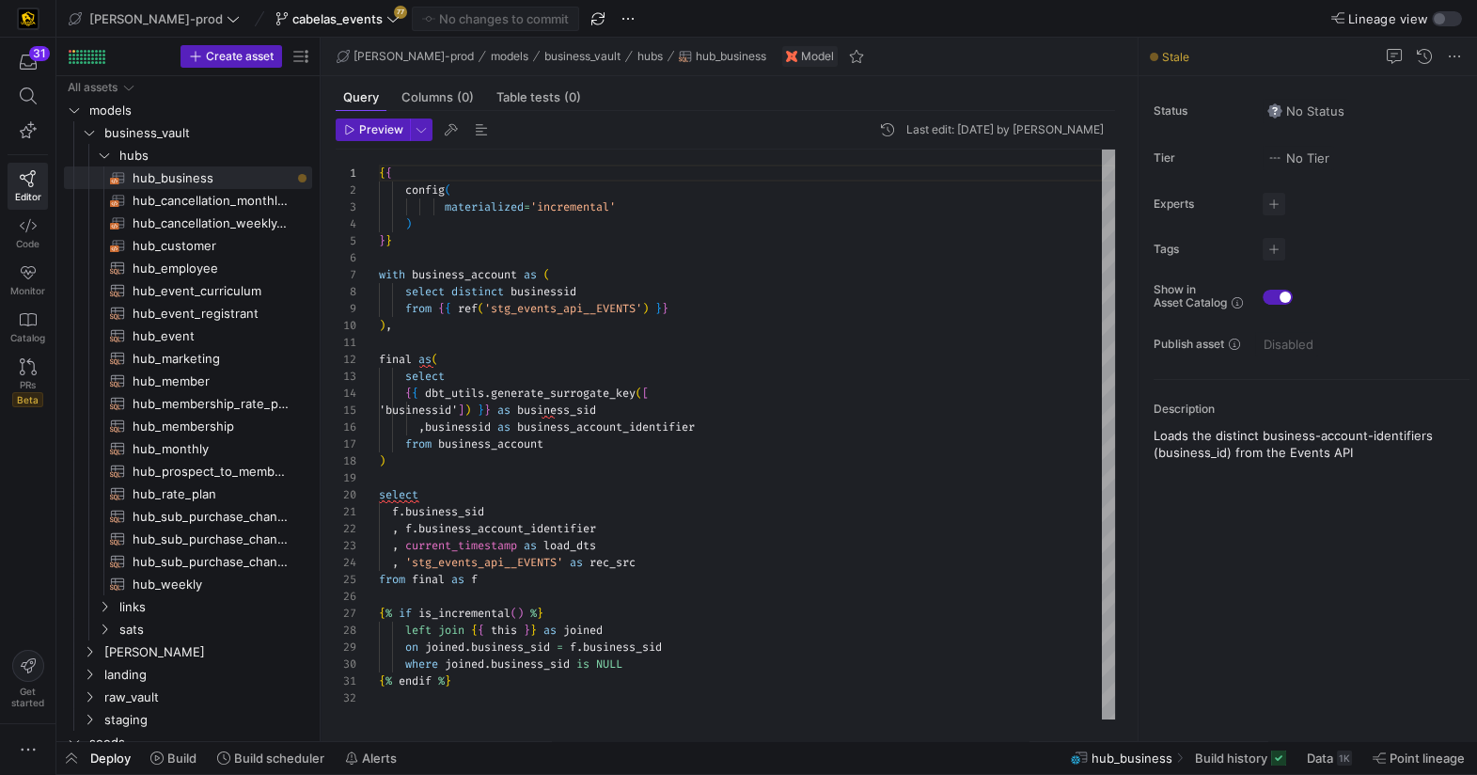
type textarea "final as( select {{ dbt_utils.generate_surrogate_key([ 'businessid']) }} as bus…"
click at [934, 386] on div "{ { config ( materialized = 'incremental' ) } } with business_account as ( sele…" at bounding box center [747, 435] width 736 height 570
click at [18, 282] on link "Monitor" at bounding box center [28, 280] width 40 height 47
click at [30, 228] on icon at bounding box center [28, 225] width 17 height 17
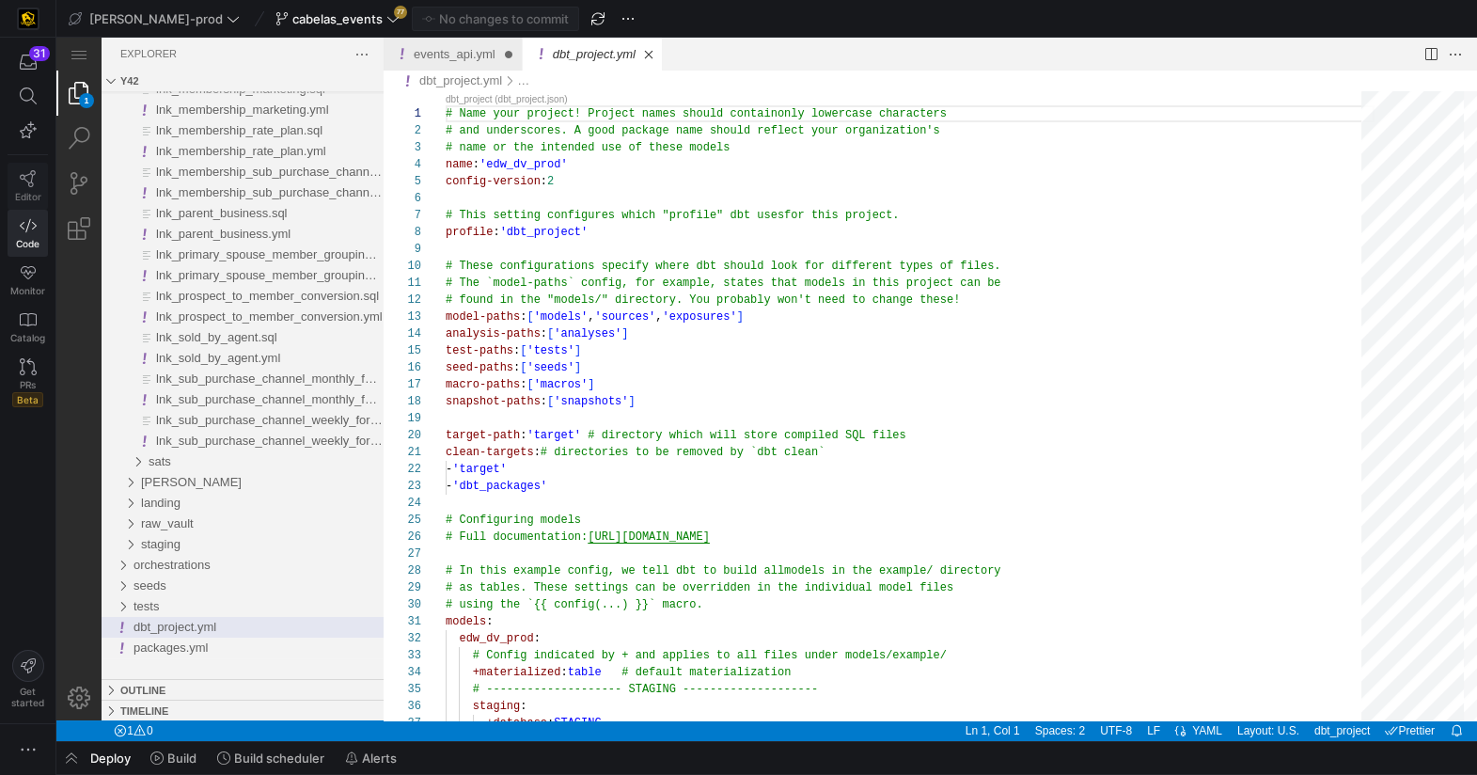
click at [31, 179] on icon at bounding box center [28, 178] width 17 height 17
